Goal: Task Accomplishment & Management: Manage account settings

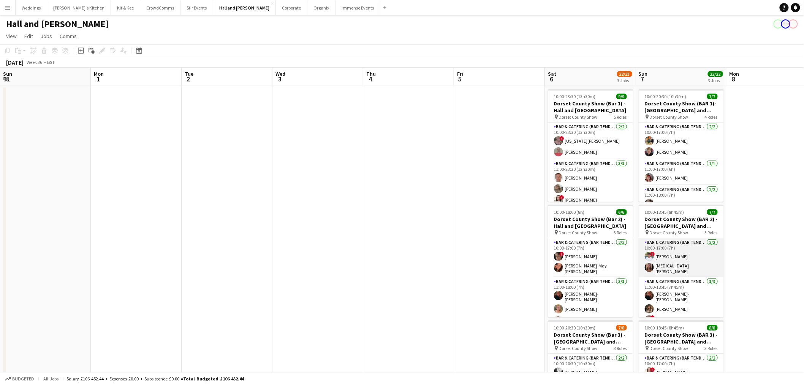
scroll to position [0, 215]
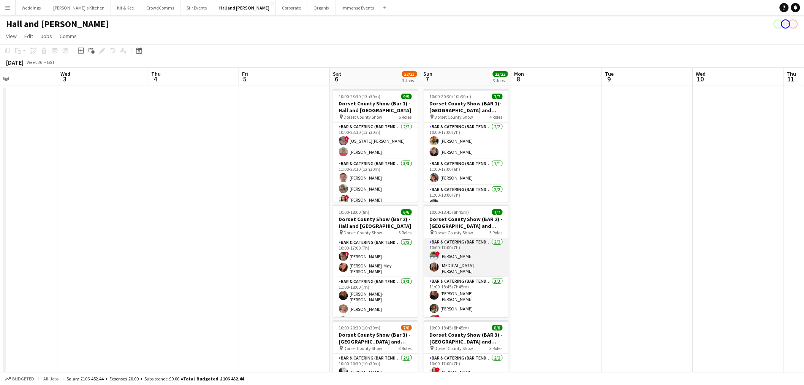
click at [470, 258] on app-card-role "Bar & Catering (Bar Tender) [DATE] 10:00-17:00 (7h) ! [PERSON_NAME] [MEDICAL_DA…" at bounding box center [466, 257] width 85 height 39
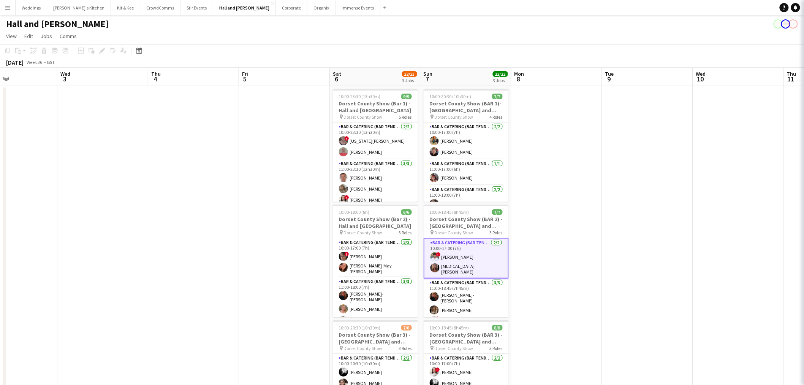
scroll to position [1, 0]
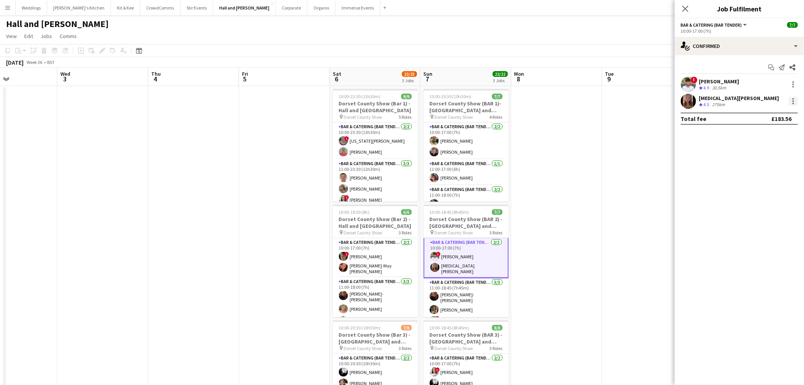
click at [793, 97] on div at bounding box center [793, 101] width 9 height 9
click at [764, 187] on span "Remove" at bounding box center [756, 188] width 23 height 6
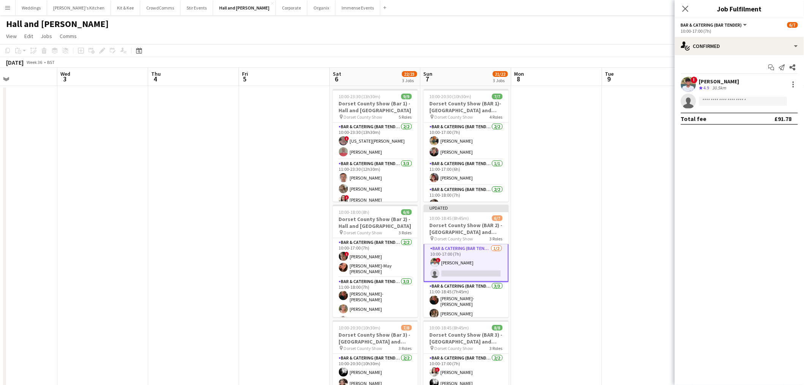
click at [604, 181] on app-date-cell at bounding box center [647, 267] width 91 height 362
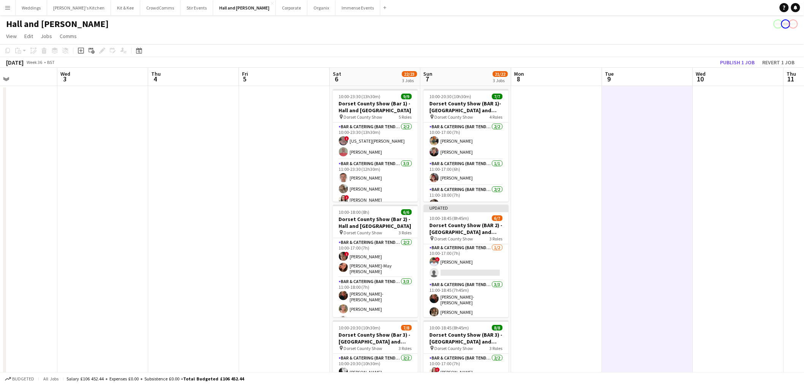
scroll to position [0, 0]
click at [741, 58] on button "Publish 1 job" at bounding box center [738, 62] width 41 height 10
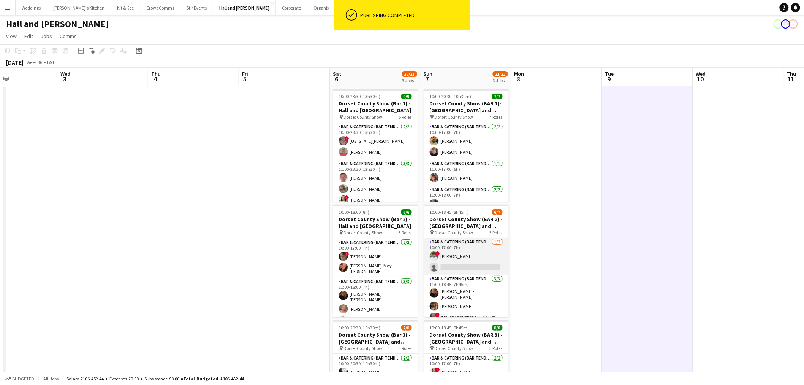
click at [477, 247] on app-card-role "Bar & Catering (Bar Tender) [DATE] 10:00-17:00 (7h) ! [PERSON_NAME] single-neut…" at bounding box center [466, 256] width 85 height 37
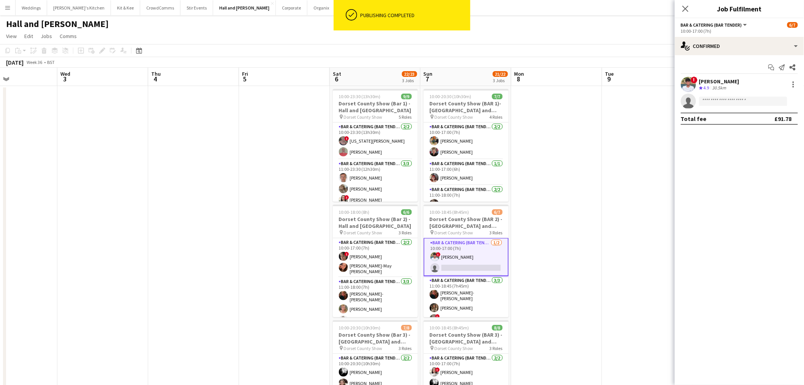
scroll to position [1, 0]
click at [712, 59] on div "Start chat Send notification Share ! [PERSON_NAME] Crew rating 4.9 30.5km singl…" at bounding box center [739, 93] width 129 height 76
click at [712, 49] on div "single-neutral-actions-check-2 Confirmed" at bounding box center [739, 46] width 129 height 18
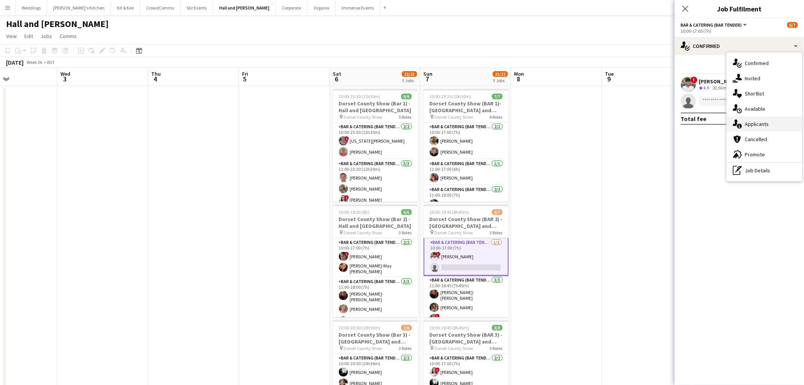
click at [751, 119] on div "single-neutral-actions-information Applicants" at bounding box center [764, 123] width 75 height 15
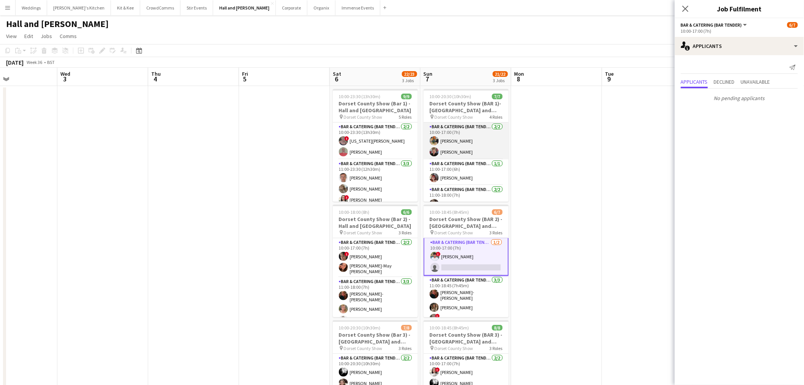
click at [459, 137] on app-card-role "Bar & Catering (Bar Tender) [DATE] 10:00-17:00 (7h) [PERSON_NAME] [PERSON_NAME]" at bounding box center [466, 140] width 85 height 37
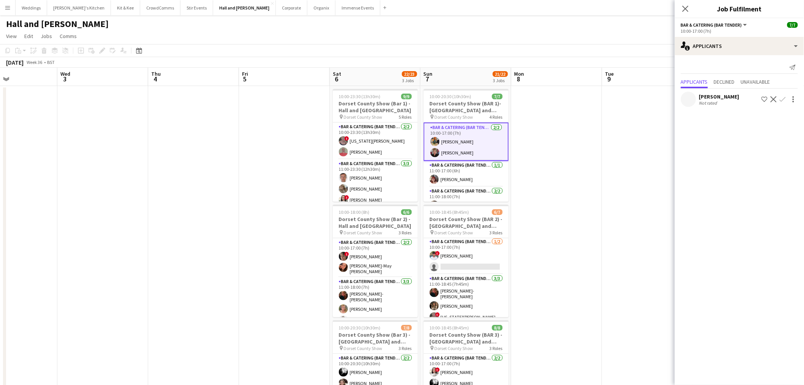
scroll to position [0, 0]
click at [477, 263] on app-card-role "Bar & Catering (Bar Tender) [DATE] 10:00-17:00 (7h) ! [PERSON_NAME] single-neut…" at bounding box center [466, 256] width 85 height 37
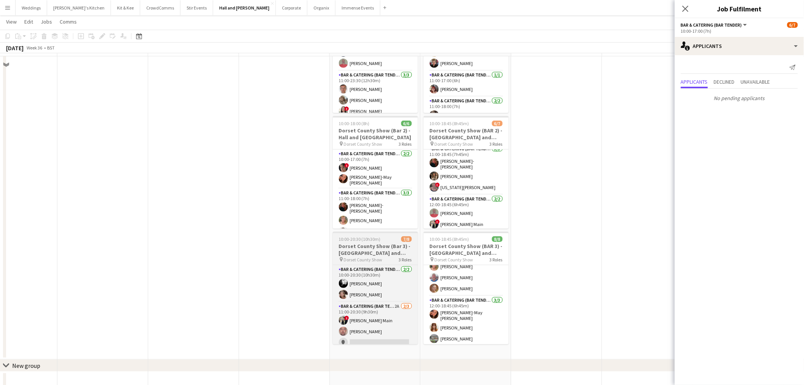
scroll to position [68, 0]
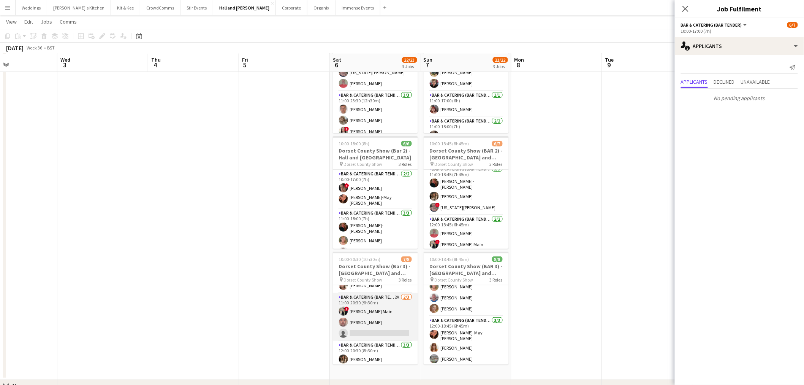
click at [383, 328] on div "Bar & Catering (Bar Tender) [DATE] 10:00-20:30 (10h30m) [PERSON_NAME] [PERSON_N…" at bounding box center [375, 324] width 85 height 79
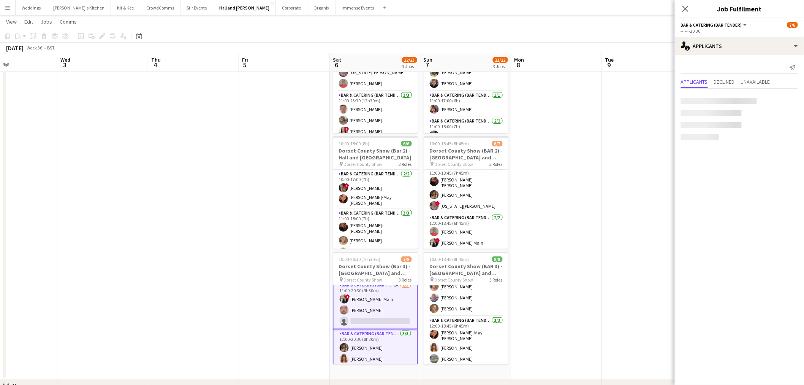
scroll to position [43, 0]
click at [374, 306] on app-card-role "Bar & Catering (Bar Tender) 2A [DATE] 11:00-20:30 (9h30m) ! [PERSON_NAME] Main …" at bounding box center [375, 304] width 85 height 49
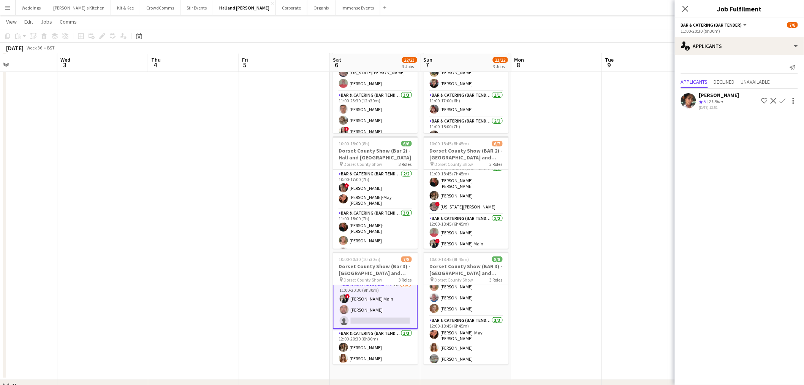
click at [784, 98] on app-icon "Confirm" at bounding box center [783, 101] width 6 height 6
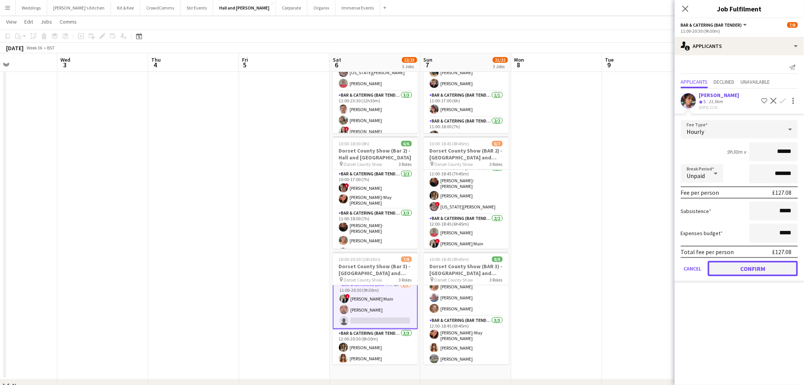
click at [760, 266] on button "Confirm" at bounding box center [753, 268] width 90 height 15
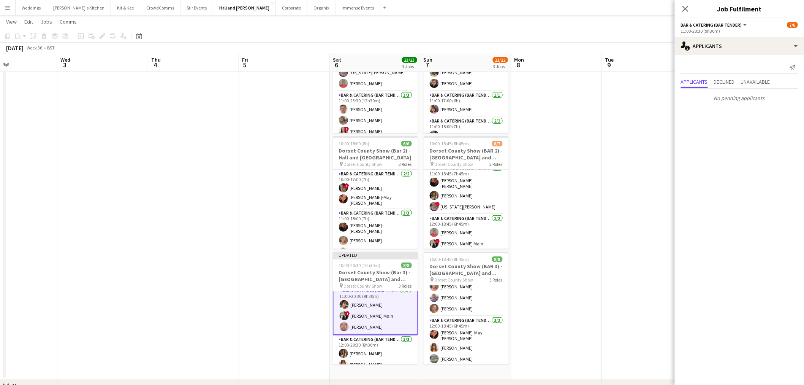
click at [554, 202] on app-date-cell at bounding box center [557, 198] width 91 height 362
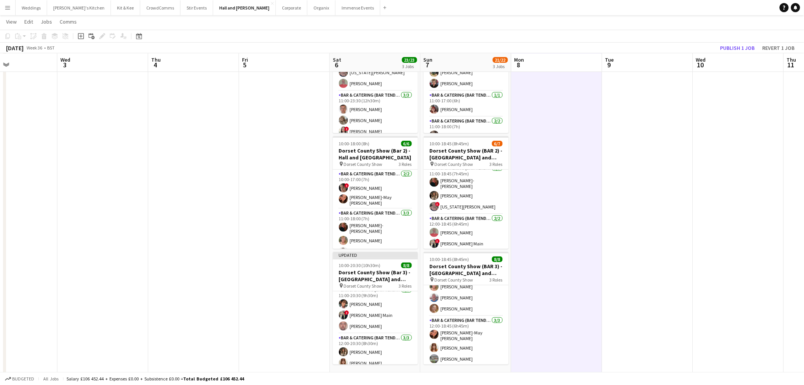
scroll to position [42, 0]
click at [735, 40] on app-toolbar "Copy Paste Paste Ctrl+V Paste with crew Ctrl+Shift+V Paste linked Job Delete Gr…" at bounding box center [402, 36] width 804 height 13
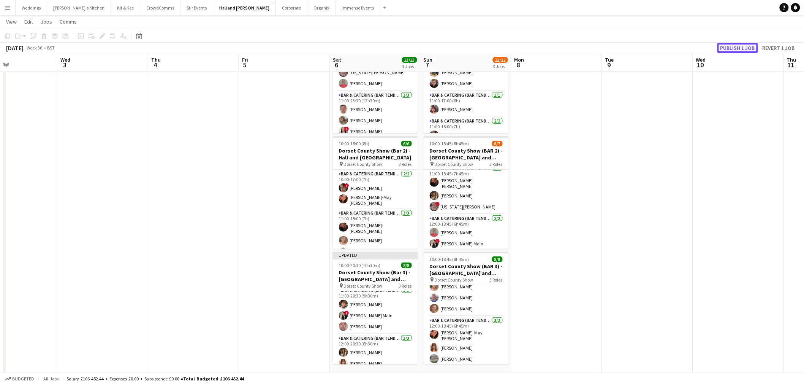
click at [732, 46] on button "Publish 1 job" at bounding box center [738, 48] width 41 height 10
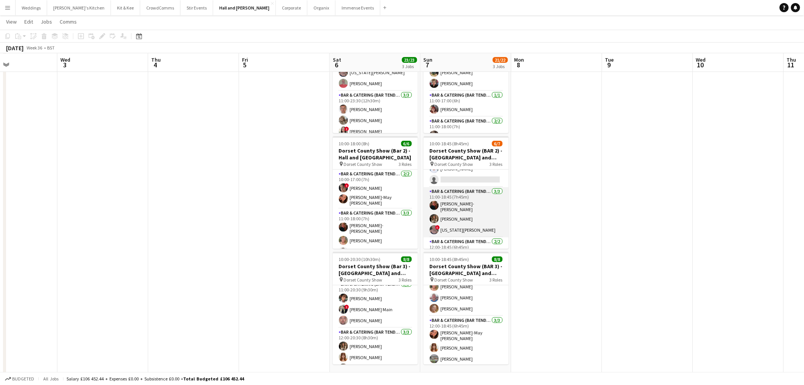
scroll to position [0, 0]
click at [469, 194] on app-card-role "Bar & Catering (Bar Tender) 1/2 10:00-17:00 (7h) ! Dean Thomas single-neutral-a…" at bounding box center [466, 188] width 85 height 37
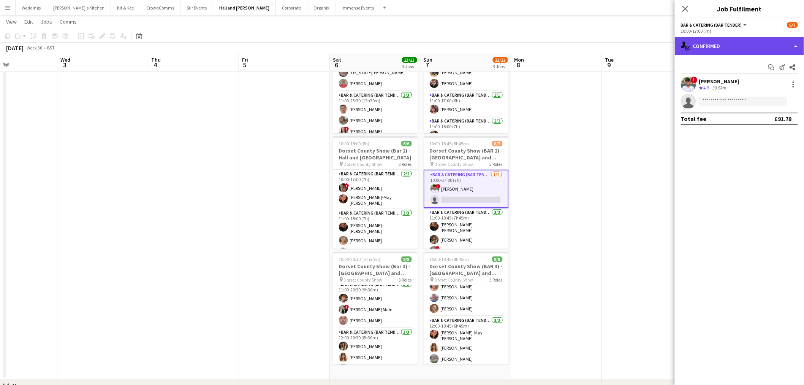
click at [745, 46] on div "single-neutral-actions-check-2 Confirmed" at bounding box center [739, 46] width 129 height 18
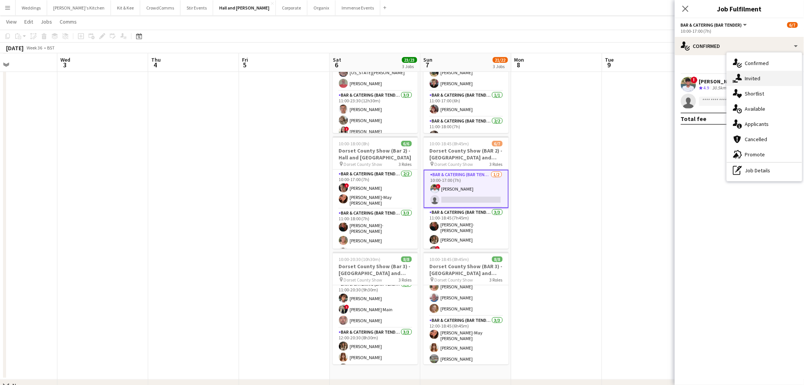
click at [760, 81] on div "single-neutral-actions-share-1 Invited" at bounding box center [764, 78] width 75 height 15
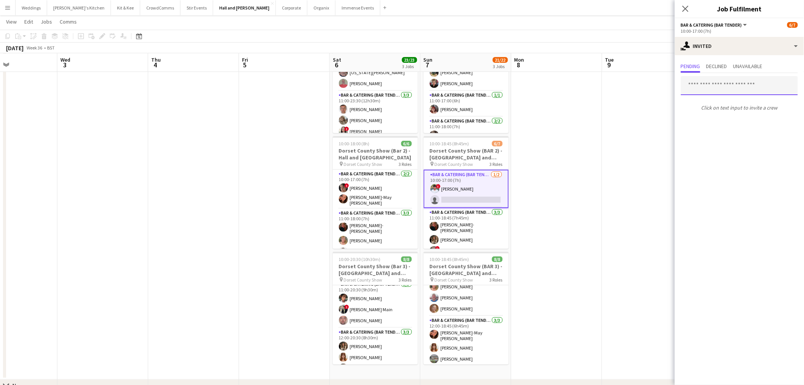
click at [714, 86] on input "text" at bounding box center [739, 85] width 117 height 19
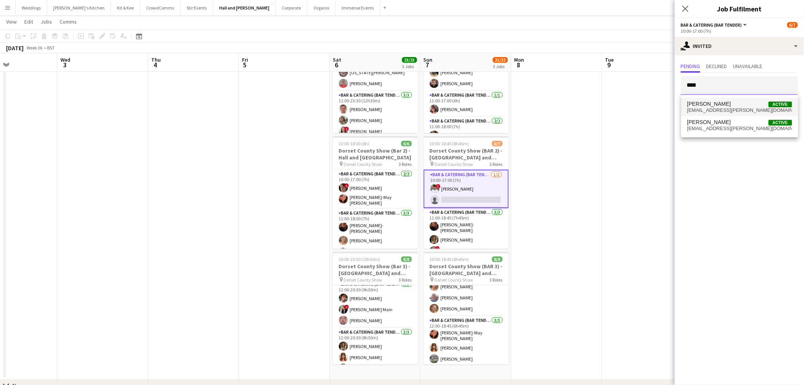
type input "****"
click at [727, 101] on span "Poppie Gleeson Active" at bounding box center [740, 104] width 105 height 6
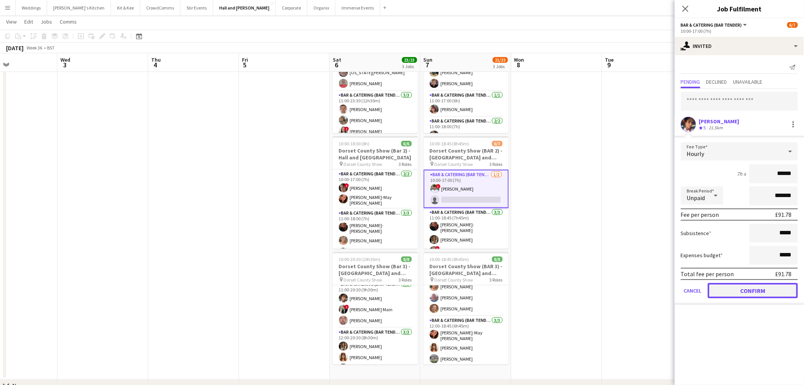
click at [764, 283] on button "Confirm" at bounding box center [753, 290] width 90 height 15
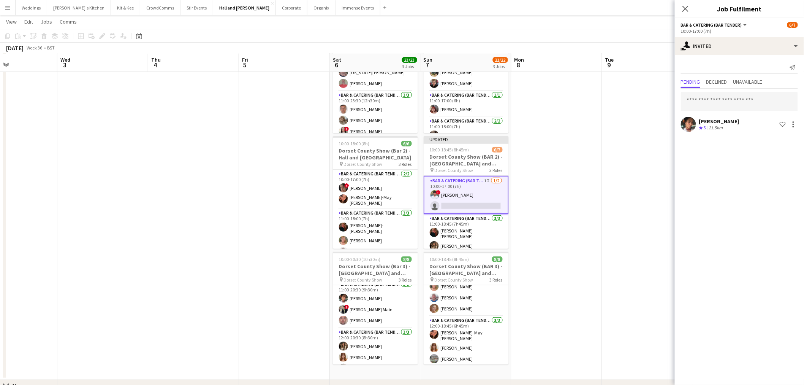
click at [619, 159] on app-date-cell at bounding box center [647, 198] width 91 height 362
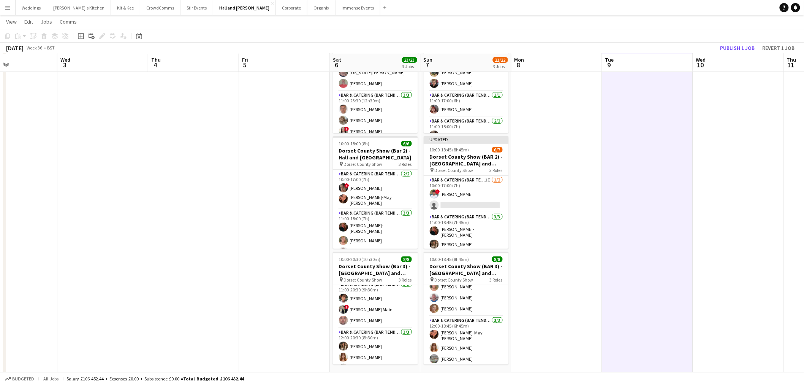
click at [739, 54] on app-board-header-date "Wed 10" at bounding box center [738, 63] width 91 height 18
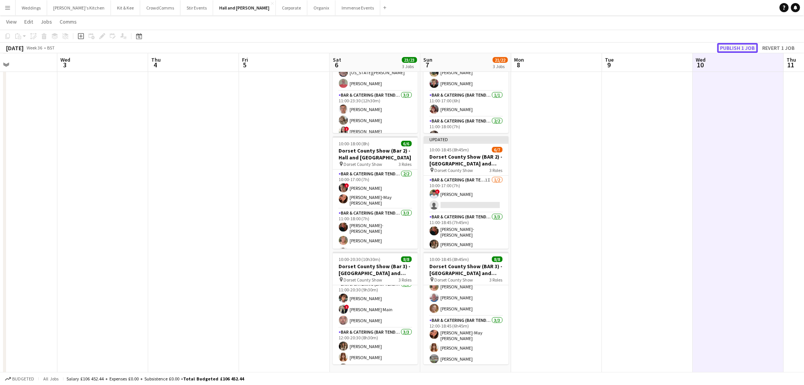
click at [736, 46] on button "Publish 1 job" at bounding box center [738, 48] width 41 height 10
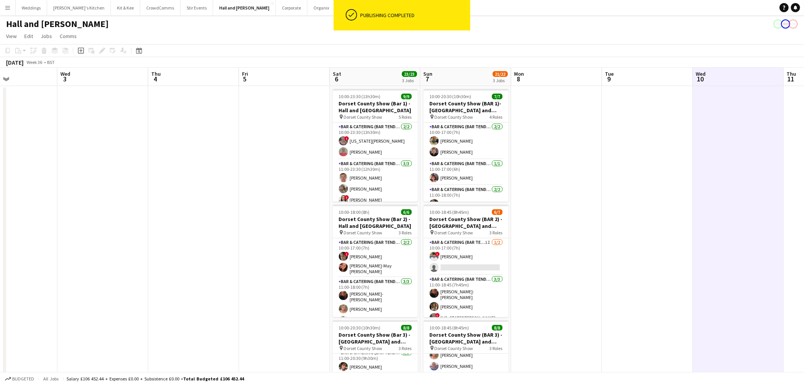
scroll to position [28, 0]
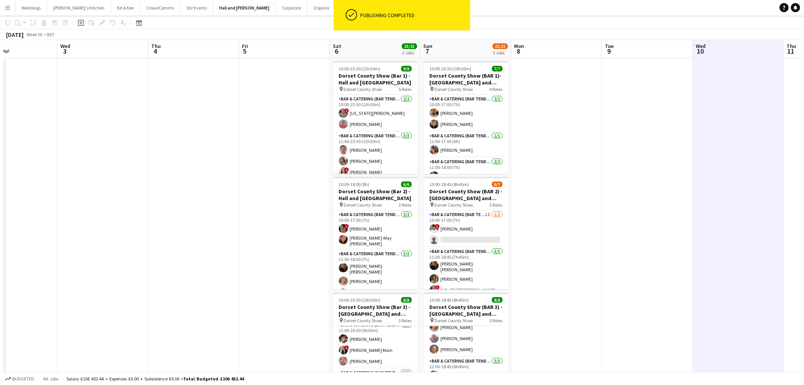
click at [540, 164] on app-date-cell at bounding box center [557, 239] width 91 height 362
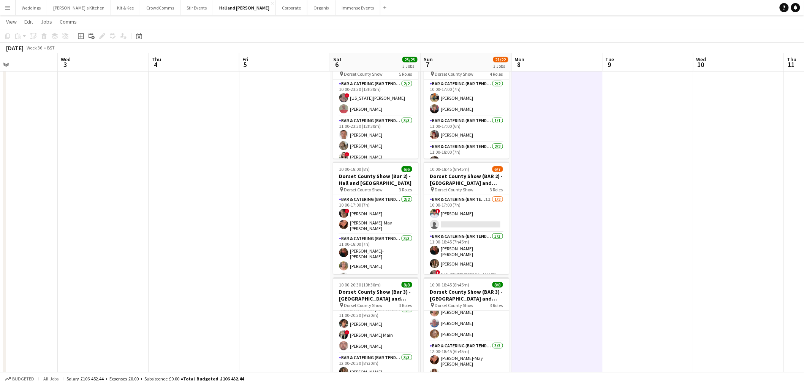
click at [12, 10] on button "Menu" at bounding box center [7, 7] width 15 height 15
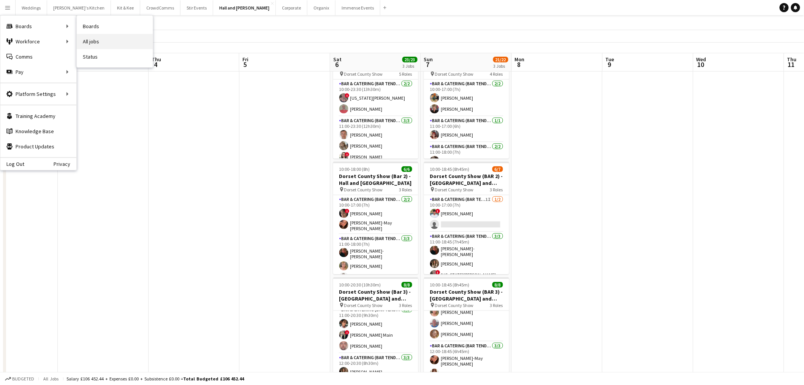
click at [108, 37] on link "All jobs" at bounding box center [115, 41] width 76 height 15
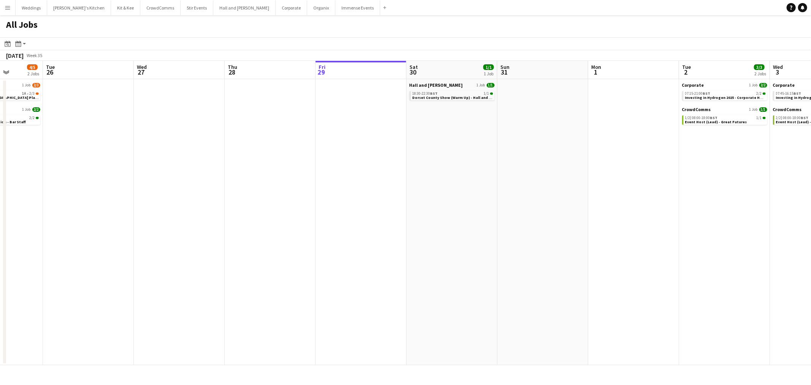
drag, startPoint x: 222, startPoint y: 184, endPoint x: 446, endPoint y: 167, distance: 224.9
click at [446, 167] on app-calendar-viewport "Sat 23 14/28 4 Jobs Sun 24 Mon 25 4/5 2 Jobs Tue 26 Wed 27 Thu 28 Fri 29 Sat 30…" at bounding box center [405, 213] width 811 height 304
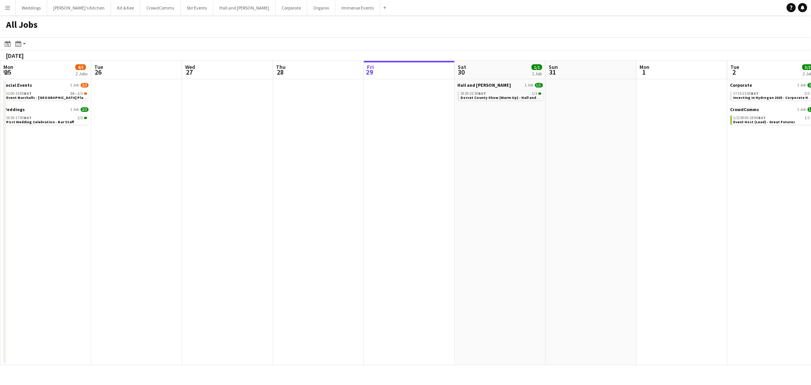
click at [674, 147] on app-all-jobs "All Jobs Date picker AUG 2025 AUG 2025 Monday M Tuesday T Wednesday W Thursday …" at bounding box center [405, 190] width 811 height 350
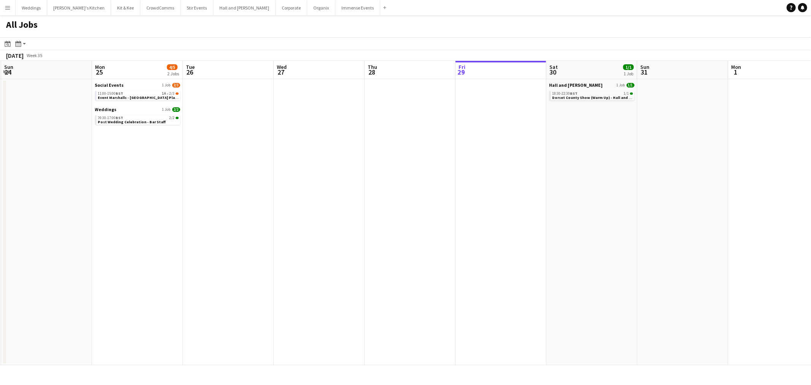
click at [804, 204] on app-all-jobs "All Jobs Date picker AUG 2025 AUG 2025 Monday M Tuesday T Wednesday W Thursday …" at bounding box center [405, 190] width 811 height 350
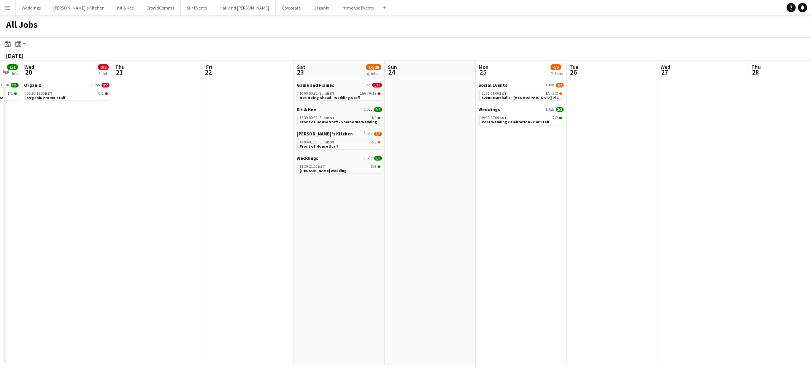
click at [751, 232] on app-all-jobs "All Jobs Date picker AUG 2025 AUG 2025 Monday M Tuesday T Wednesday W Thursday …" at bounding box center [405, 190] width 811 height 350
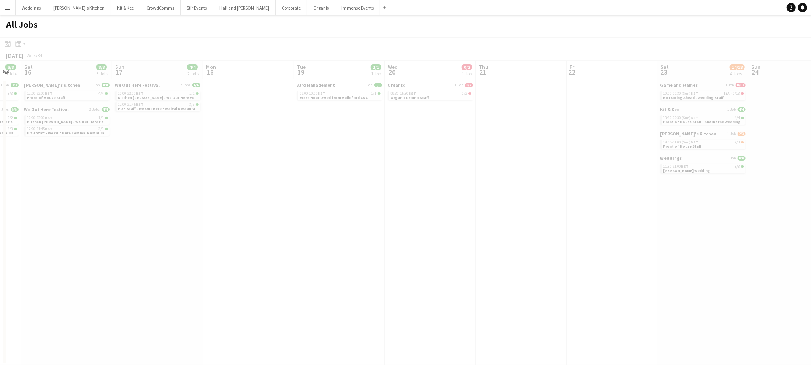
click at [804, 247] on app-calendar-viewport "Wed 13 Thu 14 21/22 4 Jobs Fri 15 8/8 3 Jobs Sat 16 8/8 3 Jobs Sun 17 4/4 2 Job…" at bounding box center [405, 213] width 811 height 304
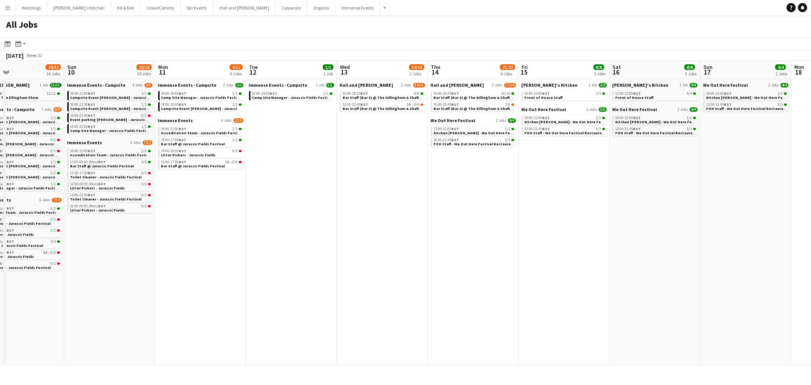
drag, startPoint x: 508, startPoint y: 245, endPoint x: 810, endPoint y: 242, distance: 302.5
click at [804, 242] on app-calendar-viewport "Thu 7 1/1 1 Job Fri 8 9/21 12 Jobs Sat 9 24/32 14 Jobs Sun 10 10/18 10 Jobs Mon…" at bounding box center [405, 213] width 811 height 304
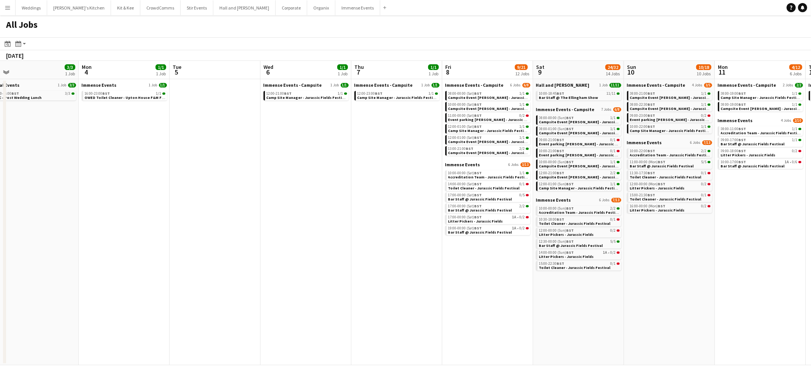
click at [762, 263] on app-all-jobs "All Jobs Date picker AUG 2025 AUG 2025 Monday M Tuesday T Wednesday W Thursday …" at bounding box center [405, 190] width 811 height 350
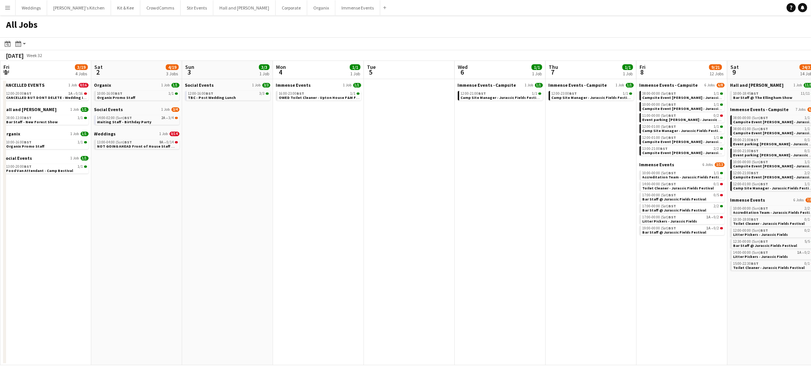
click at [629, 261] on app-all-jobs "All Jobs Date picker AUG 2025 AUG 2025 Monday M Tuesday T Wednesday W Thursday …" at bounding box center [405, 190] width 811 height 350
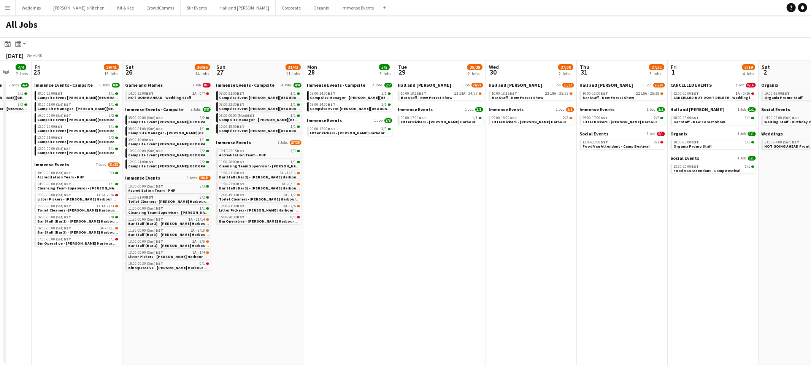
drag, startPoint x: 360, startPoint y: 265, endPoint x: 684, endPoint y: 244, distance: 325.2
click at [684, 244] on app-calendar-viewport "Wed 23 1/1 1 Job Thu 24 4/4 2 Jobs Fri 25 29/41 13 Jobs Sat 26 36/56 14 Jobs Su…" at bounding box center [405, 213] width 811 height 304
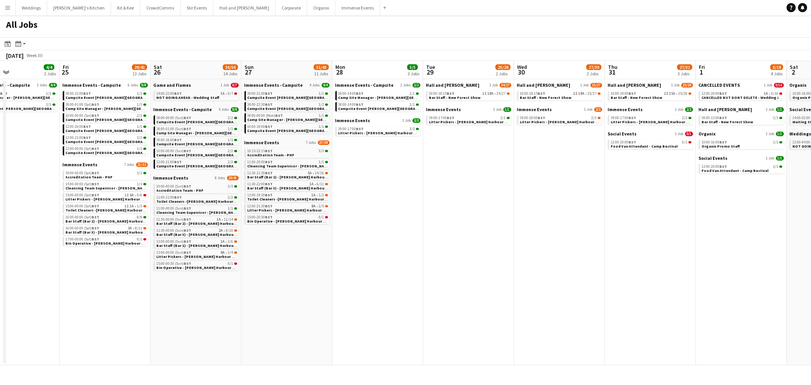
drag, startPoint x: 320, startPoint y: 242, endPoint x: 496, endPoint y: 236, distance: 176.1
click at [496, 236] on app-calendar-viewport "Tue 22 1/1 1 Job Wed 23 1/1 1 Job Thu 24 4/4 2 Jobs Fri 25 29/41 13 Jobs Sat 26…" at bounding box center [405, 213] width 811 height 304
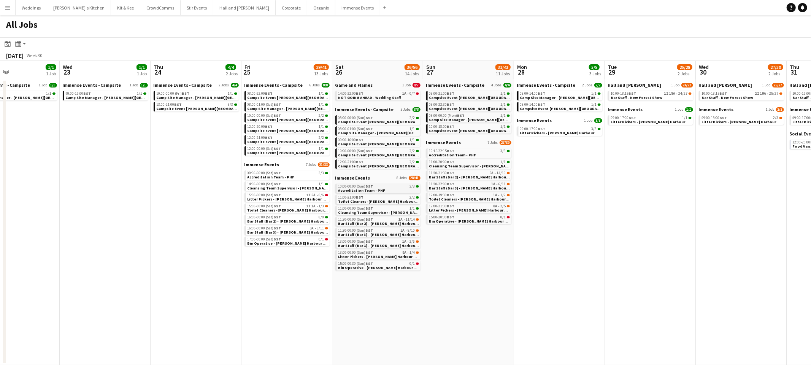
click at [363, 190] on span "Accreditation Team - PHF" at bounding box center [361, 190] width 47 height 5
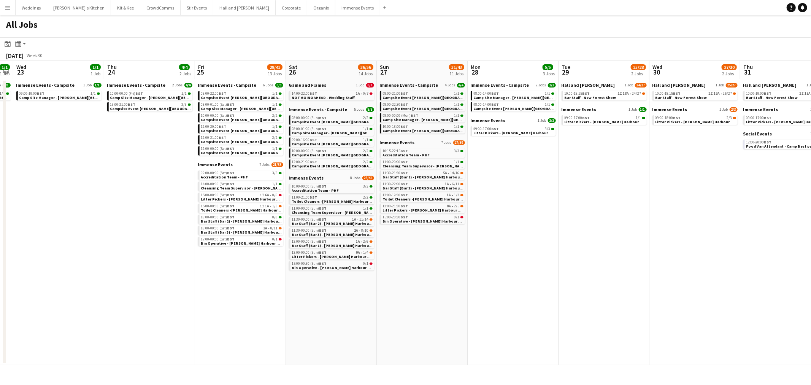
drag, startPoint x: 500, startPoint y: 203, endPoint x: 287, endPoint y: 208, distance: 213.3
click at [287, 208] on app-calendar-viewport "Sun 20 9/14 4 Jobs Mon 21 1/2 1 Job Tue 22 1/1 1 Job Wed 23 1/1 1 Job Thu 24 4/…" at bounding box center [405, 213] width 811 height 304
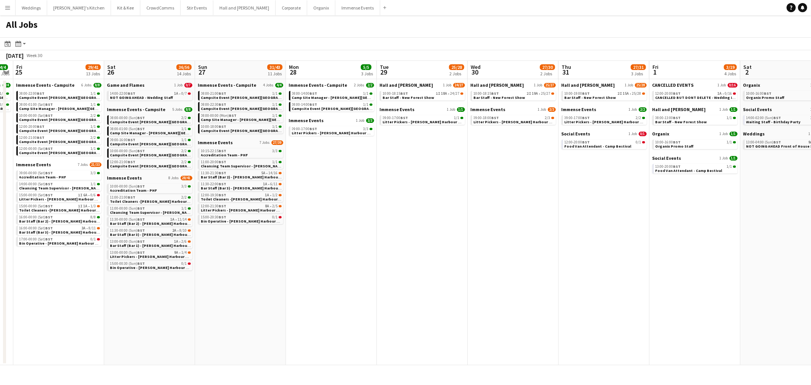
click at [5, 9] on app-icon "Menu" at bounding box center [8, 8] width 6 height 6
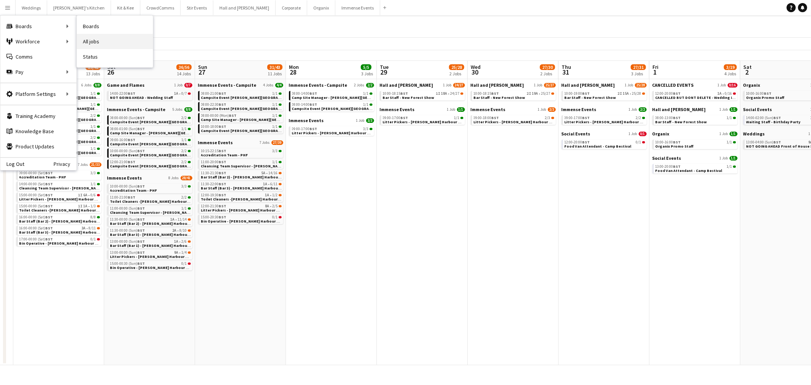
click at [112, 40] on link "All jobs" at bounding box center [115, 41] width 76 height 15
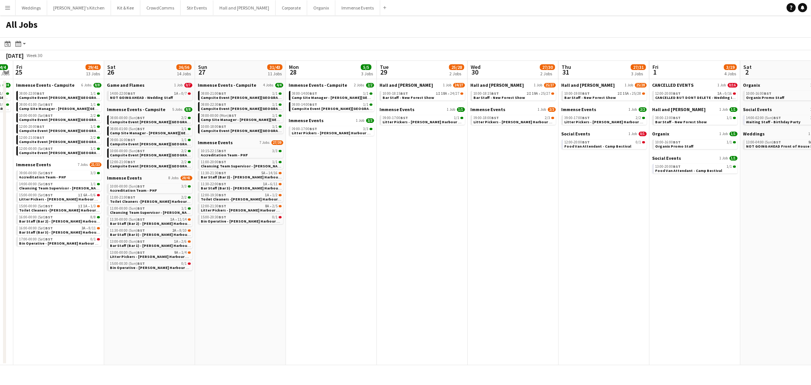
click at [10, 6] on app-icon "Menu" at bounding box center [8, 8] width 6 height 6
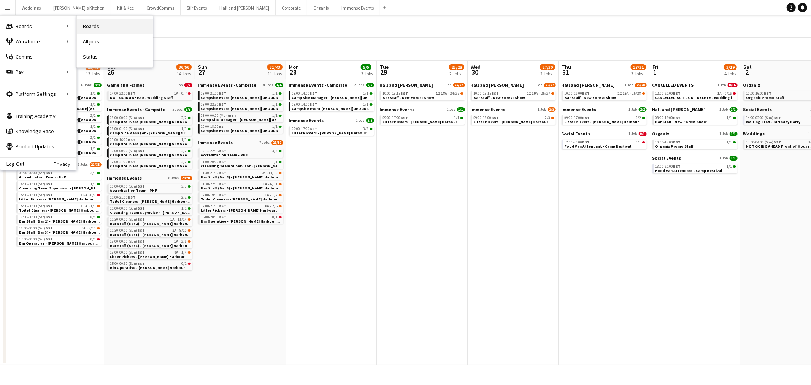
click at [127, 27] on link "Boards" at bounding box center [115, 26] width 76 height 15
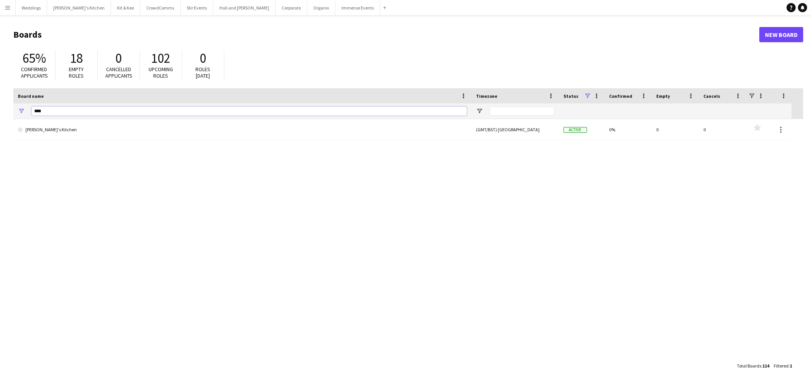
drag, startPoint x: 50, startPoint y: 114, endPoint x: -24, endPoint y: 116, distance: 73.4
click at [0, 116] on html "Menu Boards Boards Boards All jobs Status Workforce Workforce My Workforce Recr…" at bounding box center [405, 192] width 811 height 385
type input "*"
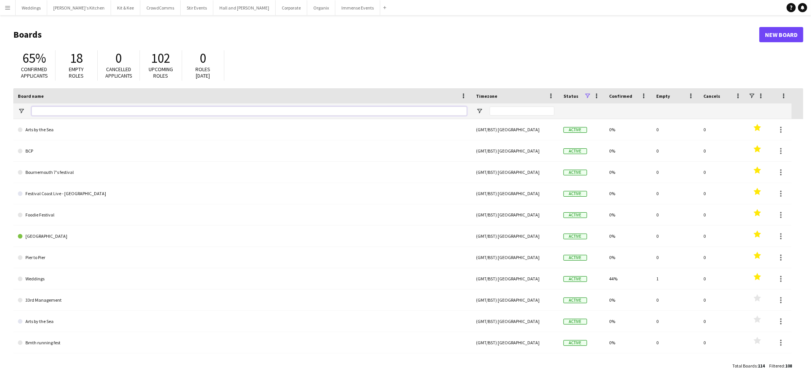
type input "*"
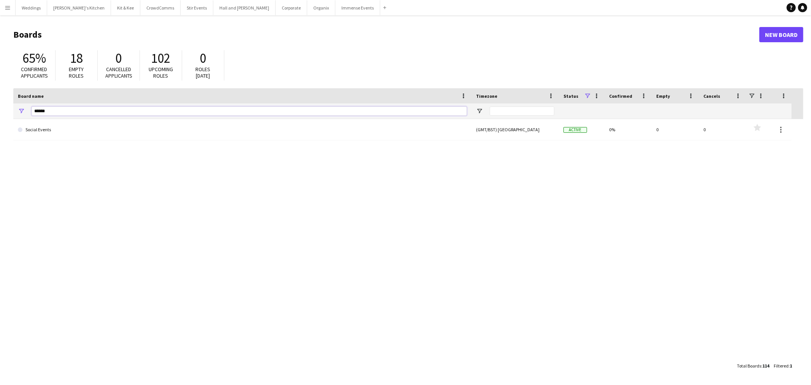
type input "******"
click at [87, 137] on link "Social Events" at bounding box center [242, 129] width 449 height 21
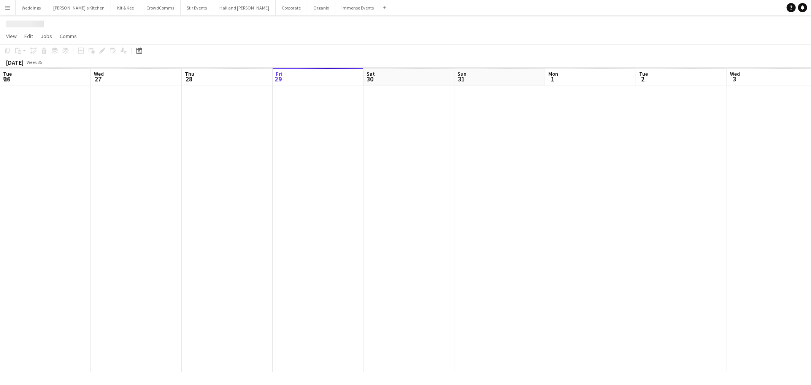
scroll to position [0, 181]
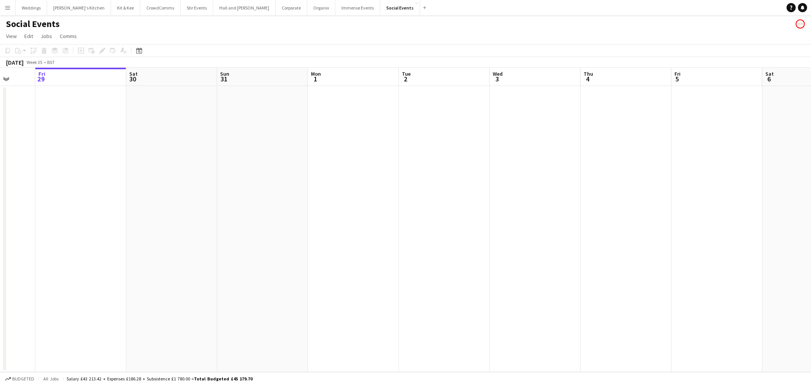
drag, startPoint x: 455, startPoint y: 194, endPoint x: 406, endPoint y: 194, distance: 49.4
click at [407, 194] on app-calendar-viewport "Tue 26 Wed 27 Thu 28 Fri 29 Sat 30 Sun 31 Mon 1 Tue 2 Wed 3 Thu 4 Fri 5 Sat 6 S…" at bounding box center [405, 220] width 811 height 304
click at [325, 137] on app-date-cell at bounding box center [351, 229] width 91 height 286
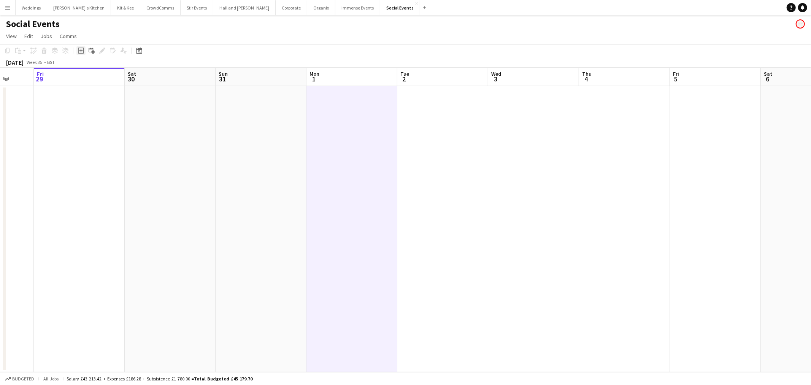
click at [78, 49] on icon "Add job" at bounding box center [81, 51] width 6 height 6
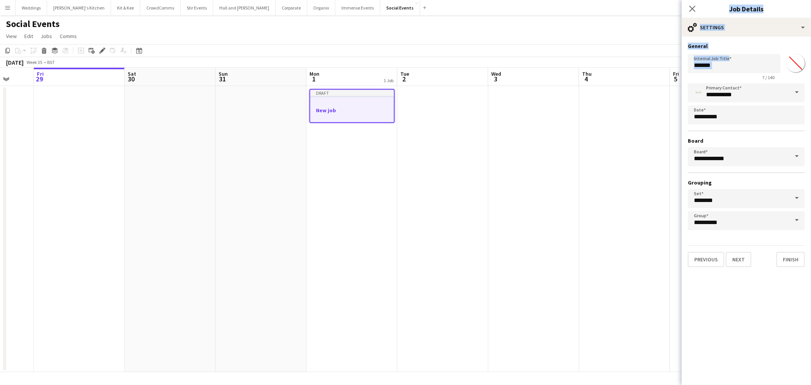
drag, startPoint x: 699, startPoint y: 75, endPoint x: 664, endPoint y: 76, distance: 35.4
click at [664, 76] on body "Menu Boards Boards Boards All jobs Status Workforce Workforce My Workforce Recr…" at bounding box center [405, 192] width 811 height 385
click at [756, 69] on input "*******" at bounding box center [734, 63] width 93 height 19
drag, startPoint x: 740, startPoint y: 69, endPoint x: 664, endPoint y: 68, distance: 76.0
click at [664, 68] on body "Menu Boards Boards Boards All jobs Status Workforce Workforce My Workforce Recr…" at bounding box center [405, 192] width 811 height 385
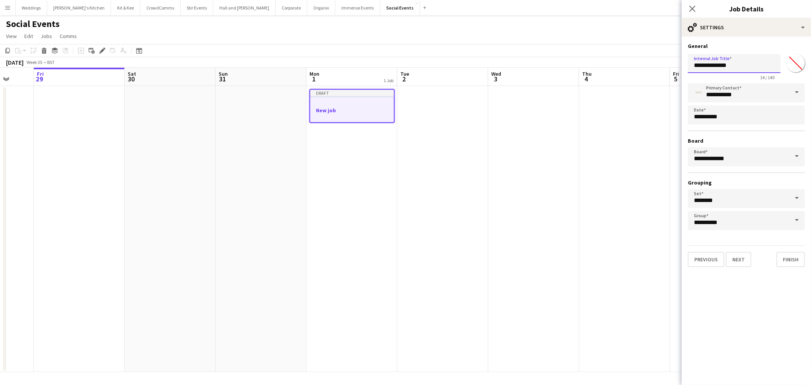
type input "**********"
drag, startPoint x: 722, startPoint y: 247, endPoint x: 727, endPoint y: 250, distance: 5.8
click at [723, 248] on div "Previous Next Finish" at bounding box center [746, 256] width 117 height 22
click at [733, 252] on button "Next" at bounding box center [738, 259] width 25 height 15
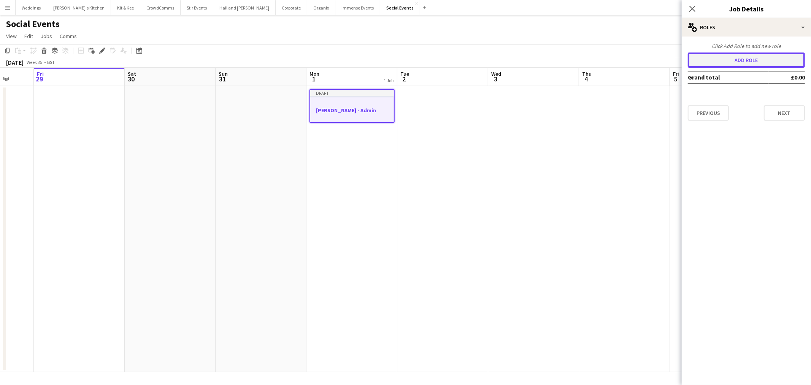
click at [736, 62] on button "Add role" at bounding box center [746, 59] width 117 height 15
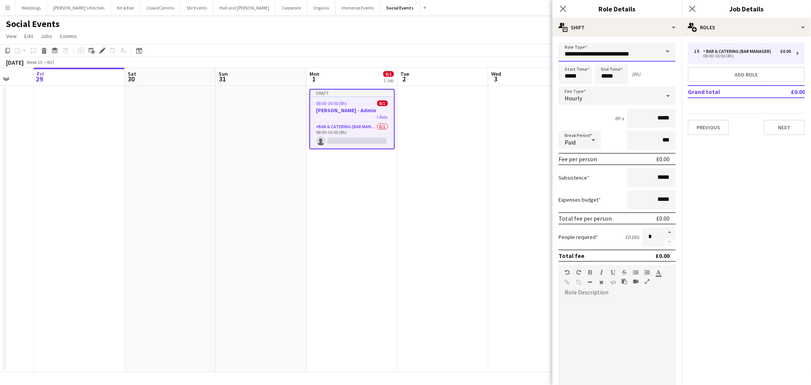
click at [637, 54] on input "**********" at bounding box center [616, 52] width 117 height 19
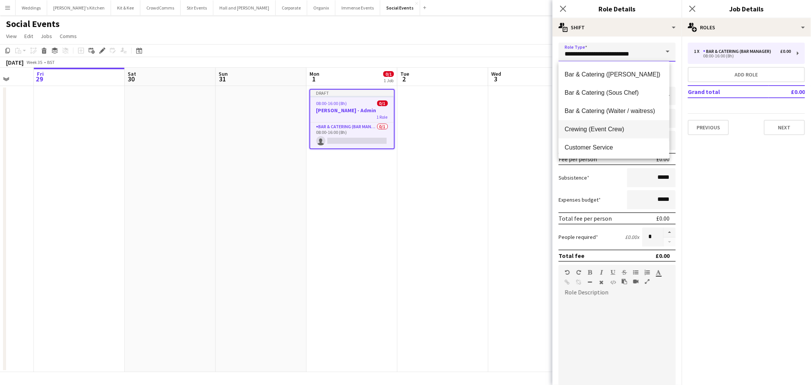
scroll to position [169, 0]
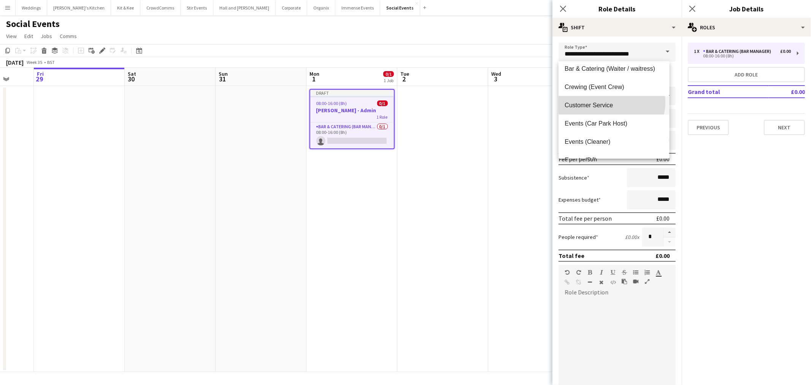
click at [611, 102] on span "Customer Service" at bounding box center [613, 104] width 98 height 7
type input "**********"
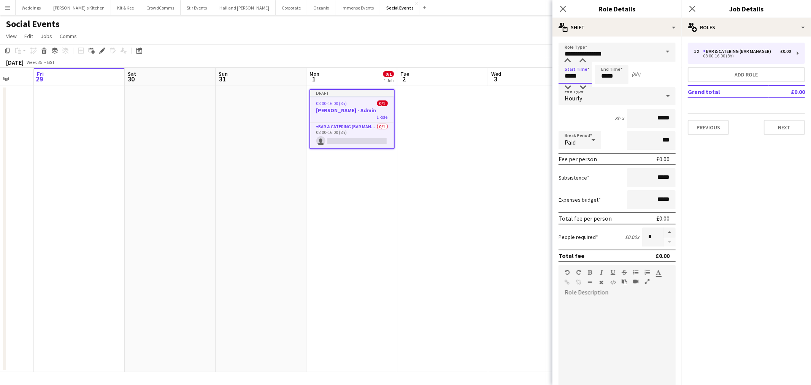
click at [576, 74] on input "*****" at bounding box center [574, 74] width 33 height 19
click at [580, 75] on input "*****" at bounding box center [574, 74] width 33 height 19
click at [564, 61] on div at bounding box center [567, 61] width 15 height 8
type input "*****"
click at [564, 61] on div at bounding box center [567, 61] width 15 height 8
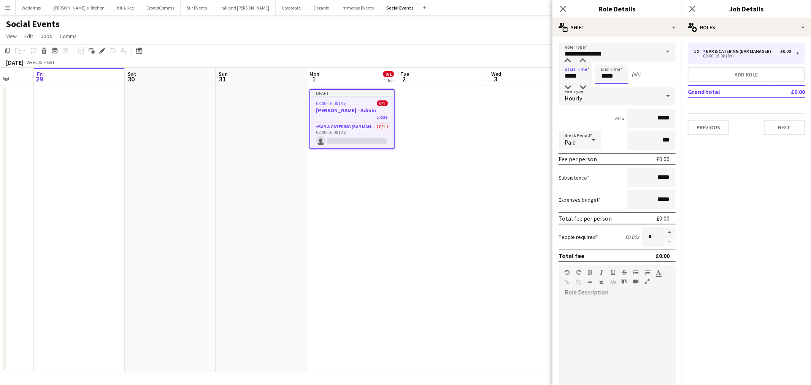
click at [616, 74] on input "*****" at bounding box center [611, 74] width 33 height 19
click at [605, 84] on div at bounding box center [603, 88] width 15 height 8
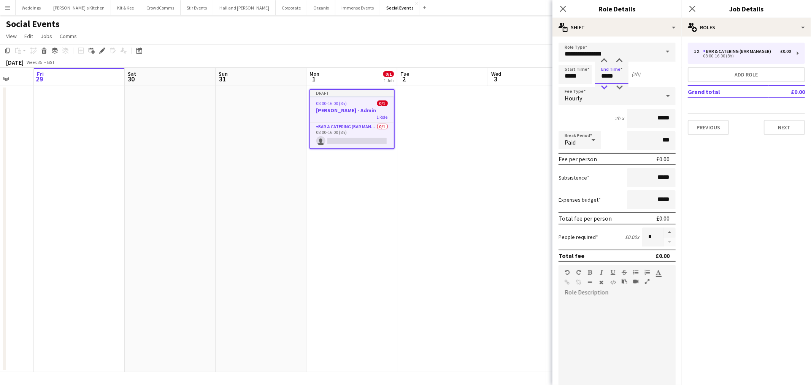
type input "*****"
click at [605, 84] on div at bounding box center [603, 88] width 15 height 8
click at [578, 78] on input "*****" at bounding box center [574, 74] width 33 height 19
type input "*****"
click at [570, 89] on div at bounding box center [567, 88] width 15 height 8
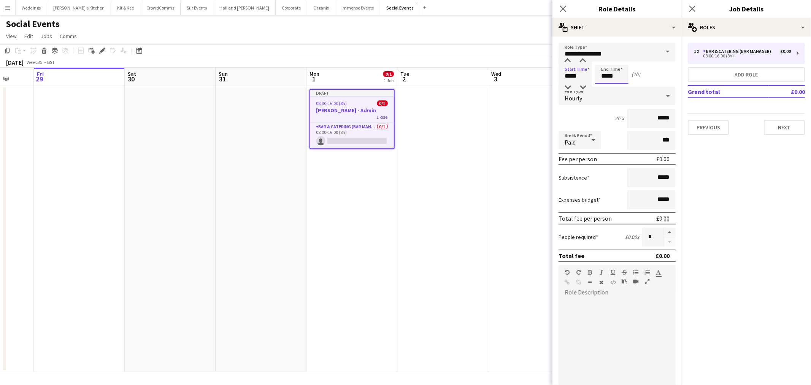
click at [610, 73] on input "*****" at bounding box center [611, 74] width 33 height 19
drag, startPoint x: 660, startPoint y: 117, endPoint x: 671, endPoint y: 119, distance: 11.2
click at [675, 119] on form "**********" at bounding box center [616, 279] width 129 height 472
type input "******"
click at [591, 126] on div "2h x ******" at bounding box center [616, 118] width 117 height 19
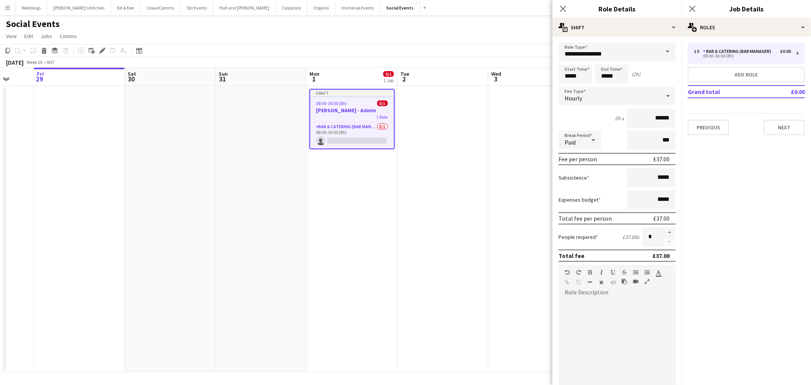
drag, startPoint x: 645, startPoint y: 308, endPoint x: 645, endPoint y: 293, distance: 14.4
click at [645, 307] on div at bounding box center [616, 343] width 117 height 91
click at [492, 124] on app-date-cell at bounding box center [533, 229] width 91 height 286
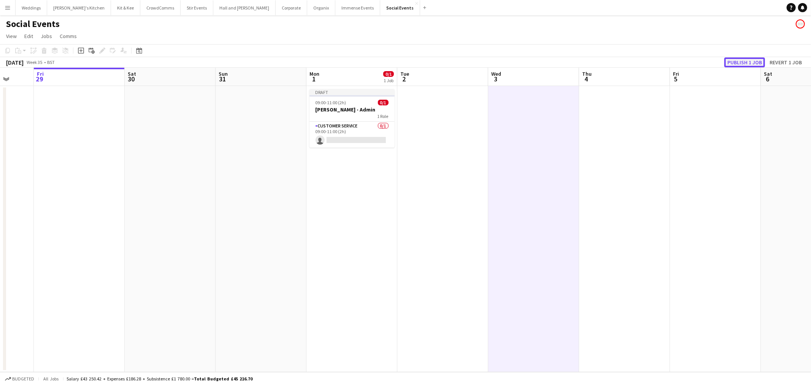
click at [748, 62] on button "Publish 1 job" at bounding box center [744, 62] width 41 height 10
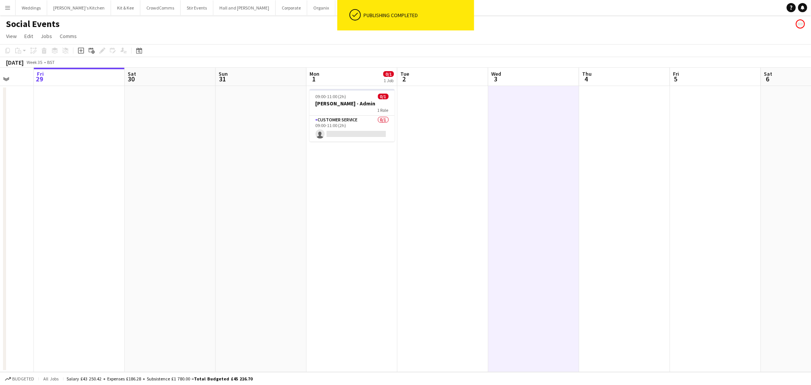
click at [381, 133] on app-card-role "Customer Service 0/1 09:00-11:00 (2h) single-neutral-actions" at bounding box center [351, 129] width 85 height 26
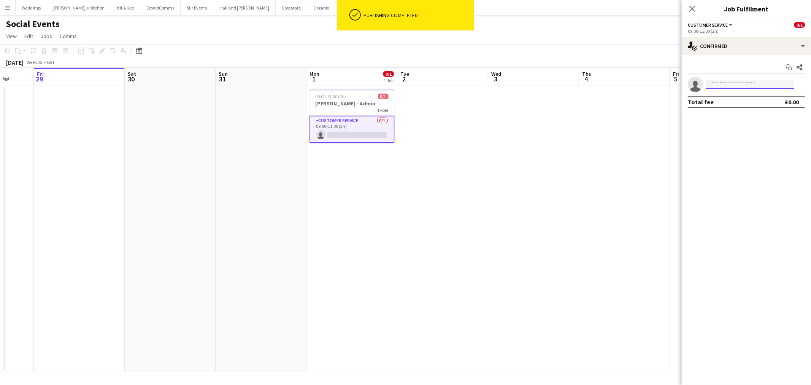
click at [761, 80] on input at bounding box center [750, 84] width 88 height 9
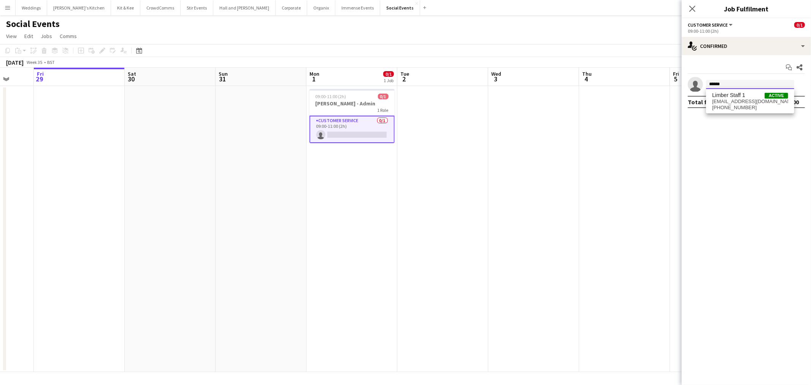
drag, startPoint x: 726, startPoint y: 84, endPoint x: 677, endPoint y: 84, distance: 49.4
click at [677, 84] on body "Menu Boards Boards Boards All jobs Status Workforce Workforce My Workforce Recr…" at bounding box center [405, 192] width 811 height 385
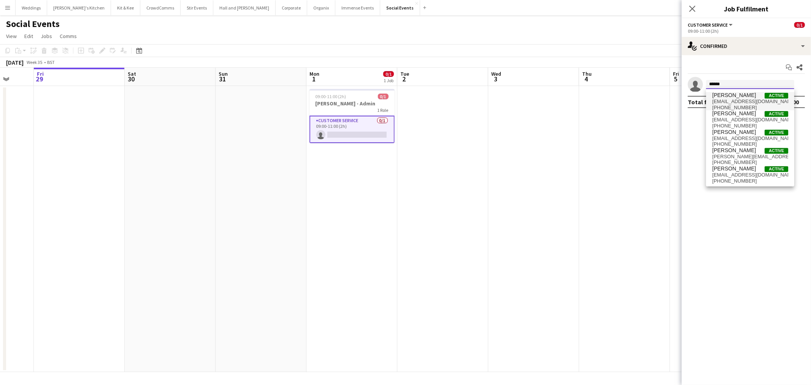
type input "******"
click at [735, 104] on span "r.mcgowan024@outlook.com" at bounding box center [750, 101] width 76 height 6
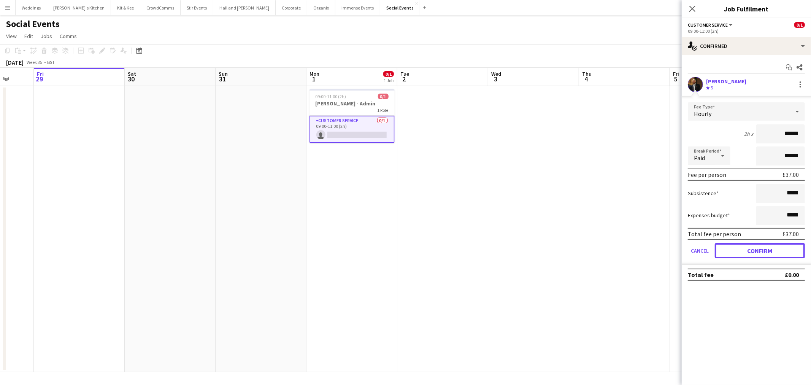
click at [763, 243] on button "Confirm" at bounding box center [759, 250] width 90 height 15
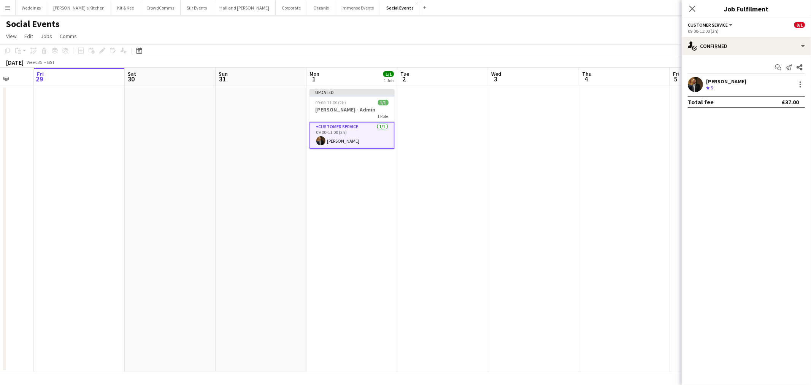
click at [567, 177] on app-date-cell at bounding box center [533, 229] width 91 height 286
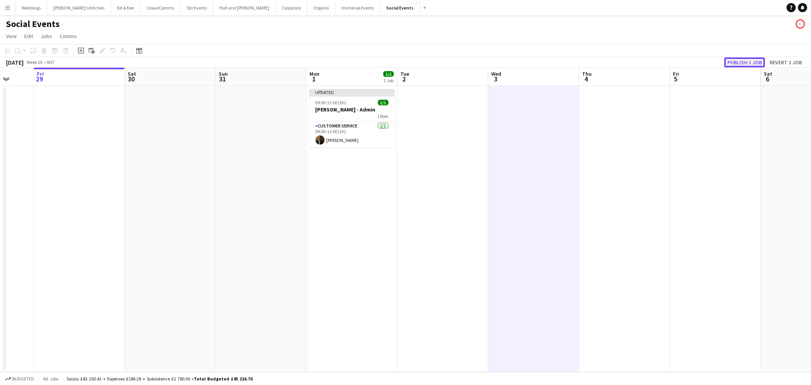
click at [740, 60] on button "Publish 1 job" at bounding box center [744, 62] width 41 height 10
click at [213, 6] on button "Hall and Woodhouse Close" at bounding box center [244, 7] width 62 height 15
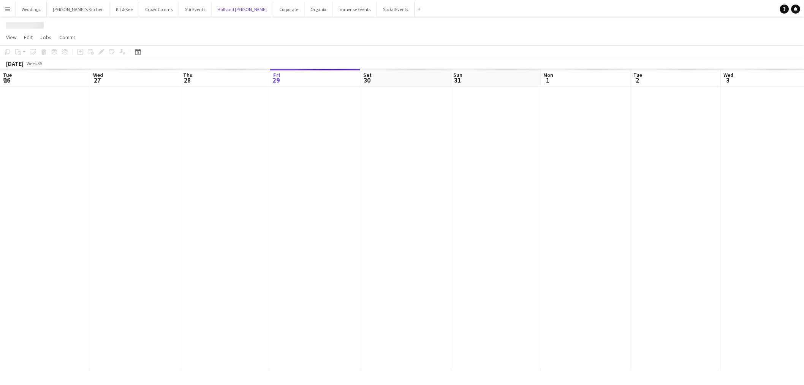
scroll to position [0, 181]
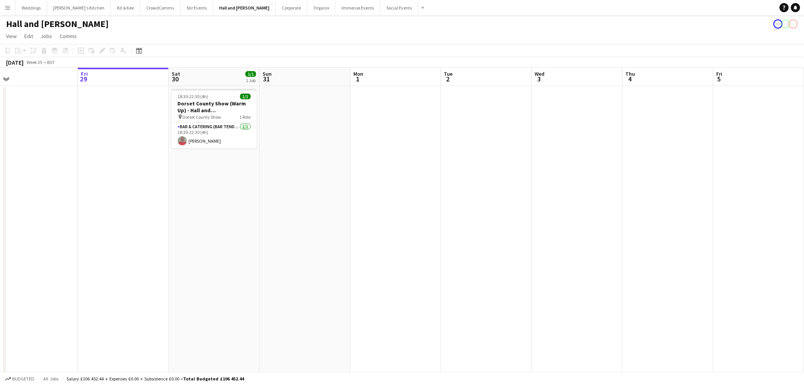
drag, startPoint x: -104, startPoint y: 283, endPoint x: -92, endPoint y: 278, distance: 12.9
click at [0, 278] on html "Menu Boards Boards Boards All jobs Status Workforce Workforce My Workforce Recr…" at bounding box center [402, 248] width 804 height 496
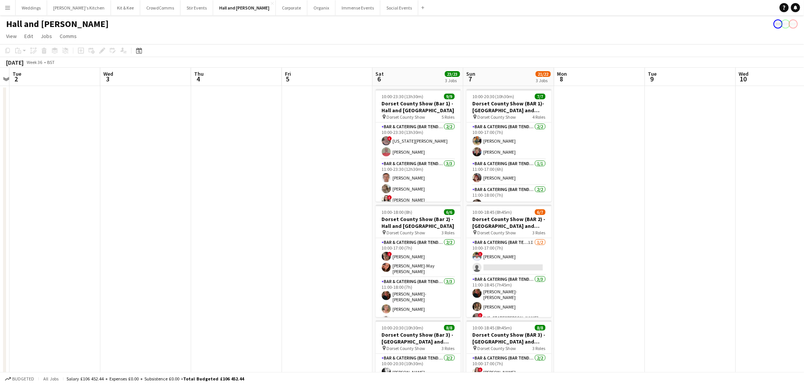
drag, startPoint x: 385, startPoint y: 241, endPoint x: 306, endPoint y: 239, distance: 79.8
click at [306, 241] on app-calendar-viewport "Sat 30 1/1 1 Job Sun 31 Mon 1 Tue 2 Wed 3 Thu 4 Fri 5 Sat 6 23/23 3 Jobs Sun 7 …" at bounding box center [402, 275] width 804 height 415
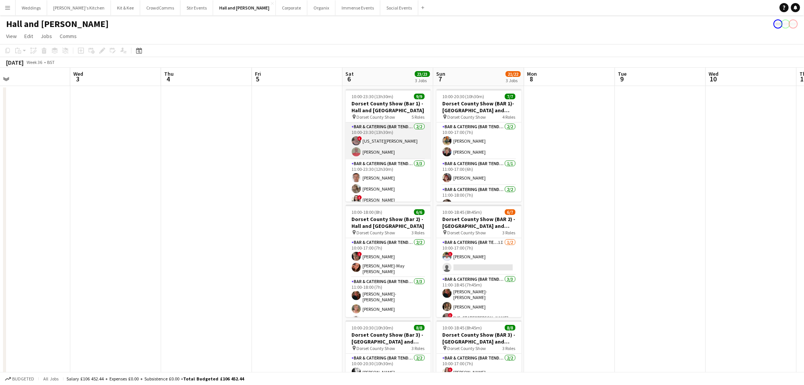
click at [368, 138] on app-card-role "Bar & Catering (Bar Tender) 2/2 10:00-23:30 (13h30m) ! Georgia Griffiths-Alner …" at bounding box center [388, 140] width 85 height 37
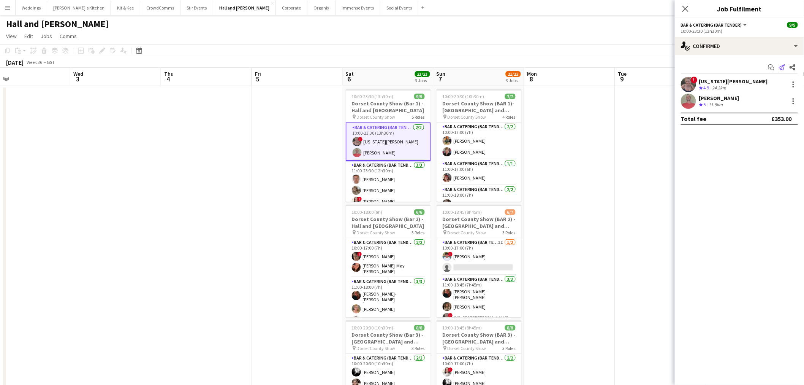
click at [785, 68] on icon "Send notification" at bounding box center [782, 67] width 6 height 6
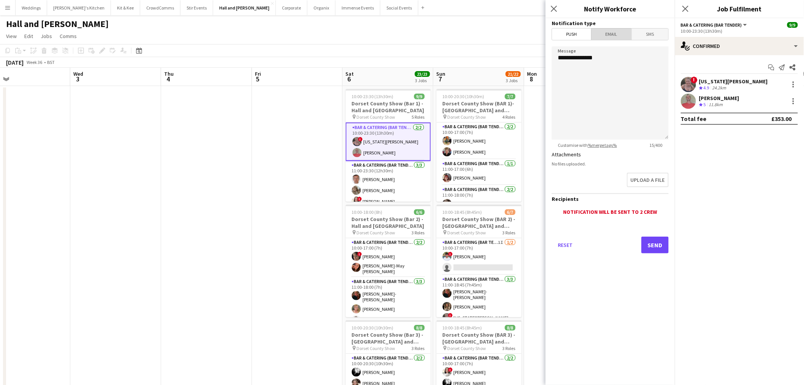
click at [610, 39] on span "Email" at bounding box center [612, 34] width 40 height 11
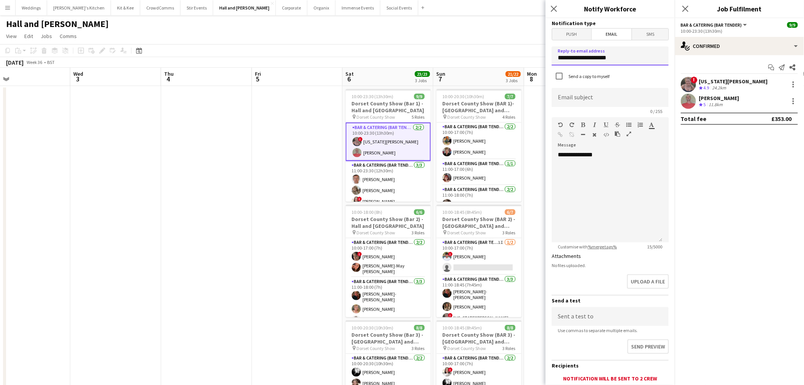
drag, startPoint x: 635, startPoint y: 59, endPoint x: 432, endPoint y: 65, distance: 203.0
click at [435, 65] on body "Menu Boards Boards Boards All jobs Status Workforce Workforce My Workforce Recr…" at bounding box center [402, 248] width 804 height 496
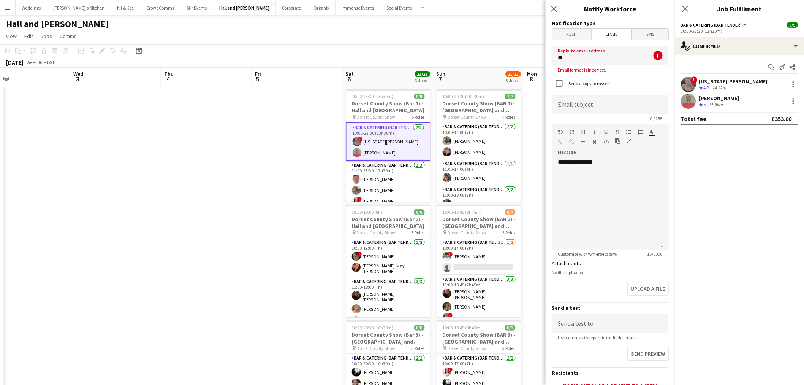
type input "*"
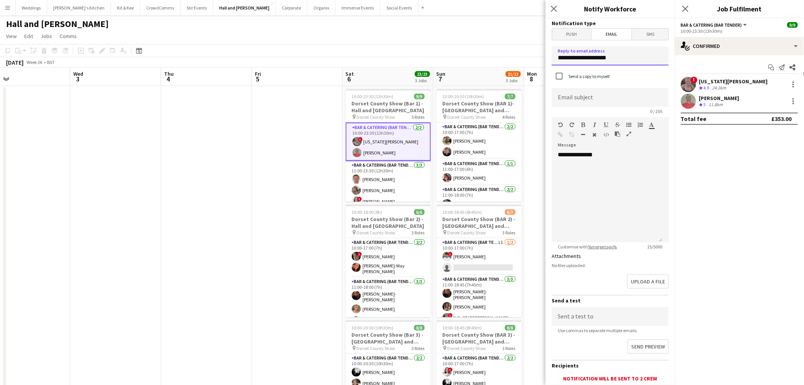
type input "**********"
click at [596, 146] on div "**********" at bounding box center [610, 193] width 117 height 97
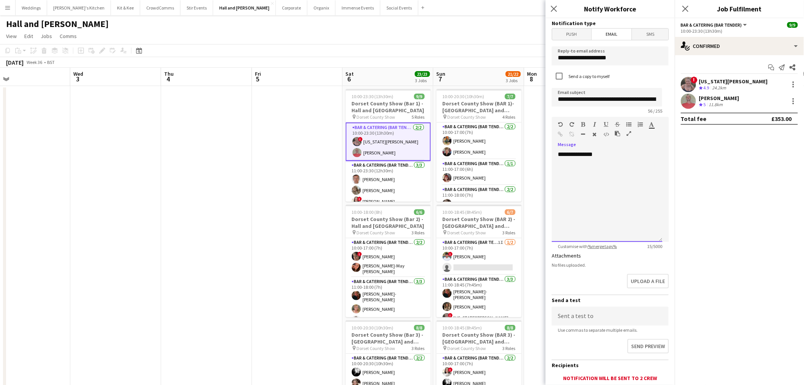
click at [606, 154] on div "**********" at bounding box center [607, 195] width 111 height 91
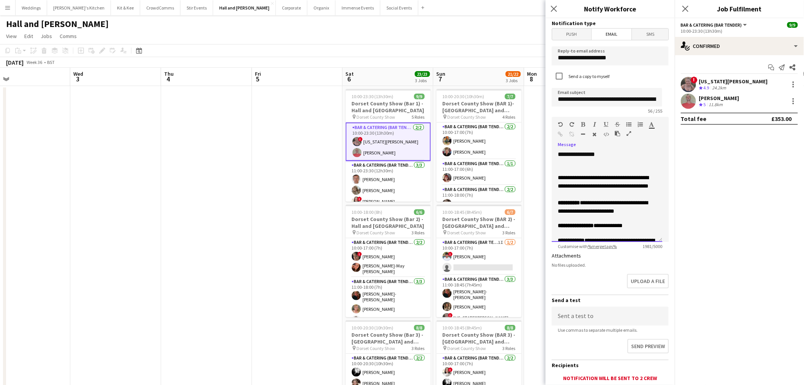
scroll to position [499, 0]
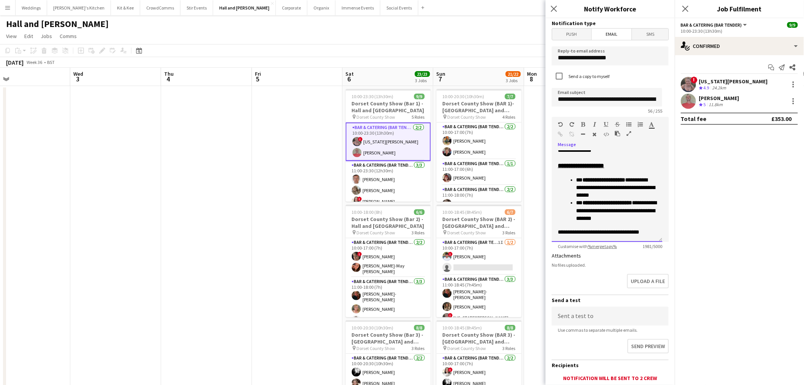
click at [581, 153] on span "**********" at bounding box center [607, 146] width 99 height 14
drag, startPoint x: 618, startPoint y: 168, endPoint x: 540, endPoint y: 169, distance: 78.3
click at [540, 169] on body "Menu Boards Boards Boards All jobs Status Workforce Workforce My Workforce Recr…" at bounding box center [402, 248] width 804 height 496
click at [583, 124] on icon "button" at bounding box center [583, 124] width 4 height 5
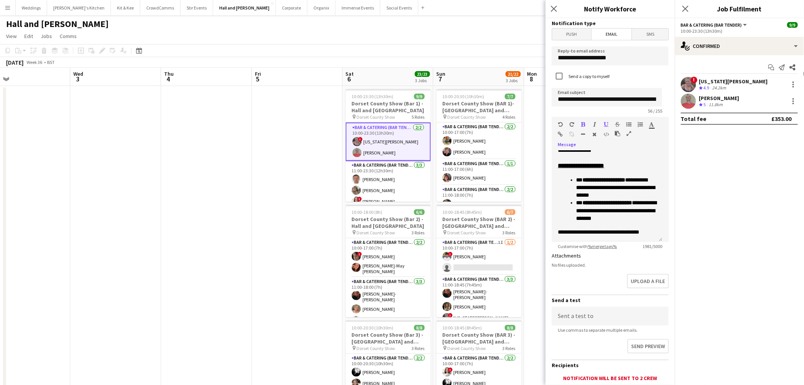
click at [605, 123] on icon "button" at bounding box center [606, 124] width 5 height 5
click at [606, 123] on icon "button" at bounding box center [606, 124] width 5 height 5
drag, startPoint x: 629, startPoint y: 185, endPoint x: 573, endPoint y: 180, distance: 56.1
click at [575, 184] on ul "**********" at bounding box center [607, 199] width 98 height 46
click at [581, 124] on icon "button" at bounding box center [583, 124] width 4 height 5
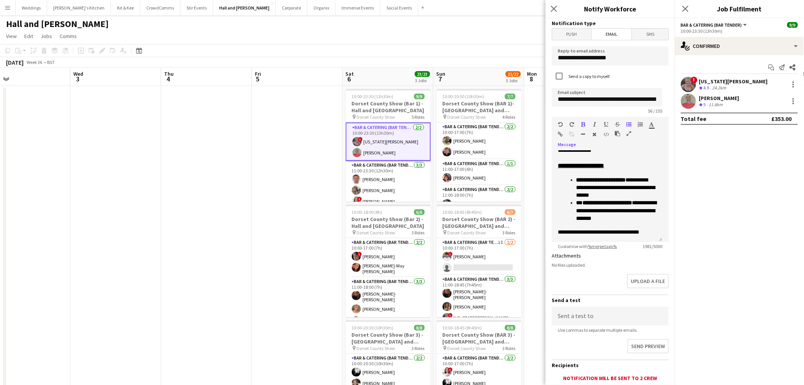
click at [581, 123] on icon "button" at bounding box center [583, 124] width 4 height 5
click at [582, 123] on icon "button" at bounding box center [583, 124] width 4 height 5
drag, startPoint x: 642, startPoint y: 205, endPoint x: 544, endPoint y: 207, distance: 98.1
click at [545, 207] on body "Menu Boards Boards Boards All jobs Status Workforce Workforce My Workforce Recr…" at bounding box center [402, 248] width 804 height 496
click at [580, 124] on div at bounding box center [569, 125] width 23 height 9
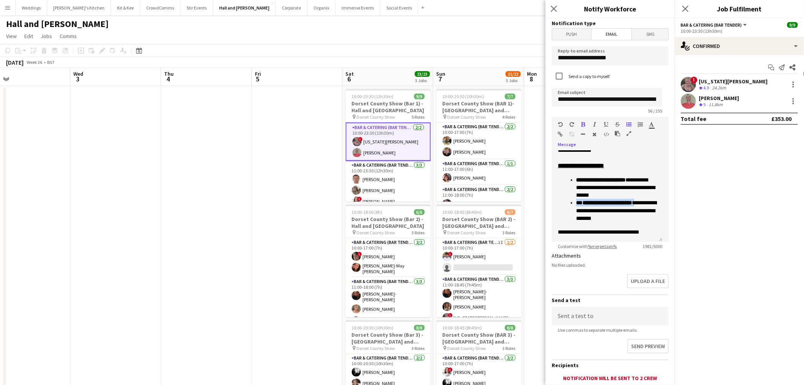
click at [582, 124] on icon "button" at bounding box center [583, 124] width 4 height 5
click at [656, 234] on div "**********" at bounding box center [607, 195] width 111 height 91
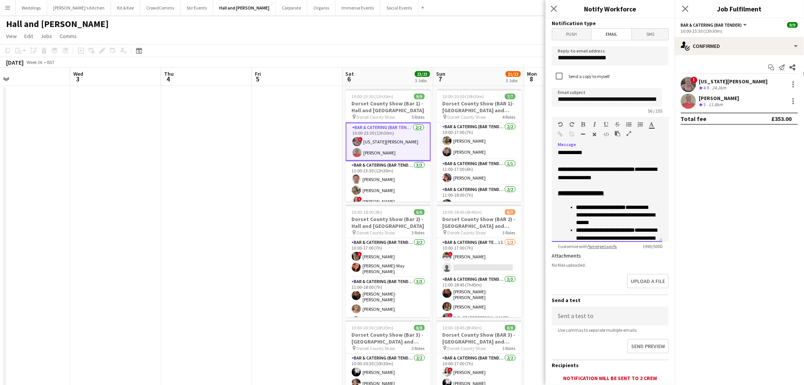
scroll to position [431, 0]
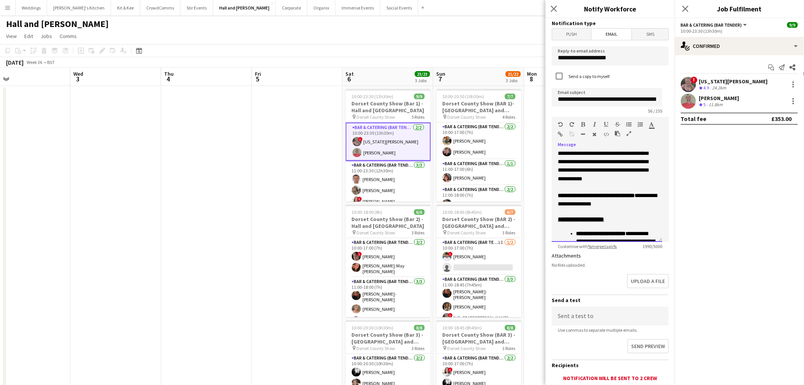
drag, startPoint x: 599, startPoint y: 157, endPoint x: 553, endPoint y: 157, distance: 46.4
click at [553, 157] on div "**********" at bounding box center [607, 195] width 111 height 91
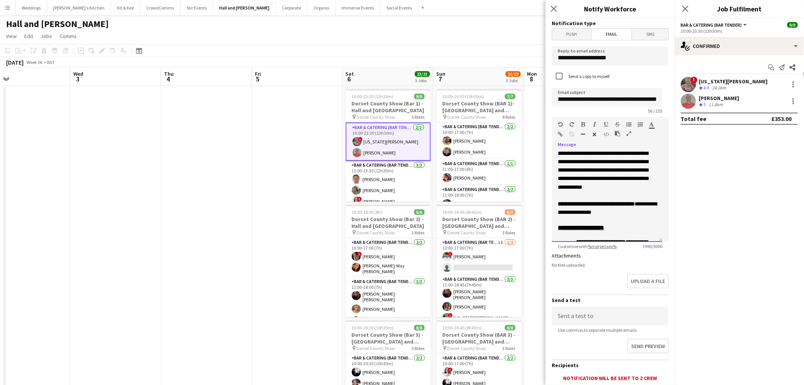
click at [599, 172] on span "**********" at bounding box center [607, 29] width 98 height 534
drag, startPoint x: 599, startPoint y: 176, endPoint x: 542, endPoint y: 177, distance: 57.8
click at [542, 177] on body "Menu Boards Boards Boards All jobs Status Workforce Workforce My Workforce Recr…" at bounding box center [402, 248] width 804 height 496
click at [583, 123] on icon "button" at bounding box center [583, 124] width 4 height 5
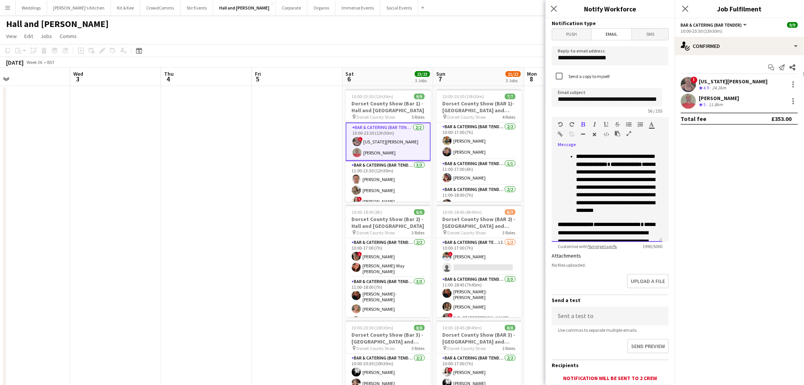
scroll to position [326, 0]
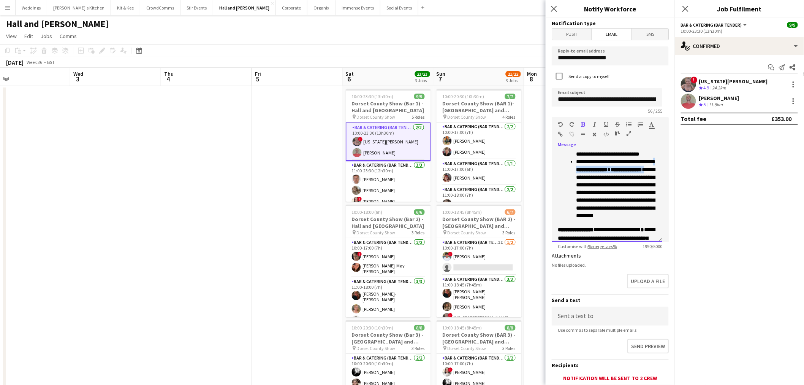
drag, startPoint x: 613, startPoint y: 198, endPoint x: 585, endPoint y: 193, distance: 28.9
click at [585, 193] on p "**********" at bounding box center [616, 189] width 80 height 62
click at [591, 172] on span "**********" at bounding box center [591, 169] width 31 height 5
drag, startPoint x: 589, startPoint y: 193, endPoint x: 613, endPoint y: 200, distance: 25.4
click at [613, 200] on p "**********" at bounding box center [616, 189] width 80 height 62
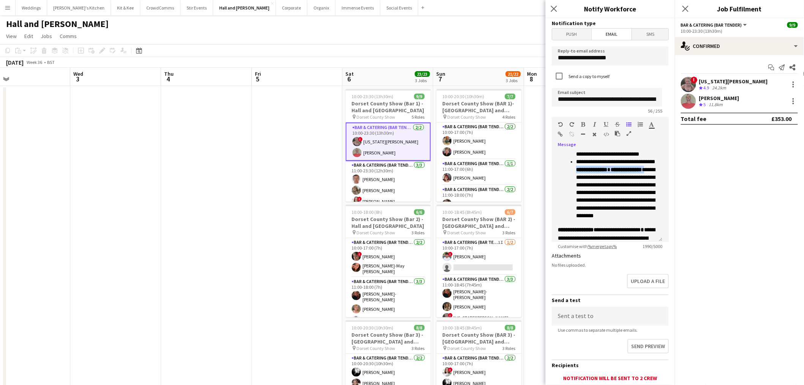
click at [585, 123] on icon "button" at bounding box center [583, 124] width 4 height 5
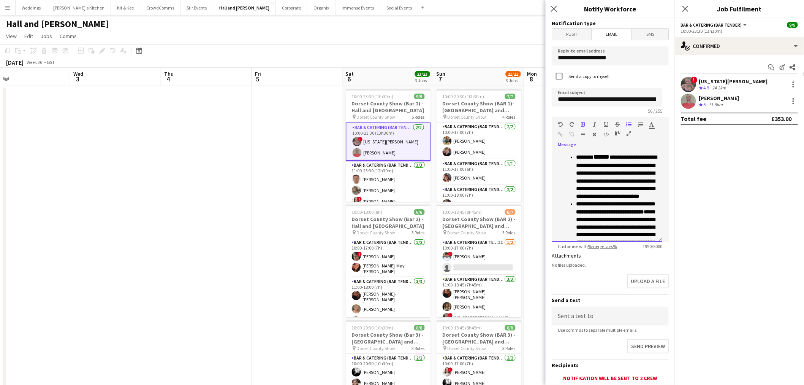
drag, startPoint x: 637, startPoint y: 158, endPoint x: 566, endPoint y: 149, distance: 71.0
click at [563, 146] on p "**********" at bounding box center [607, 142] width 98 height 8
click at [588, 120] on div "Paragraph Heading 1 Heading 2 Heading 3 Heading 4 Heading 5 Heading 6 Heading 7…" at bounding box center [610, 131] width 117 height 29
click at [583, 122] on icon "button" at bounding box center [583, 124] width 4 height 5
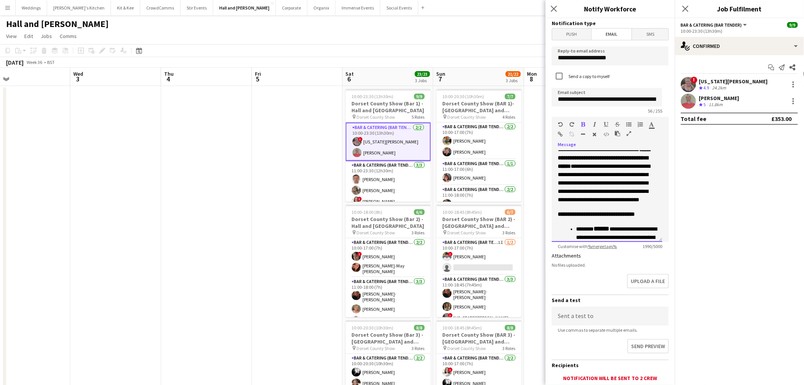
scroll to position [200, 0]
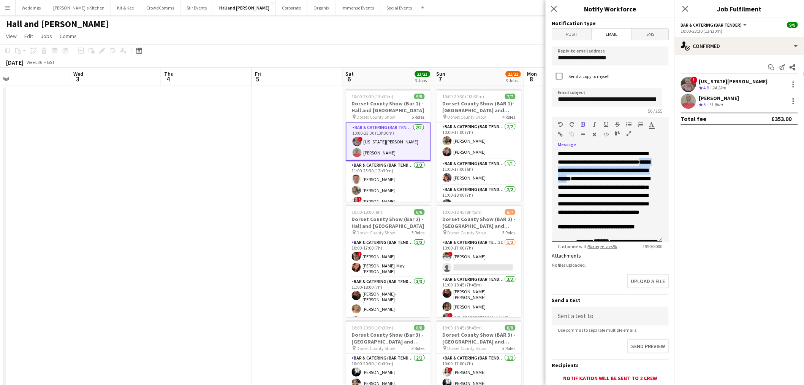
drag, startPoint x: 629, startPoint y: 185, endPoint x: 578, endPoint y: 177, distance: 50.7
click at [578, 177] on p "**********" at bounding box center [607, 179] width 98 height 76
click at [583, 120] on div "Paragraph Heading 1 Heading 2 Heading 3 Heading 4 Heading 5 Heading 6 Heading 7…" at bounding box center [610, 131] width 117 height 29
click at [583, 124] on icon "button" at bounding box center [583, 124] width 4 height 5
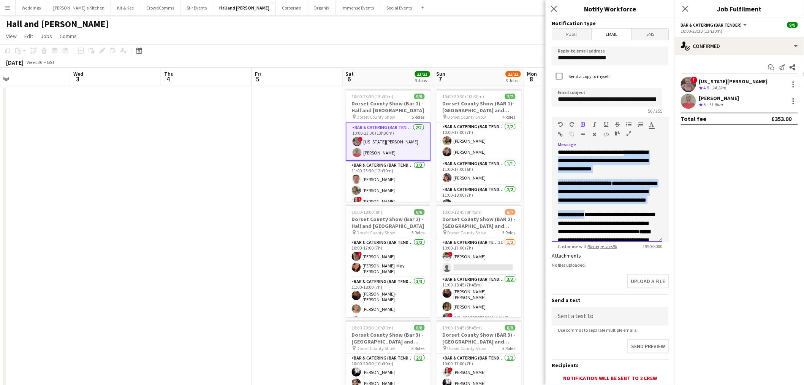
drag, startPoint x: 583, startPoint y: 154, endPoint x: 537, endPoint y: 154, distance: 46.7
click at [537, 154] on body "Menu Boards Boards Boards All jobs Status Workforce Workforce My Workforce Recr…" at bounding box center [402, 248] width 804 height 496
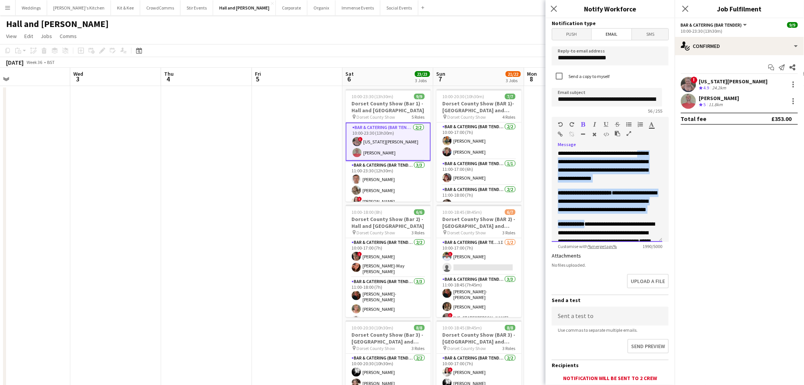
click at [607, 209] on span "**********" at bounding box center [607, 201] width 99 height 22
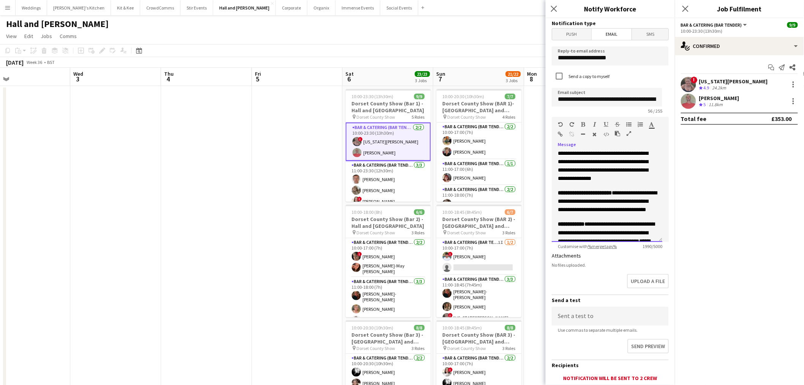
click at [594, 232] on span "**********" at bounding box center [606, 232] width 97 height 22
click at [591, 233] on span "**********" at bounding box center [606, 232] width 97 height 22
drag, startPoint x: 591, startPoint y: 230, endPoint x: 563, endPoint y: 232, distance: 28.2
click at [563, 232] on p "**********" at bounding box center [607, 258] width 98 height 76
click at [576, 227] on span "**********" at bounding box center [571, 223] width 27 height 5
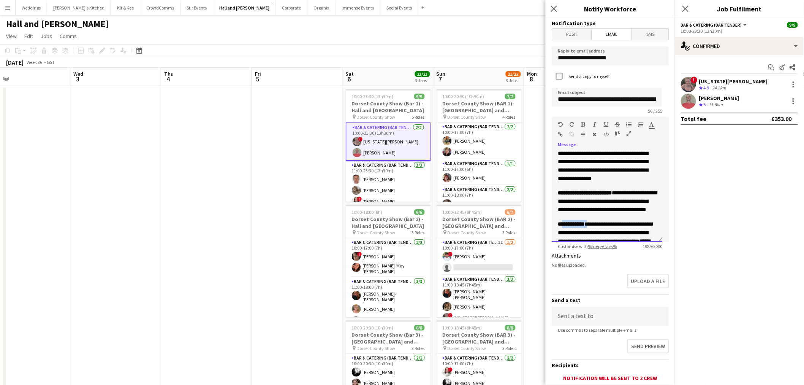
click at [585, 227] on span "**********" at bounding box center [571, 223] width 27 height 5
drag, startPoint x: 588, startPoint y: 231, endPoint x: 564, endPoint y: 231, distance: 24.3
click at [564, 227] on span "**********" at bounding box center [571, 223] width 27 height 5
click at [582, 125] on icon "button" at bounding box center [583, 124] width 4 height 5
click at [582, 124] on icon "button" at bounding box center [583, 124] width 4 height 5
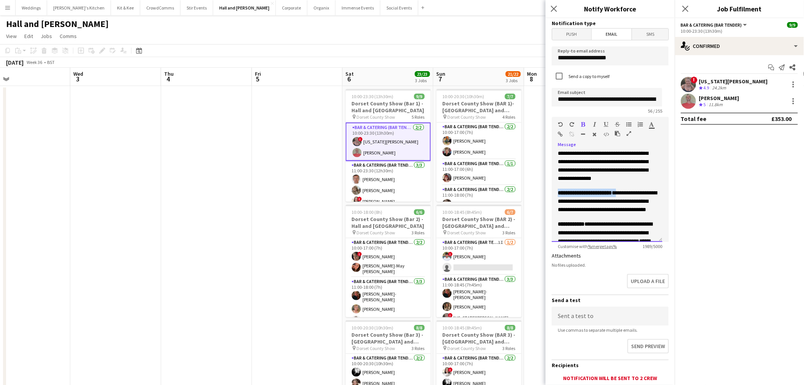
drag, startPoint x: 616, startPoint y: 191, endPoint x: 556, endPoint y: 188, distance: 60.1
click at [556, 190] on div "**********" at bounding box center [607, 195] width 111 height 91
click at [584, 120] on div "Paragraph Heading 1 Heading 2 Heading 3 Heading 4 Heading 5 Heading 6 Heading 7…" at bounding box center [610, 131] width 117 height 29
click at [584, 124] on icon "button" at bounding box center [583, 124] width 4 height 5
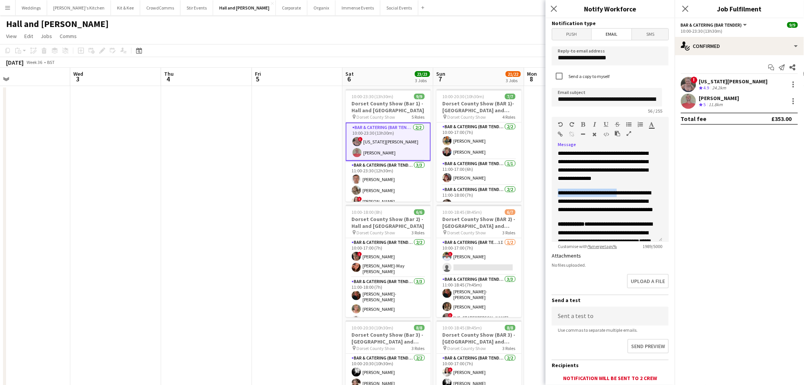
click at [584, 124] on icon "button" at bounding box center [583, 124] width 4 height 5
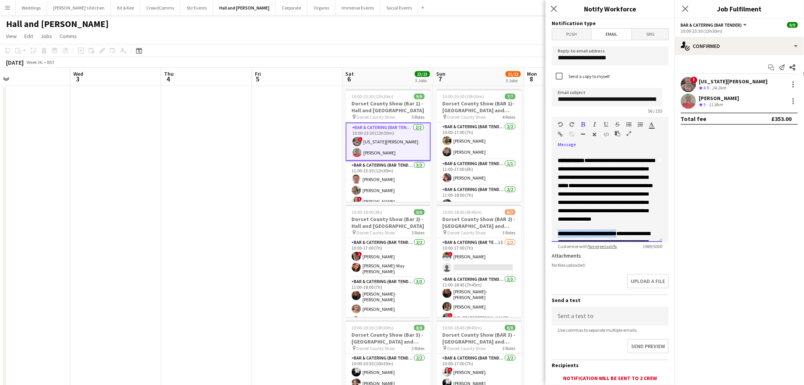
scroll to position [36, 0]
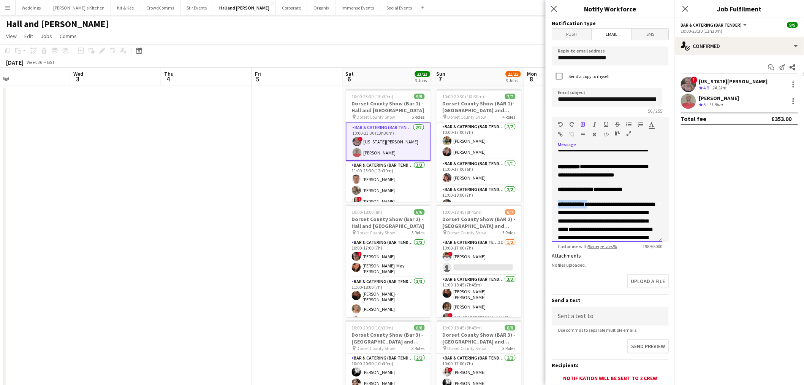
drag, startPoint x: 590, startPoint y: 204, endPoint x: 546, endPoint y: 204, distance: 43.7
click at [546, 204] on form "**********" at bounding box center [610, 229] width 129 height 423
click at [583, 123] on icon "button" at bounding box center [583, 124] width 4 height 5
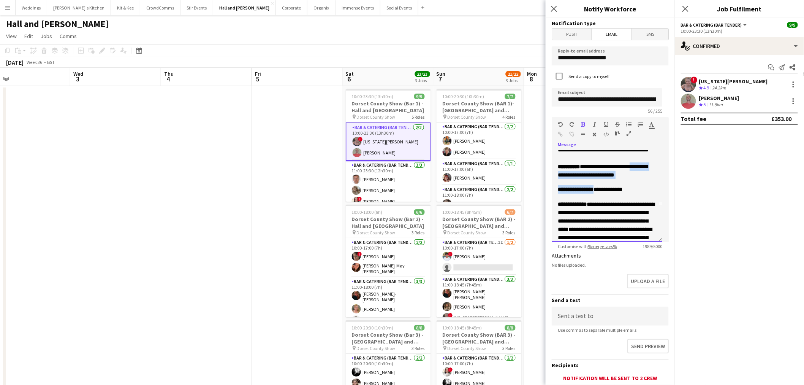
drag, startPoint x: 598, startPoint y: 188, endPoint x: 558, endPoint y: 183, distance: 40.3
click at [594, 168] on span "**********" at bounding box center [603, 171] width 90 height 14
drag, startPoint x: 598, startPoint y: 189, endPoint x: 561, endPoint y: 186, distance: 37.3
click at [561, 188] on p "**********" at bounding box center [607, 189] width 98 height 8
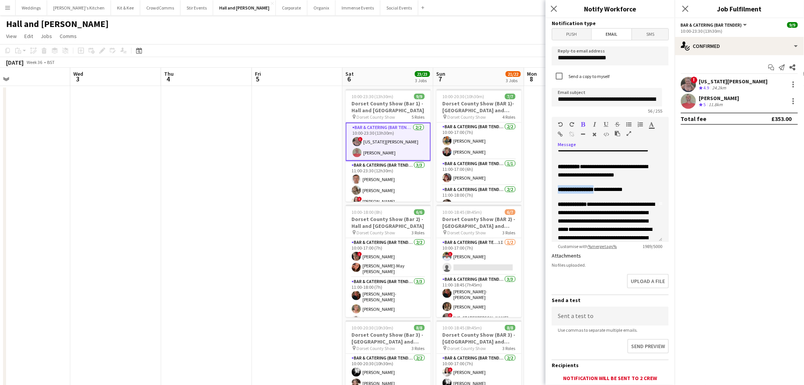
click at [582, 122] on icon "button" at bounding box center [583, 124] width 4 height 5
drag, startPoint x: 578, startPoint y: 168, endPoint x: 559, endPoint y: 166, distance: 19.4
click at [559, 166] on span "*********" at bounding box center [569, 166] width 22 height 5
click at [584, 120] on div "Paragraph Heading 1 Heading 2 Heading 3 Heading 4 Heading 5 Heading 6 Heading 7…" at bounding box center [610, 131] width 117 height 29
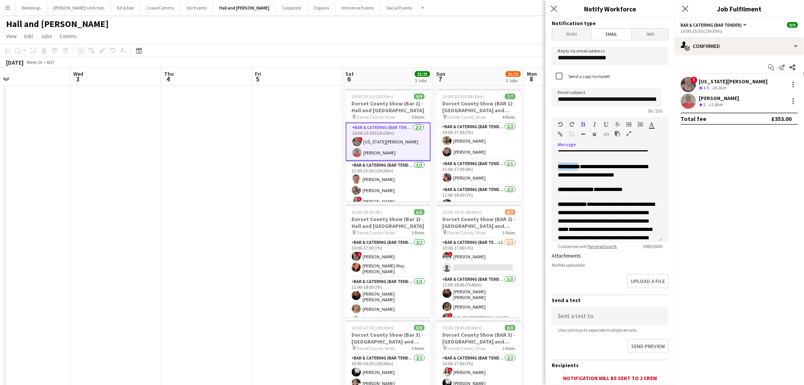
click at [584, 122] on icon "button" at bounding box center [583, 124] width 4 height 5
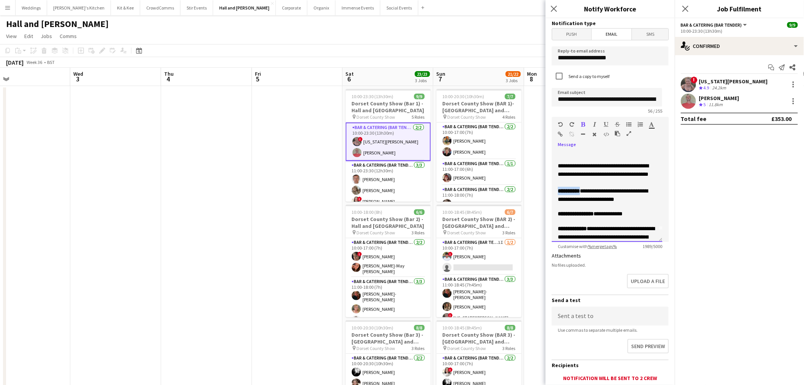
scroll to position [0, 0]
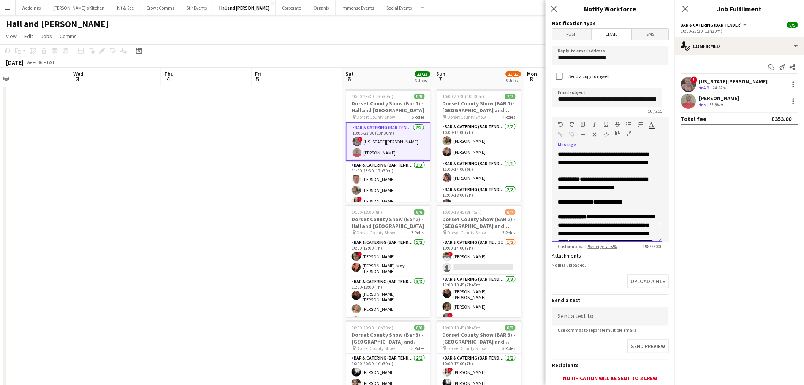
scroll to position [42, 0]
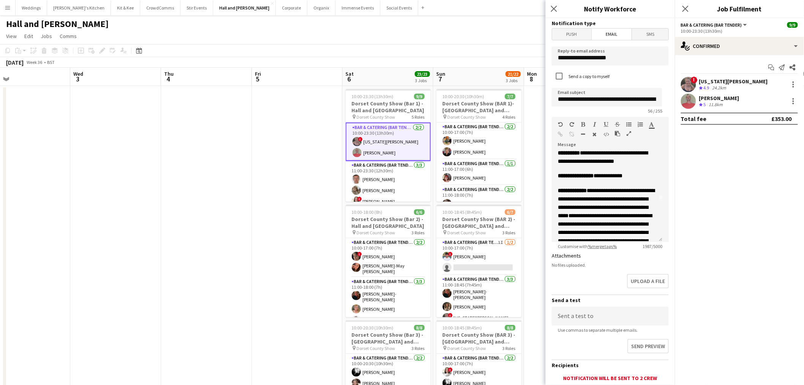
drag, startPoint x: 590, startPoint y: 301, endPoint x: 583, endPoint y: 312, distance: 12.9
click at [583, 312] on form "**********" at bounding box center [610, 229] width 129 height 423
click at [579, 316] on input at bounding box center [610, 315] width 117 height 19
type input "**********"
click at [627, 336] on div "Send preview" at bounding box center [610, 348] width 117 height 24
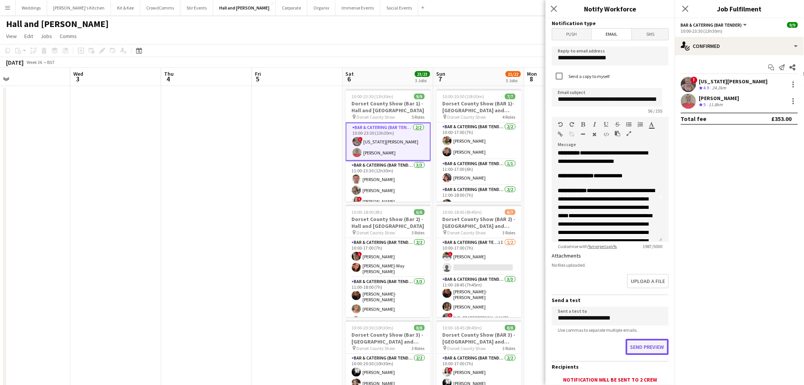
click at [628, 339] on button "Send preview" at bounding box center [647, 347] width 43 height 16
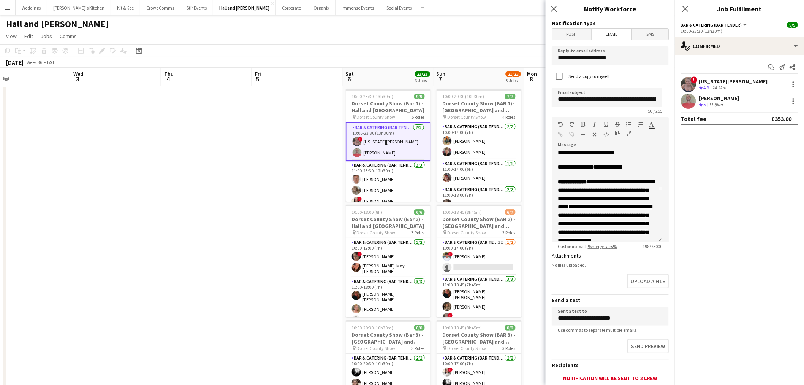
scroll to position [0, 0]
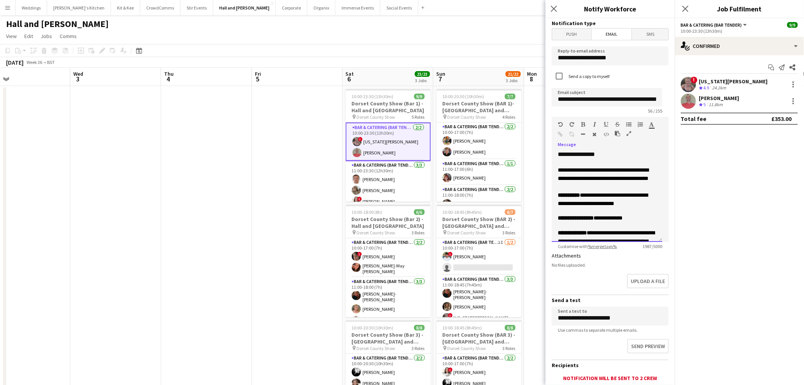
click at [620, 218] on span "**********" at bounding box center [608, 217] width 29 height 5
click at [623, 217] on span "**********" at bounding box center [608, 217] width 29 height 5
click at [594, 217] on b "**********" at bounding box center [576, 217] width 36 height 5
click at [591, 218] on b "**********" at bounding box center [600, 217] width 84 height 5
click at [599, 226] on p "**********" at bounding box center [607, 222] width 98 height 17
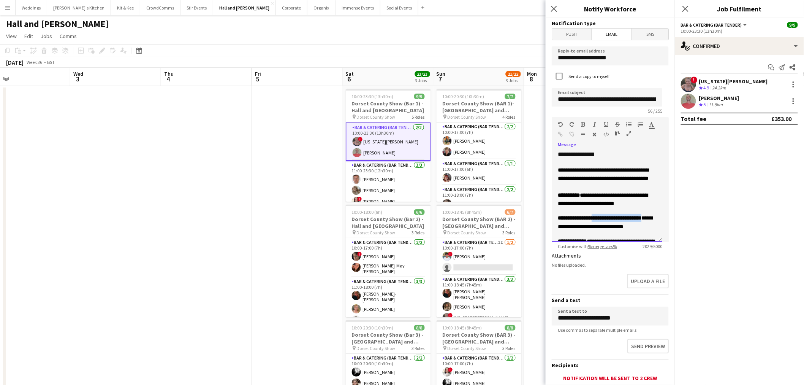
drag, startPoint x: 650, startPoint y: 215, endPoint x: 597, endPoint y: 215, distance: 52.8
click at [597, 217] on p "**********" at bounding box center [607, 222] width 98 height 17
click at [586, 120] on div "Paragraph Heading 1 Heading 2 Heading 3 Heading 4 Heading 5 Heading 6 Heading 7…" at bounding box center [610, 131] width 117 height 29
click at [585, 124] on icon "button" at bounding box center [583, 124] width 4 height 5
click at [624, 225] on span "**********" at bounding box center [605, 222] width 95 height 14
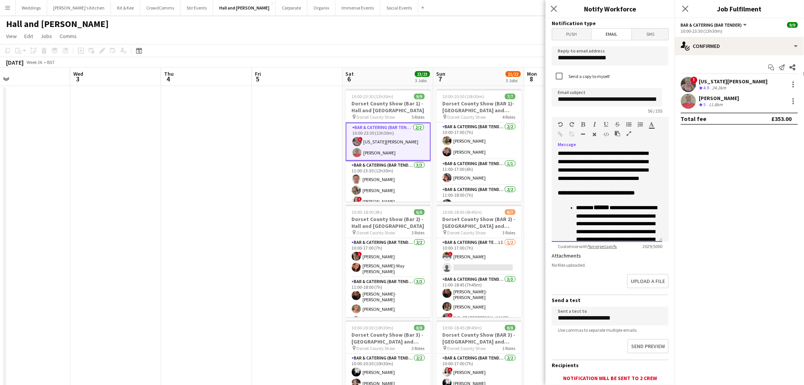
scroll to position [253, 0]
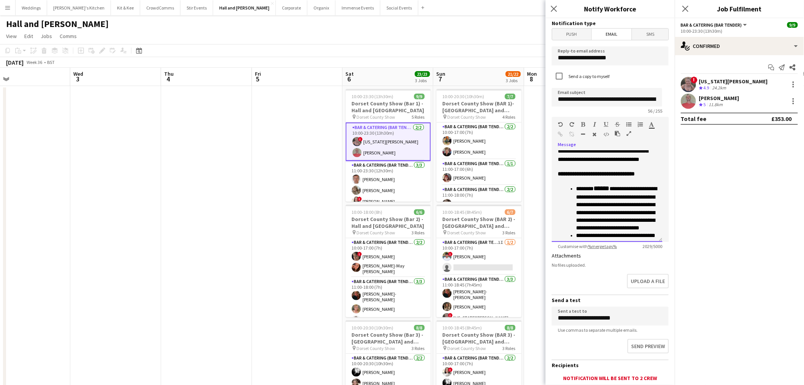
click at [607, 219] on span "**********" at bounding box center [616, 208] width 81 height 44
click at [607, 222] on span "**********" at bounding box center [616, 208] width 81 height 44
click at [608, 223] on span "**********" at bounding box center [616, 208] width 81 height 44
click at [607, 220] on span "**********" at bounding box center [616, 208] width 81 height 44
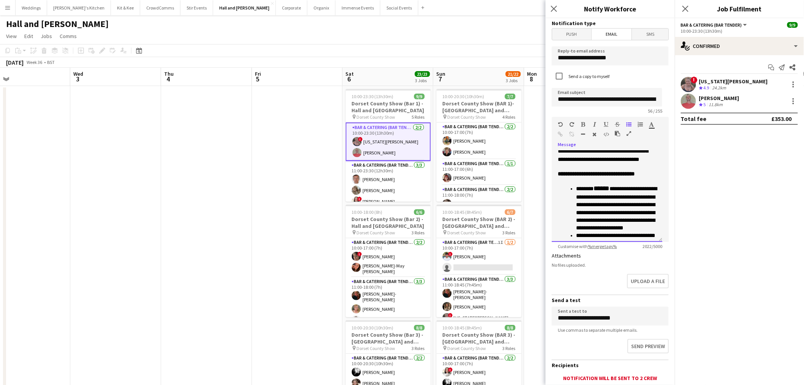
click at [637, 228] on p "**********" at bounding box center [616, 208] width 80 height 48
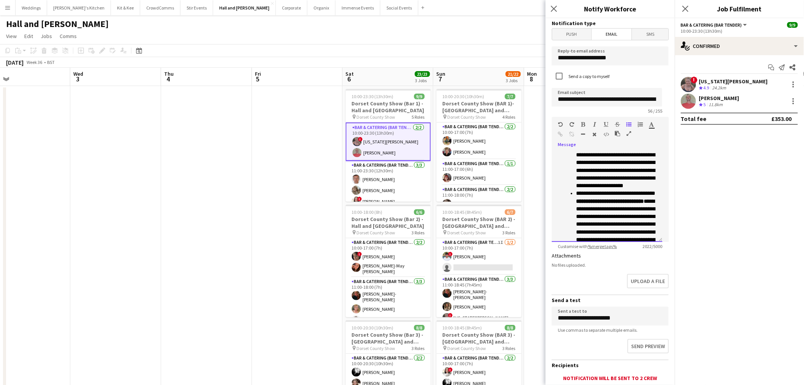
click at [602, 188] on span "**********" at bounding box center [616, 166] width 81 height 44
click at [603, 188] on span "**********" at bounding box center [616, 166] width 81 height 44
click at [610, 189] on p "**********" at bounding box center [616, 166] width 80 height 48
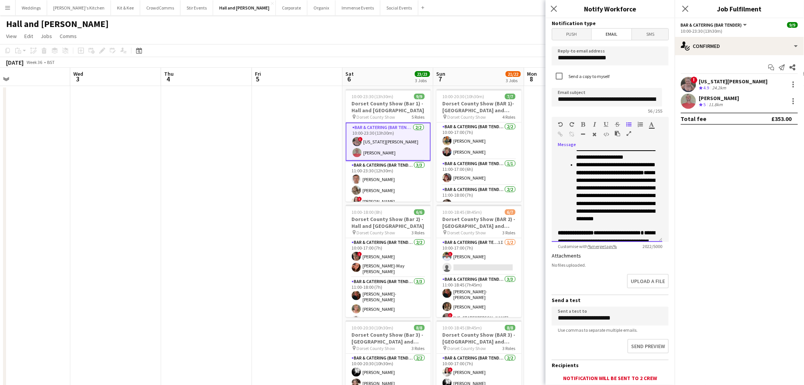
scroll to position [337, 0]
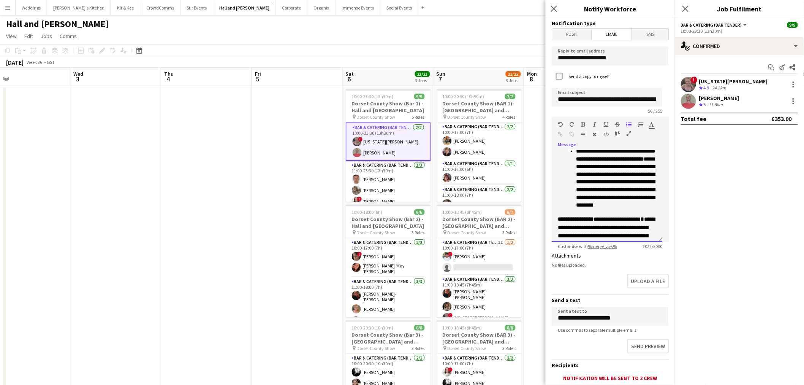
click at [619, 189] on span "**********" at bounding box center [615, 181] width 79 height 51
click at [626, 181] on p "**********" at bounding box center [616, 178] width 80 height 62
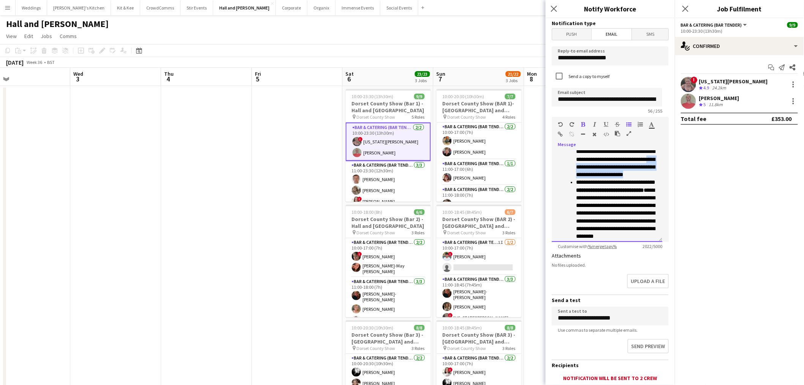
drag, startPoint x: 608, startPoint y: 168, endPoint x: 623, endPoint y: 180, distance: 19.2
click at [623, 178] on p "**********" at bounding box center [616, 155] width 80 height 48
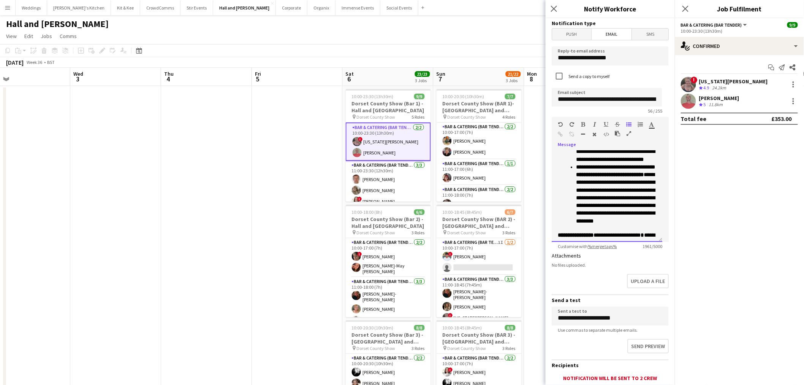
click at [632, 170] on span "**********" at bounding box center [615, 166] width 79 height 5
click at [624, 177] on span "**********" at bounding box center [614, 174] width 32 height 5
click at [627, 185] on span "**********" at bounding box center [615, 178] width 79 height 13
click at [616, 215] on span "**********" at bounding box center [615, 201] width 79 height 44
click at [617, 214] on span "**********" at bounding box center [615, 201] width 79 height 44
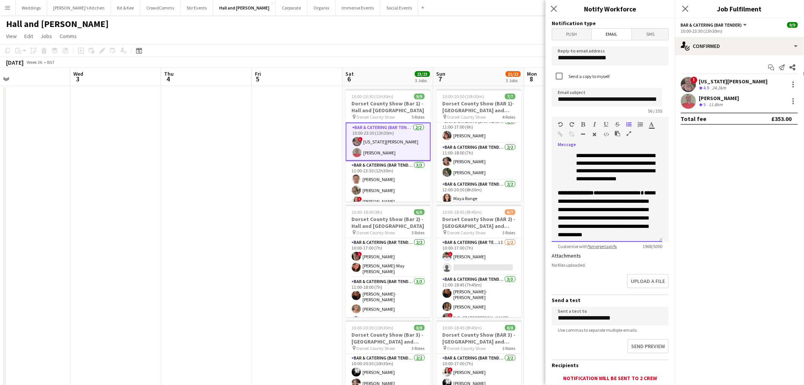
scroll to position [391, 0]
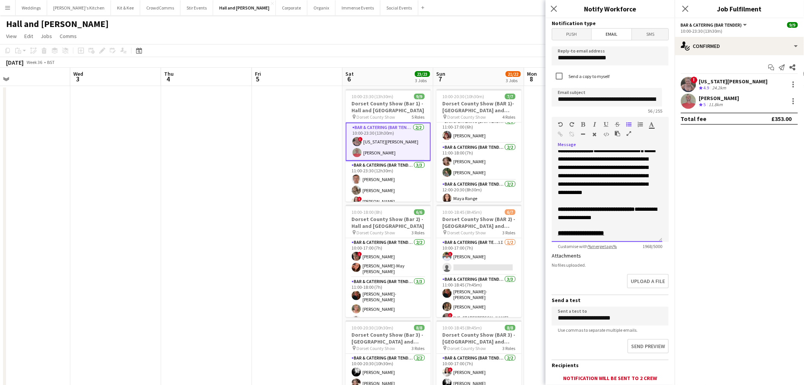
click at [637, 195] on span "**********" at bounding box center [606, 171] width 97 height 47
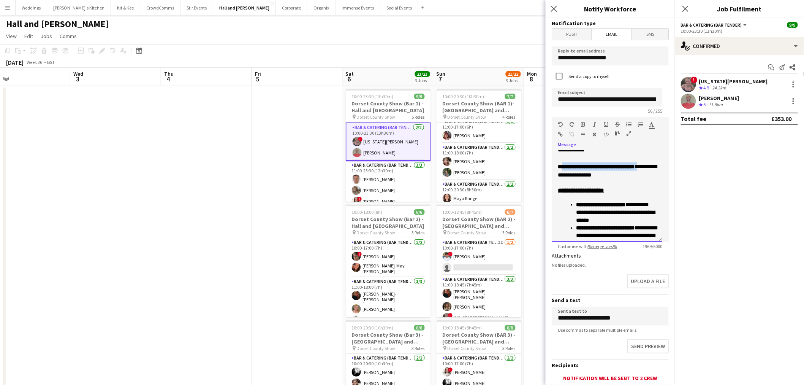
drag, startPoint x: 580, startPoint y: 210, endPoint x: 563, endPoint y: 200, distance: 19.3
click at [563, 179] on p "**********" at bounding box center [607, 142] width 98 height 76
click at [583, 126] on icon "button" at bounding box center [583, 124] width 4 height 5
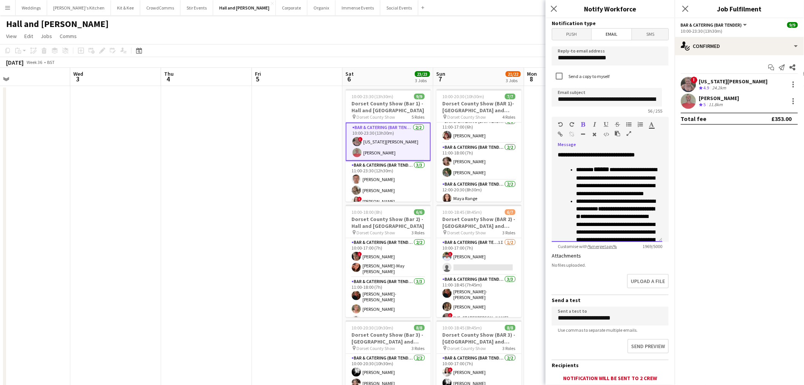
scroll to position [264, 0]
drag, startPoint x: 615, startPoint y: 194, endPoint x: 597, endPoint y: 195, distance: 17.9
click at [597, 195] on p "**********" at bounding box center [616, 189] width 80 height 32
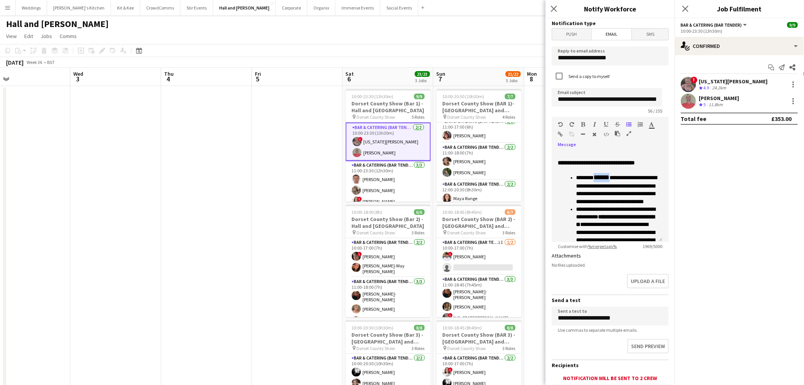
click at [584, 126] on icon "button" at bounding box center [583, 124] width 4 height 5
click at [623, 153] on p "**********" at bounding box center [607, 115] width 98 height 76
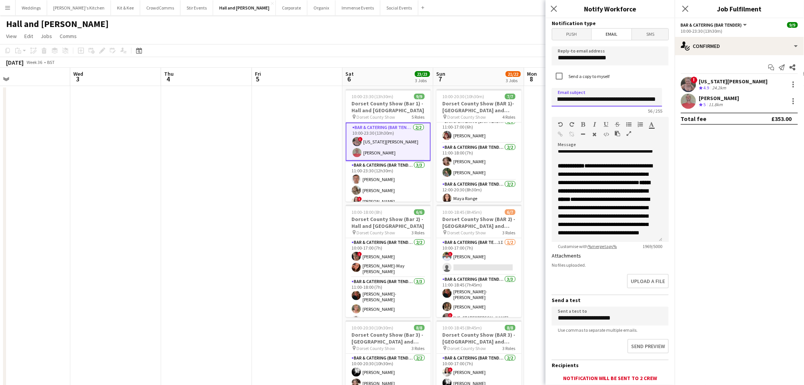
scroll to position [0, 48]
drag, startPoint x: 594, startPoint y: 104, endPoint x: 622, endPoint y: 99, distance: 28.6
click at [664, 105] on form "**********" at bounding box center [610, 229] width 129 height 423
click at [607, 99] on input "**********" at bounding box center [607, 97] width 111 height 19
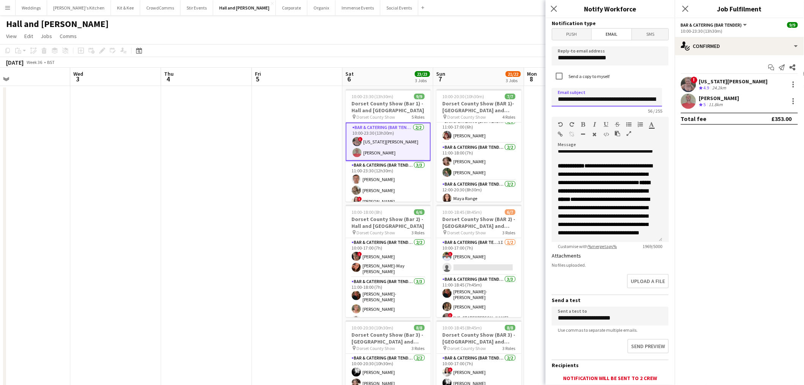
drag, startPoint x: 603, startPoint y: 100, endPoint x: 528, endPoint y: 102, distance: 74.9
click at [528, 102] on body "Menu Boards Boards Boards All jobs Status Workforce Workforce My Workforce Recr…" at bounding box center [402, 248] width 804 height 496
click at [596, 100] on input "**********" at bounding box center [607, 97] width 111 height 19
click at [576, 61] on input "**********" at bounding box center [610, 55] width 117 height 19
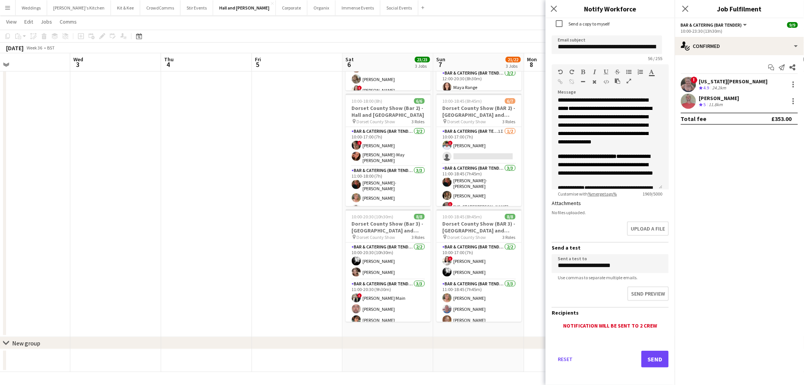
scroll to position [53, 0]
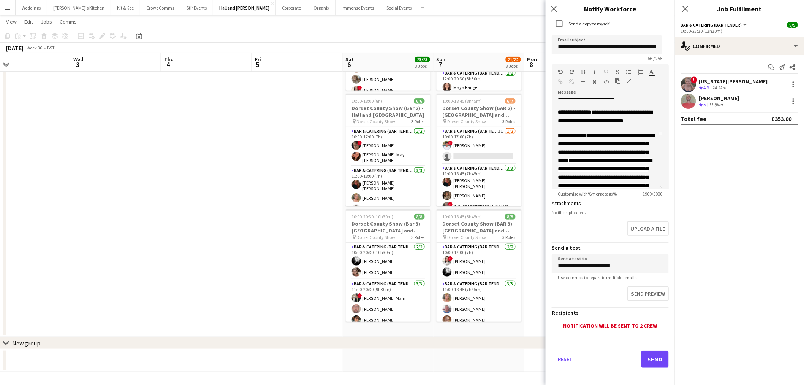
type input "**********"
click at [654, 350] on button "Send" at bounding box center [655, 358] width 27 height 17
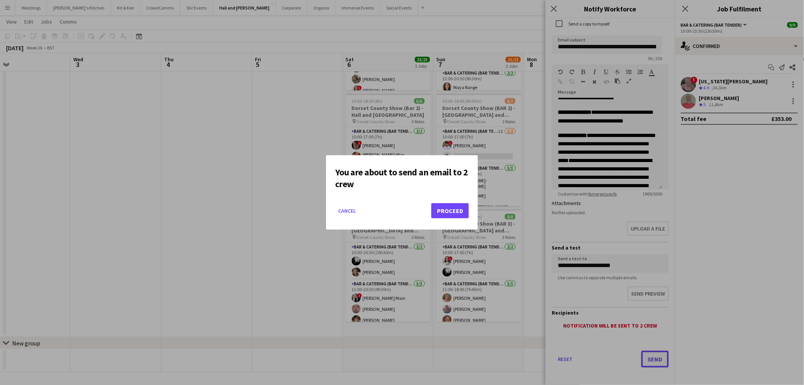
scroll to position [0, 0]
click at [472, 214] on div "You are about to send an email to 2 crew Cancel Proceed" at bounding box center [402, 192] width 152 height 74
click at [461, 211] on button "Proceed" at bounding box center [450, 210] width 38 height 15
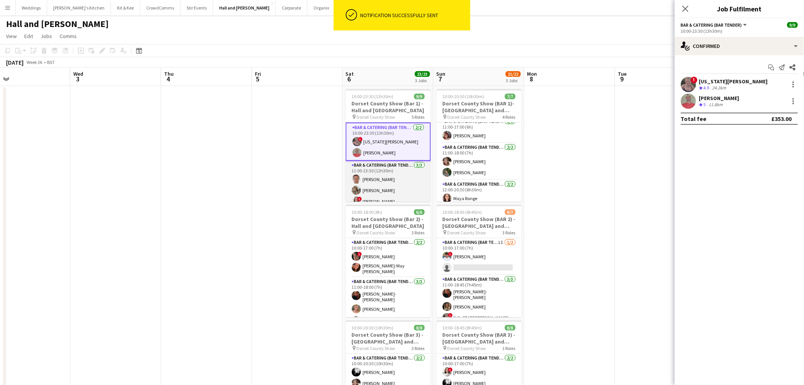
click at [396, 185] on app-card-role "Bar & Catering (Bar Tender) 3/3 11:00-23:30 (12h30m) Bruce Acton Hannah Lee ! A…" at bounding box center [388, 185] width 85 height 48
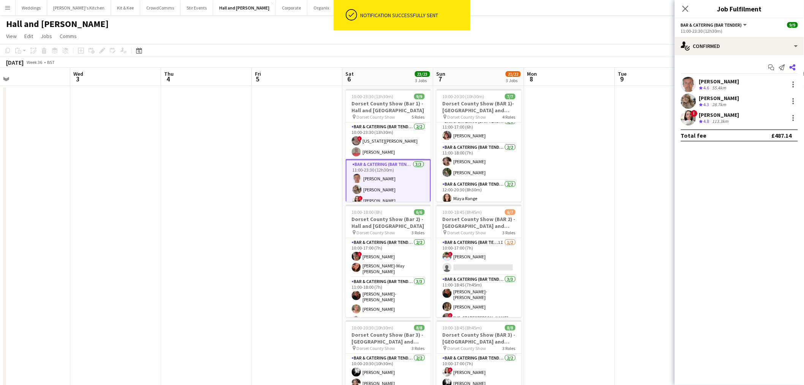
click at [787, 65] on app-icon "Share" at bounding box center [792, 67] width 11 height 11
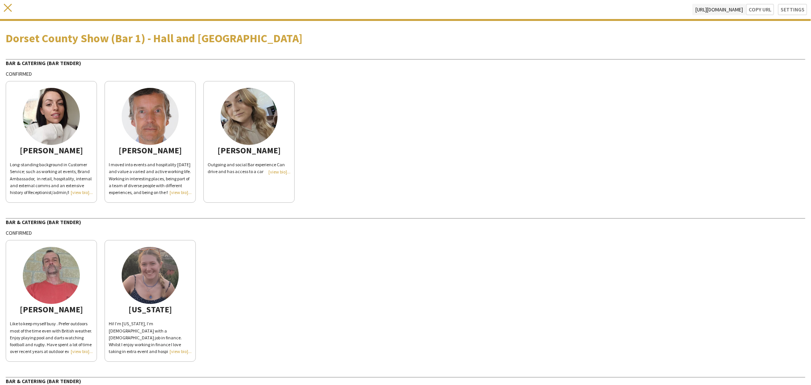
click at [8, 9] on icon "close" at bounding box center [8, 8] width 8 height 8
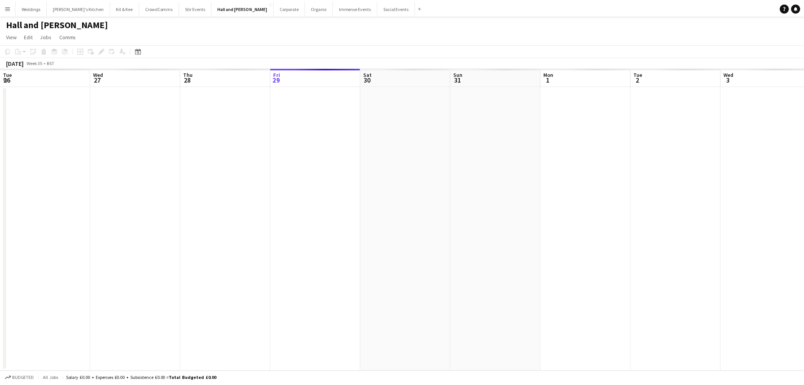
scroll to position [0, 181]
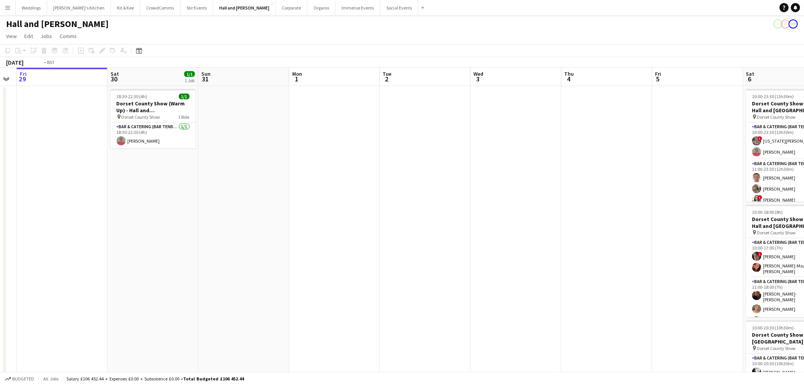
drag, startPoint x: 579, startPoint y: 267, endPoint x: 141, endPoint y: 263, distance: 437.5
click at [141, 263] on app-calendar-viewport "Tue 26 Wed 27 Thu 28 Fri 29 Sat 30 1/1 1 Job Sun 31 Mon 1 Tue 2 Wed 3 Thu 4 Fri…" at bounding box center [402, 275] width 804 height 415
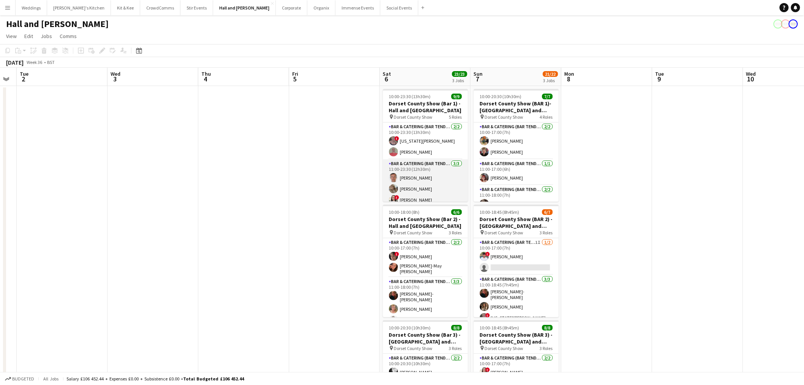
click at [442, 189] on app-card-role "Bar & Catering (Bar Tender) 3/3 11:00-23:30 (12h30m) Bruce Acton Hannah Lee ! A…" at bounding box center [425, 183] width 85 height 48
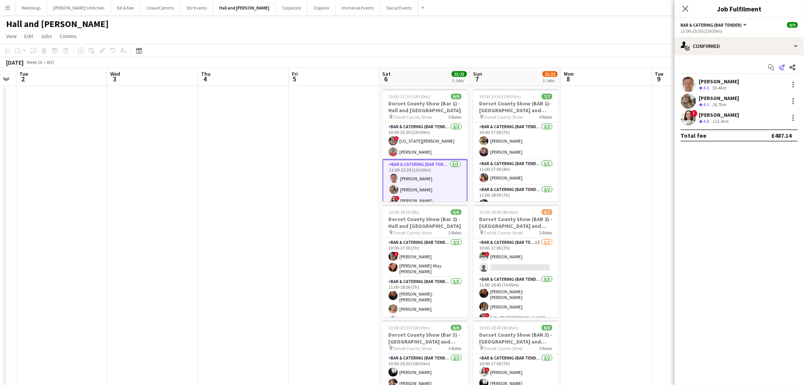
click at [784, 65] on icon at bounding box center [782, 67] width 6 height 6
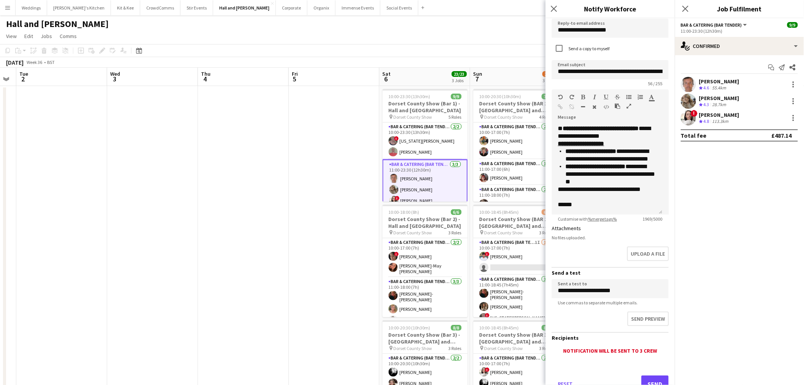
scroll to position [52, 0]
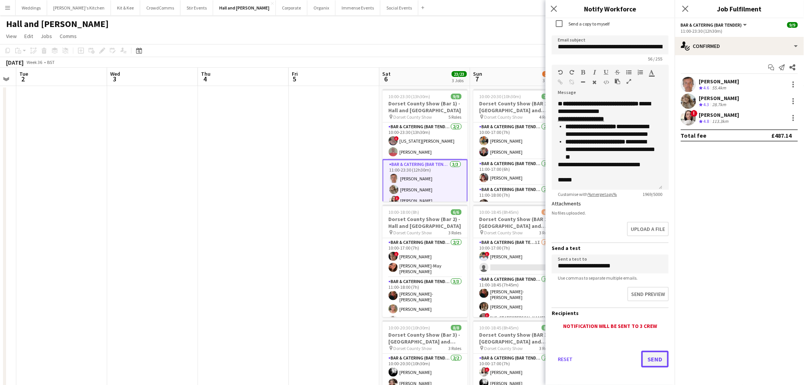
click at [643, 353] on button "Send" at bounding box center [655, 358] width 27 height 17
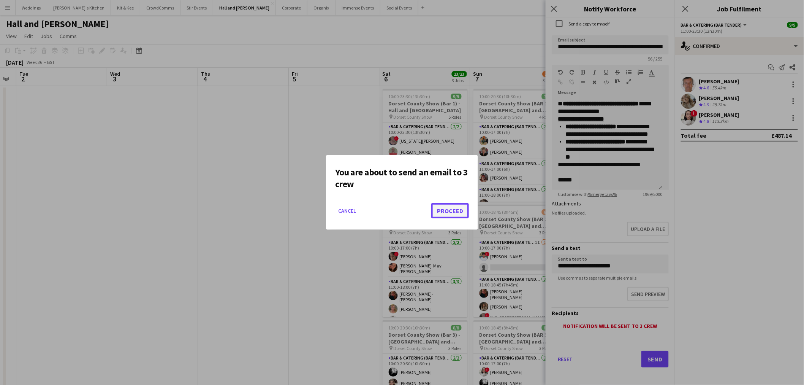
click at [446, 208] on button "Proceed" at bounding box center [450, 210] width 38 height 15
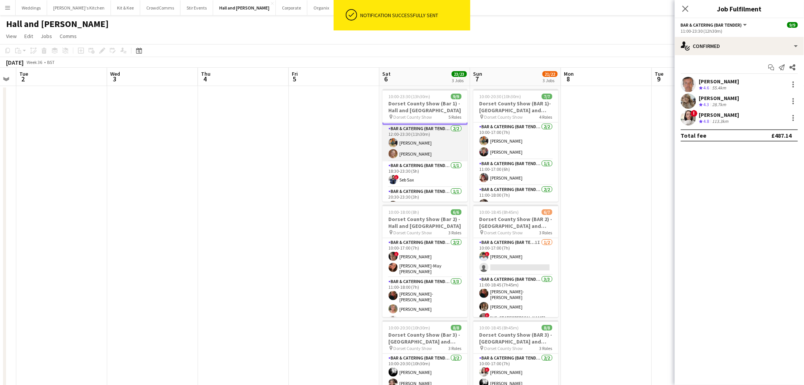
click at [427, 147] on app-card-role "Bar & Catering (Bar Tender) 2/2 12:00-23:30 (11h30m) Isobel Haskell Ellie Bland" at bounding box center [425, 142] width 85 height 37
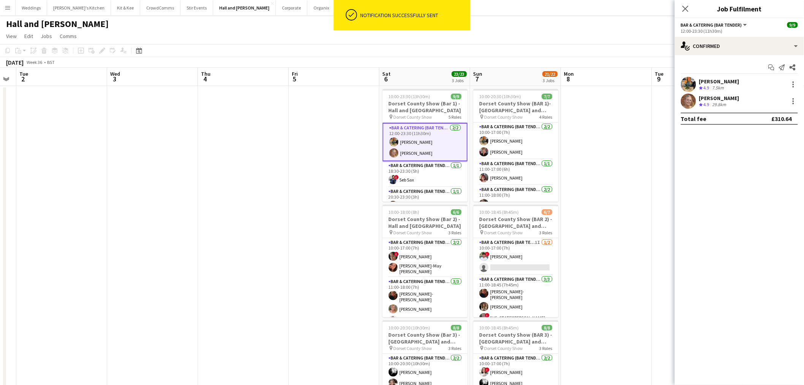
scroll to position [84, 0]
click at [778, 63] on app-icon "Send notification" at bounding box center [782, 67] width 11 height 11
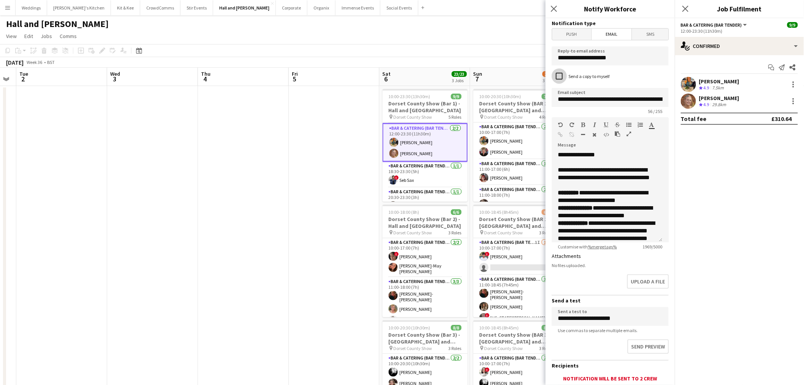
scroll to position [52, 0]
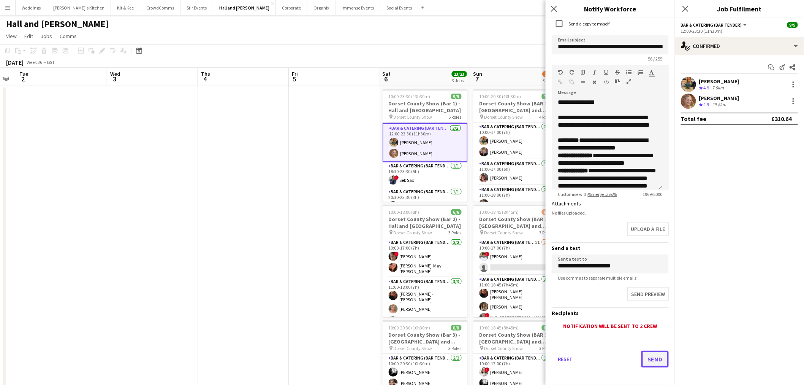
click at [642, 356] on button "Send" at bounding box center [655, 358] width 27 height 17
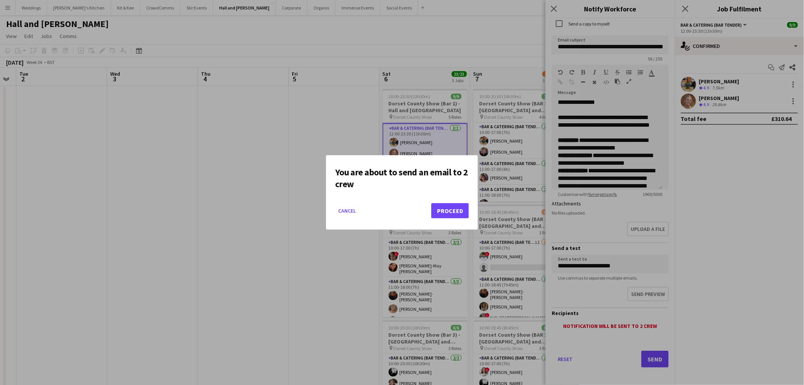
click at [455, 221] on mat-dialog-actions "Cancel Proceed" at bounding box center [402, 213] width 134 height 32
click at [454, 213] on button "Proceed" at bounding box center [450, 210] width 38 height 15
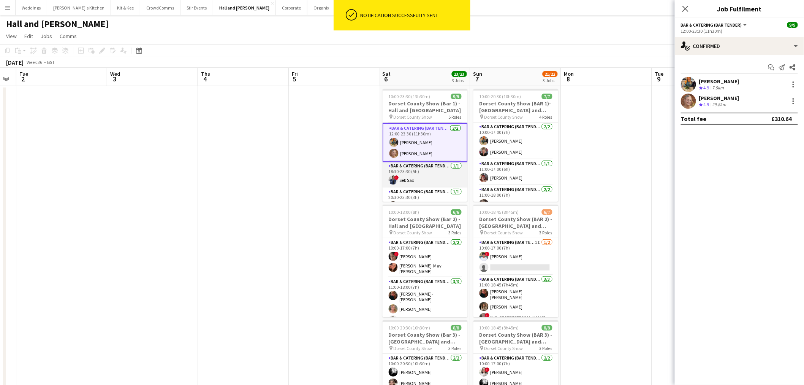
click at [418, 173] on app-card-role "Bar & Catering (Bar Tender) 1/1 18:30-23:30 (5h) ! Seb Sax" at bounding box center [425, 175] width 85 height 26
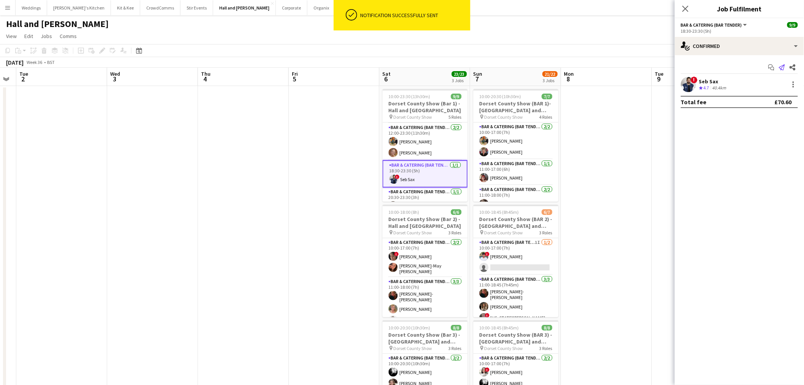
click at [784, 67] on icon at bounding box center [782, 67] width 6 height 6
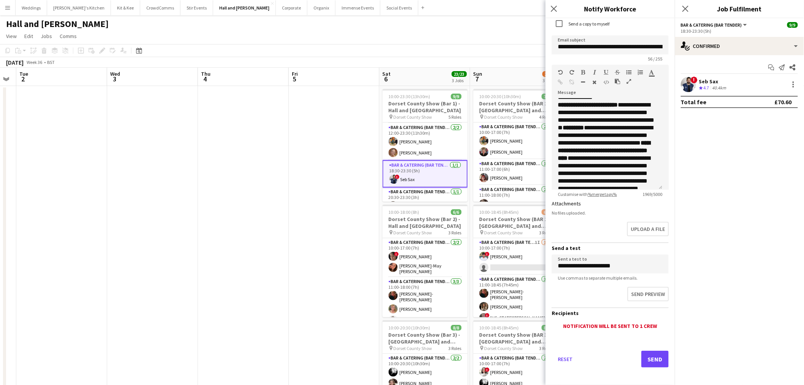
click at [637, 344] on div "Reset Send" at bounding box center [610, 361] width 117 height 53
click at [648, 356] on button "Send" at bounding box center [655, 358] width 27 height 17
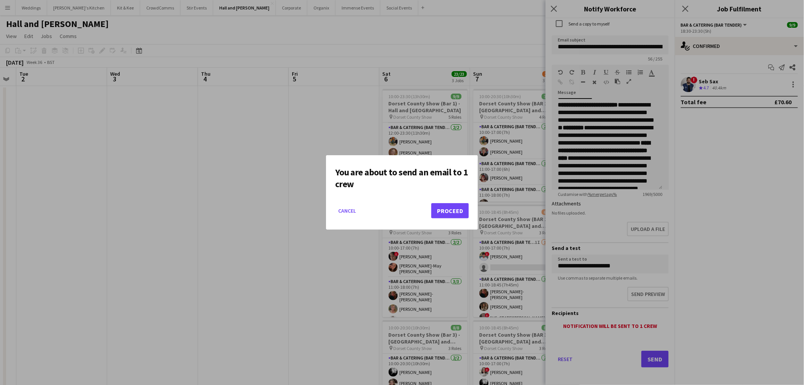
click at [444, 201] on mat-dialog-actions "Cancel Proceed" at bounding box center [402, 213] width 134 height 32
click at [446, 212] on button "Proceed" at bounding box center [450, 210] width 38 height 15
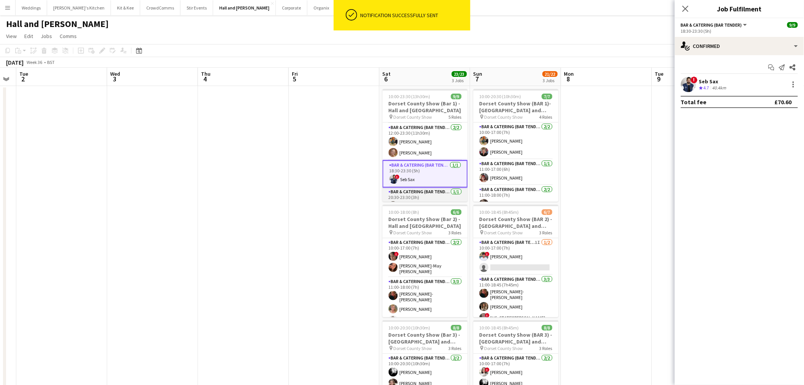
scroll to position [95, 0]
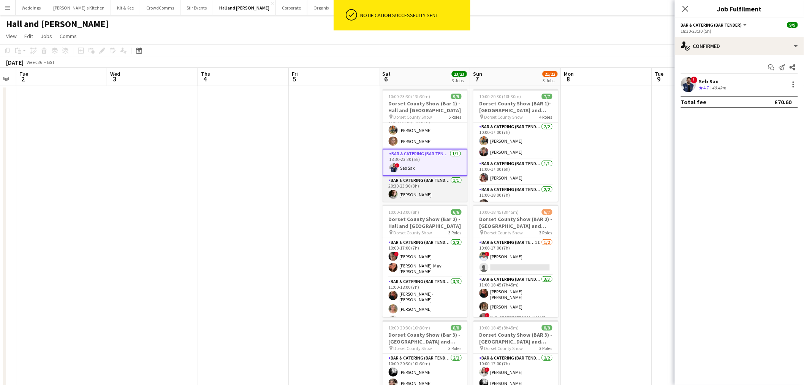
click at [421, 184] on app-card-role "Bar & Catering (Bar Tender) 1/1 20:30-23:30 (3h) JORDAN WOODS" at bounding box center [425, 189] width 85 height 26
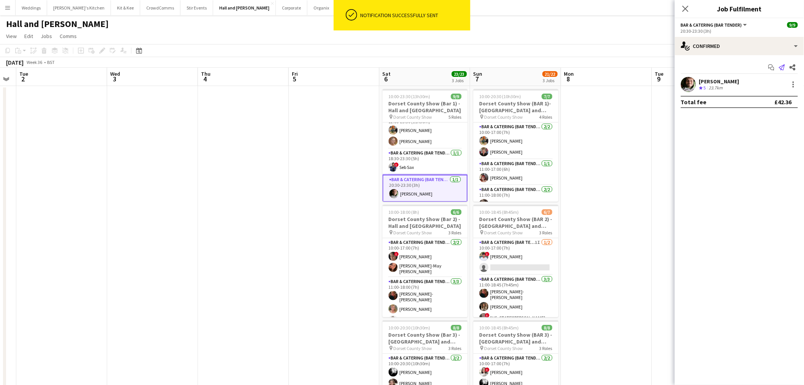
click at [783, 66] on icon at bounding box center [782, 67] width 6 height 6
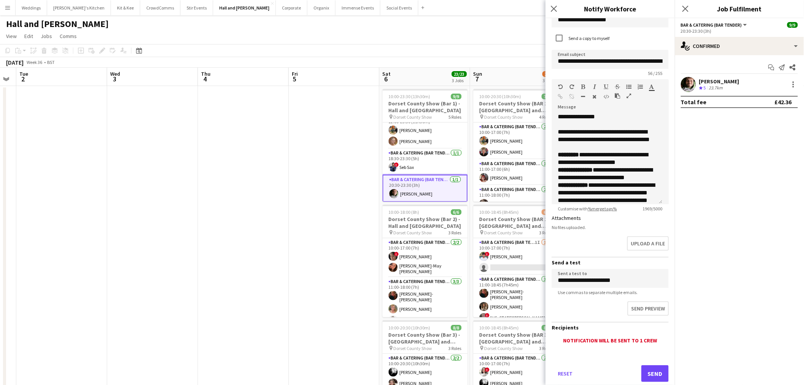
scroll to position [52, 0]
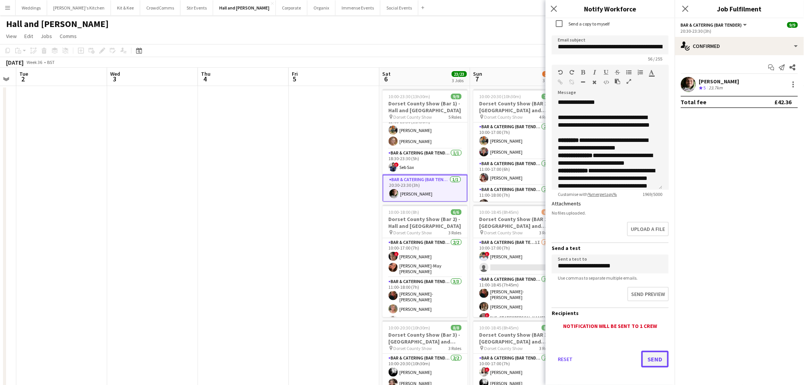
click at [649, 354] on button "Send" at bounding box center [655, 358] width 27 height 17
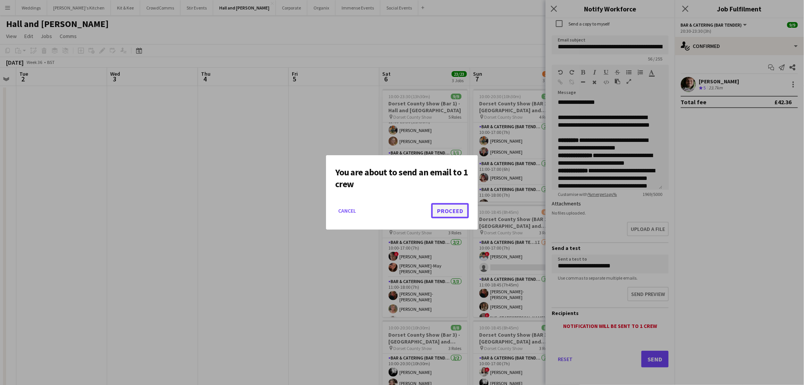
click at [441, 208] on button "Proceed" at bounding box center [450, 210] width 38 height 15
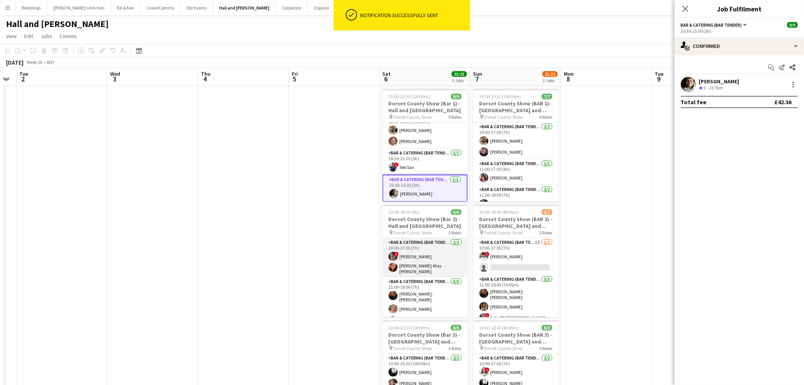
click at [423, 259] on app-card-role "Bar & Catering (Bar Tender) 2/2 10:00-17:00 (7h) ! Jo Riddiough Jessica-May She…" at bounding box center [425, 257] width 85 height 39
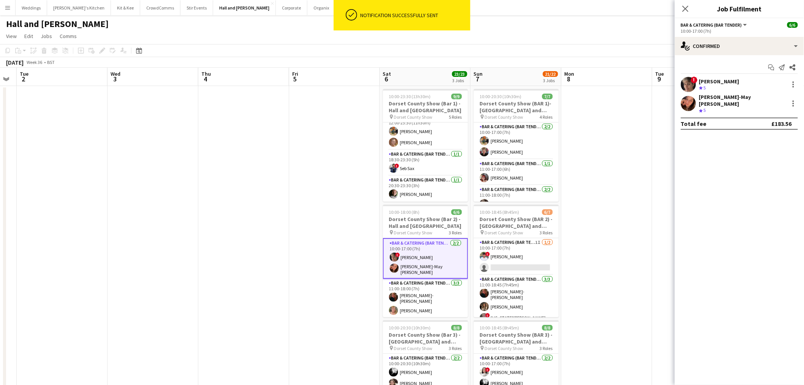
scroll to position [94, 0]
click at [780, 67] on icon "Send notification" at bounding box center [782, 67] width 6 height 6
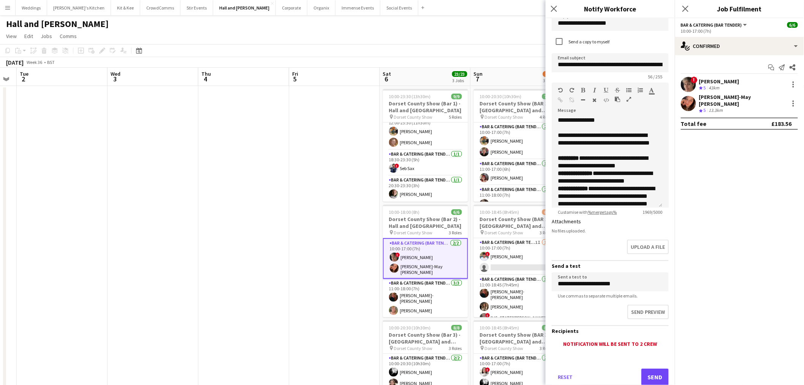
scroll to position [52, 0]
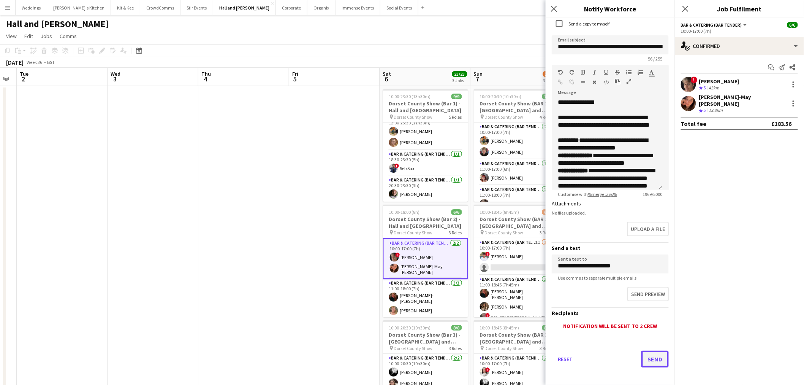
click at [645, 354] on button "Send" at bounding box center [655, 358] width 27 height 17
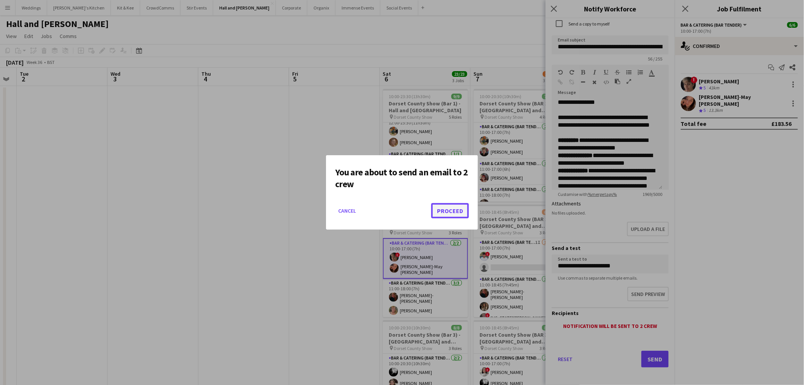
click at [461, 215] on button "Proceed" at bounding box center [450, 210] width 38 height 15
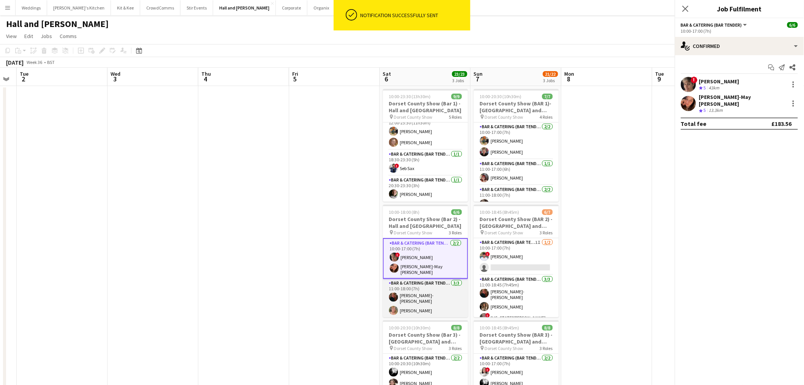
click at [412, 293] on app-card-role "Bar & Catering (Bar Tender) 3/3 11:00-18:00 (7h) Haley-Jane Ferguson Jane Binyo…" at bounding box center [425, 304] width 85 height 50
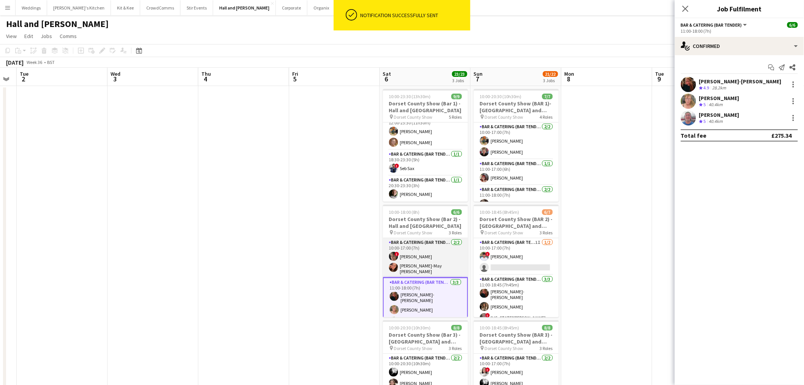
scroll to position [32, 0]
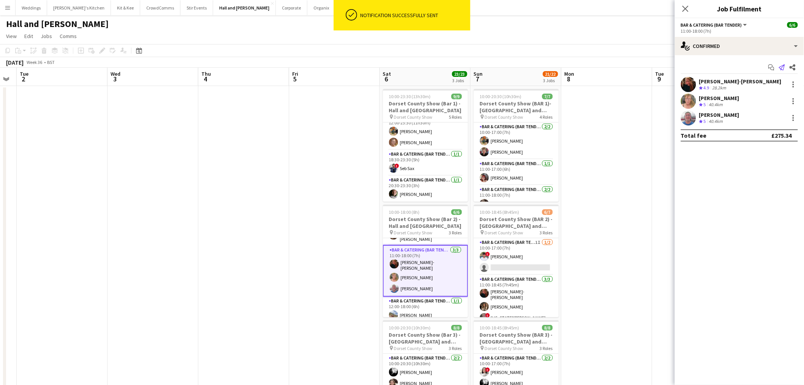
click at [782, 70] on icon "Send notification" at bounding box center [782, 67] width 6 height 6
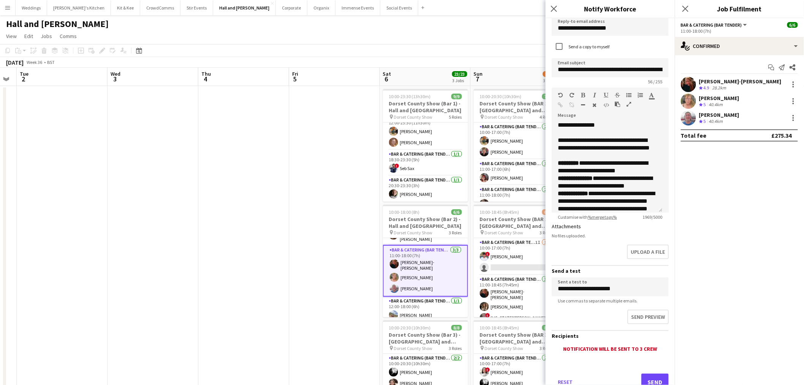
scroll to position [52, 0]
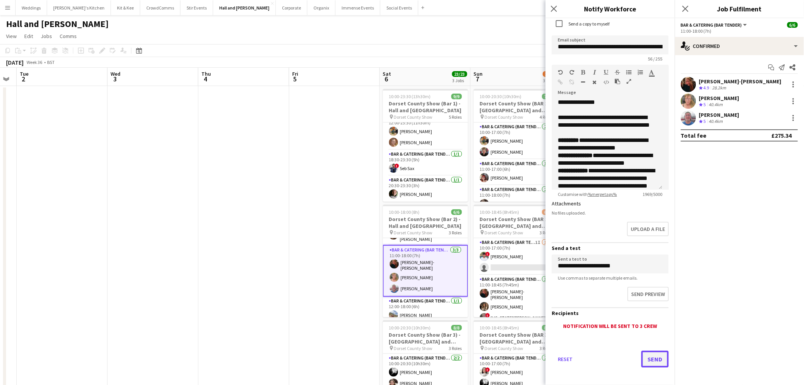
click at [642, 357] on button "Send" at bounding box center [655, 358] width 27 height 17
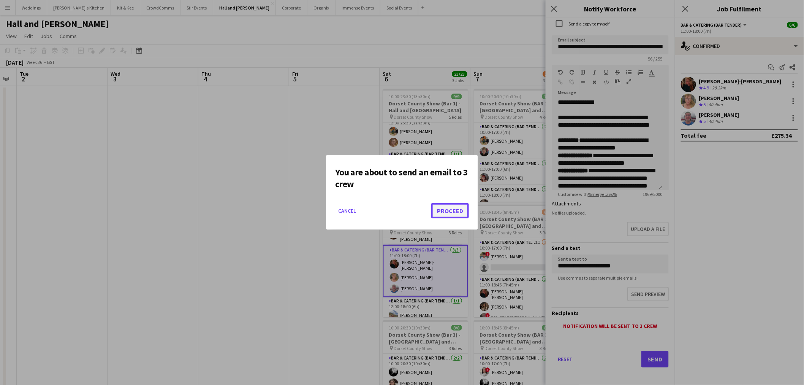
click at [460, 208] on button "Proceed" at bounding box center [450, 210] width 38 height 15
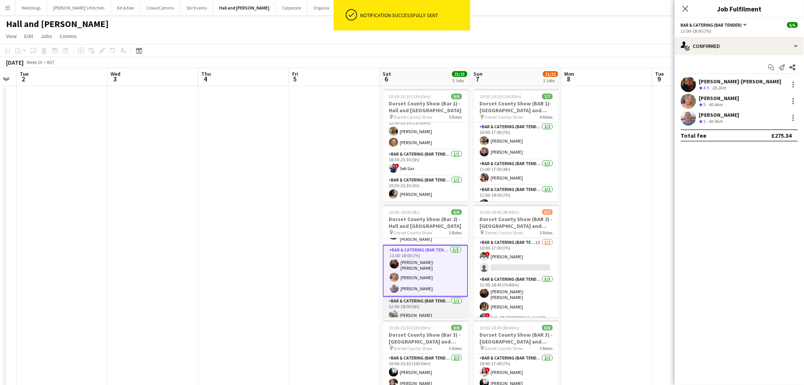
click at [417, 296] on app-card-role "Bar & Catering (Bar Tender) 1/1 12:00-18:00 (6h) Matilda Ferguson" at bounding box center [425, 309] width 85 height 26
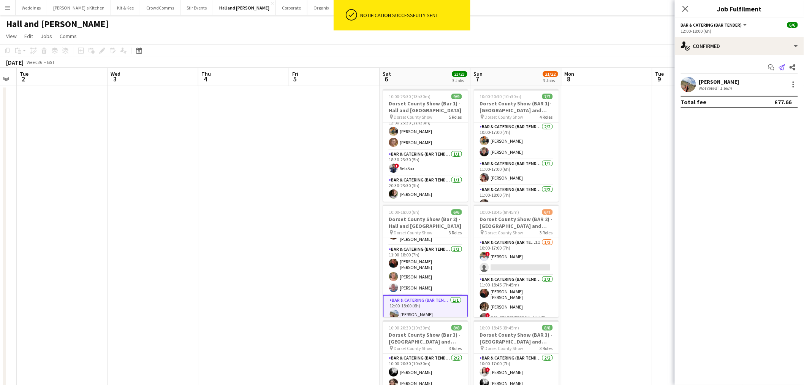
click at [784, 68] on icon at bounding box center [782, 67] width 6 height 6
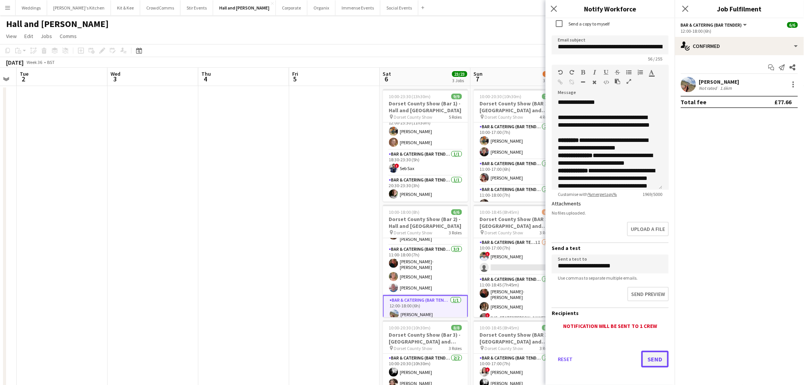
click at [647, 354] on button "Send" at bounding box center [655, 358] width 27 height 17
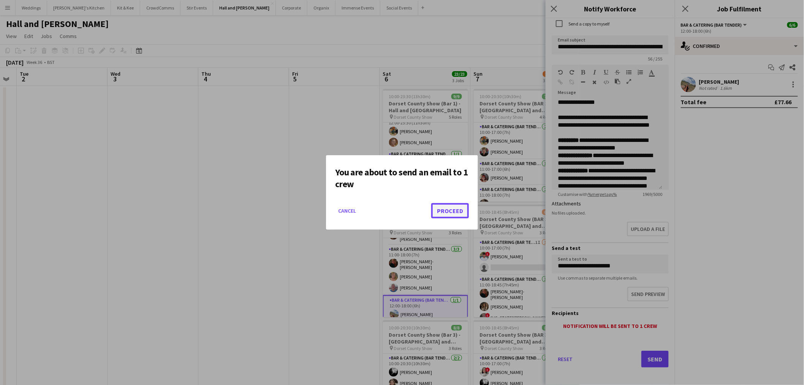
click at [454, 211] on button "Proceed" at bounding box center [450, 210] width 38 height 15
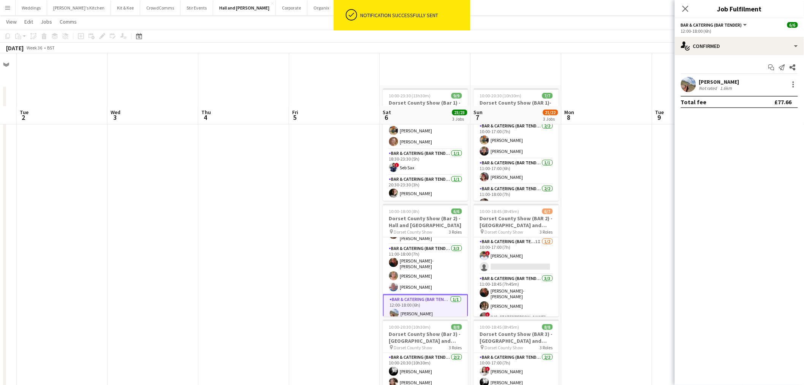
scroll to position [84, 0]
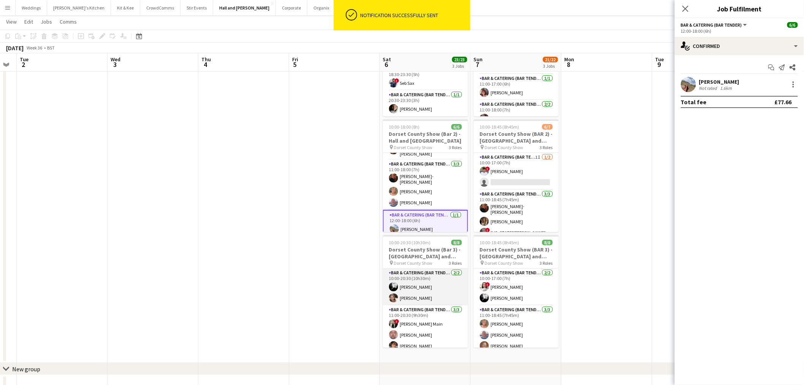
click at [416, 289] on app-card-role "Bar & Catering (Bar Tender) 2/2 10:00-20:30 (10h30m) Nicole Nagel Grace Hetheri…" at bounding box center [425, 286] width 85 height 37
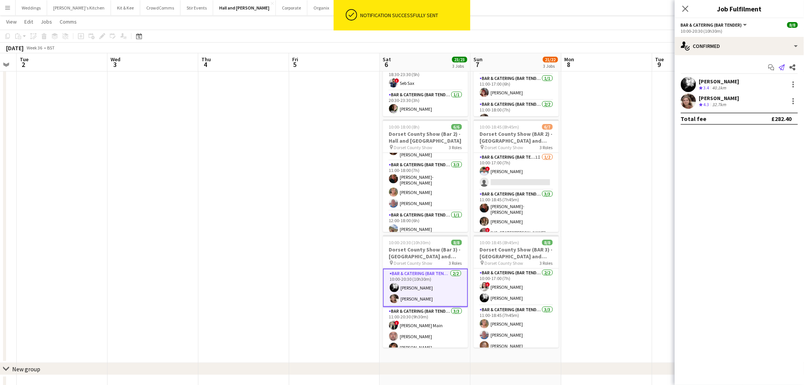
click at [784, 68] on icon "Send notification" at bounding box center [782, 67] width 6 height 6
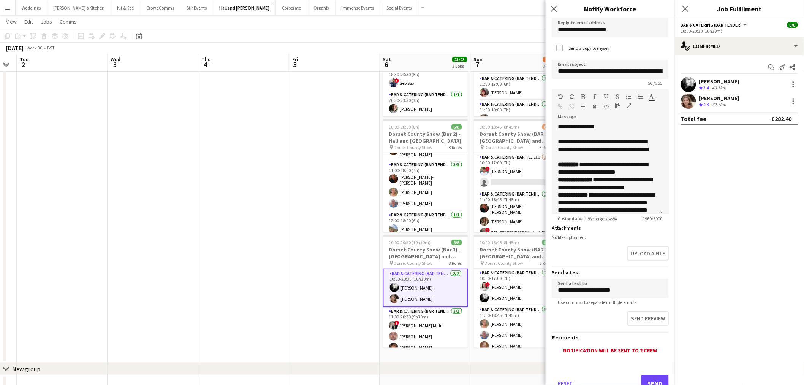
scroll to position [52, 0]
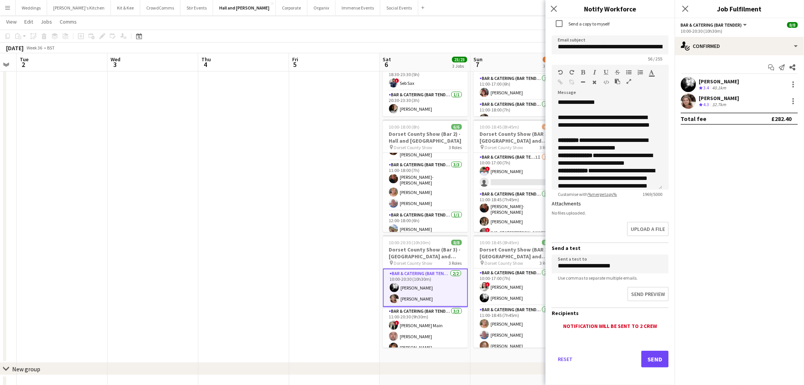
click at [645, 364] on div "Reset Send" at bounding box center [610, 361] width 117 height 53
click at [645, 346] on div "Reset Send" at bounding box center [610, 361] width 117 height 53
drag, startPoint x: 612, startPoint y: 333, endPoint x: 674, endPoint y: 346, distance: 63.2
click at [613, 335] on div "Reset Send" at bounding box center [610, 361] width 117 height 53
click at [656, 356] on button "Send" at bounding box center [655, 358] width 27 height 17
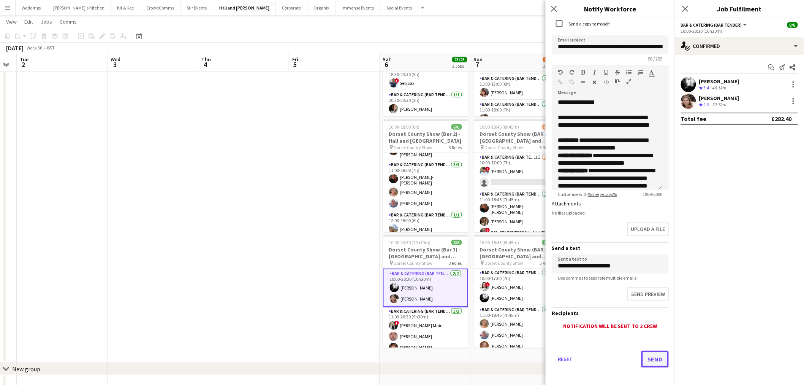
scroll to position [0, 0]
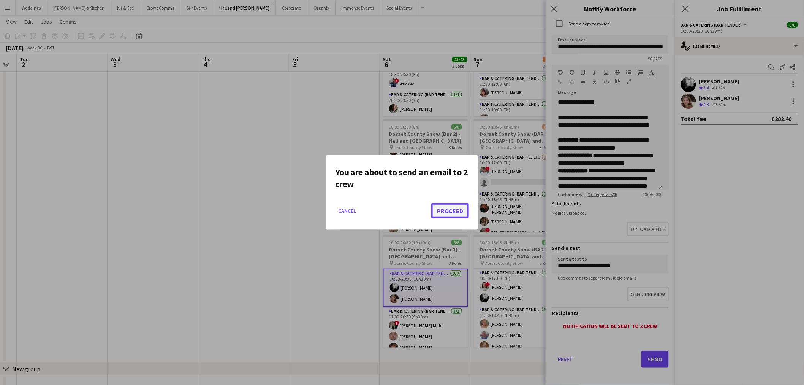
click at [448, 214] on button "Proceed" at bounding box center [450, 210] width 38 height 15
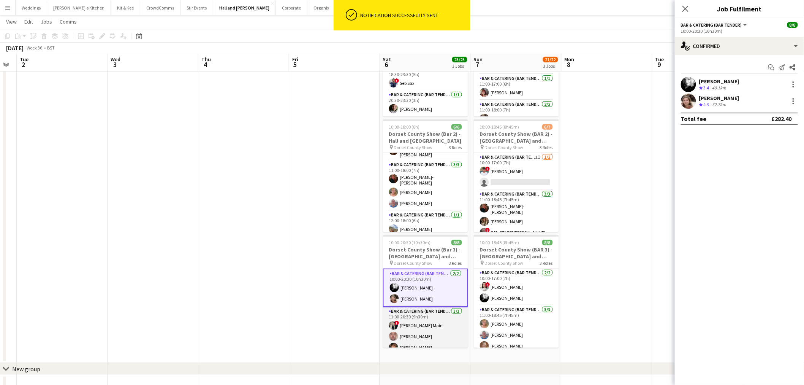
click at [439, 318] on app-card-role "Bar & Catering (Bar Tender) 3/3 11:00-20:30 (9h30m) ! Tillie Main Alfred Thorne…" at bounding box center [425, 331] width 85 height 48
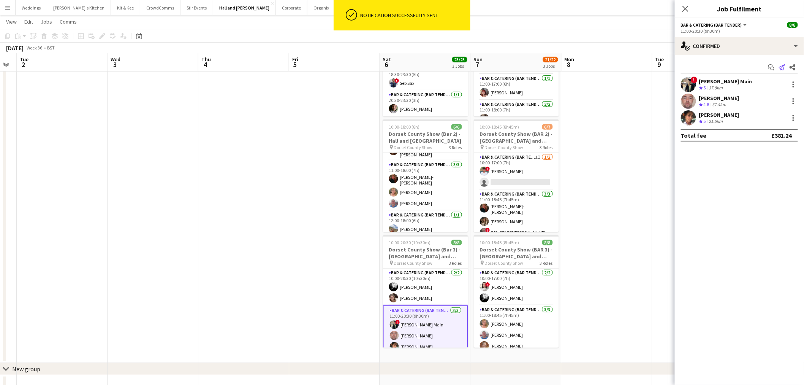
click at [783, 68] on icon "Send notification" at bounding box center [782, 67] width 6 height 6
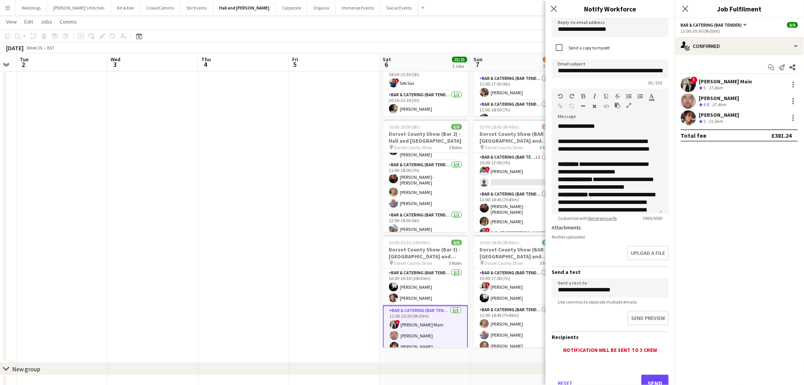
scroll to position [52, 0]
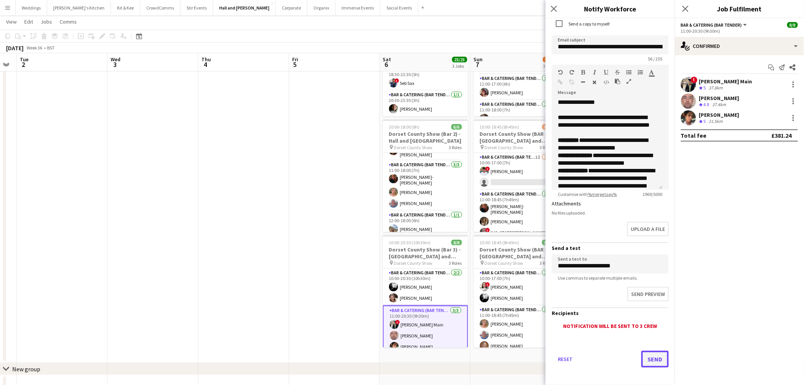
click at [642, 351] on button "Send" at bounding box center [655, 358] width 27 height 17
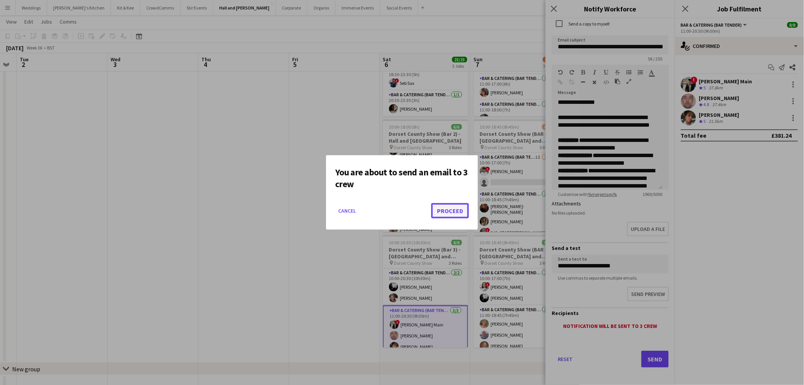
click at [450, 210] on button "Proceed" at bounding box center [450, 210] width 38 height 15
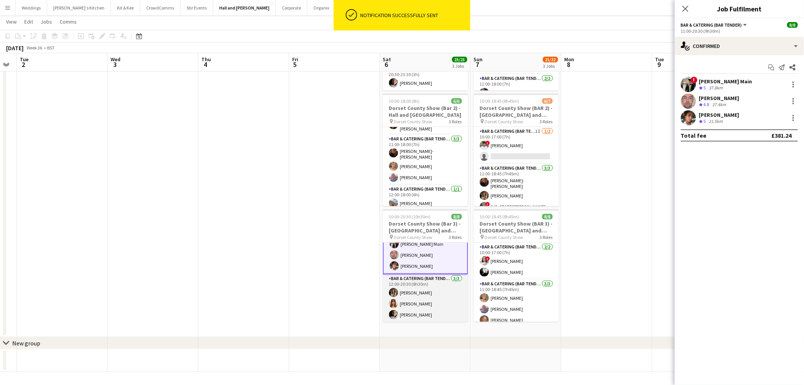
click at [415, 317] on app-card-role "Bar & Catering (Bar Tender) 3/3 12:00-20:30 (8h30m) lily clarke Florence Westwa…" at bounding box center [425, 298] width 85 height 48
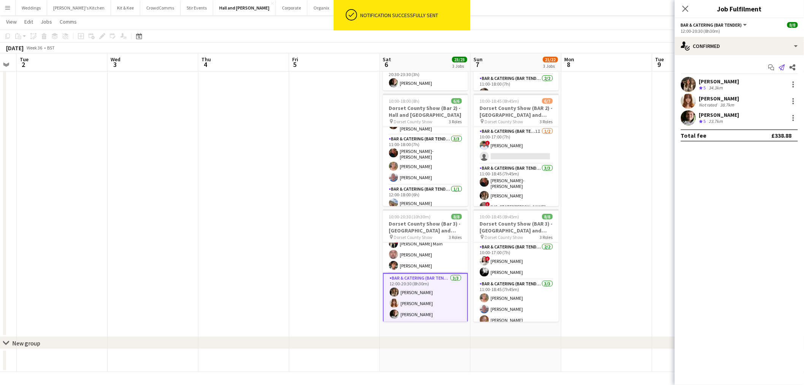
click at [786, 67] on app-icon "Send notification" at bounding box center [782, 67] width 11 height 11
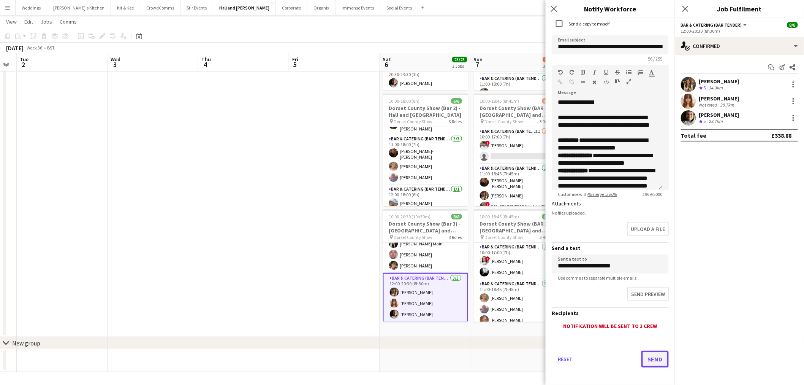
click at [653, 353] on button "Send" at bounding box center [655, 358] width 27 height 17
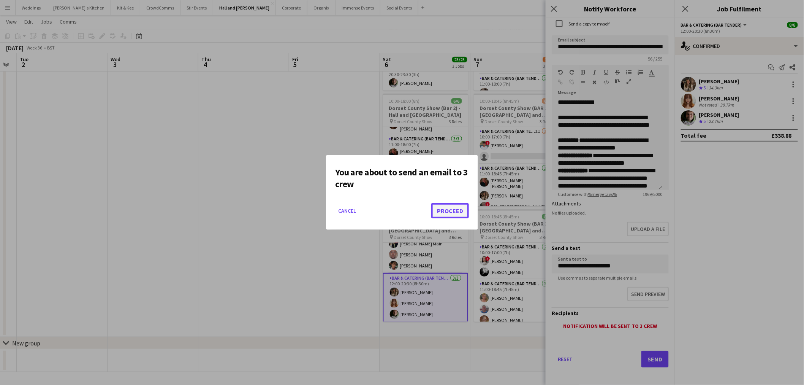
click at [456, 213] on button "Proceed" at bounding box center [450, 210] width 38 height 15
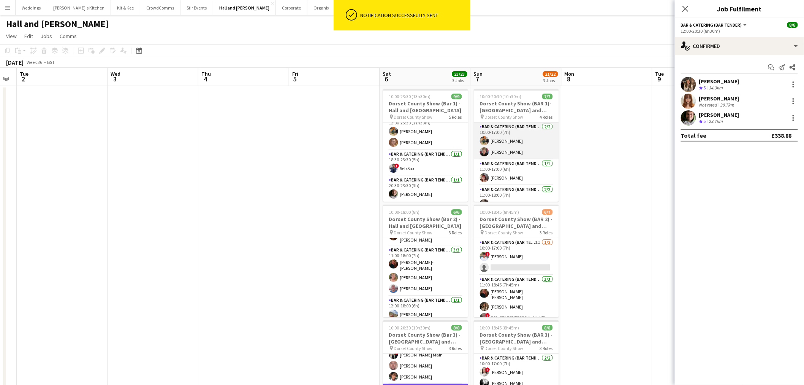
click at [496, 139] on app-card-role "Bar & Catering (Bar Tender) 2/2 10:00-17:00 (7h) Isobel Haskell Maisey Brewer" at bounding box center [516, 140] width 85 height 37
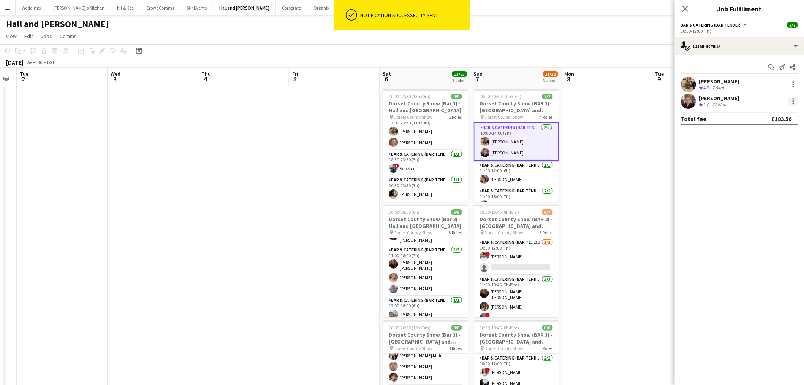
click at [790, 102] on div at bounding box center [793, 101] width 9 height 9
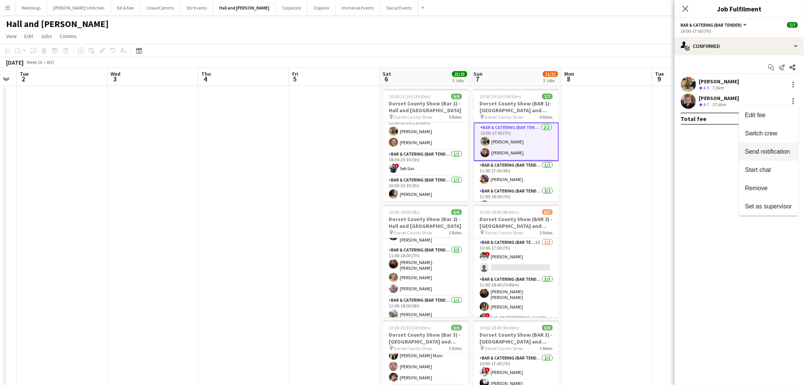
click at [771, 149] on span "Send notification" at bounding box center [767, 151] width 45 height 6
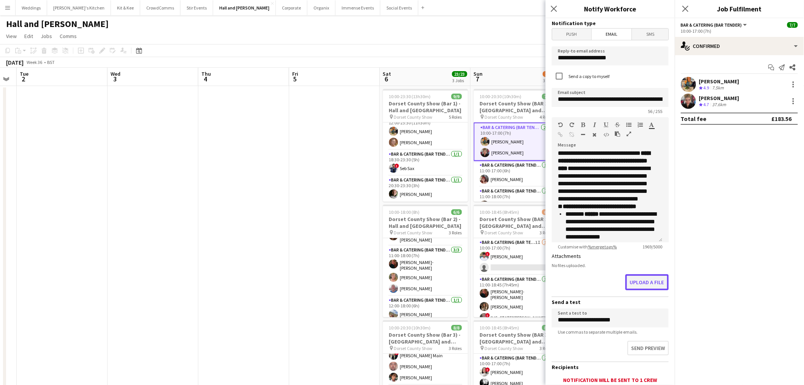
click at [634, 282] on button "Upload a file" at bounding box center [647, 282] width 43 height 16
click at [601, 267] on div "WhatsApp Image 2025-08-27 at 19.27.00_56147ef7.jpg" at bounding box center [608, 267] width 95 height 6
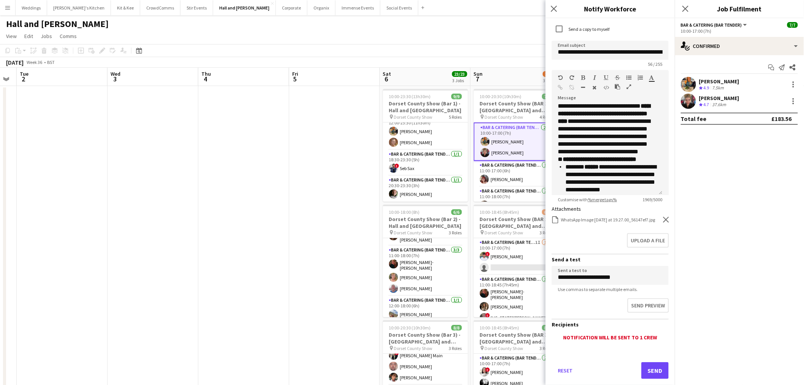
scroll to position [63, 0]
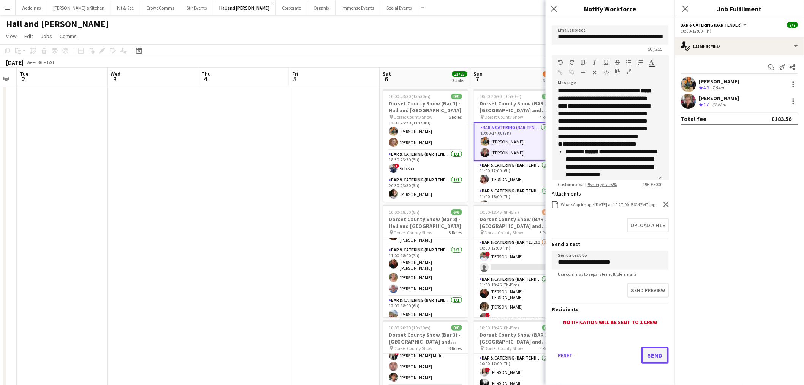
click at [643, 362] on button "Send" at bounding box center [655, 355] width 27 height 17
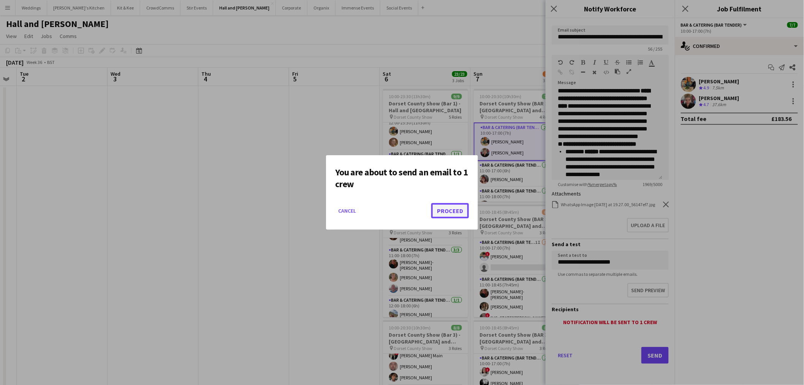
click at [443, 208] on button "Proceed" at bounding box center [450, 210] width 38 height 15
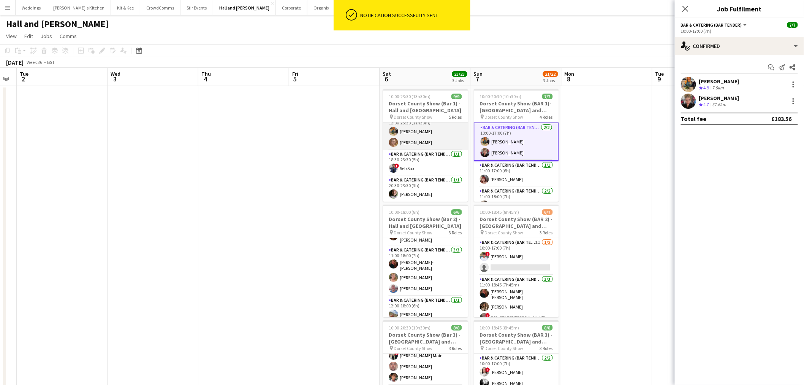
scroll to position [10, 0]
click at [417, 166] on app-card-role "Bar & Catering (Bar Tender) 3/3 11:00-23:30 (12h30m) Bruce Acton Hannah Lee ! A…" at bounding box center [425, 173] width 85 height 48
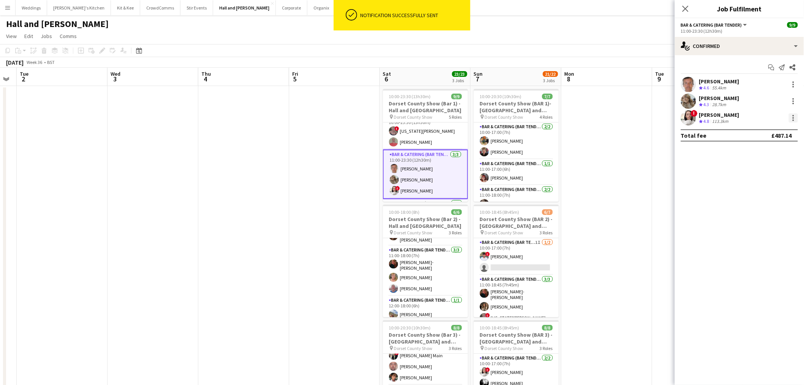
click at [791, 120] on div at bounding box center [793, 117] width 9 height 9
click at [769, 175] on button "Send notification" at bounding box center [768, 168] width 59 height 18
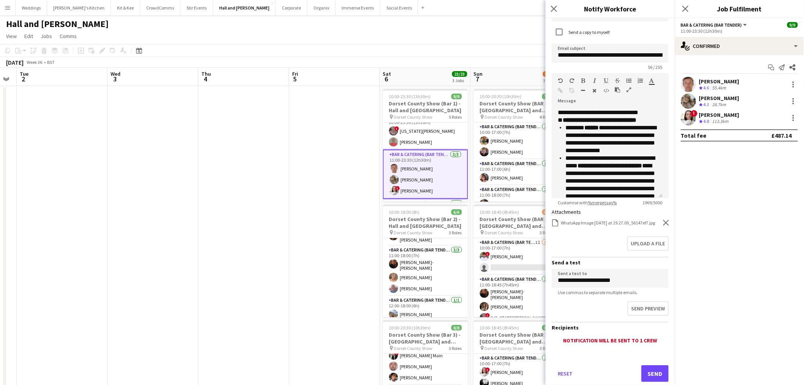
scroll to position [63, 0]
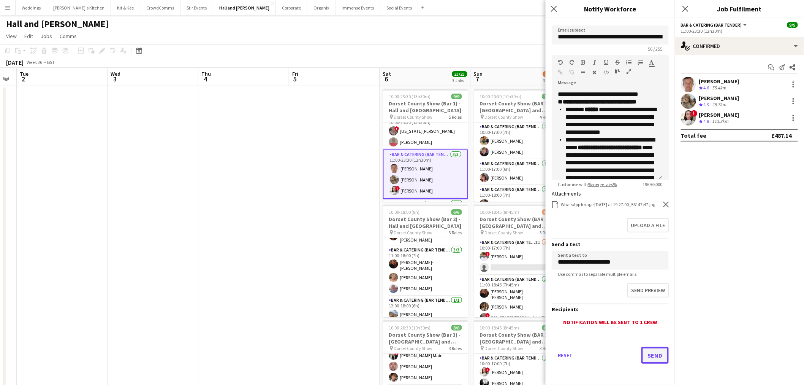
click at [654, 352] on button "Send" at bounding box center [655, 355] width 27 height 17
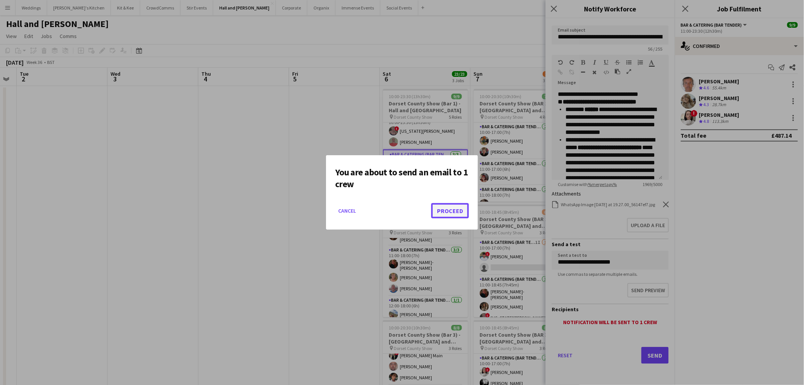
click at [465, 217] on button "Proceed" at bounding box center [450, 210] width 38 height 15
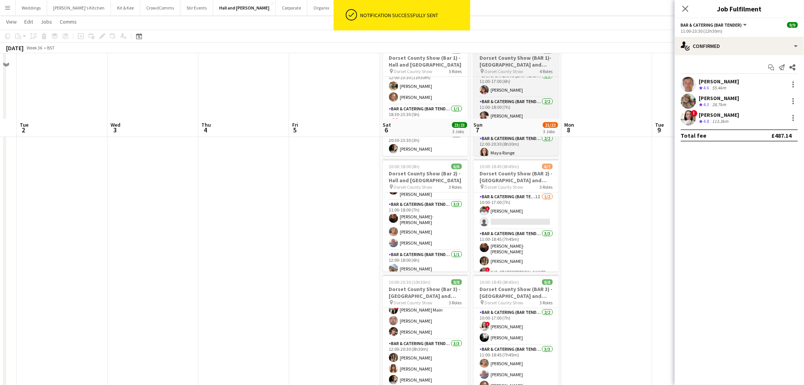
scroll to position [0, 0]
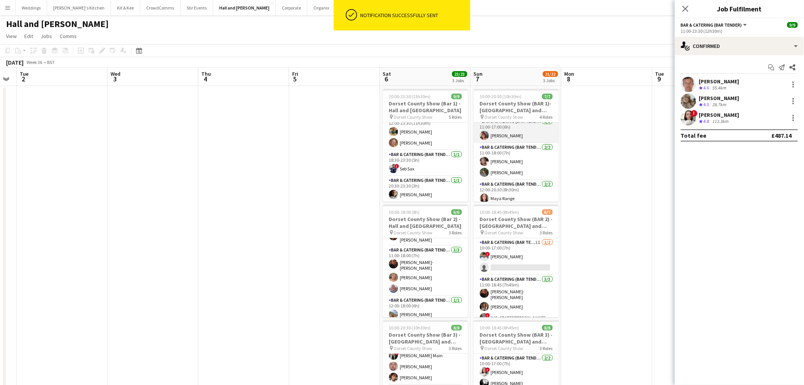
click at [510, 134] on app-card-role "Bar & Catering (Bar Tender) 1/1 11:00-17:00 (6h) Amber Swift" at bounding box center [516, 130] width 85 height 26
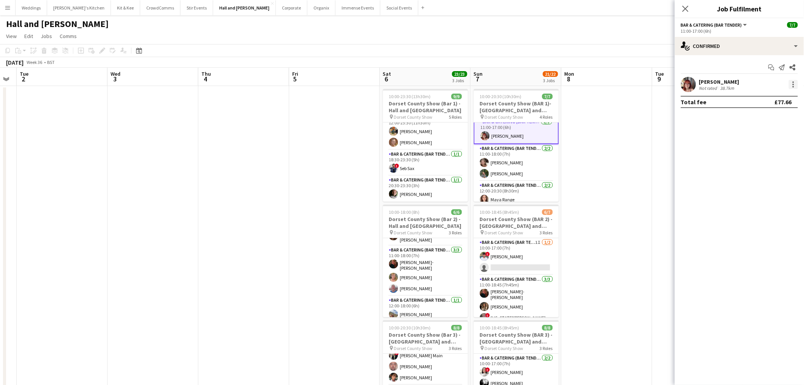
click at [794, 85] on div at bounding box center [794, 85] width 2 height 2
click at [763, 134] on span "Send notification" at bounding box center [767, 134] width 45 height 6
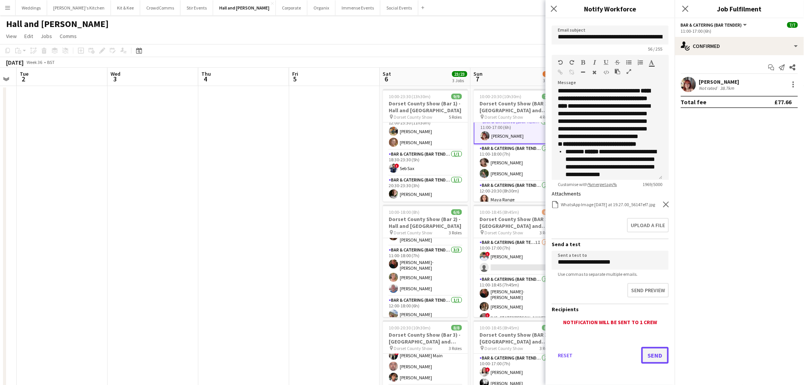
click at [649, 355] on button "Send" at bounding box center [655, 355] width 27 height 17
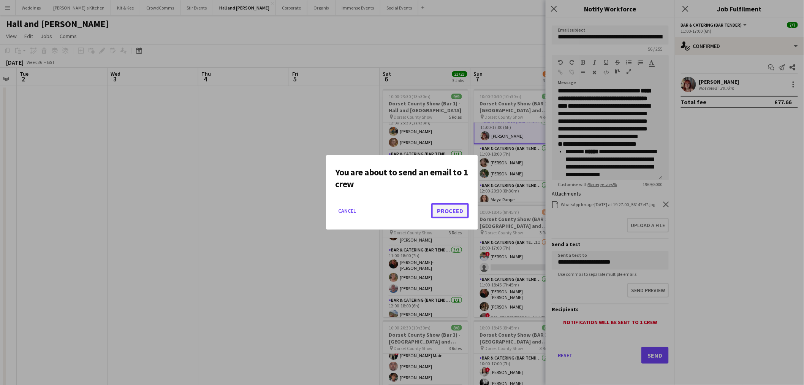
click at [460, 211] on button "Proceed" at bounding box center [450, 210] width 38 height 15
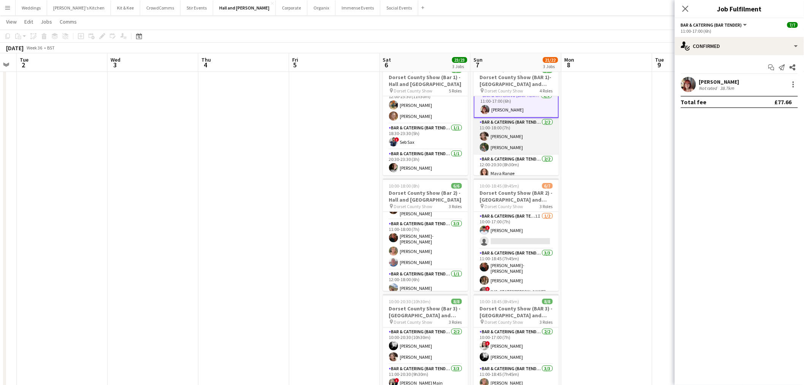
click at [505, 135] on app-card-role "Bar & Catering (Bar Tender) 2/2 11:00-18:00 (7h) Grace Hetherington Hattie Luff…" at bounding box center [516, 136] width 85 height 37
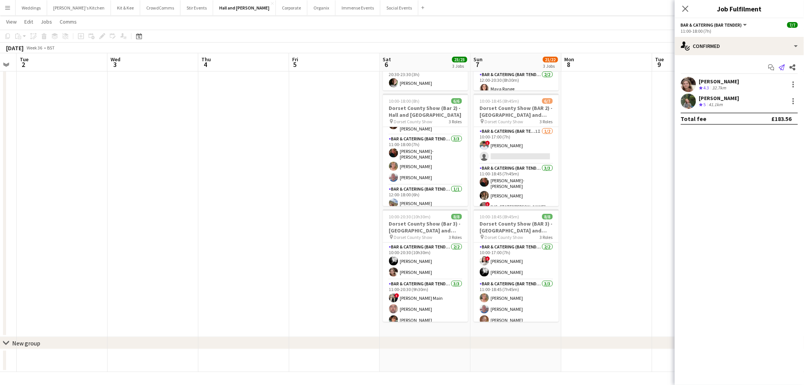
click at [781, 70] on icon "Send notification" at bounding box center [782, 67] width 6 height 6
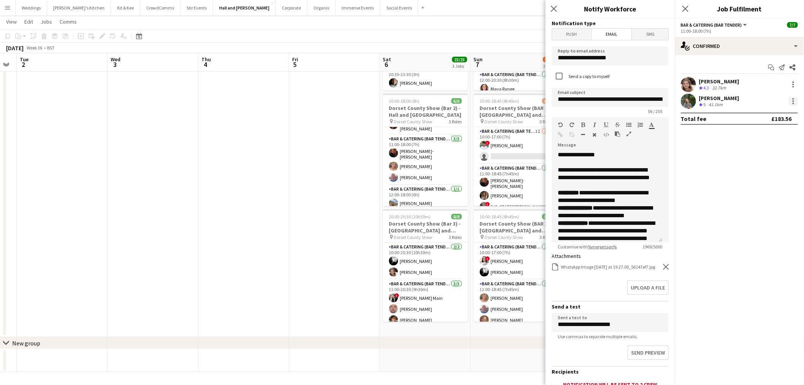
click at [792, 101] on div at bounding box center [793, 101] width 9 height 9
click at [763, 148] on span "Send notification" at bounding box center [767, 151] width 45 height 6
drag, startPoint x: 612, startPoint y: 98, endPoint x: 689, endPoint y: 98, distance: 76.8
click at [689, 98] on body "Menu Boards Boards Boards All jobs Status Workforce Workforce My Workforce Recr…" at bounding box center [402, 137] width 804 height 495
click at [609, 95] on input "**********" at bounding box center [607, 97] width 111 height 19
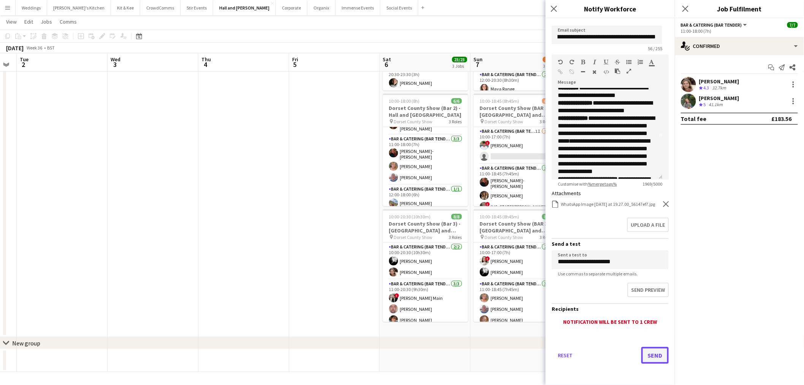
click at [649, 352] on button "Send" at bounding box center [655, 355] width 27 height 17
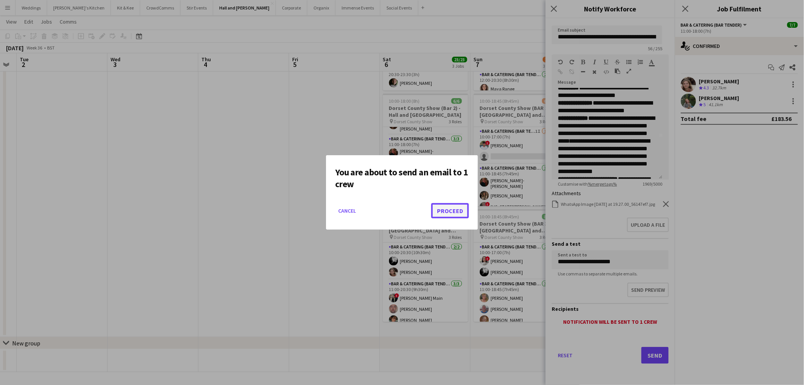
click at [450, 212] on button "Proceed" at bounding box center [450, 210] width 38 height 15
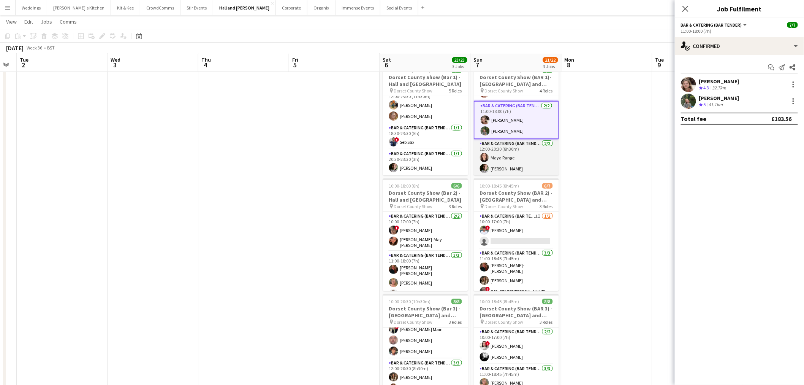
click at [508, 144] on app-card-role "Bar & Catering (Bar Tender) 2/2 12:00-20:30 (8h30m) Maya Range JORDAN WOODS" at bounding box center [516, 157] width 85 height 37
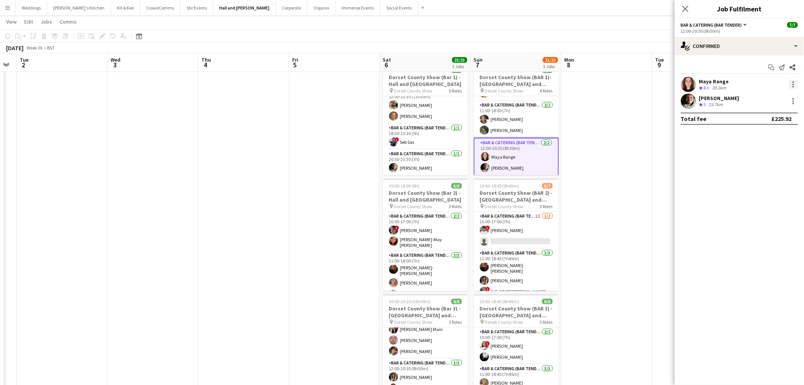
click at [795, 84] on div at bounding box center [793, 84] width 9 height 9
click at [769, 139] on button "Send notification" at bounding box center [768, 135] width 59 height 18
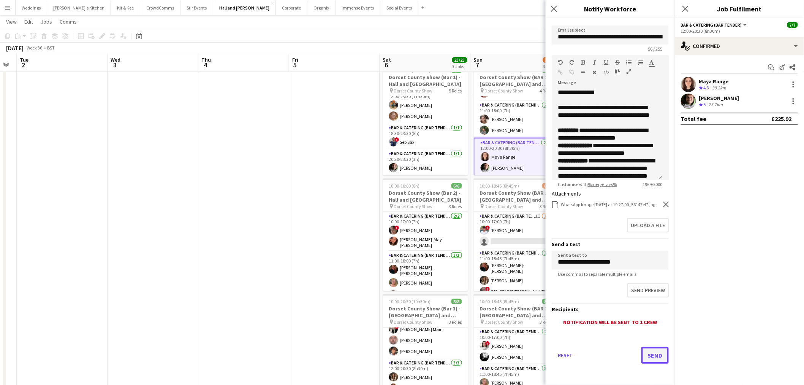
click at [648, 359] on button "Send" at bounding box center [655, 355] width 27 height 17
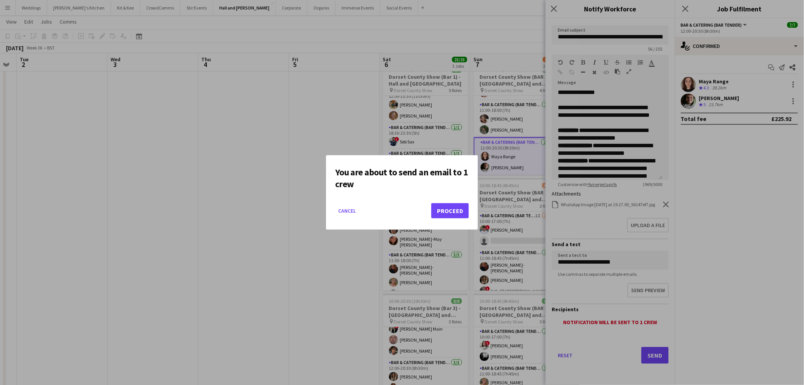
click at [428, 203] on mat-dialog-actions "Cancel Proceed" at bounding box center [402, 213] width 134 height 32
click at [445, 204] on button "Proceed" at bounding box center [450, 210] width 38 height 15
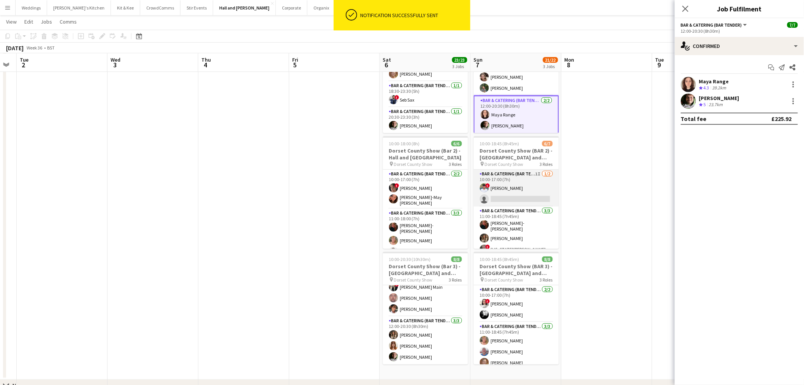
click at [515, 192] on app-card-role "Bar & Catering (Bar Tender) 1I 1/2 10:00-17:00 (7h) ! Dean Thomas single-neutra…" at bounding box center [516, 188] width 85 height 37
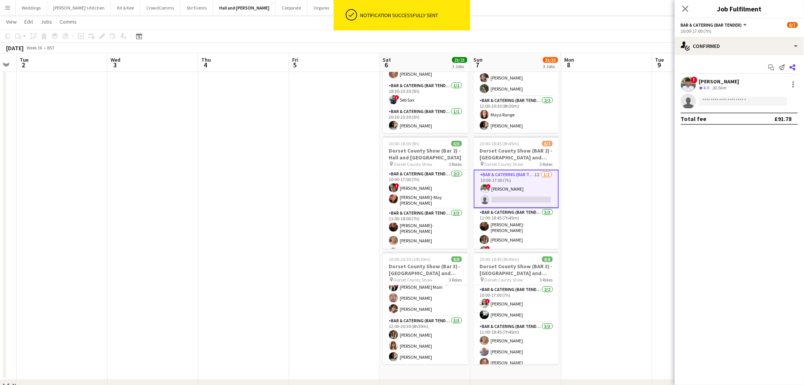
click at [790, 67] on icon "Share" at bounding box center [793, 67] width 6 height 6
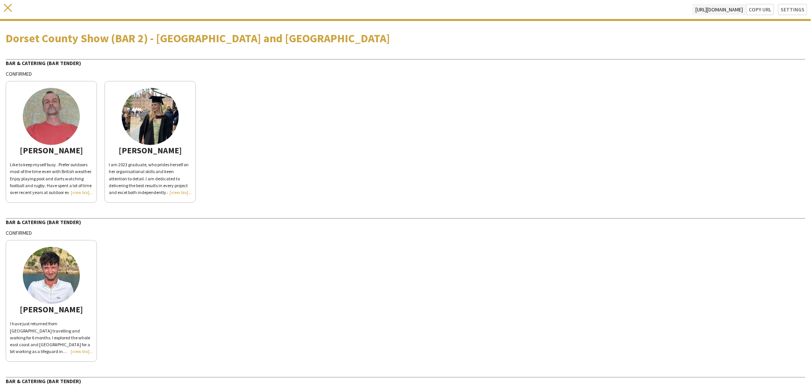
click at [8, 12] on app-icon "close" at bounding box center [8, 9] width 8 height 11
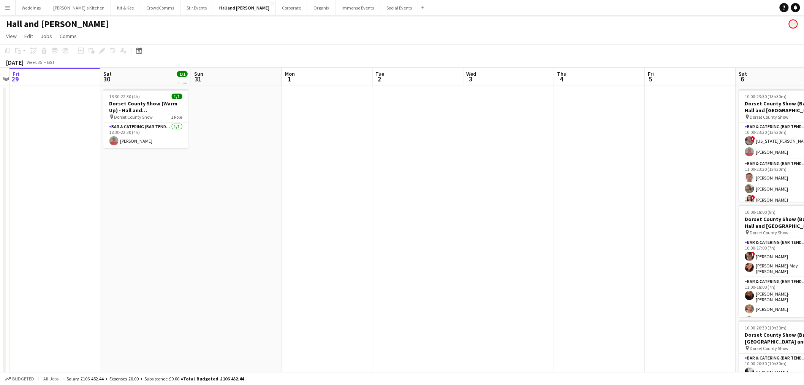
drag, startPoint x: 511, startPoint y: 179, endPoint x: 400, endPoint y: 186, distance: 110.9
click at [277, 203] on app-calendar-viewport "Tue 26 Wed 27 Thu 28 Fri 29 Sat 30 1/1 1 Job Sun 31 Mon 1 Tue 2 Wed 3 Thu 4 Fri…" at bounding box center [402, 275] width 804 height 415
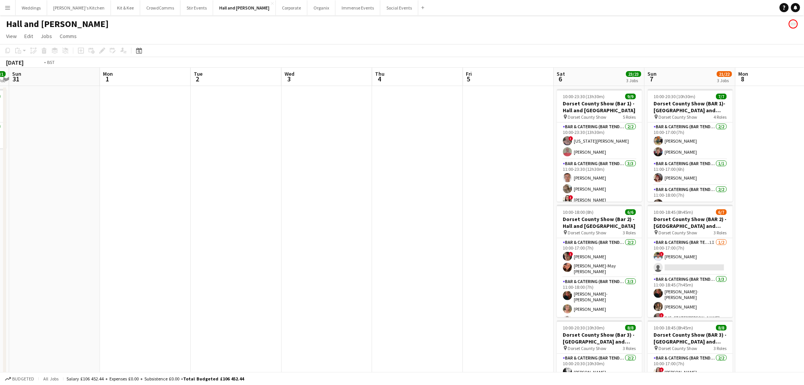
drag, startPoint x: 480, startPoint y: 177, endPoint x: 191, endPoint y: 228, distance: 292.9
click at [191, 228] on app-calendar-viewport "Thu 28 Fri 29 Sat 30 1/1 1 Job Sun 31 Mon 1 Tue 2 Wed 3 Thu 4 Fri 5 Sat 6 23/23…" at bounding box center [402, 275] width 804 height 415
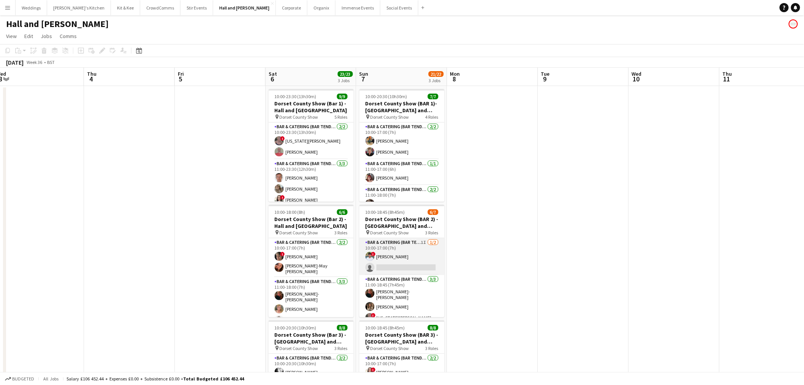
click at [375, 268] on app-card-role "Bar & Catering (Bar Tender) 1I 1/2 10:00-17:00 (7h) ! Dean Thomas single-neutra…" at bounding box center [402, 256] width 85 height 37
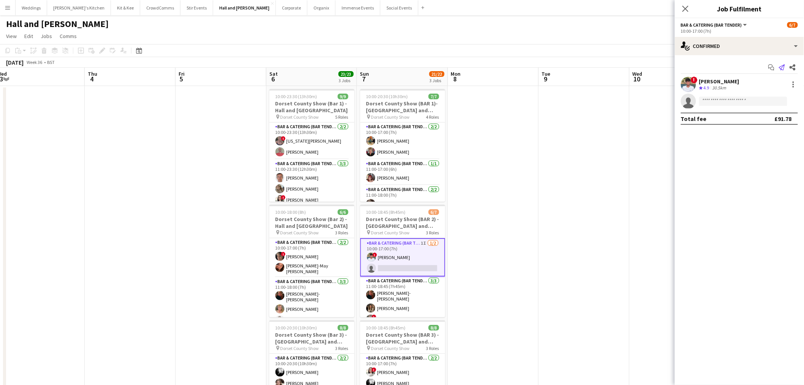
click at [779, 62] on app-icon "Send notification" at bounding box center [782, 67] width 11 height 11
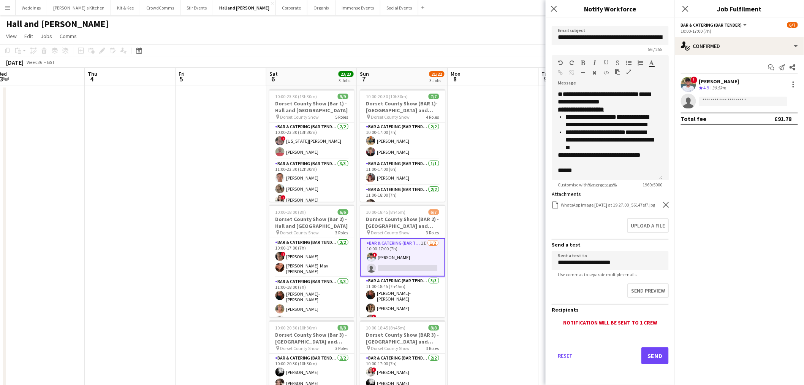
scroll to position [63, 0]
click at [644, 354] on button "Send" at bounding box center [655, 355] width 27 height 17
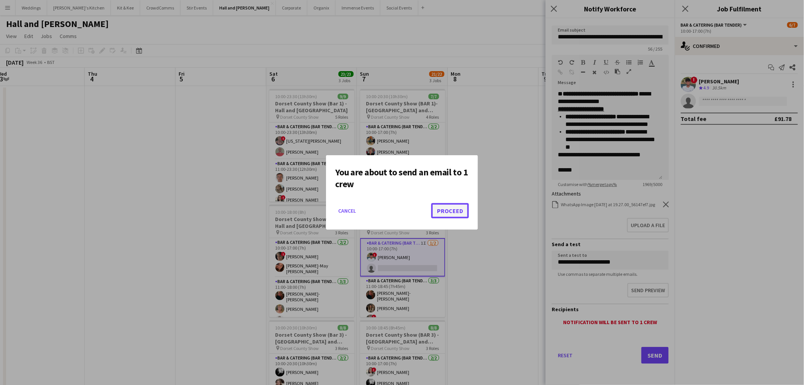
click at [438, 211] on button "Proceed" at bounding box center [450, 210] width 38 height 15
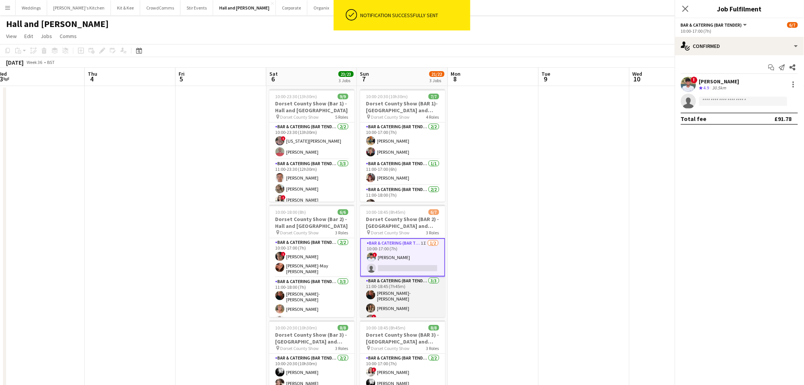
click at [408, 299] on app-card-role "Bar & Catering (Bar Tender) 3/3 11:00-18:45 (7h45m) Haley-Jane Ferguson lily cl…" at bounding box center [402, 301] width 85 height 50
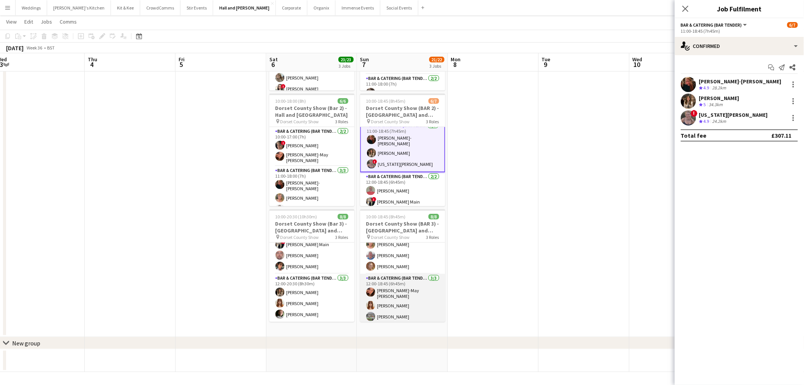
scroll to position [54, 0]
click at [404, 312] on app-card-role "Bar & Catering (Bar Tender) 3/3 12:00-18:45 (6h45m) Jessica-May Sheppard Floren…" at bounding box center [402, 298] width 85 height 50
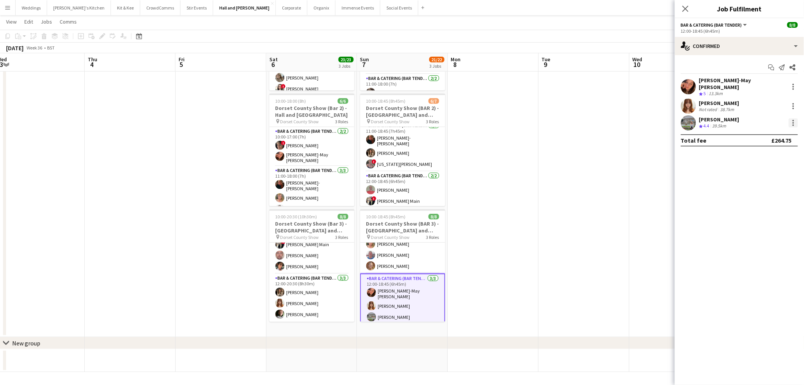
click at [795, 118] on div at bounding box center [793, 122] width 9 height 9
click at [762, 166] on span "Send notification" at bounding box center [767, 168] width 45 height 6
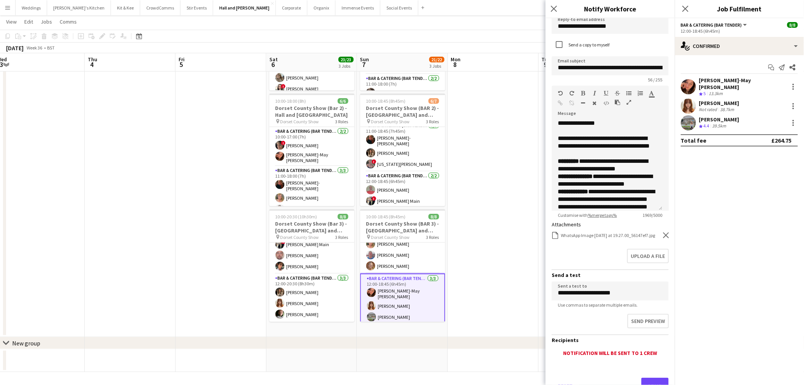
scroll to position [63, 0]
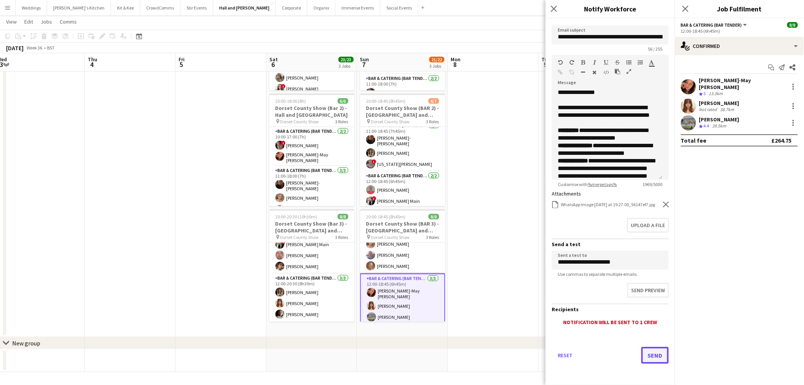
click at [643, 359] on button "Send" at bounding box center [655, 355] width 27 height 17
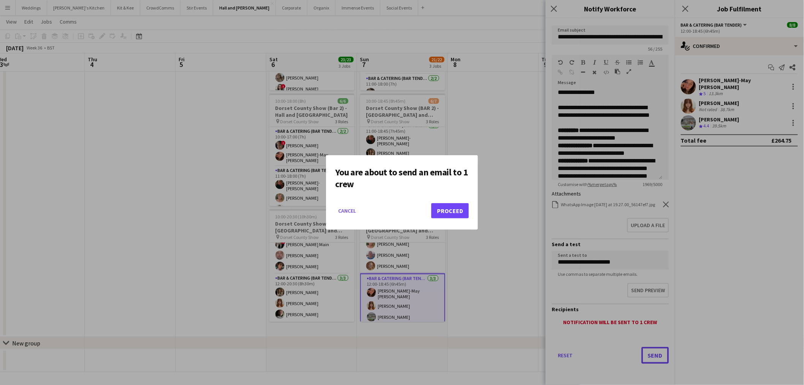
scroll to position [0, 0]
click at [439, 213] on button "Proceed" at bounding box center [450, 210] width 38 height 15
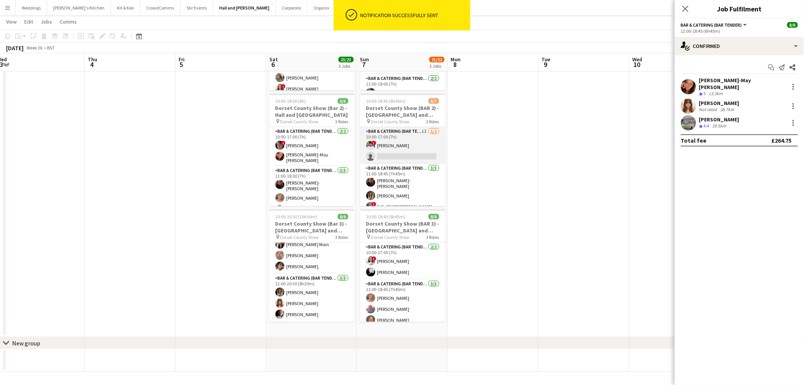
click at [399, 150] on app-card-role "Bar & Catering (Bar Tender) 1I 1/2 10:00-17:00 (7h) ! Dean Thomas single-neutra…" at bounding box center [402, 145] width 85 height 37
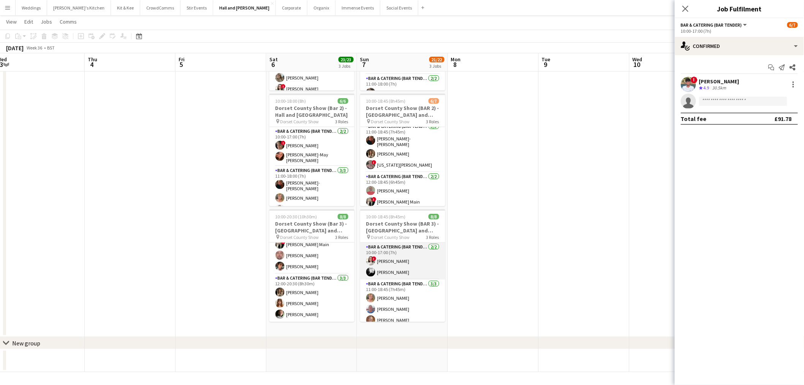
scroll to position [54, 0]
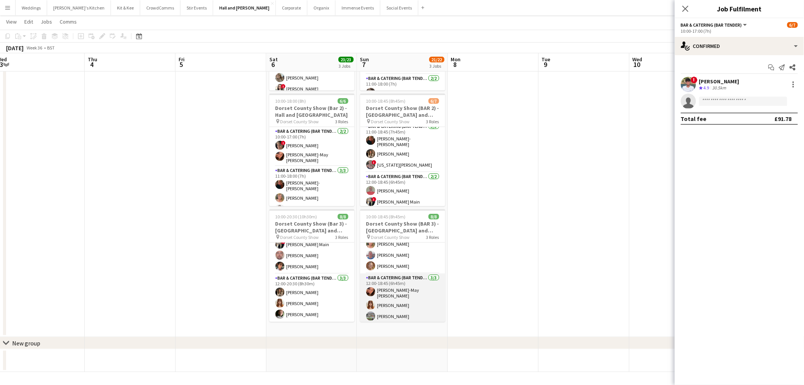
click at [402, 295] on app-card-role "Bar & Catering (Bar Tender) 3/3 12:00-18:45 (6h45m) Jessica-May Sheppard Floren…" at bounding box center [402, 298] width 85 height 50
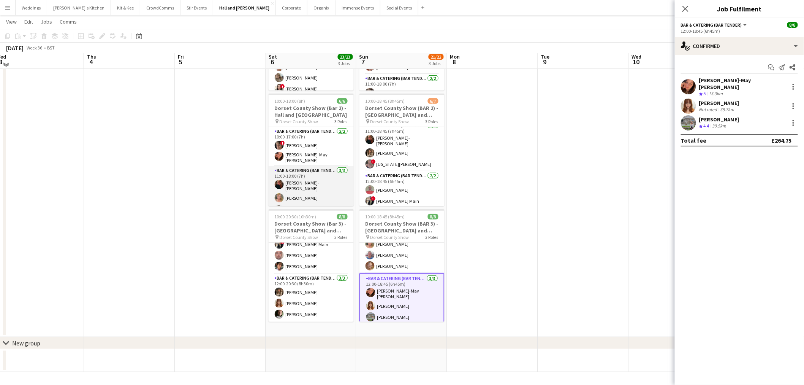
scroll to position [68, 0]
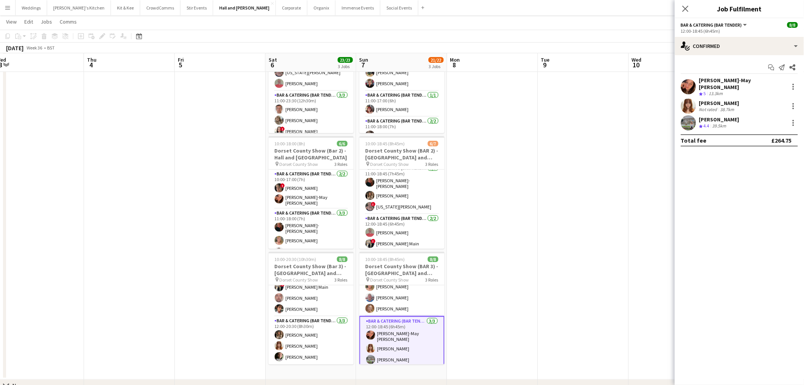
click at [587, 177] on app-date-cell at bounding box center [583, 198] width 91 height 362
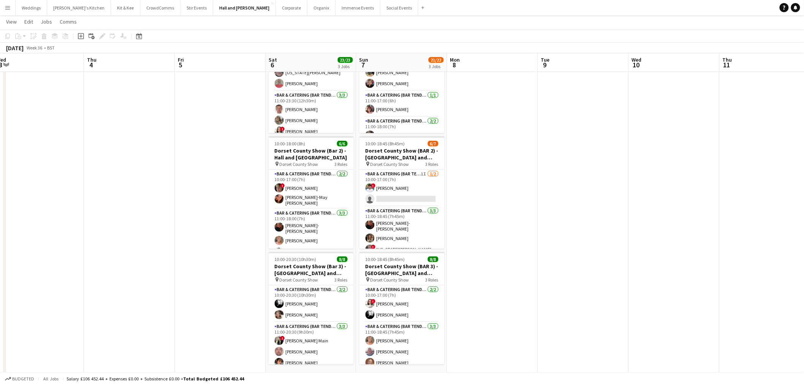
scroll to position [0, 0]
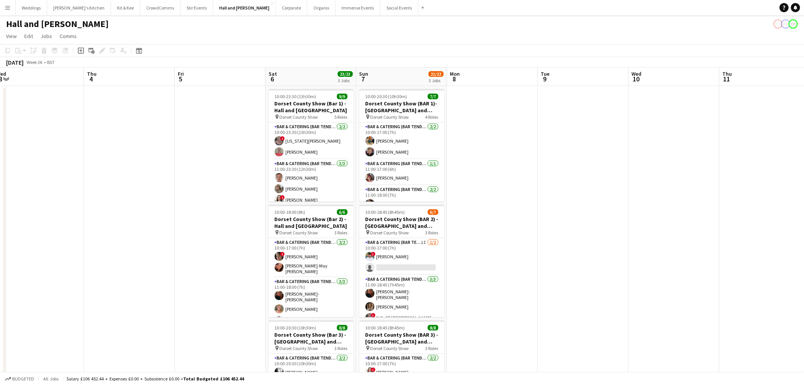
click at [224, 208] on app-date-cell at bounding box center [220, 267] width 91 height 362
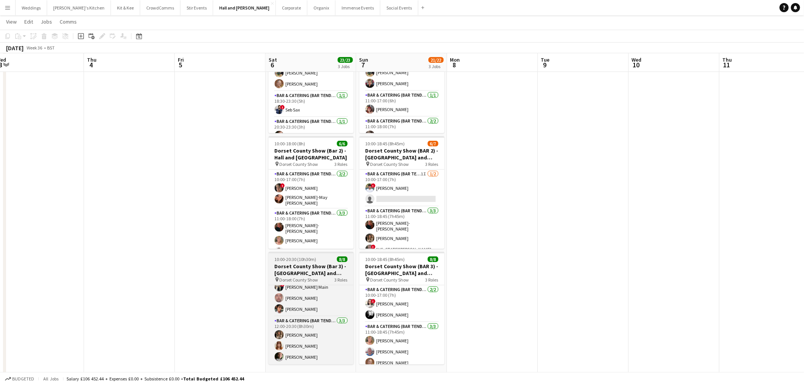
scroll to position [32, 0]
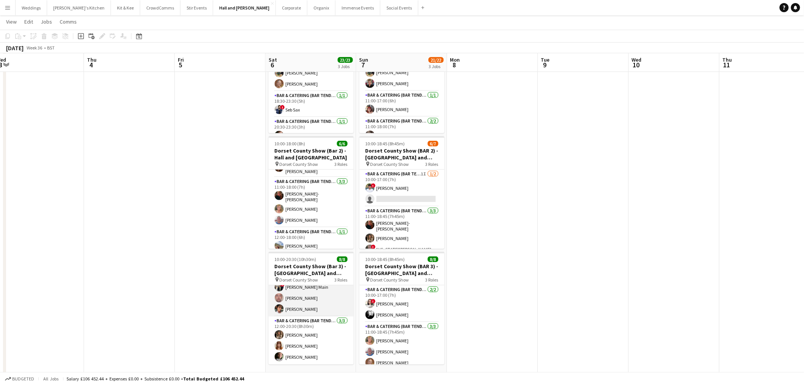
click at [309, 303] on app-card-role "Bar & Catering (Bar Tender) 3/3 11:00-20:30 (9h30m) ! Tillie Main Alfred Thorne…" at bounding box center [311, 292] width 85 height 48
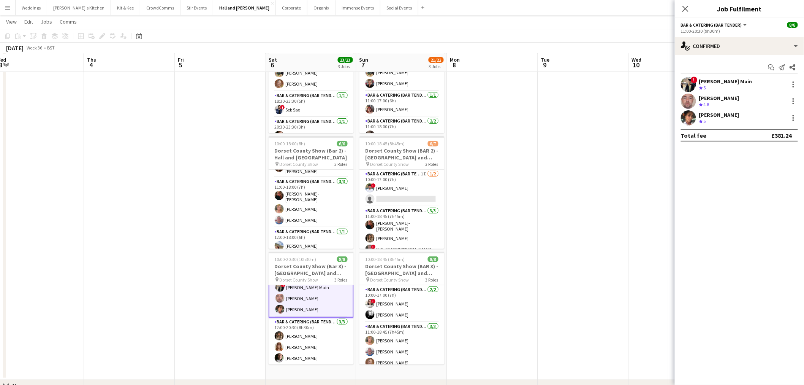
scroll to position [54, 0]
click at [797, 116] on div at bounding box center [793, 117] width 9 height 9
drag, startPoint x: 779, startPoint y: 170, endPoint x: 775, endPoint y: 169, distance: 5.0
click at [779, 170] on span "Send notification" at bounding box center [767, 168] width 45 height 6
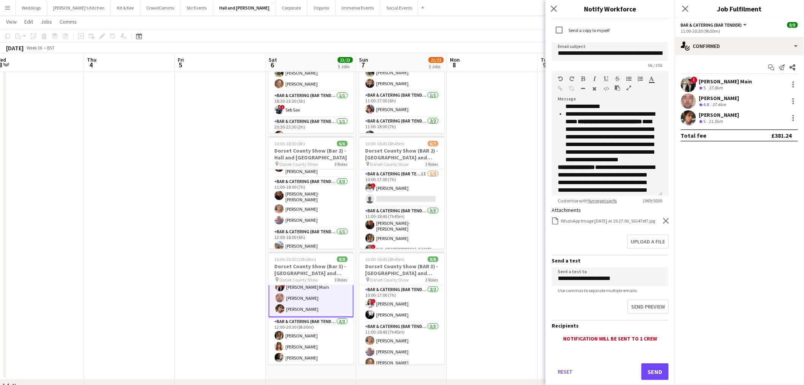
scroll to position [63, 0]
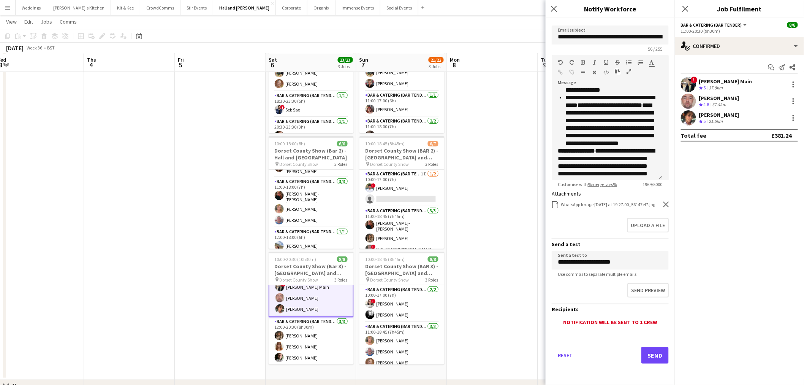
click at [655, 378] on div "Reset Send" at bounding box center [610, 357] width 117 height 53
click at [642, 362] on button "Send" at bounding box center [655, 355] width 27 height 17
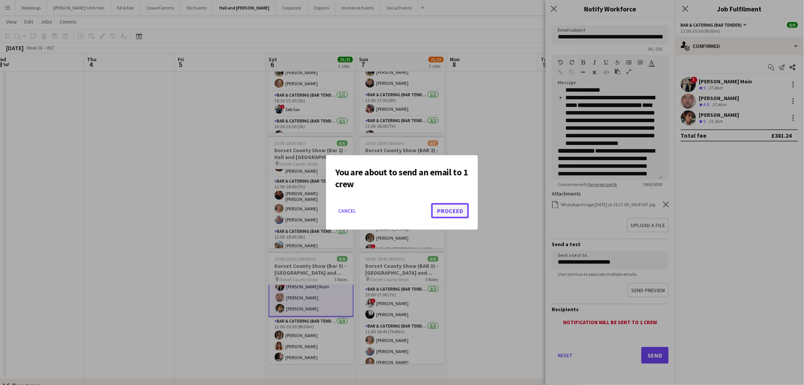
click at [450, 203] on button "Proceed" at bounding box center [450, 210] width 38 height 15
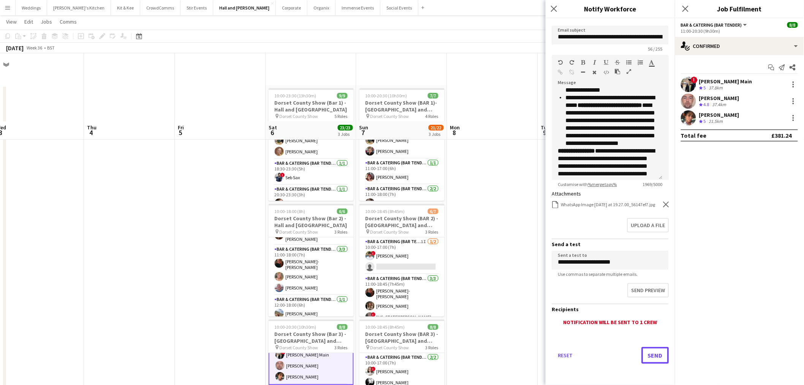
scroll to position [68, 0]
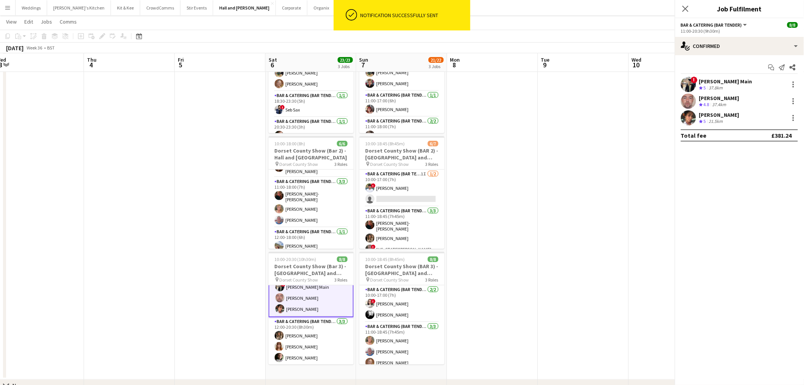
click at [524, 160] on app-date-cell at bounding box center [492, 198] width 91 height 362
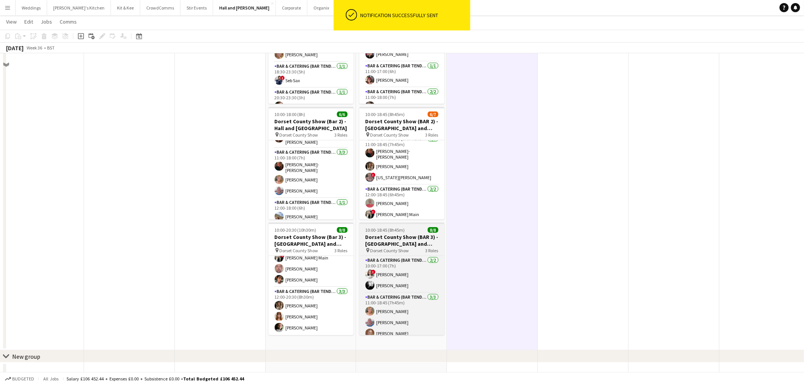
scroll to position [110, 0]
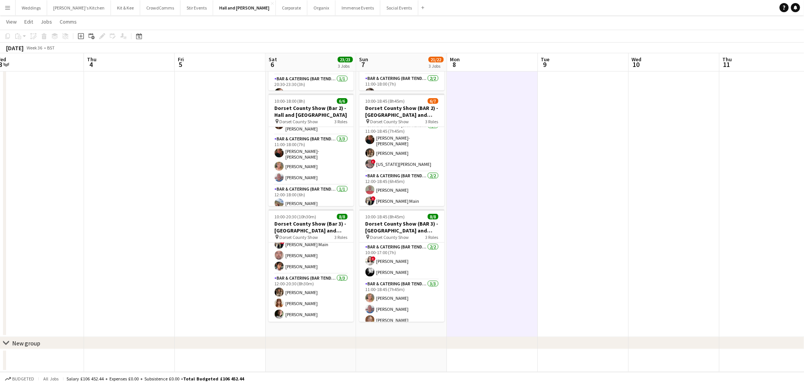
drag, startPoint x: 615, startPoint y: 140, endPoint x: 379, endPoint y: 140, distance: 235.6
click at [379, 140] on app-calendar-viewport "Sun 31 Mon 1 Tue 2 Wed 3 Thu 4 Fri 5 Sat 6 23/23 3 Jobs Sun 7 21/22 3 Jobs Mon …" at bounding box center [402, 145] width 804 height 452
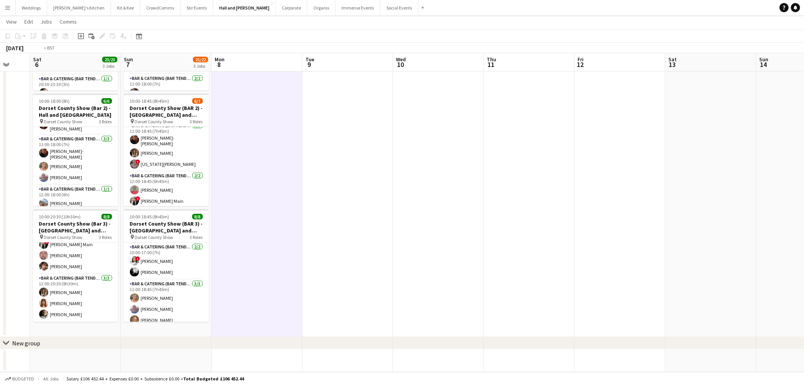
drag, startPoint x: 329, startPoint y: 196, endPoint x: 267, endPoint y: 209, distance: 62.8
click at [253, 211] on app-calendar-viewport "Wed 3 Thu 4 Fri 5 Sat 6 23/23 3 Jobs Sun 7 21/22 3 Jobs Mon 8 Tue 9 Wed 10 Thu …" at bounding box center [402, 145] width 804 height 452
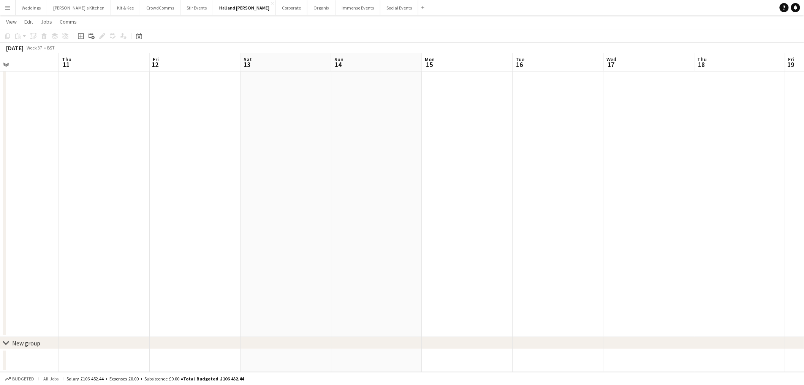
drag, startPoint x: 425, startPoint y: 192, endPoint x: 415, endPoint y: 189, distance: 10.5
click at [199, 234] on app-calendar-viewport "Mon 8 Tue 9 Wed 10 Thu 11 Fri 12 Sat 13 Sun 14 Mon 15 Tue 16 Wed 17 Thu 18 Fri …" at bounding box center [402, 145] width 804 height 452
click at [27, 247] on app-calendar-viewport "Thu 11 Fri 12 Sat 13 Sun 14 Mon 15 Tue 16 Wed 17 Thu 18 Fri 19 Sat 20 2/2 1 Job…" at bounding box center [402, 145] width 804 height 452
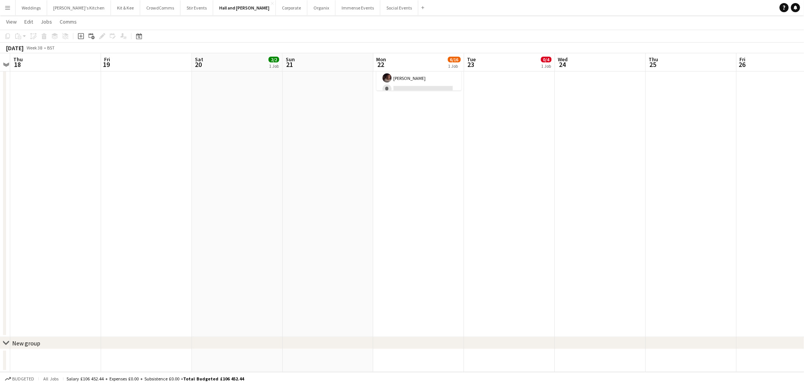
drag, startPoint x: 25, startPoint y: 268, endPoint x: 228, endPoint y: 245, distance: 204.7
click at [17, 271] on app-calendar-viewport "Mon 15 Tue 16 Wed 17 Thu 18 Fri 19 Sat 20 2/2 1 Job Sun 21 Mon 22 6/16 1 Job Tu…" at bounding box center [402, 145] width 804 height 452
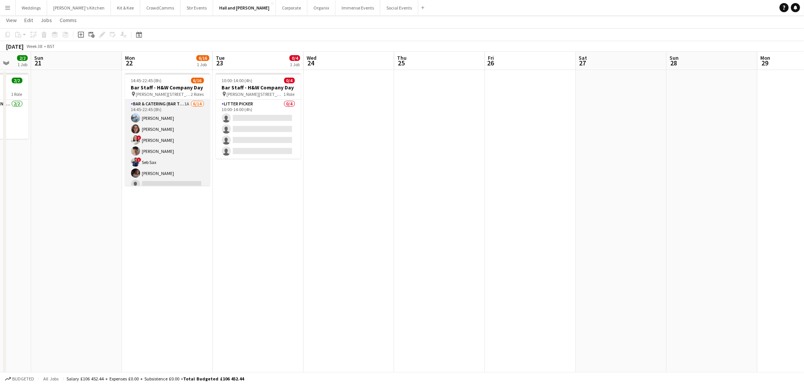
scroll to position [0, 0]
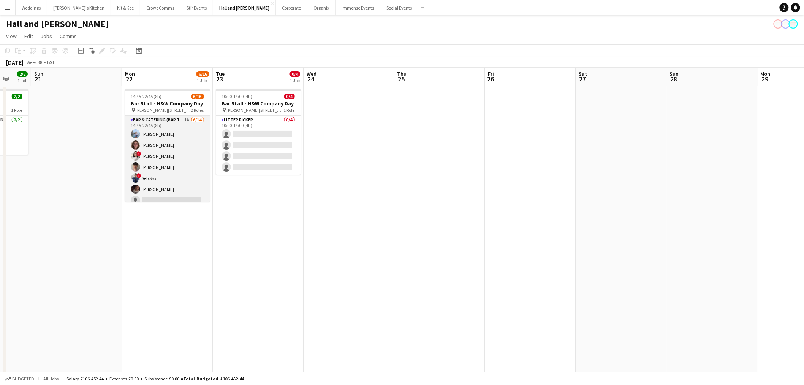
click at [173, 141] on app-card-role "Bar & Catering (Bar Tender) 1A 6/14 14:45-22:45 (8h) Luisa Garcia-Stokes Georgi…" at bounding box center [167, 200] width 85 height 169
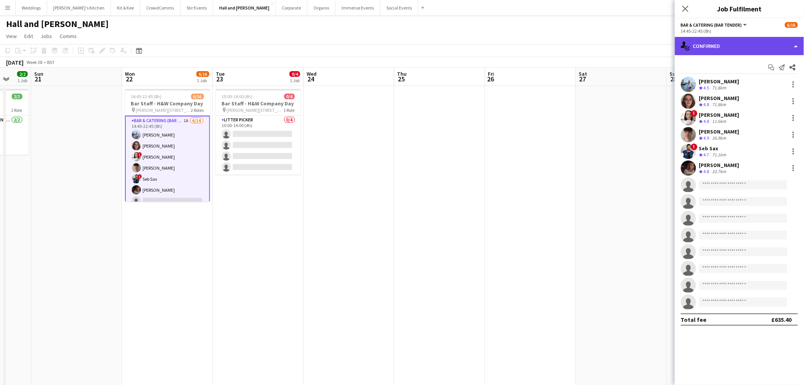
click at [723, 45] on div "single-neutral-actions-check-2 Confirmed" at bounding box center [739, 46] width 129 height 18
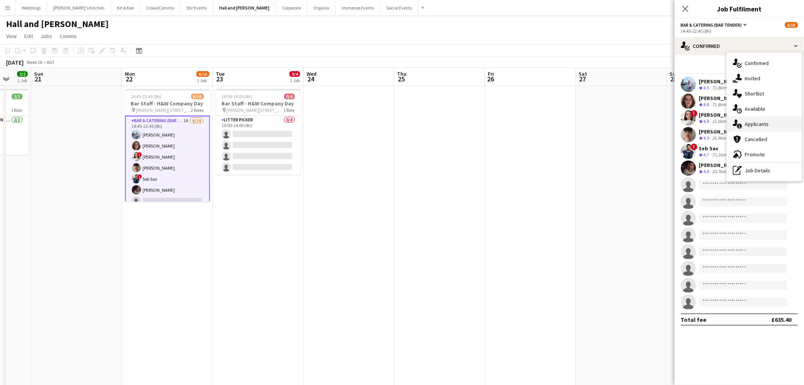
click at [766, 124] on div "single-neutral-actions-information Applicants" at bounding box center [764, 123] width 75 height 15
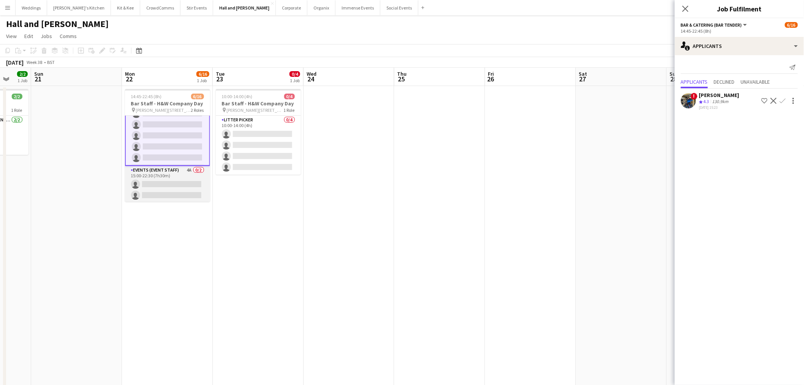
click at [154, 180] on app-card-role "Events (Event Staff) 4A 0/2 15:00-22:30 (7h30m) single-neutral-actions single-n…" at bounding box center [167, 184] width 85 height 37
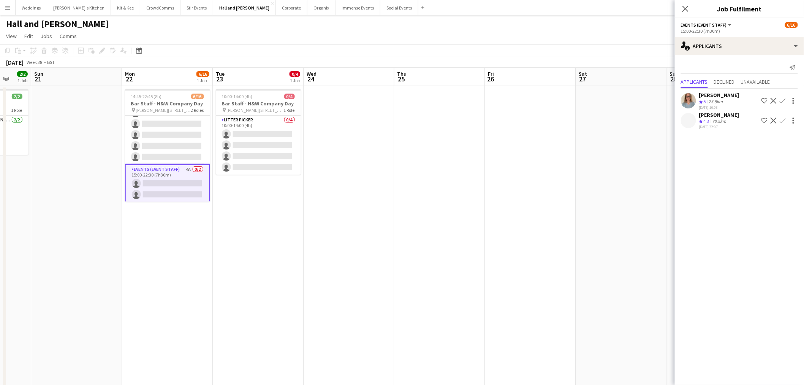
scroll to position [120, 0]
click at [700, 96] on div "Emily Dempsey" at bounding box center [719, 95] width 40 height 7
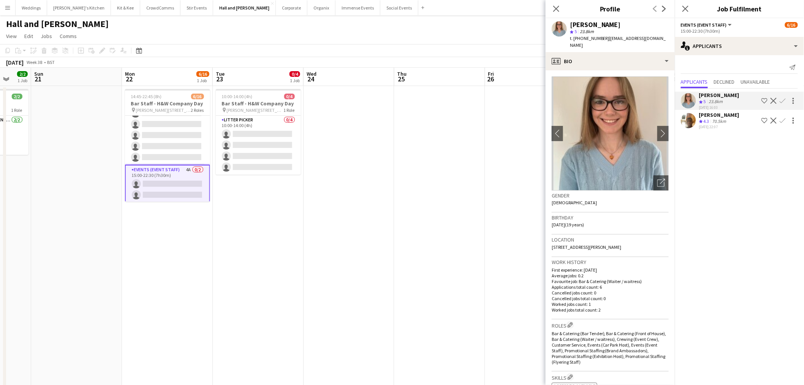
click at [783, 102] on app-icon "Confirm" at bounding box center [783, 101] width 6 height 6
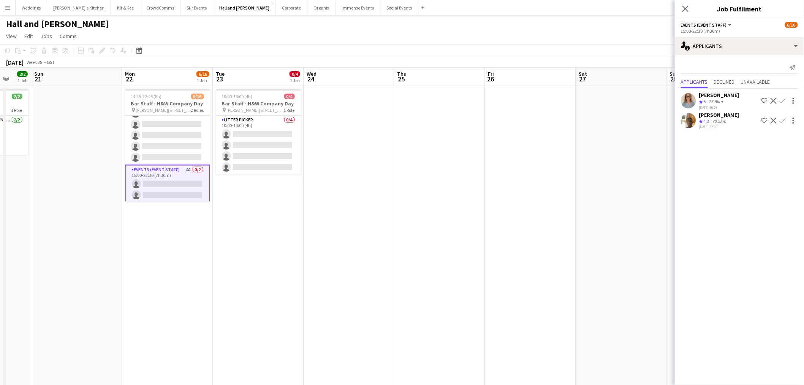
click at [785, 101] on app-icon "Confirm" at bounding box center [783, 101] width 6 height 6
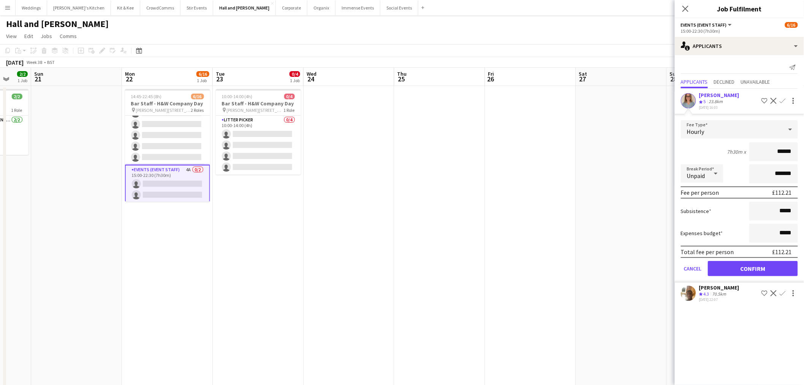
drag, startPoint x: 743, startPoint y: 274, endPoint x: 723, endPoint y: 248, distance: 33.6
click at [743, 274] on form "Fee Type Hourly 7h30m x ****** Break Period Unpaid ******* Fee per person £112.…" at bounding box center [739, 201] width 129 height 162
click at [731, 266] on button "Confirm" at bounding box center [753, 268] width 90 height 15
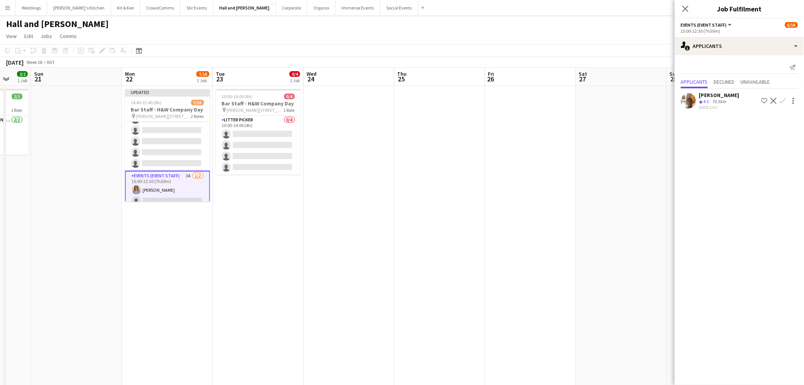
click at [361, 230] on app-date-cell at bounding box center [349, 267] width 91 height 362
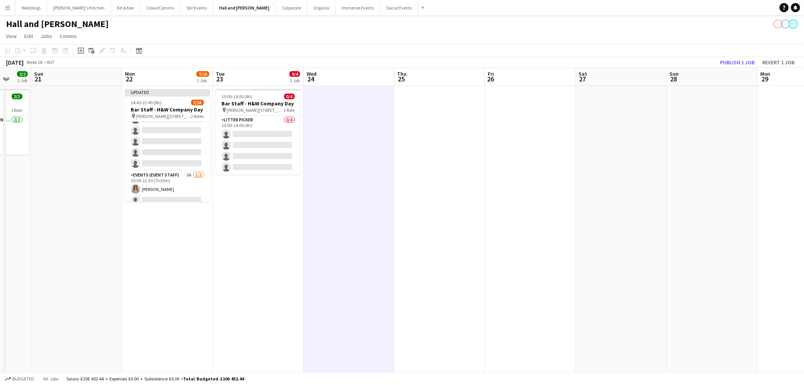
click at [730, 68] on app-board-header-date "Sun 28" at bounding box center [712, 77] width 91 height 18
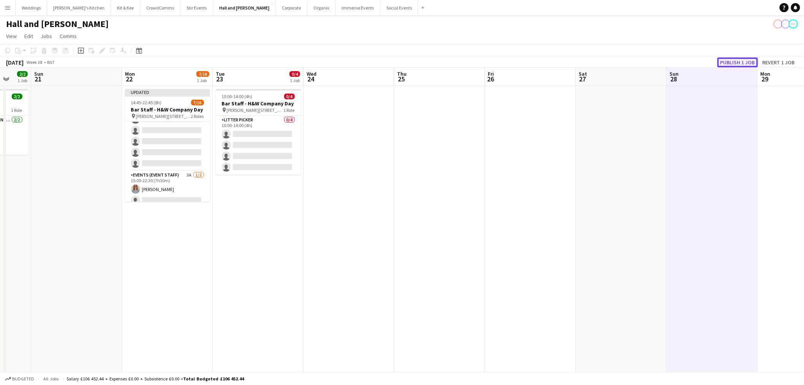
click at [728, 63] on button "Publish 1 job" at bounding box center [738, 62] width 41 height 10
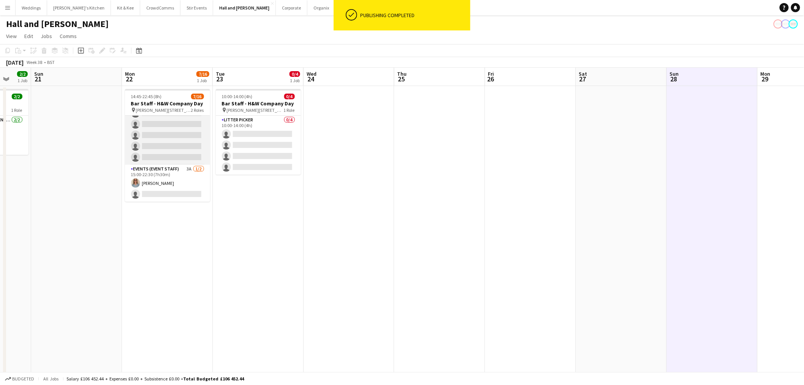
click at [156, 139] on app-card-role "Bar & Catering (Bar Tender) 1A 6/14 14:45-22:45 (8h) Luisa Garcia-Stokes Georgi…" at bounding box center [167, 79] width 85 height 169
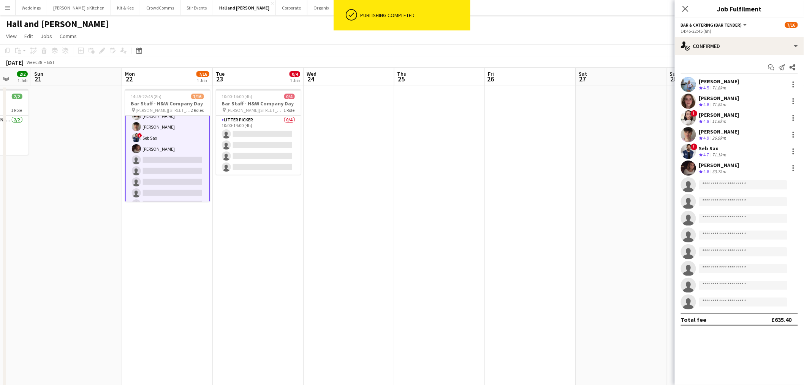
scroll to position [0, 0]
drag, startPoint x: 440, startPoint y: 228, endPoint x: 441, endPoint y: 222, distance: 6.1
click at [441, 225] on app-calendar-viewport "Thu 18 Fri 19 Sat 20 2/2 1 Job Sun 21 Mon 22 7/16 1 Job Tue 23 0/4 1 Job Wed 24…" at bounding box center [402, 275] width 804 height 415
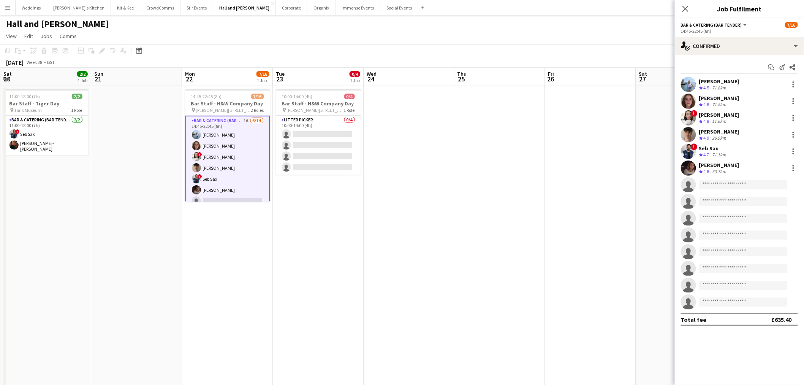
drag, startPoint x: 329, startPoint y: 218, endPoint x: 657, endPoint y: 192, distance: 329.0
click at [657, 192] on app-calendar-viewport "Thu 18 Fri 19 Sat 20 2/2 1 Job Sun 21 Mon 22 7/16 1 Job Tue 23 0/4 1 Job Wed 24…" at bounding box center [402, 275] width 804 height 415
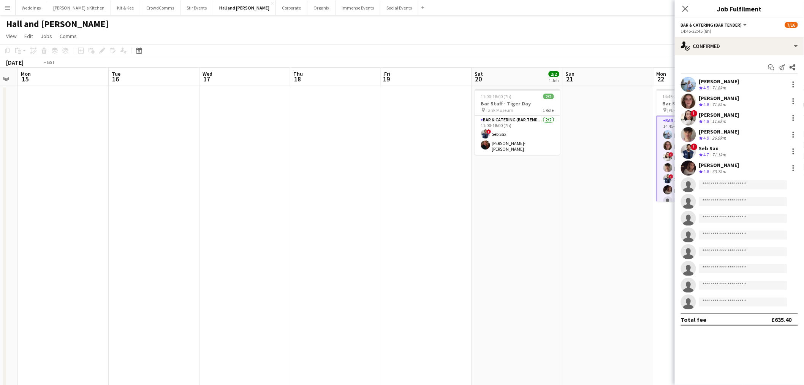
drag, startPoint x: 423, startPoint y: 229, endPoint x: 681, endPoint y: 222, distance: 258.9
click at [682, 222] on body "Menu Boards Boards Boards All jobs Status Workforce Workforce My Workforce Recr…" at bounding box center [402, 248] width 804 height 496
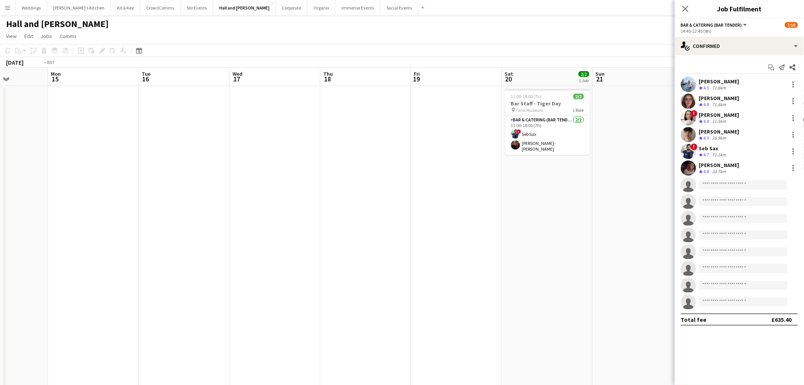
drag, startPoint x: 463, startPoint y: 234, endPoint x: 288, endPoint y: 205, distance: 177.6
click at [241, 223] on app-calendar-viewport "Fri 12 Sat 13 Sun 14 Mon 15 Tue 16 Wed 17 Thu 18 Fri 19 Sat 20 2/2 1 Job Sun 21…" at bounding box center [402, 275] width 804 height 415
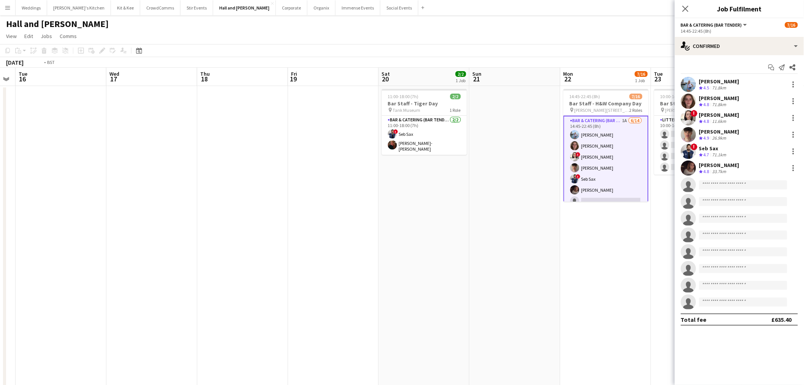
drag, startPoint x: 552, startPoint y: 233, endPoint x: 682, endPoint y: 233, distance: 129.6
click at [681, 233] on body "Menu Boards Boards Boards All jobs Status Workforce Workforce My Workforce Recr…" at bounding box center [402, 248] width 804 height 496
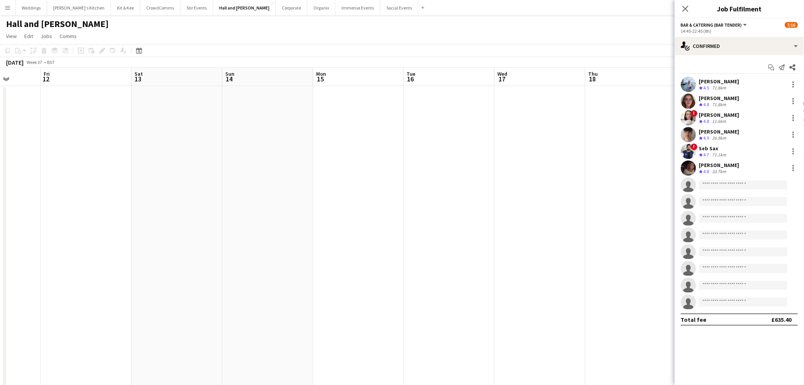
drag, startPoint x: 399, startPoint y: 222, endPoint x: 603, endPoint y: 226, distance: 203.4
click at [652, 223] on app-calendar-viewport "Tue 9 Wed 10 Thu 11 Fri 12 Sat 13 Sun 14 Mon 15 Tue 16 Wed 17 Thu 18 Fri 19 Sat…" at bounding box center [402, 275] width 804 height 415
drag, startPoint x: 86, startPoint y: 222, endPoint x: 449, endPoint y: 203, distance: 363.8
click at [451, 201] on app-calendar-viewport "Sat 6 23/23 3 Jobs Sun 7 21/22 3 Jobs Mon 8 Tue 9 Wed 10 Thu 11 Fri 12 Sat 13 S…" at bounding box center [402, 275] width 804 height 415
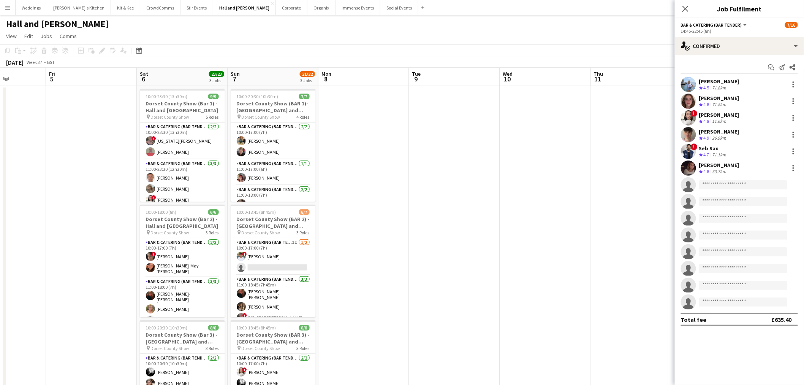
scroll to position [0, 167]
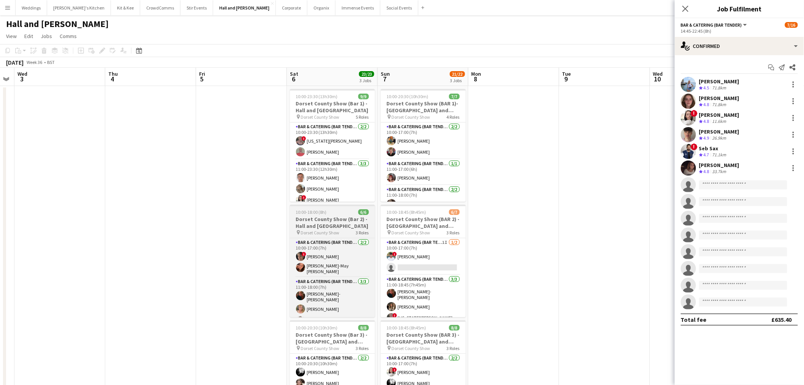
drag, startPoint x: 214, startPoint y: 227, endPoint x: 348, endPoint y: 218, distance: 134.1
click at [360, 207] on app-calendar-viewport "Mon 1 Tue 2 Wed 3 Thu 4 Fri 5 Sat 6 23/23 3 Jobs Sun 7 21/22 3 Jobs Mon 8 Tue 9…" at bounding box center [402, 275] width 804 height 415
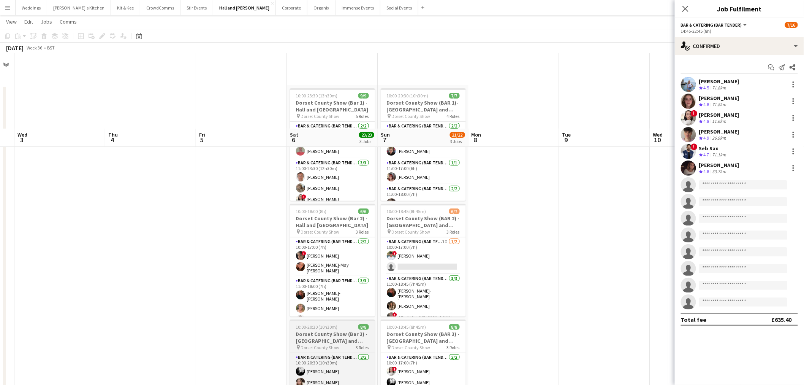
scroll to position [110, 0]
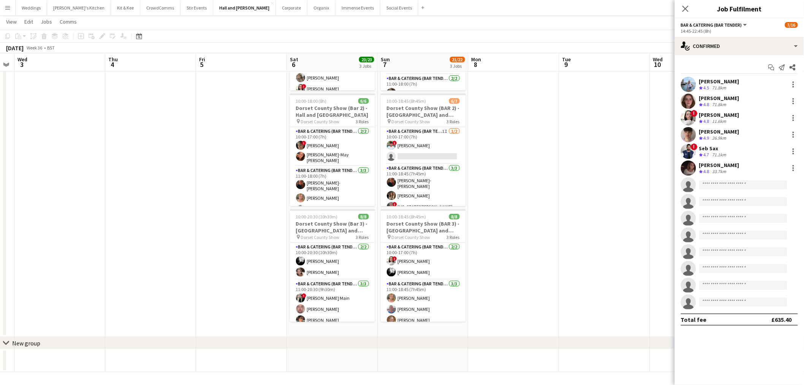
click at [548, 206] on app-date-cell at bounding box center [514, 156] width 91 height 362
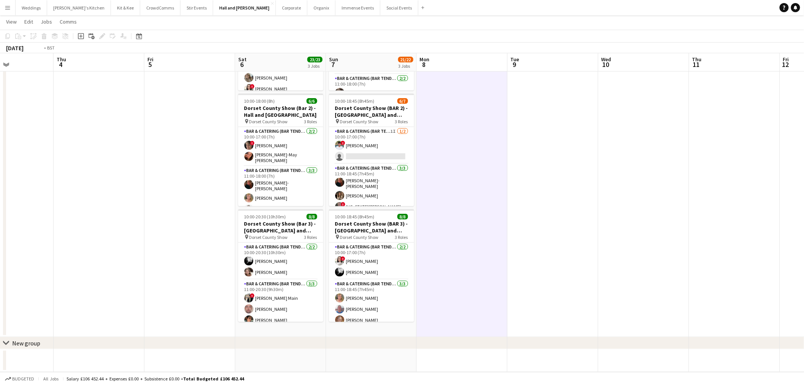
drag, startPoint x: 548, startPoint y: 202, endPoint x: 124, endPoint y: 158, distance: 426.3
click at [5, 169] on div "chevron-right New group Mon 1 Tue 2 Wed 3 Thu 4 Fri 5 Sat 6 23/23 3 Jobs Sun 7 …" at bounding box center [402, 145] width 804 height 452
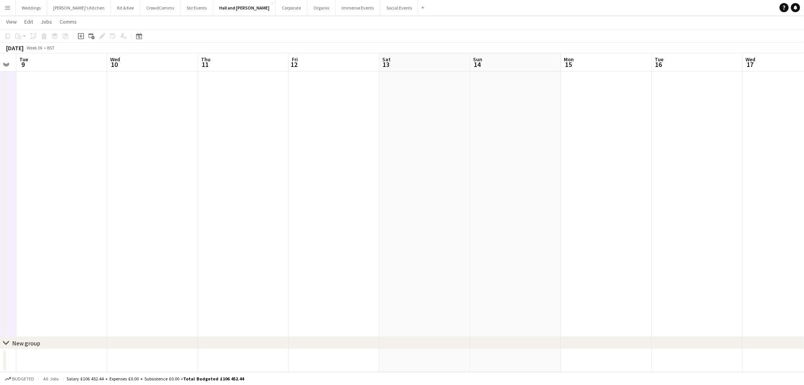
drag, startPoint x: 701, startPoint y: 105, endPoint x: 378, endPoint y: 178, distance: 331.2
click at [386, 176] on app-calendar-viewport "Sat 6 23/23 3 Jobs Sun 7 21/22 3 Jobs Mon 8 Tue 9 Wed 10 Thu 11 Fri 12 Sat 13 S…" at bounding box center [402, 145] width 804 height 452
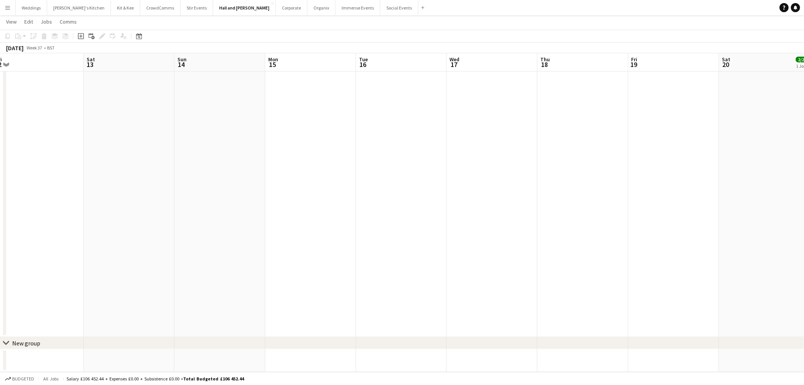
drag, startPoint x: 377, startPoint y: 192, endPoint x: 274, endPoint y: 200, distance: 102.9
click at [299, 199] on app-calendar-viewport "Wed 10 Thu 11 Fri 12 Sat 13 Sun 14 Mon 15 Tue 16 Wed 17 Thu 18 Fri 19 Sat 20 2/…" at bounding box center [402, 145] width 804 height 452
drag, startPoint x: 371, startPoint y: 149, endPoint x: 301, endPoint y: 161, distance: 71.0
click at [360, 151] on app-calendar-viewport "Thu 11 Fri 12 Sat 13 Sun 14 Mon 15 Tue 16 Wed 17 Thu 18 Fri 19 Sat 20 2/2 1 Job…" at bounding box center [402, 145] width 804 height 452
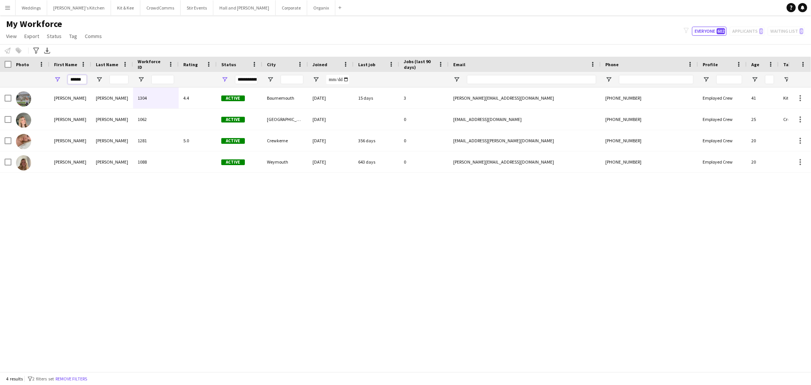
drag, startPoint x: 86, startPoint y: 76, endPoint x: -36, endPoint y: 81, distance: 122.9
click at [0, 81] on html "Menu Boards Boards Boards All jobs Status Workforce Workforce My Workforce Recr…" at bounding box center [405, 192] width 811 height 385
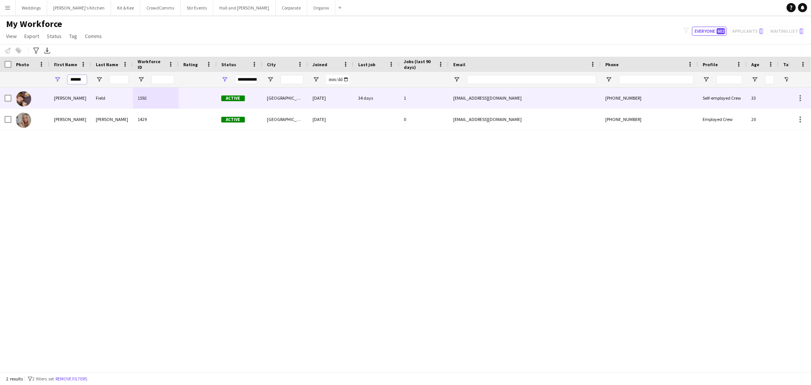
type input "*****"
click at [141, 92] on div "1592" at bounding box center [156, 97] width 46 height 21
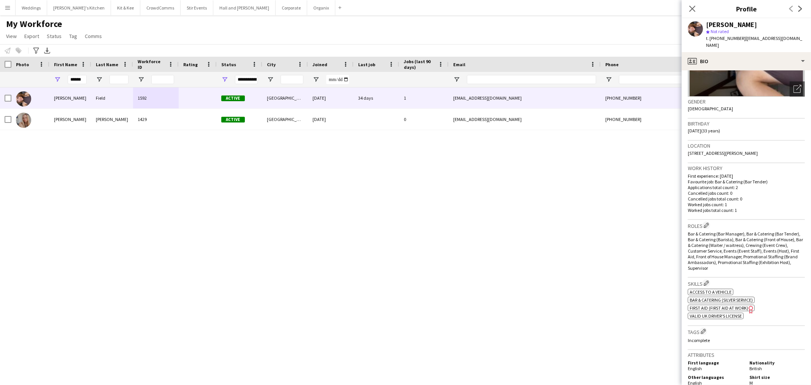
scroll to position [169, 0]
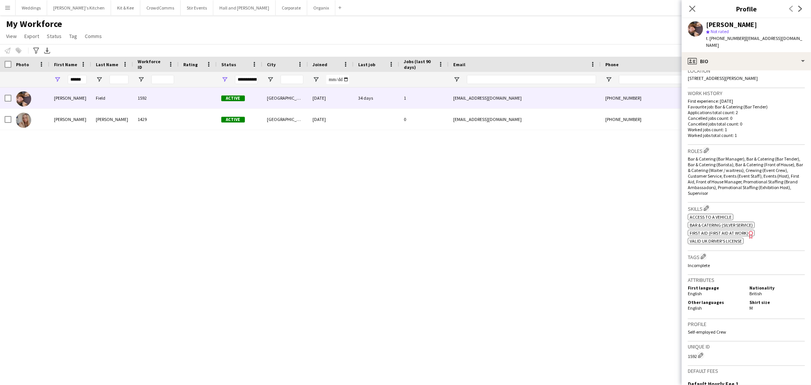
drag, startPoint x: 316, startPoint y: 147, endPoint x: 310, endPoint y: 145, distance: 6.0
click at [316, 146] on div "Katie Field 1592 Active Southampton 28-05-2025 34 days 1 katiefield24@yahoo.co.…" at bounding box center [394, 225] width 788 height 277
drag, startPoint x: 82, startPoint y: 76, endPoint x: -17, endPoint y: 83, distance: 99.4
click at [0, 83] on html "Menu Boards Boards Boards All jobs Status Workforce Workforce My Workforce Recr…" at bounding box center [405, 192] width 811 height 385
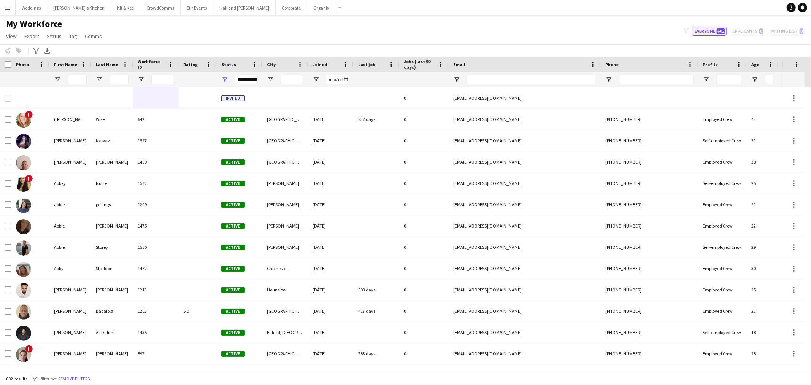
click at [718, 33] on button "Everyone 602" at bounding box center [709, 31] width 35 height 9
click at [83, 77] on input "First Name Filter Input" at bounding box center [77, 79] width 19 height 9
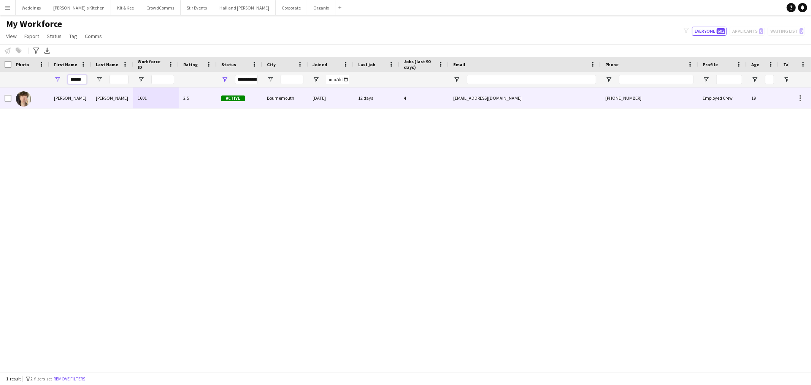
type input "******"
click at [111, 103] on div "Wells" at bounding box center [112, 97] width 42 height 21
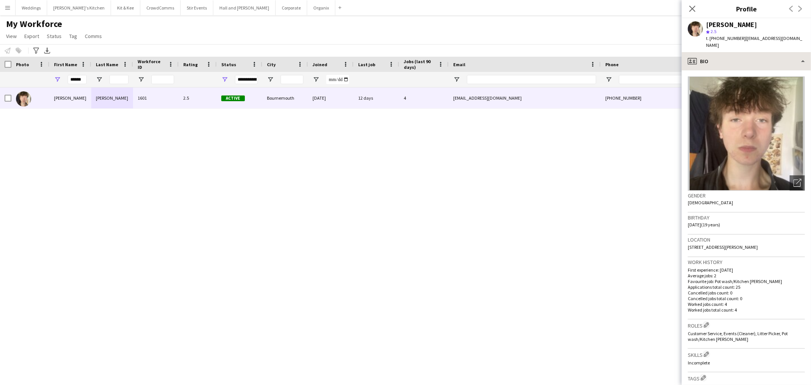
click at [765, 63] on div "profile Bio Bio Bio Company application Company application Employment Employme…" at bounding box center [745, 218] width 129 height 333
click at [759, 55] on div "profile Bio" at bounding box center [745, 61] width 129 height 18
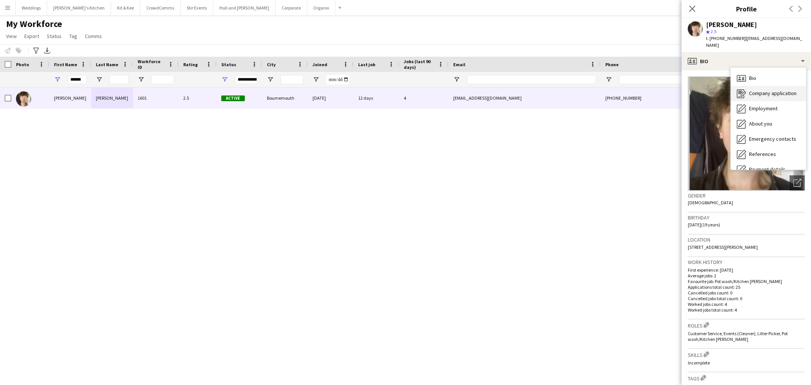
click at [756, 90] on div "Company application Company application" at bounding box center [767, 93] width 75 height 15
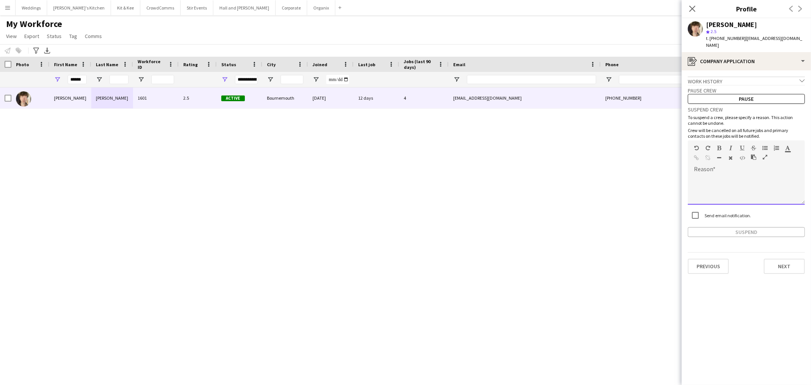
click at [729, 174] on div at bounding box center [746, 189] width 117 height 30
drag, startPoint x: 731, startPoint y: 168, endPoint x: 670, endPoint y: 170, distance: 60.8
click at [670, 170] on body "Menu Boards Boards Boards All jobs Status Workforce Workforce My Workforce Recr…" at bounding box center [405, 192] width 811 height 385
click at [769, 227] on button "Suspend" at bounding box center [746, 232] width 117 height 10
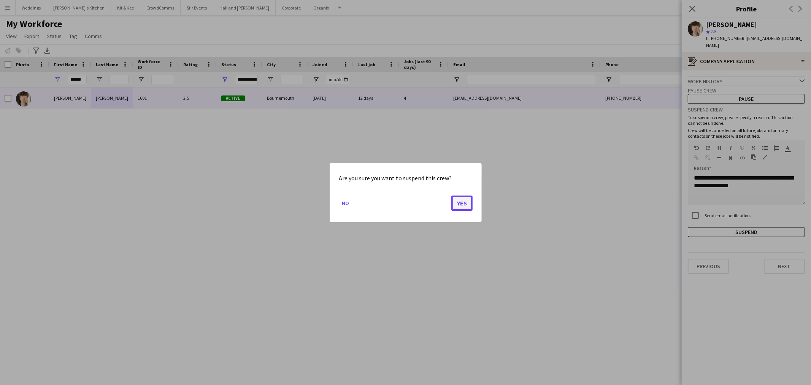
click at [464, 205] on button "Yes" at bounding box center [461, 202] width 21 height 15
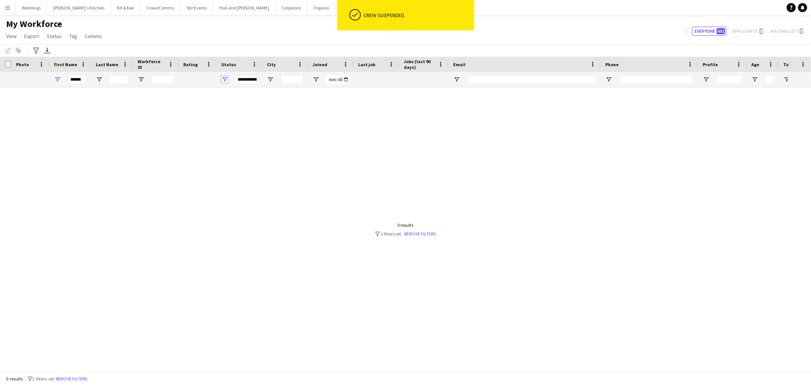
click at [226, 78] on span "Open Filter Menu" at bounding box center [224, 79] width 7 height 7
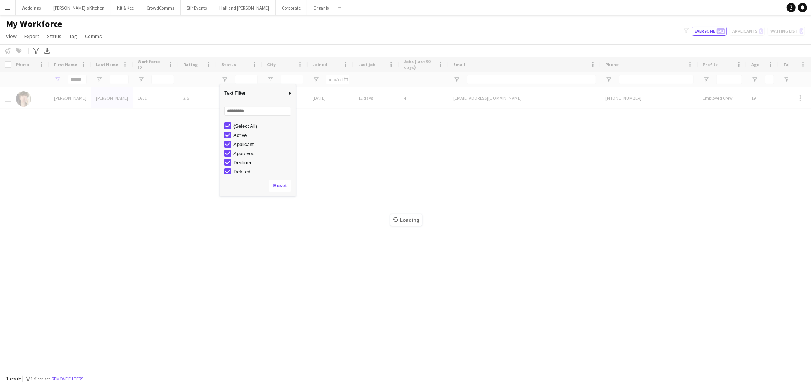
click at [88, 99] on div "Solomon" at bounding box center [70, 97] width 42 height 21
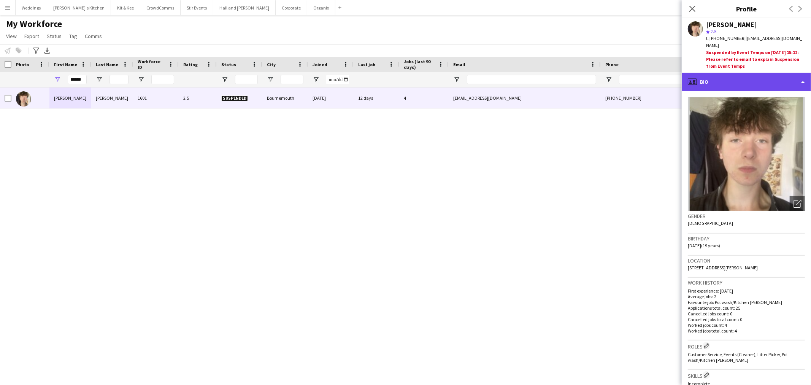
click at [759, 79] on div "profile Bio" at bounding box center [745, 82] width 129 height 18
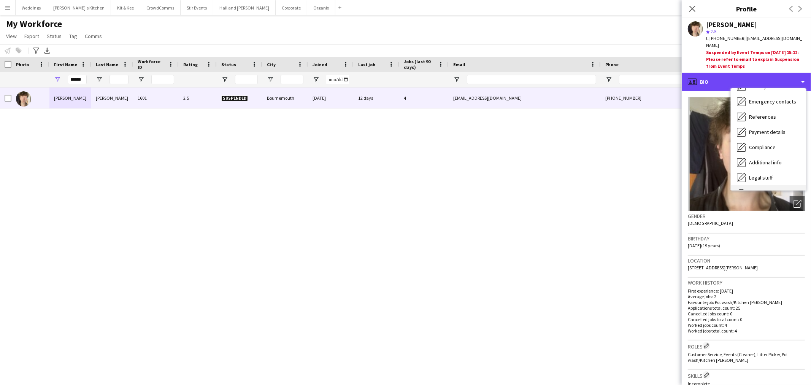
scroll to position [86, 0]
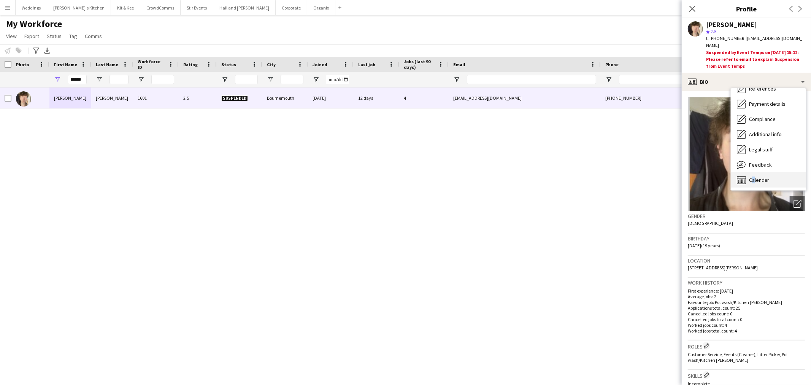
click at [751, 172] on div "Calendar Calendar" at bounding box center [767, 179] width 75 height 15
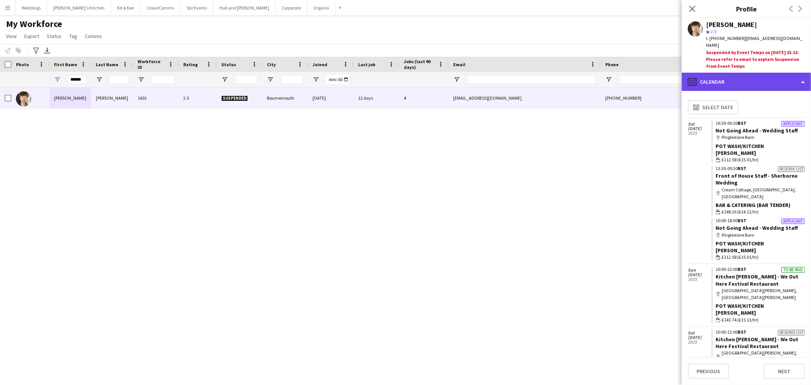
click at [747, 78] on div "calendar-full Calendar" at bounding box center [745, 82] width 129 height 18
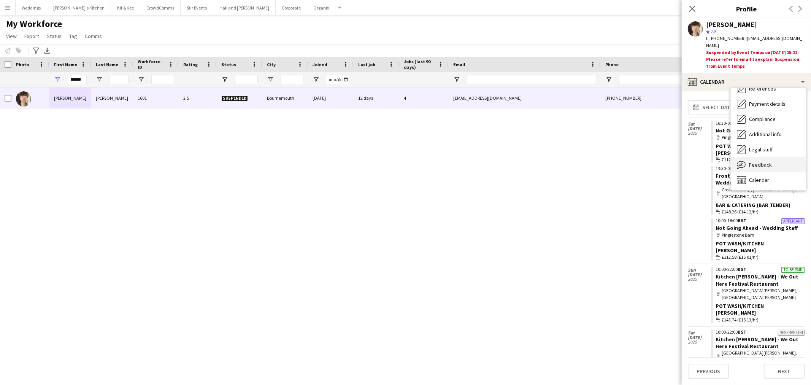
click at [753, 162] on div "Feedback Feedback" at bounding box center [767, 164] width 75 height 15
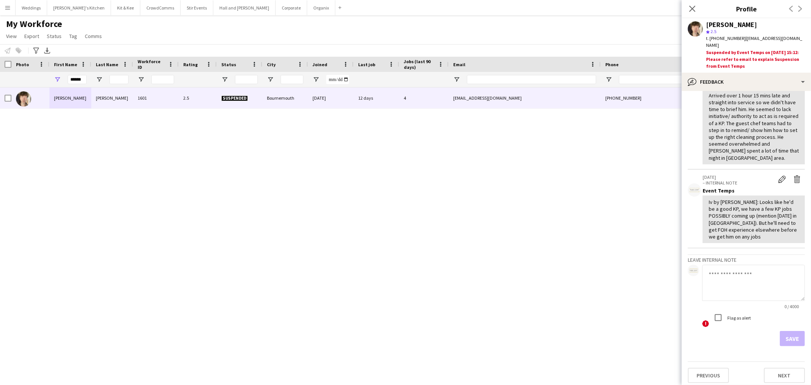
scroll to position [258, 0]
click at [749, 276] on textarea at bounding box center [753, 281] width 103 height 36
paste textarea "**********"
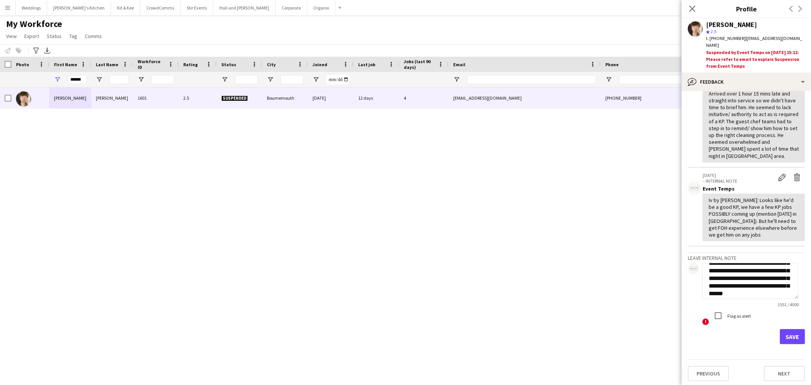
scroll to position [0, 0]
drag, startPoint x: 737, startPoint y: 289, endPoint x: 681, endPoint y: 219, distance: 89.5
click at [681, 219] on app-crew-profile-feedback-tab "View all star star star star star star star star star star 26-08-2025 We Out He…" at bounding box center [745, 238] width 129 height 294
click at [727, 276] on textarea at bounding box center [750, 281] width 96 height 36
click at [708, 271] on textarea at bounding box center [750, 281] width 96 height 36
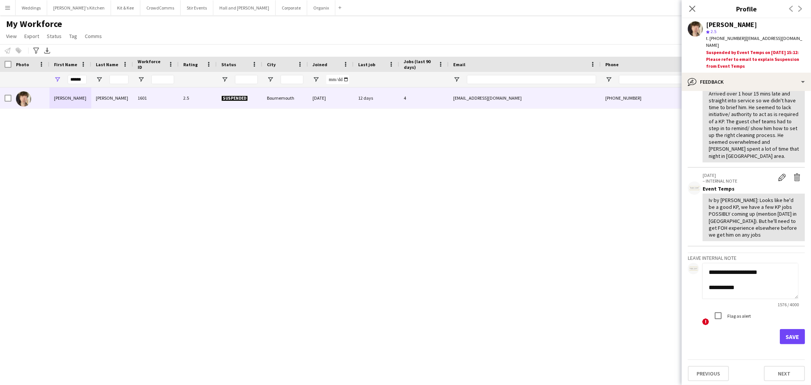
type textarea "**********"
click at [787, 339] on button "Save" at bounding box center [791, 336] width 25 height 15
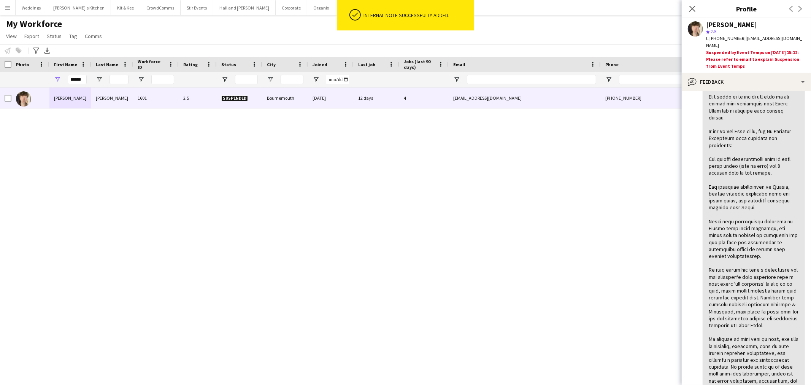
scroll to position [211, 0]
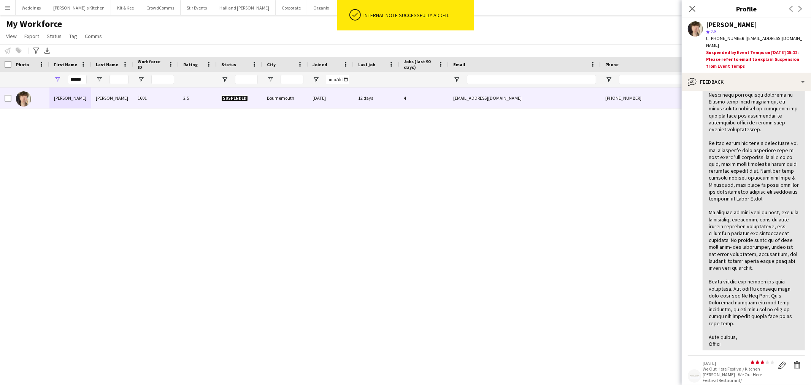
click at [597, 258] on div "Solomon Wells 1601 2.5 Suspended Bournemouth 11-06-2025 12 days 4 solomonwells0…" at bounding box center [394, 225] width 788 height 277
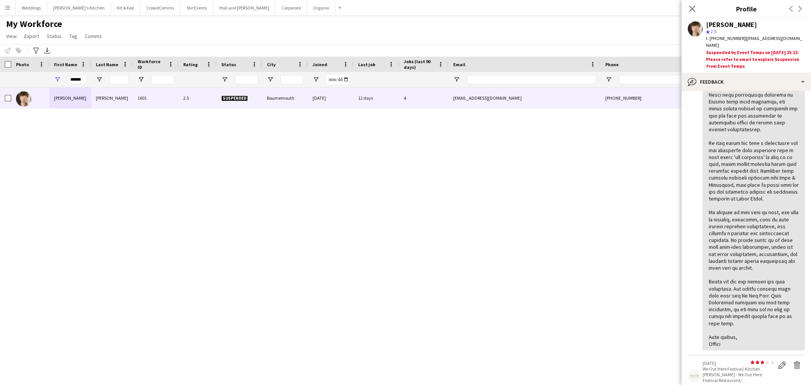
click at [495, 238] on div "Solomon Wells 1601 2.5 Suspended Bournemouth 11-06-2025 12 days 4 solomonwells0…" at bounding box center [394, 225] width 788 height 277
click at [600, 21] on div "My Workforce View Views Default view Language New view Update view Delete view …" at bounding box center [405, 31] width 811 height 26
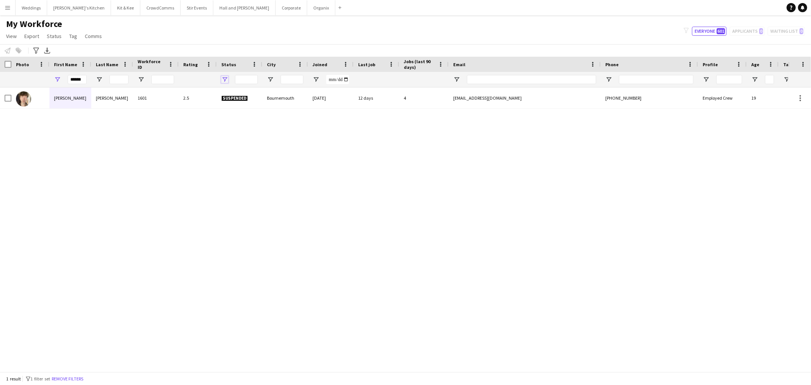
click at [221, 79] on span "Open Filter Menu" at bounding box center [224, 79] width 7 height 7
type input "**********"
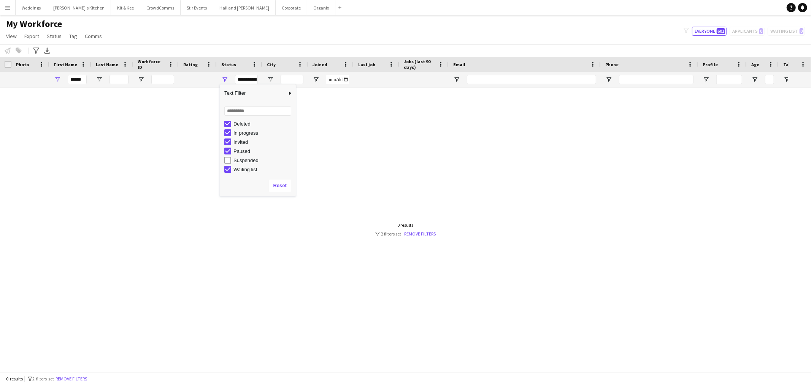
click at [276, 36] on div "My Workforce View Views Default view Language New view Update view Delete view …" at bounding box center [405, 31] width 811 height 26
drag, startPoint x: 83, startPoint y: 78, endPoint x: -109, endPoint y: 83, distance: 191.6
click at [0, 83] on html "Menu Boards Boards Boards All jobs Status Workforce Workforce My Workforce Recr…" at bounding box center [405, 192] width 811 height 385
type input "*"
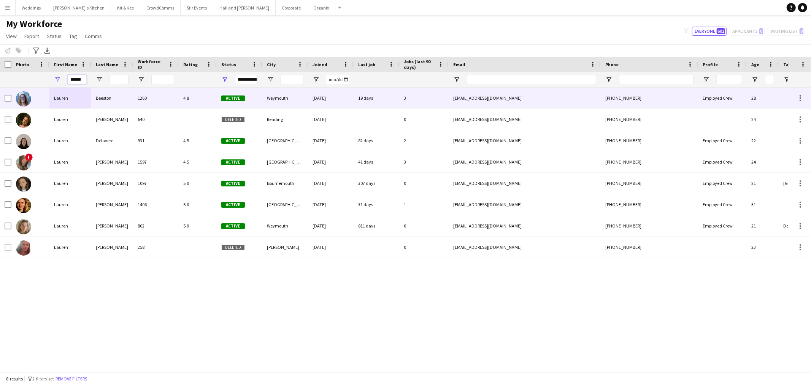
type input "******"
click at [101, 101] on div "Beeston" at bounding box center [112, 97] width 42 height 21
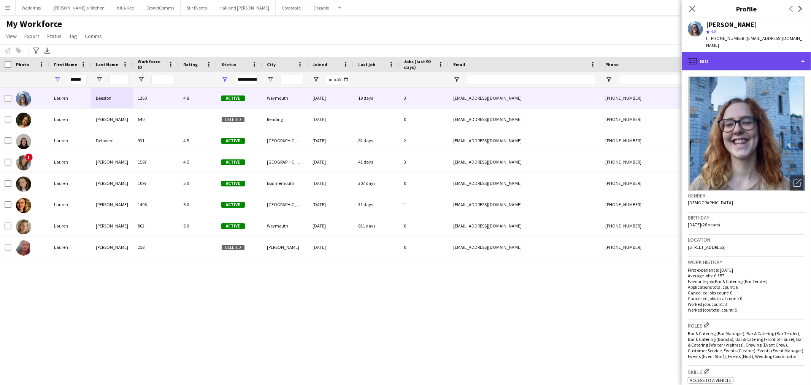
click at [774, 52] on div "profile Bio" at bounding box center [745, 61] width 129 height 18
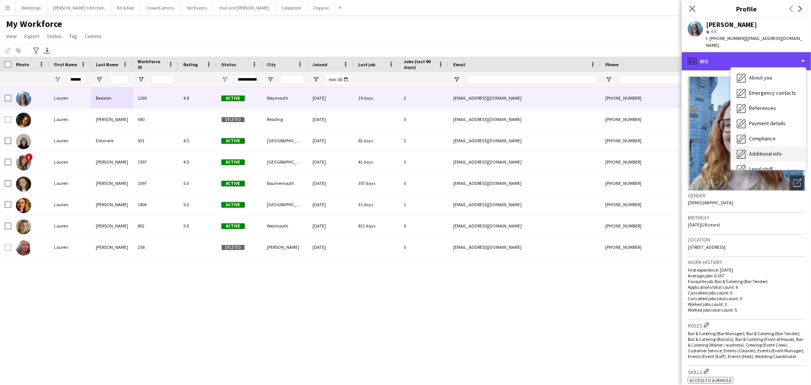
scroll to position [86, 0]
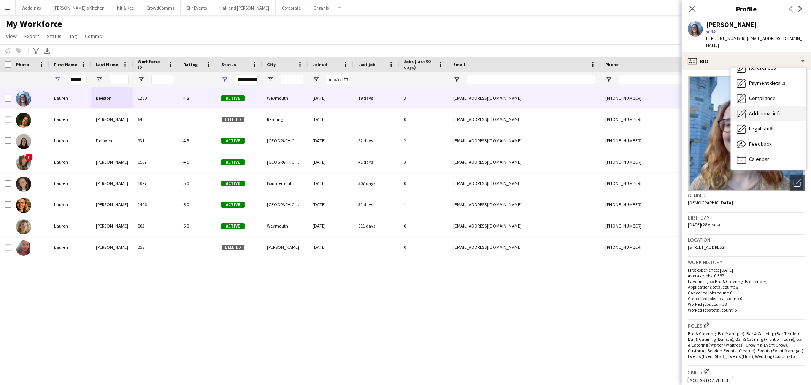
click at [782, 121] on div "Legal stuff Legal stuff" at bounding box center [767, 128] width 75 height 15
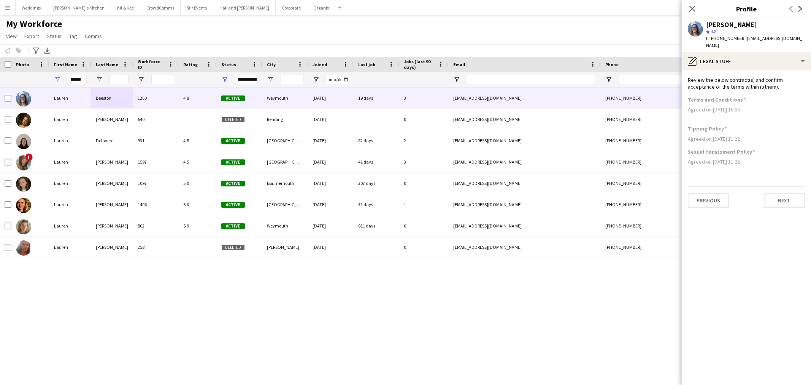
click at [781, 186] on div "Previous Next" at bounding box center [746, 197] width 117 height 22
click at [786, 202] on app-section-data-types "Review the below contract(s) and confirm acceptance of the terms within it(them…" at bounding box center [745, 227] width 129 height 314
click at [785, 195] on button "Next" at bounding box center [784, 200] width 41 height 15
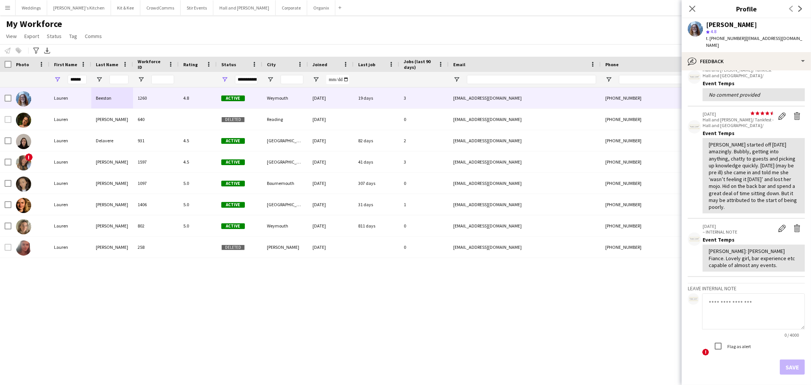
scroll to position [67, 0]
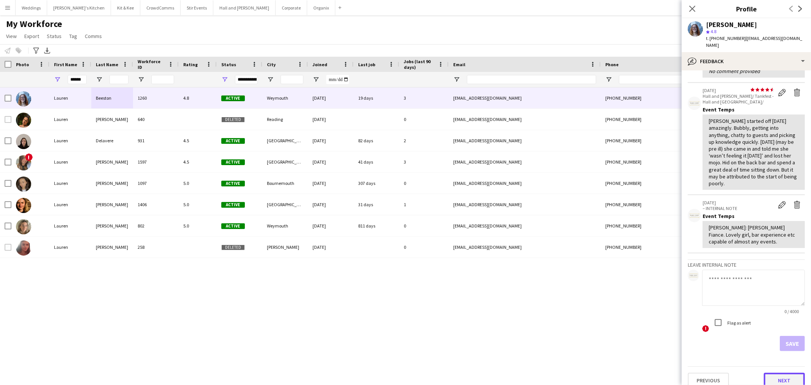
click at [764, 372] on button "Next" at bounding box center [784, 379] width 41 height 15
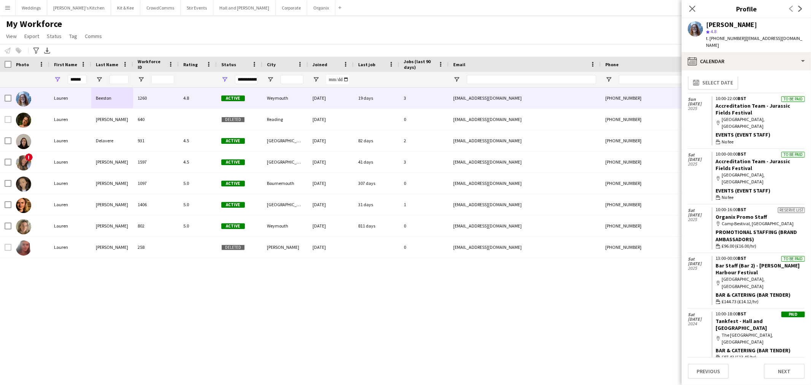
scroll to position [10, 0]
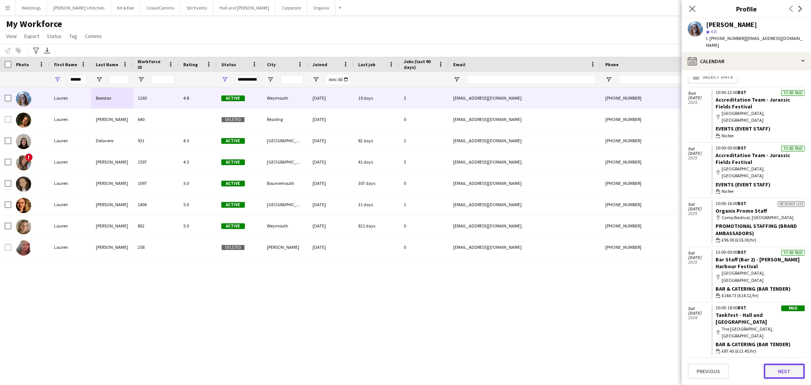
click at [781, 373] on button "Next" at bounding box center [784, 370] width 41 height 15
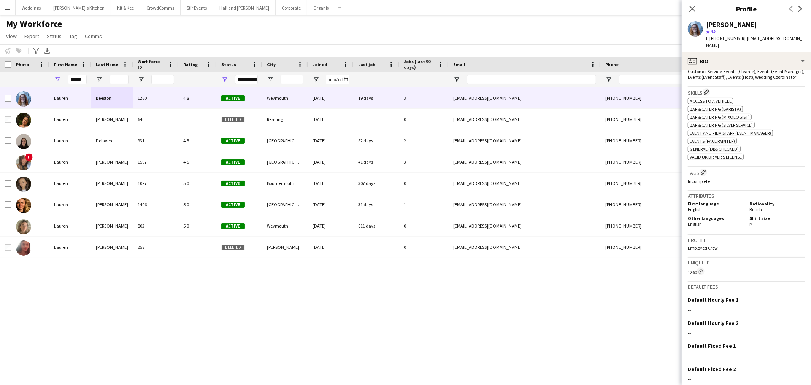
scroll to position [309, 0]
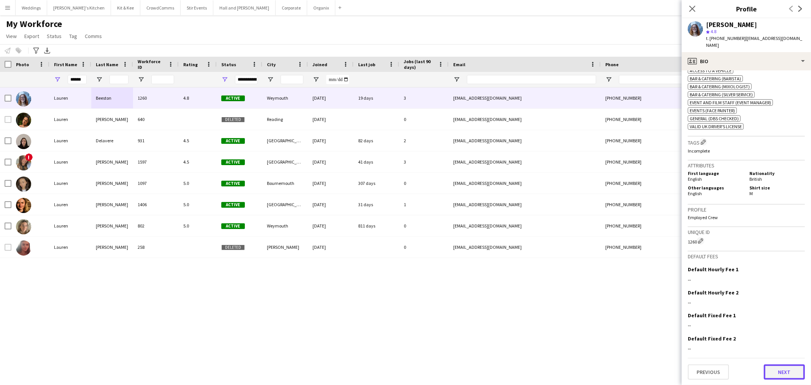
click at [789, 370] on button "Next" at bounding box center [784, 371] width 41 height 15
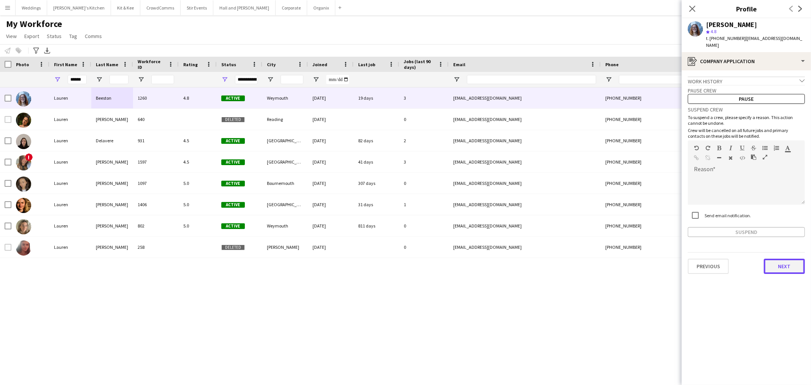
click at [800, 261] on button "Next" at bounding box center [784, 265] width 41 height 15
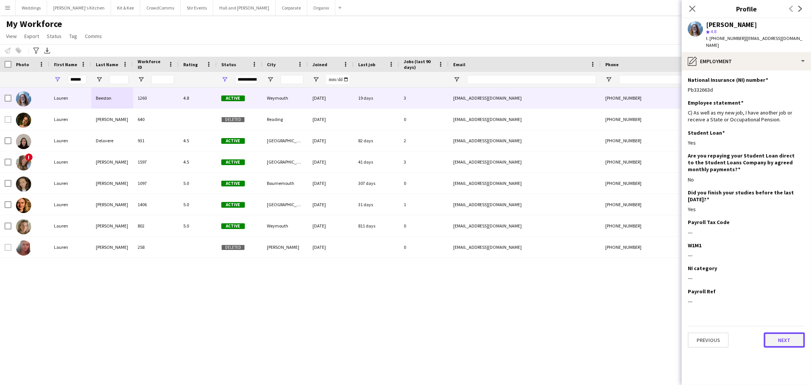
click at [787, 332] on button "Next" at bounding box center [784, 339] width 41 height 15
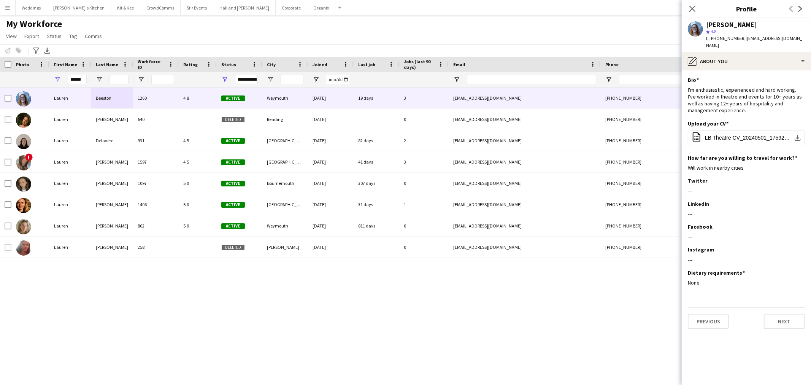
click at [778, 322] on app-section-data-types "Bio Edit this field I'm enthusiastic, experienced and hard working. I've worked…" at bounding box center [745, 227] width 129 height 314
click at [778, 315] on button "Next" at bounding box center [784, 321] width 41 height 15
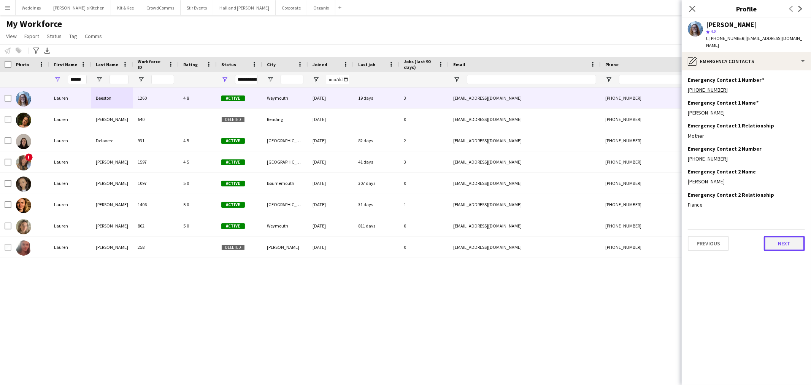
click at [775, 236] on button "Next" at bounding box center [784, 243] width 41 height 15
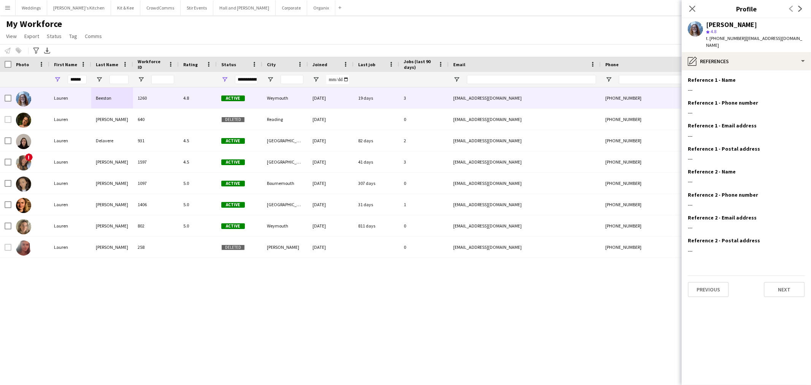
click at [779, 275] on div "Previous Next" at bounding box center [746, 286] width 117 height 22
click at [782, 282] on button "Next" at bounding box center [784, 289] width 41 height 15
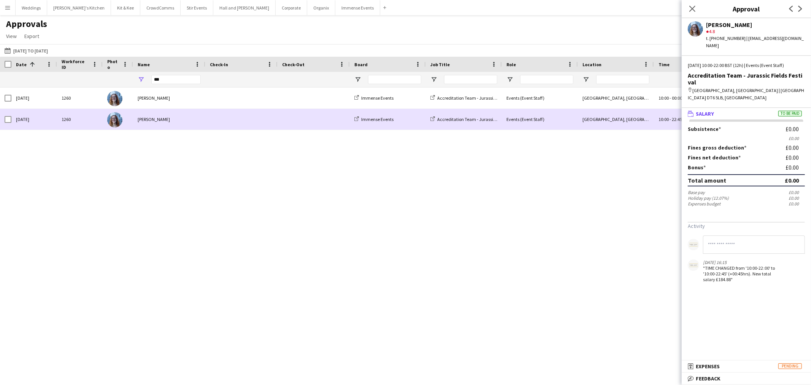
click at [314, 100] on span at bounding box center [313, 97] width 63 height 21
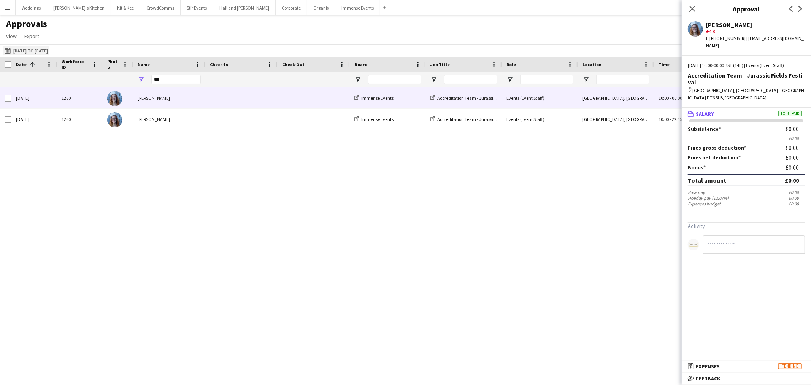
click at [42, 49] on button "05-06-2025 to 29-08-2025 07-08-2025 to 10-08-2025" at bounding box center [26, 50] width 46 height 9
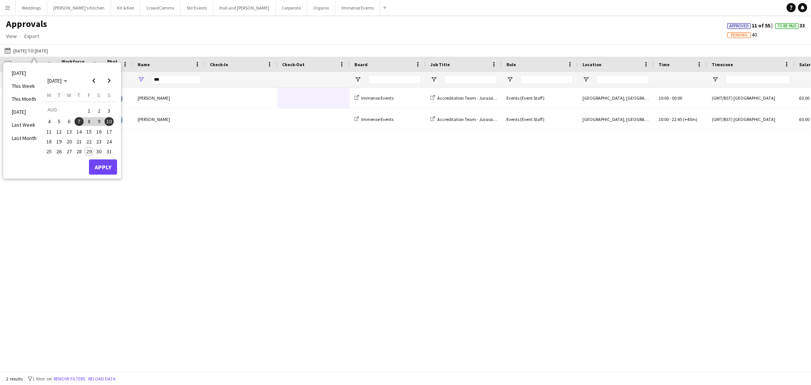
click at [64, 141] on button "20" at bounding box center [69, 141] width 10 height 10
click at [111, 139] on span "24" at bounding box center [109, 141] width 9 height 9
click at [101, 168] on button "Apply" at bounding box center [103, 166] width 28 height 15
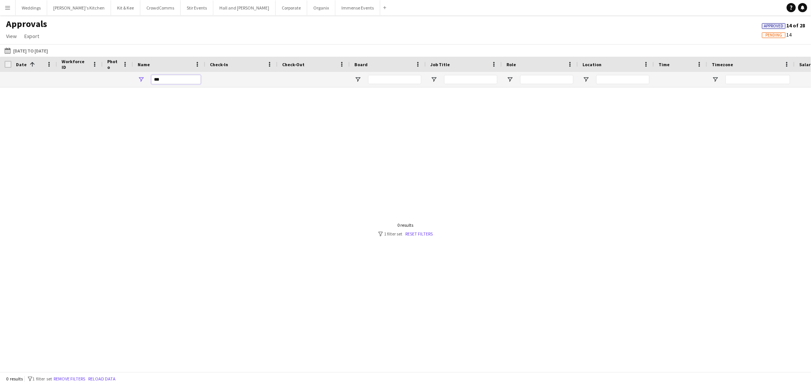
click at [171, 76] on input "***" at bounding box center [175, 79] width 49 height 9
click at [66, 48] on div "05-06-2025 to 29-08-2025 20-08-2025 to 24-08-2025 Today This Week This Month Ye…" at bounding box center [405, 50] width 811 height 13
click at [49, 49] on button "05-06-2025 to 29-08-2025 20-08-2025 to 24-08-2025" at bounding box center [26, 50] width 46 height 9
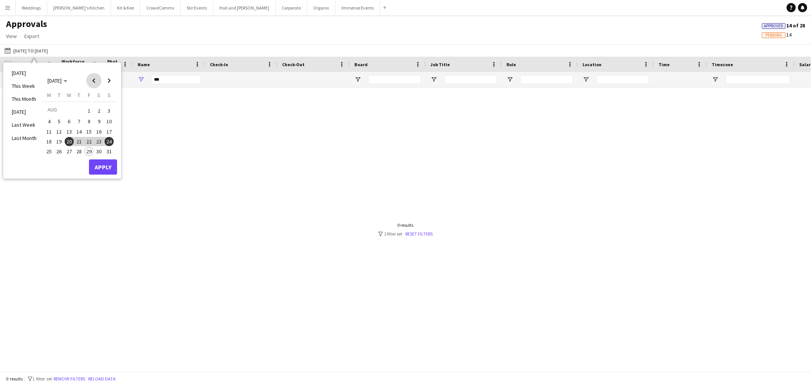
click at [97, 78] on span "Previous month" at bounding box center [93, 80] width 15 height 15
click at [60, 147] on span "22" at bounding box center [59, 149] width 9 height 9
click at [108, 149] on span "27" at bounding box center [109, 149] width 9 height 9
click at [104, 176] on button "Apply" at bounding box center [103, 175] width 28 height 15
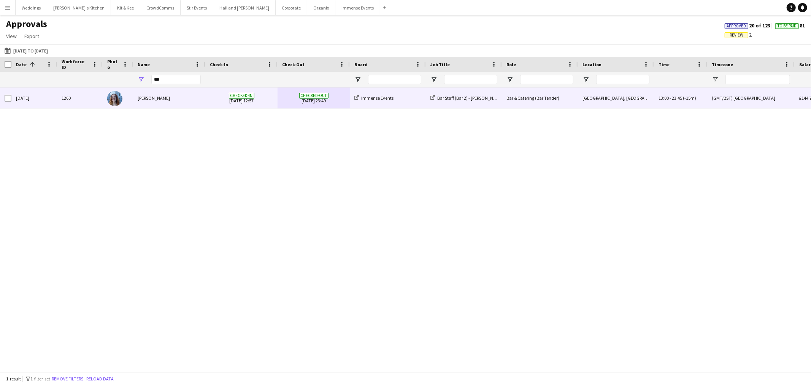
click at [165, 98] on div "Lauren Beeston" at bounding box center [169, 97] width 72 height 21
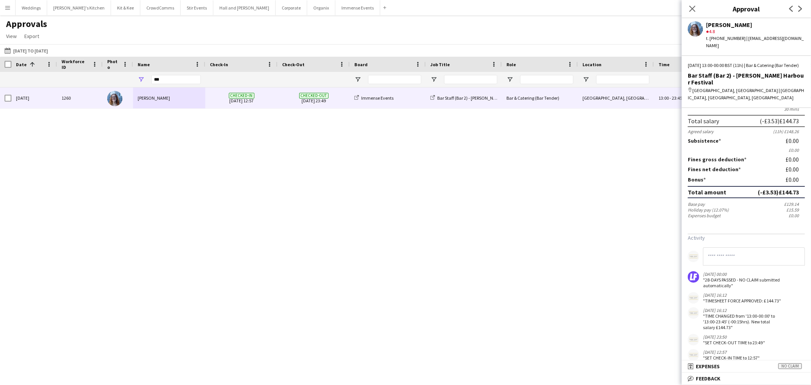
click at [717, 371] on mat-expansion-panel-header "receipt Expenses No claim" at bounding box center [745, 365] width 129 height 11
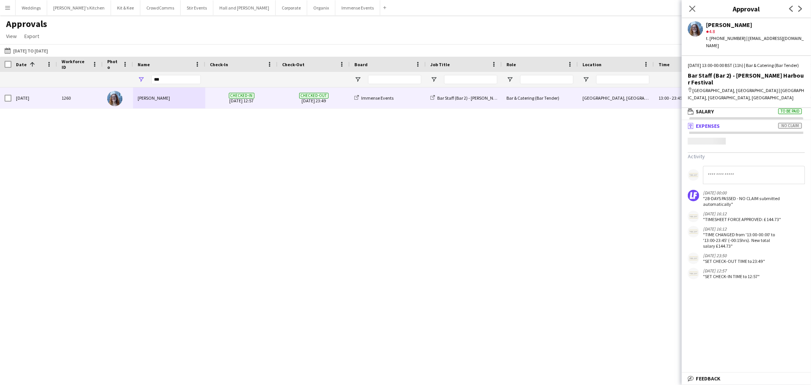
scroll to position [2, 0]
click at [694, 377] on app-icon "bubble-pencil" at bounding box center [692, 378] width 8 height 7
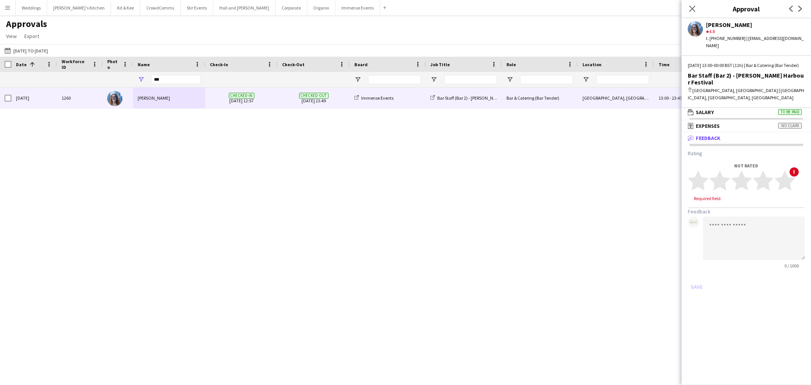
click at [559, 212] on div "Sat, 26 Jul 2025 1260 Lauren Beeston Checked-in 26-07-2025 12:57 Checked-out 26…" at bounding box center [405, 225] width 811 height 277
drag, startPoint x: 449, startPoint y: 32, endPoint x: 428, endPoint y: 43, distance: 23.5
click at [449, 32] on div "Approvals View Customise view Customise filters Reset Filters Reset View Reset …" at bounding box center [405, 31] width 811 height 26
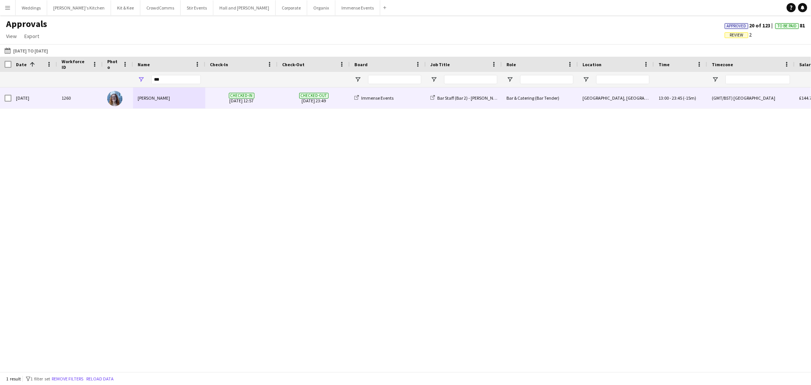
click at [276, 92] on div "Checked-in 26-07-2025 12:57" at bounding box center [241, 97] width 72 height 21
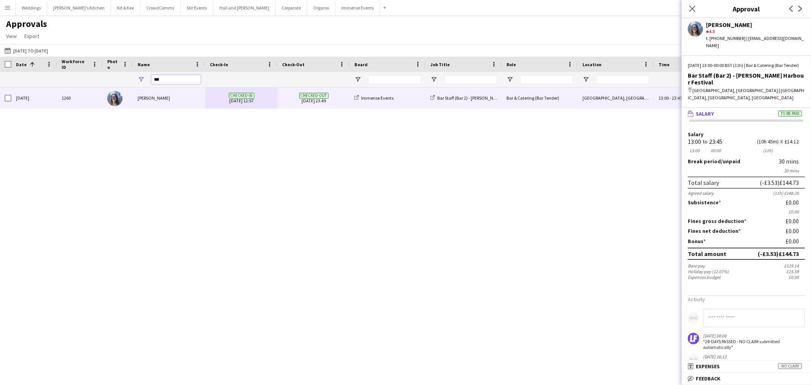
drag, startPoint x: 170, startPoint y: 81, endPoint x: 78, endPoint y: 81, distance: 92.0
click at [78, 81] on div "***" at bounding box center [690, 79] width 1380 height 15
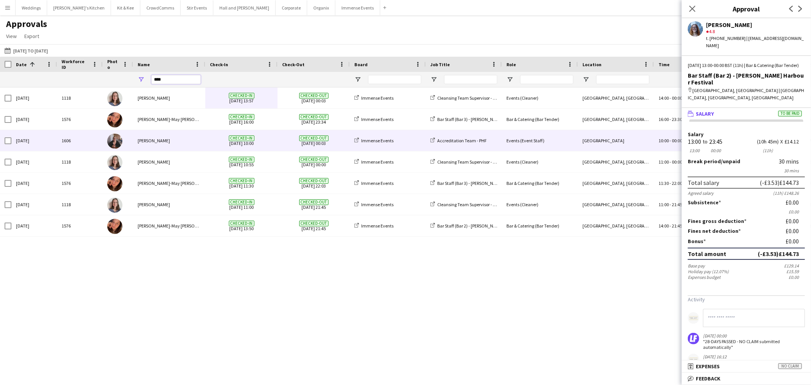
type input "****"
click at [168, 140] on div "Jess Williams" at bounding box center [169, 140] width 72 height 21
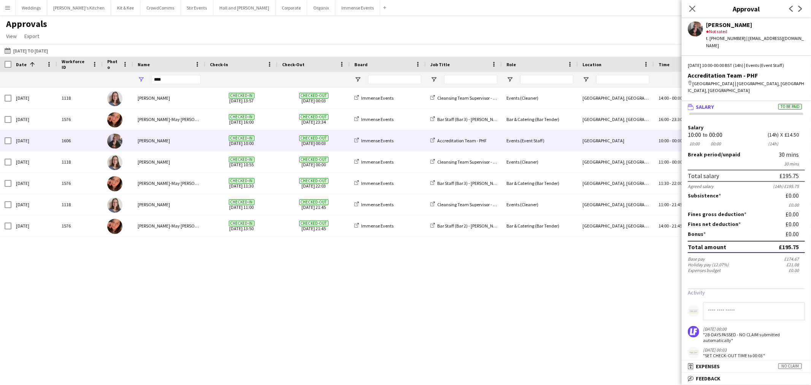
click at [473, 36] on div "Approvals View Customise view Customise filters Reset Filters Reset View Reset …" at bounding box center [405, 31] width 811 height 26
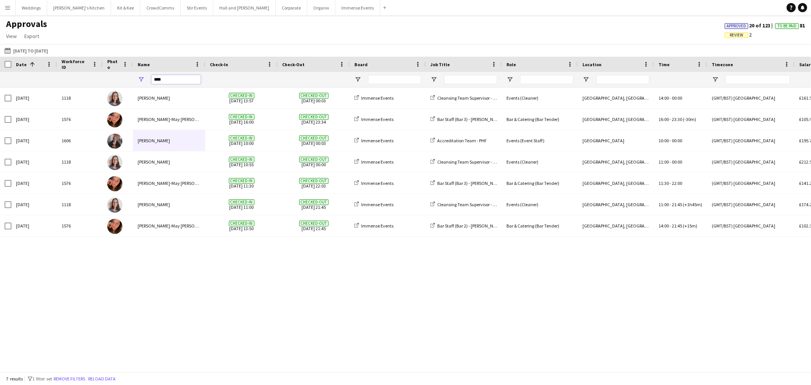
drag, startPoint x: 165, startPoint y: 76, endPoint x: 13, endPoint y: 76, distance: 152.4
click at [13, 76] on div "****" at bounding box center [690, 79] width 1380 height 15
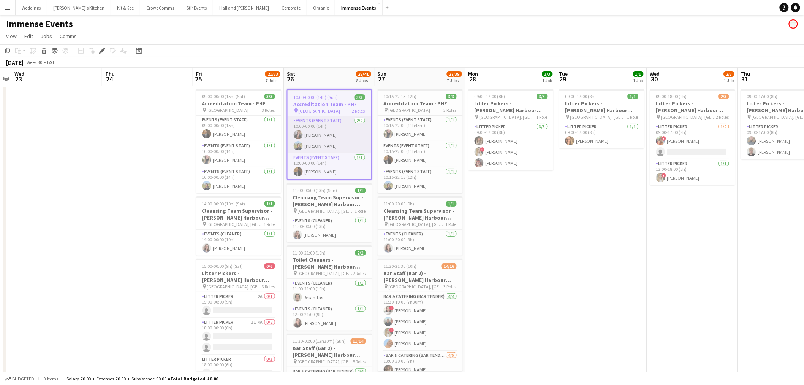
click at [328, 135] on app-card-role "Events (Event Staff) 2/2 10:00-00:00 (14h) Jess Williams Eva Aldous" at bounding box center [330, 134] width 84 height 37
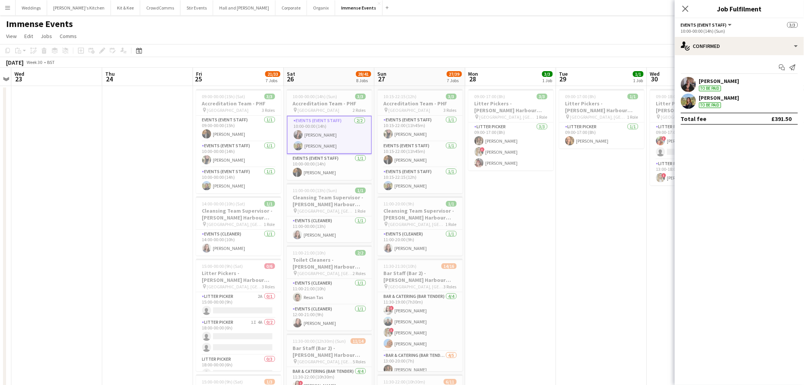
click at [686, 81] on app-user-avatar at bounding box center [688, 84] width 15 height 15
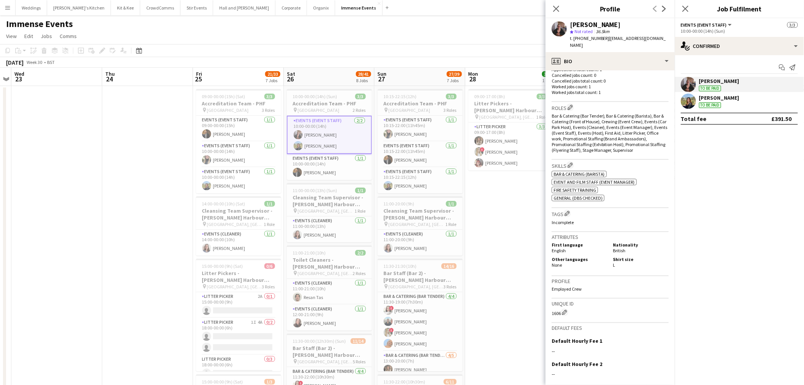
scroll to position [276, 0]
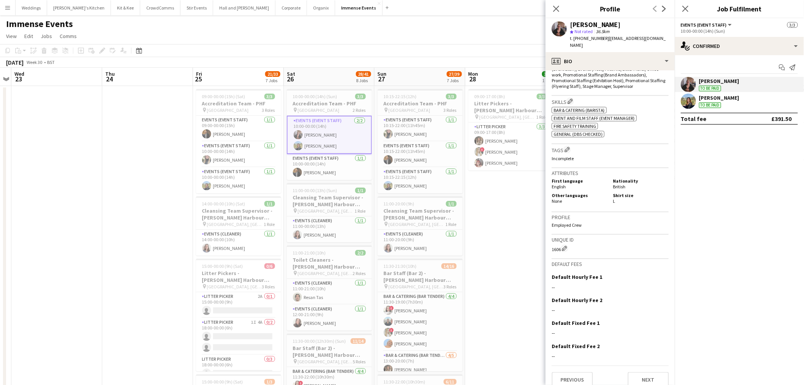
click at [716, 86] on div "To be paid" at bounding box center [710, 89] width 22 height 6
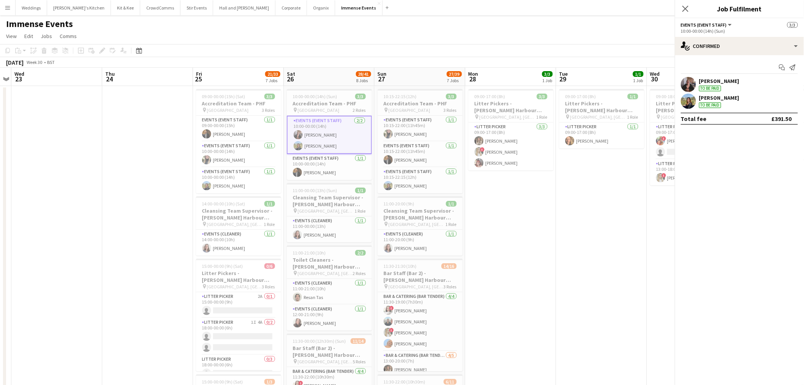
click at [716, 86] on div "To be paid" at bounding box center [710, 89] width 22 height 6
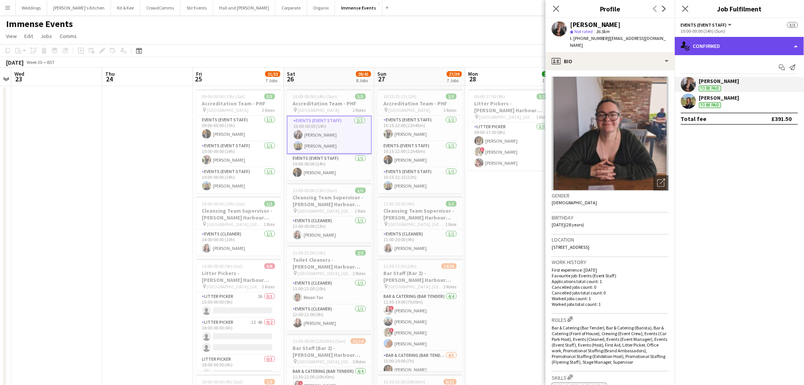
click at [731, 42] on div "single-neutral-actions-check-2 Confirmed" at bounding box center [739, 46] width 129 height 18
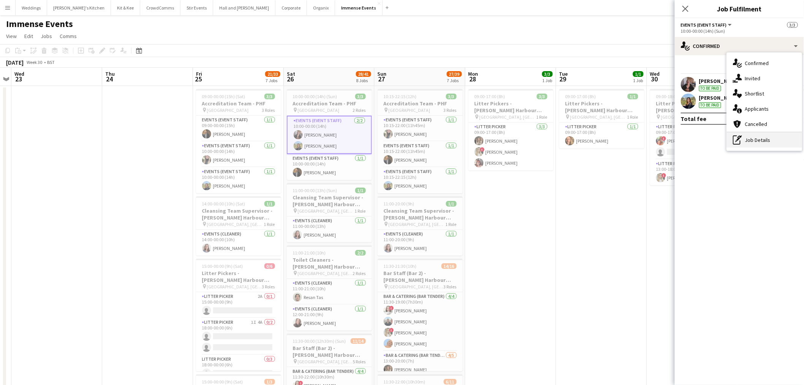
click at [759, 139] on div "pen-write Job Details" at bounding box center [764, 139] width 75 height 15
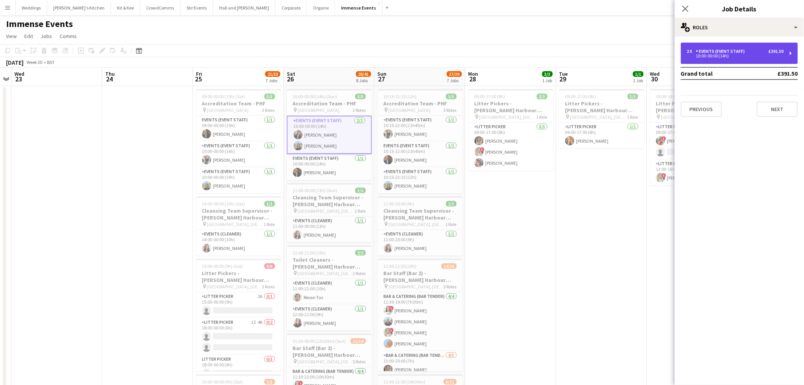
click at [741, 57] on div "10:00-00:00 (14h)" at bounding box center [735, 56] width 97 height 4
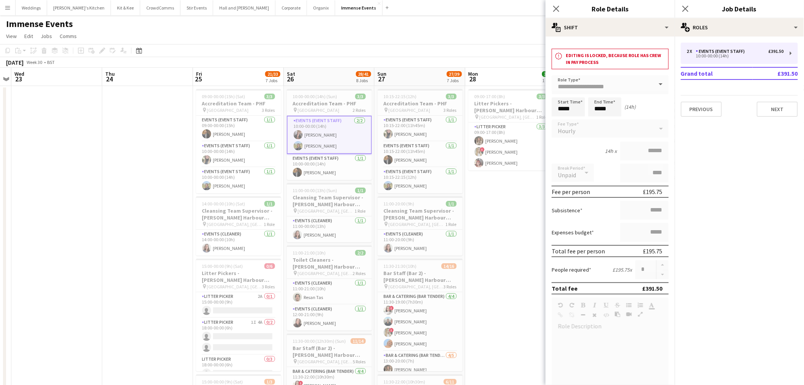
click at [6, 5] on app-icon "Menu" at bounding box center [8, 8] width 6 height 6
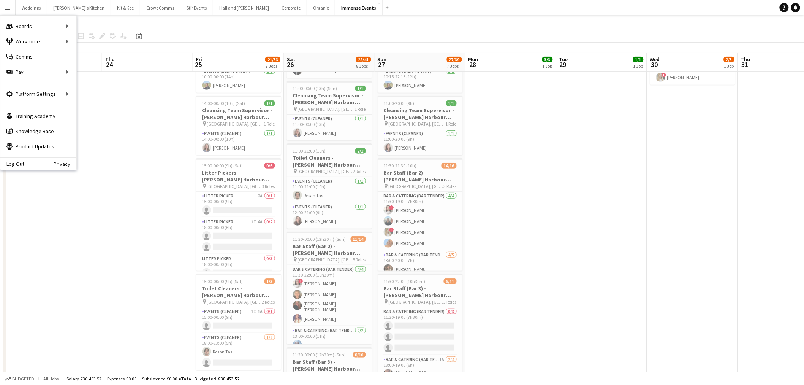
scroll to position [169, 0]
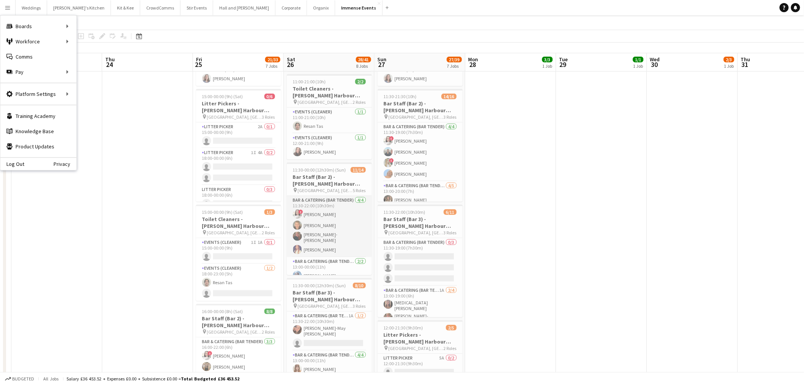
click at [330, 236] on app-card-role "Bar & Catering (Bar Tender) 4/4 11:30-22:00 (10h30m) ! Abigail Lenton William W…" at bounding box center [329, 226] width 85 height 61
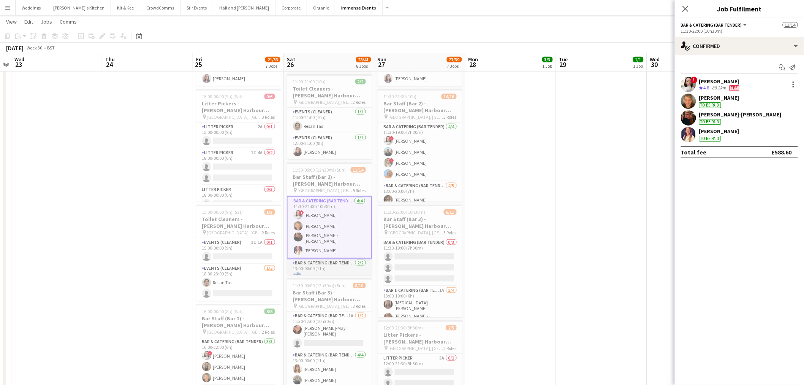
click at [318, 263] on app-card-role "Bar & Catering (Bar Tender) 2/2 13:00-00:00 (11h) Lauren Beeston ! Alexander Ba…" at bounding box center [329, 276] width 85 height 37
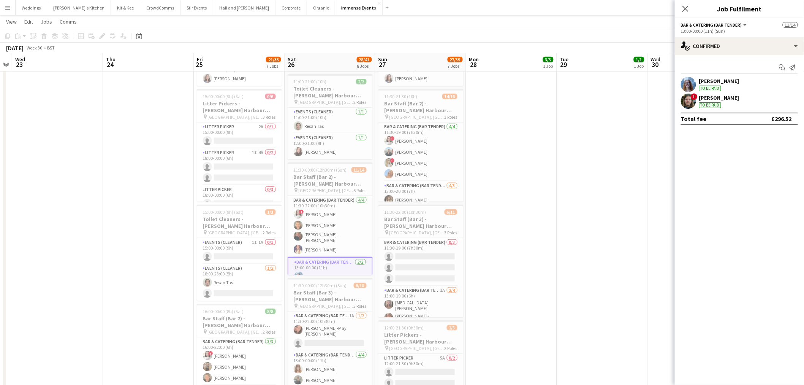
click at [691, 96] on app-user-avatar at bounding box center [688, 100] width 15 height 15
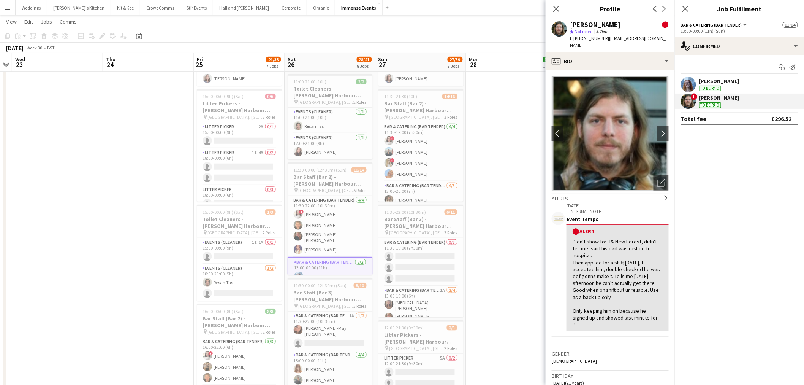
click at [691, 84] on app-user-avatar at bounding box center [688, 84] width 15 height 15
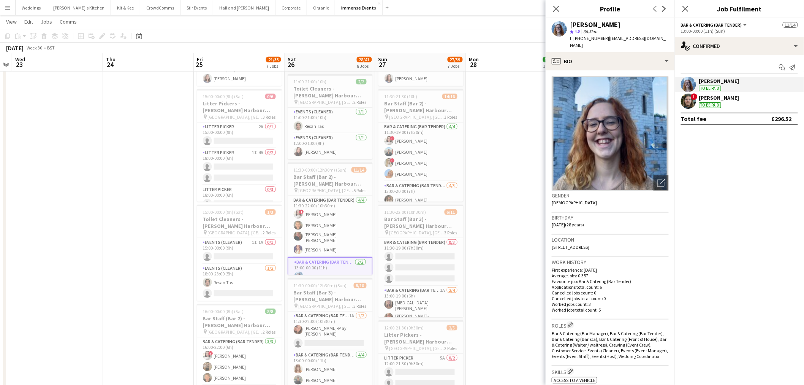
click at [492, 206] on app-date-cell "09:00-17:00 (8h) 3/3 Litter Pickers - Poole Harbour Festival pin Baiter Park, P…" at bounding box center [511, 309] width 91 height 787
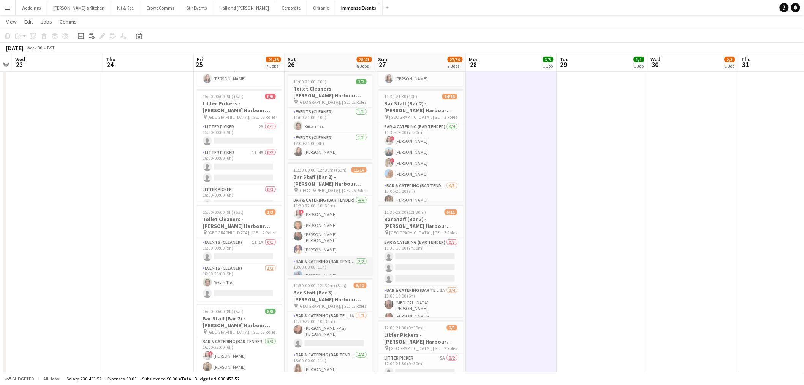
click at [313, 274] on app-card-role "Bar & Catering (Bar Tender) 2/2 13:00-00:00 (11h) Lauren Beeston ! Alexander Ba…" at bounding box center [330, 275] width 85 height 37
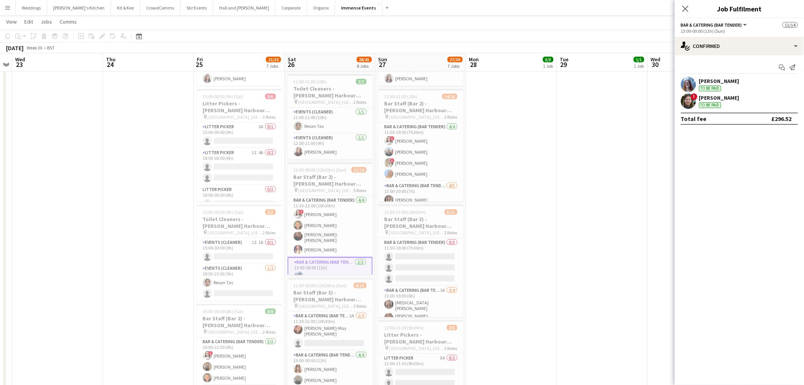
click at [702, 87] on div "To be paid" at bounding box center [710, 89] width 22 height 6
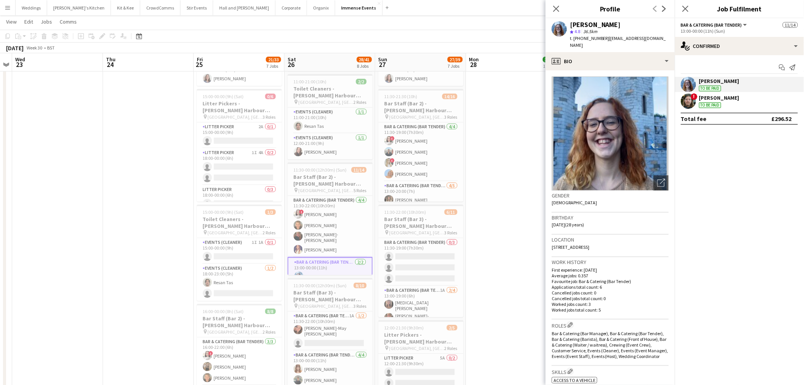
click at [618, 70] on app-crew-profile-bio "Open photos pop-in Gender Female Birthday 17-09-1996 (28 years) Location 15 Gra…" at bounding box center [610, 227] width 129 height 314
click at [618, 63] on div "profile Bio" at bounding box center [610, 61] width 129 height 18
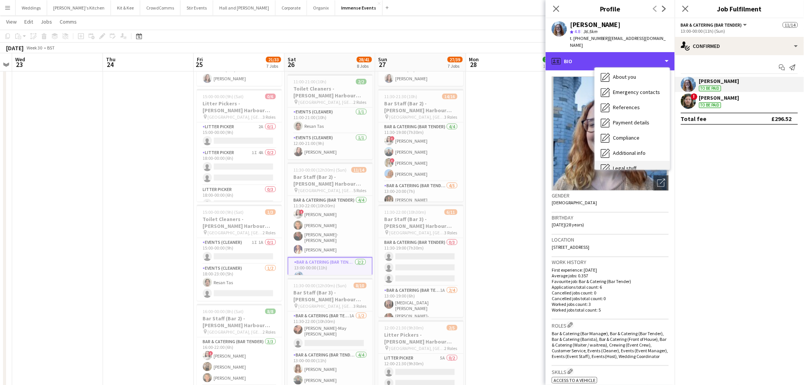
scroll to position [86, 0]
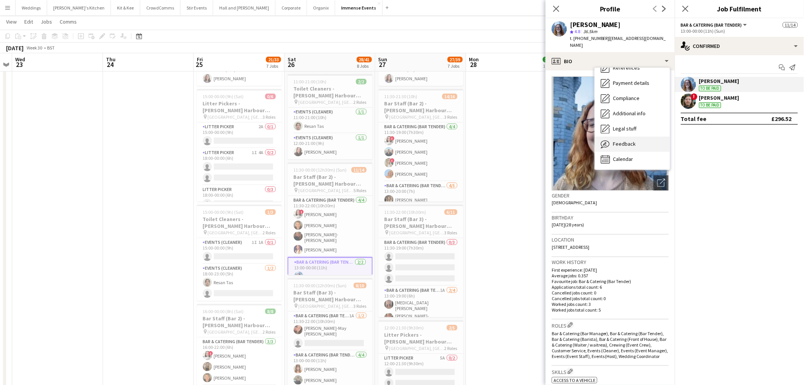
click at [625, 140] on span "Feedback" at bounding box center [624, 143] width 23 height 7
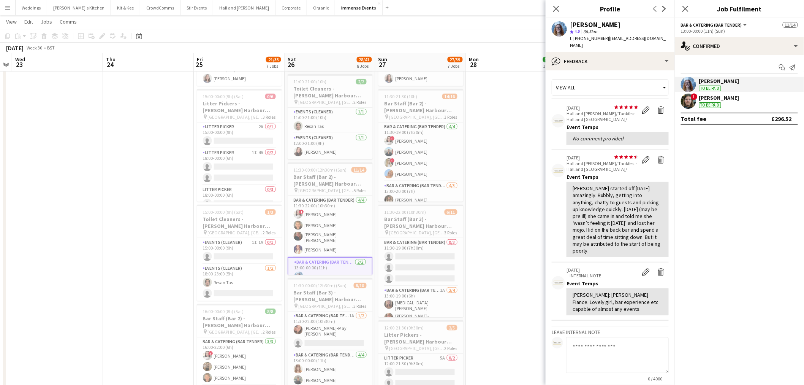
click at [6, 9] on app-icon "Menu" at bounding box center [8, 8] width 6 height 6
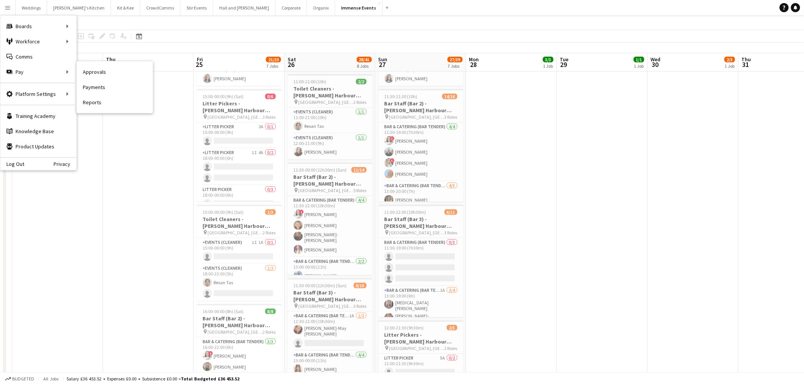
drag, startPoint x: 123, startPoint y: 70, endPoint x: 131, endPoint y: 73, distance: 8.5
click at [123, 70] on link "Approvals" at bounding box center [115, 71] width 76 height 15
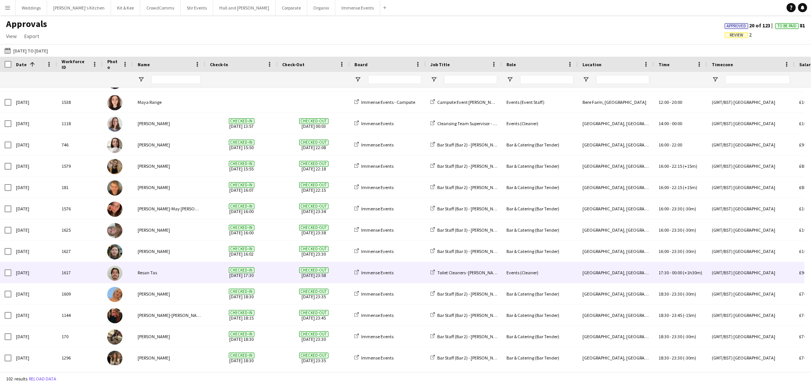
scroll to position [253, 0]
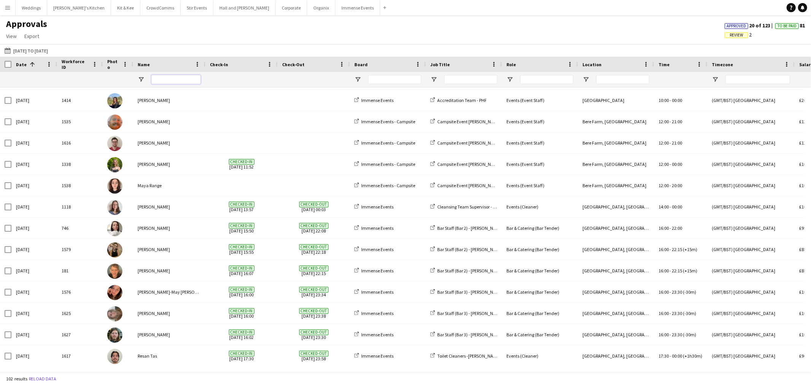
click at [154, 80] on input "Name Filter Input" at bounding box center [175, 79] width 49 height 9
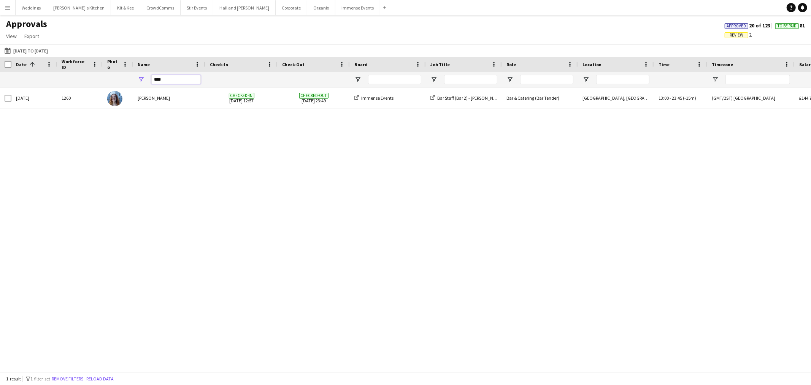
scroll to position [0, 0]
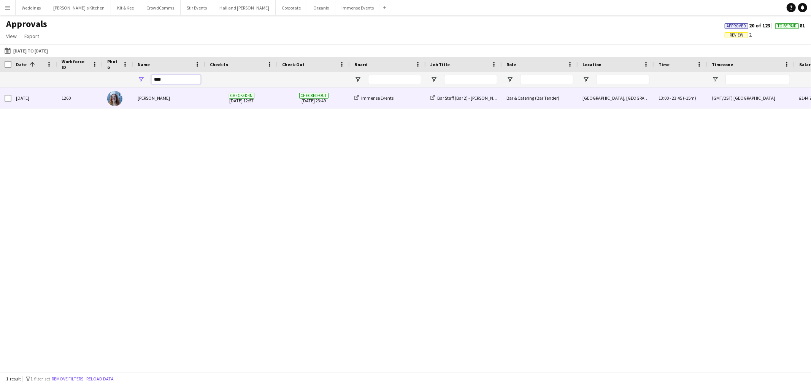
type input "****"
click at [182, 97] on div "Lauren Beeston" at bounding box center [169, 97] width 72 height 21
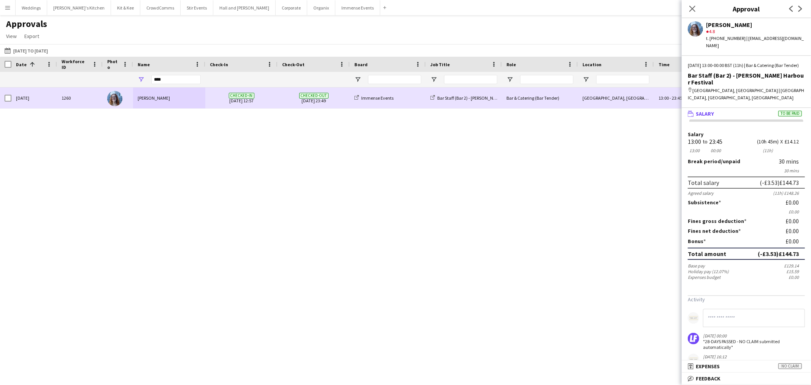
click at [339, 103] on span "Checked-out 26-07-2025 23:49" at bounding box center [313, 97] width 63 height 21
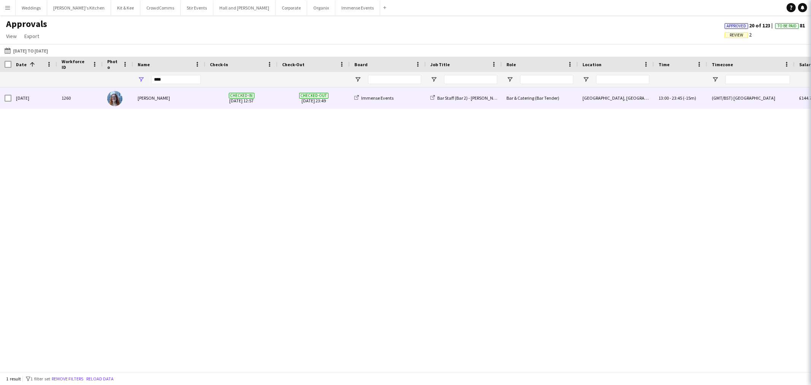
click at [339, 101] on span "Checked-out 26-07-2025 23:49" at bounding box center [313, 97] width 63 height 21
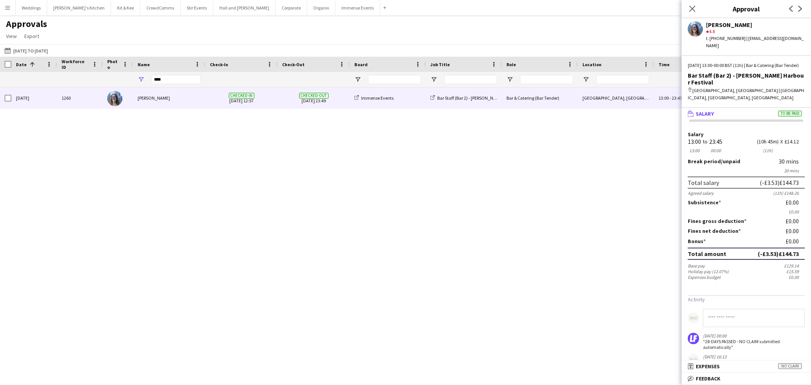
click at [684, 25] on div "Lauren Beeston star 4.8 t. +447471752867 | misslaurenbeeston@gmail.com" at bounding box center [745, 33] width 129 height 31
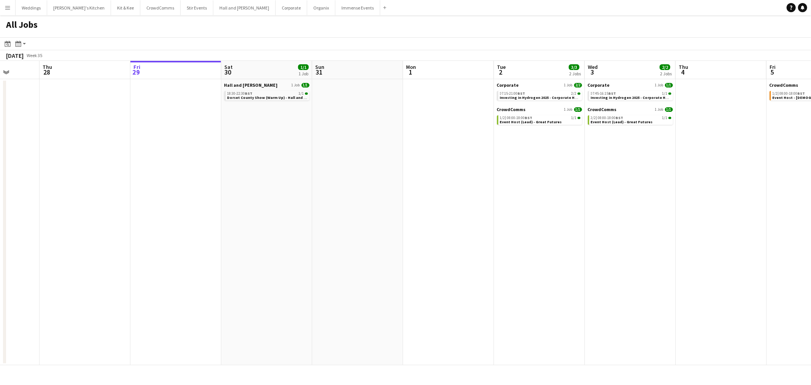
drag, startPoint x: 229, startPoint y: 191, endPoint x: 358, endPoint y: 190, distance: 128.8
click at [358, 190] on app-calendar-viewport "Mon 25 4/5 2 Jobs Tue 26 Wed 27 Thu 28 Fri 29 Sat 30 1/1 1 Job Sun 31 Mon 1 Tue…" at bounding box center [405, 213] width 811 height 304
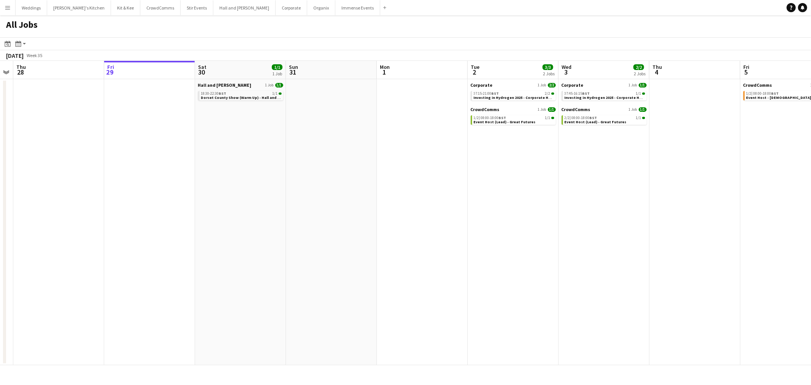
scroll to position [0, 293]
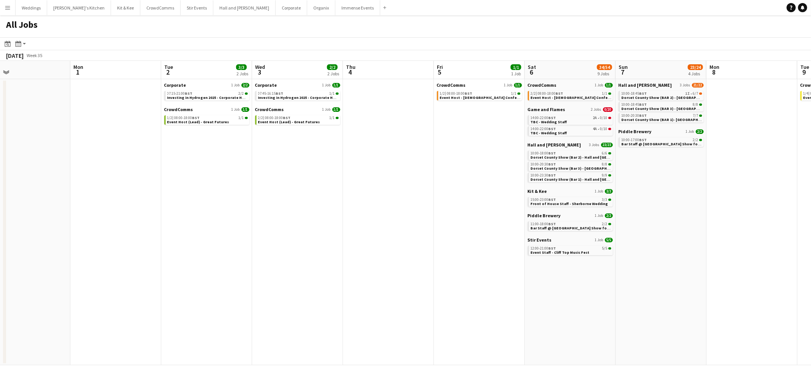
drag, startPoint x: 492, startPoint y: 241, endPoint x: 163, endPoint y: 240, distance: 328.7
click at [163, 240] on app-calendar-viewport "Thu 28 Fri 29 Sat 30 1/1 1 Job Sun 31 Mon 1 Tue 2 3/3 2 Jobs Wed 3 2/2 2 Jobs T…" at bounding box center [405, 213] width 811 height 304
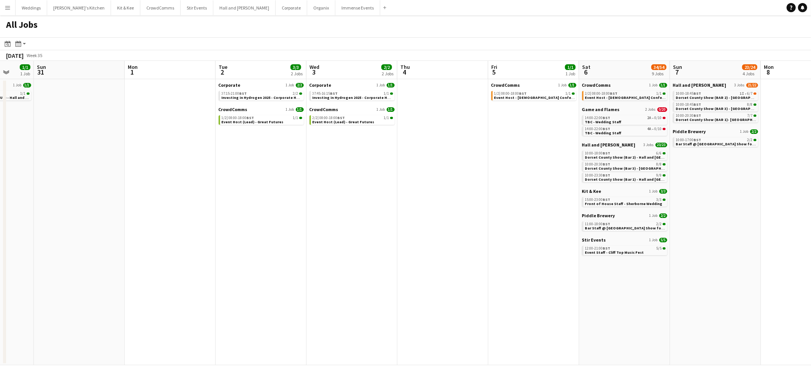
drag, startPoint x: 105, startPoint y: 112, endPoint x: 217, endPoint y: 62, distance: 122.3
click at [203, 102] on app-calendar-viewport "Thu 28 Fri 29 Sat 30 1/1 1 Job Sun 31 Mon 1 Tue 2 3/3 2 Jobs Wed 3 2/2 2 Jobs T…" at bounding box center [405, 213] width 811 height 304
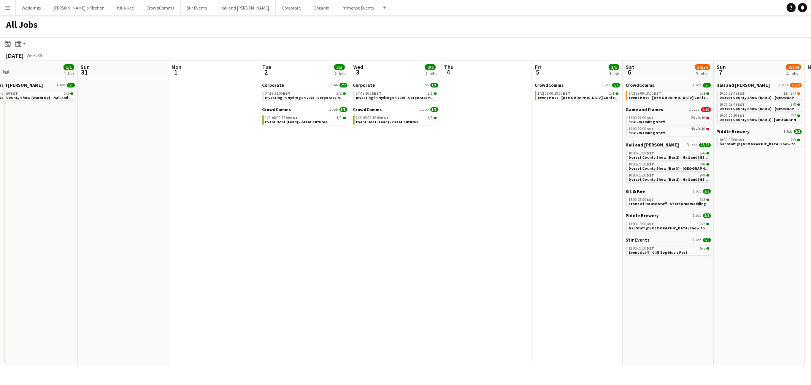
click at [6, 7] on app-icon "Menu" at bounding box center [8, 8] width 6 height 6
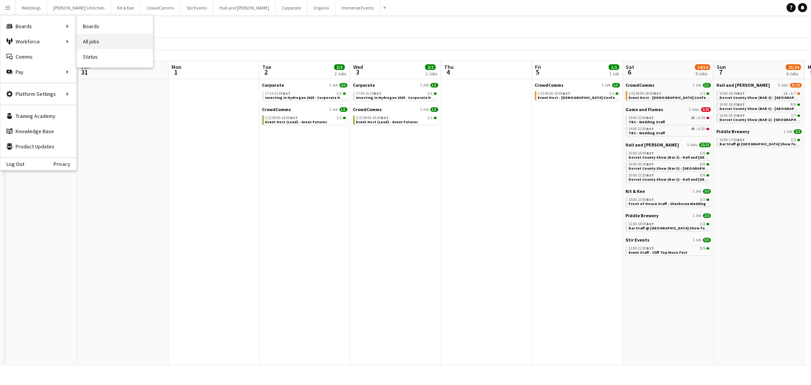
click at [96, 41] on link "All jobs" at bounding box center [115, 41] width 76 height 15
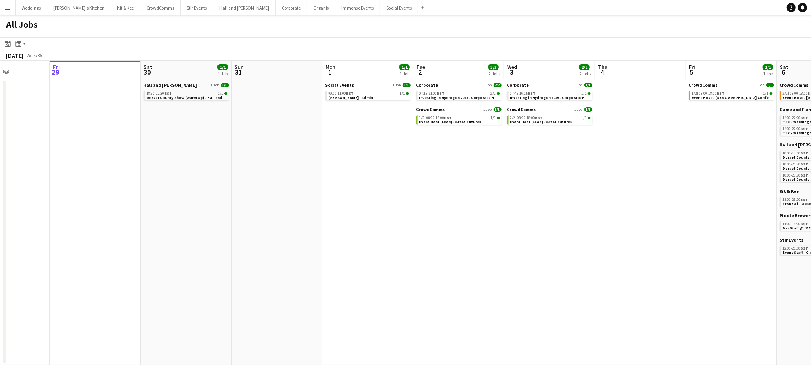
scroll to position [0, 241]
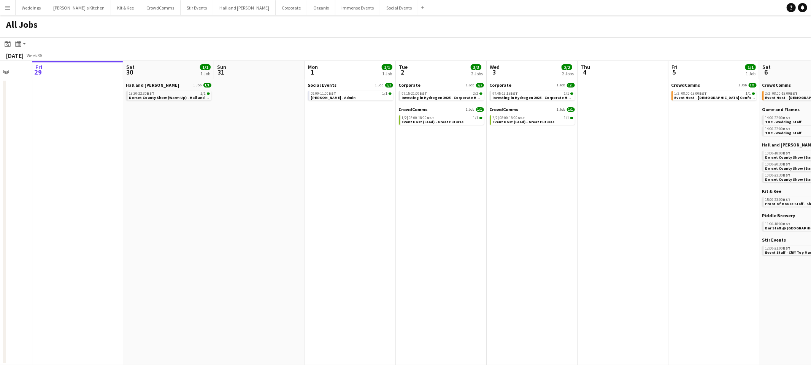
drag, startPoint x: 247, startPoint y: 96, endPoint x: 342, endPoint y: 115, distance: 97.0
click at [188, 176] on app-calendar-viewport "Tue 26 Wed 27 Thu 28 Fri 29 Sat 30 1/1 1 Job Sun 31 Mon 1 1/1 1 Job Tue 2 3/3 2…" at bounding box center [405, 213] width 811 height 304
click at [344, 84] on link "Social Events 1 Job 1/1" at bounding box center [349, 85] width 85 height 6
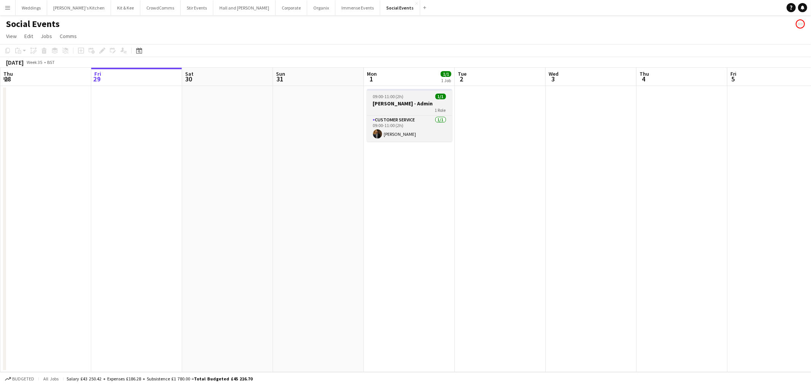
click at [377, 99] on span "09:00-11:00 (2h)" at bounding box center [388, 96] width 31 height 6
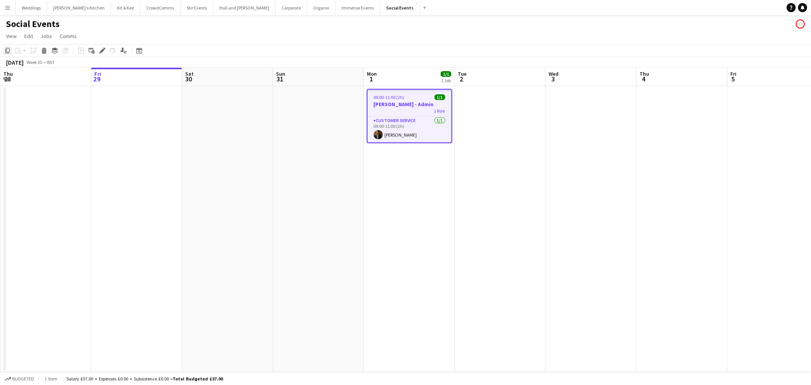
click at [7, 51] on icon "Copy" at bounding box center [8, 51] width 6 height 6
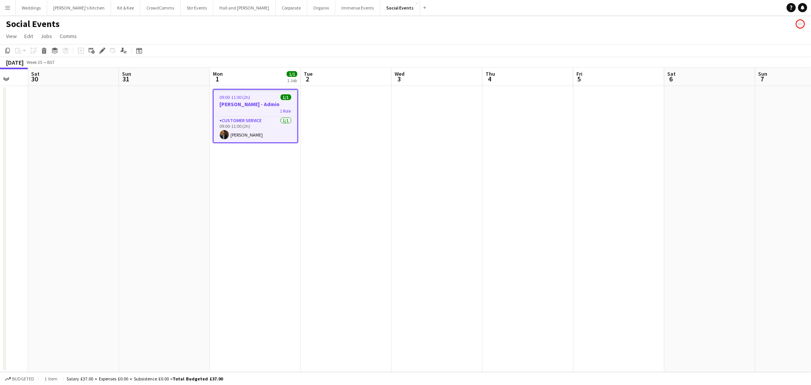
drag, startPoint x: 412, startPoint y: 173, endPoint x: 317, endPoint y: 174, distance: 94.6
click at [317, 175] on app-calendar-viewport "Wed 27 Thu 28 Fri 29 Sat 30 Sun 31 Mon 1 1/1 1 Job Tue 2 Wed 3 Thu 4 Fri 5 Sat …" at bounding box center [405, 220] width 811 height 304
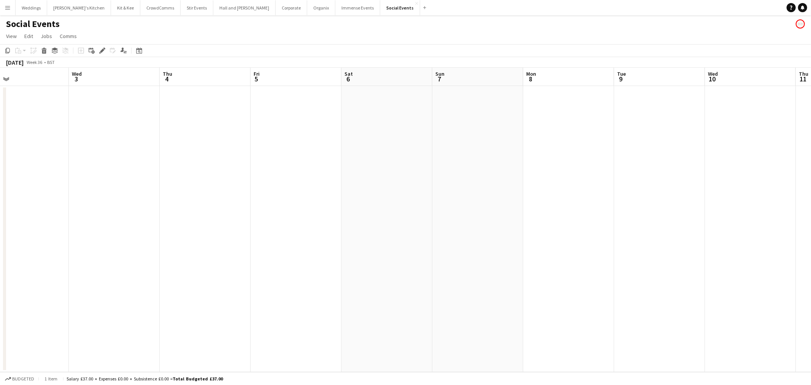
drag, startPoint x: 473, startPoint y: 170, endPoint x: 241, endPoint y: 180, distance: 232.0
click at [241, 180] on app-calendar-viewport "Sun 31 Mon 1 1/1 1 Job Tue 2 Wed 3 Thu 4 Fri 5 Sat 6 Sun 7 Mon 8 Tue 9 Wed 10 T…" at bounding box center [405, 220] width 811 height 304
drag, startPoint x: 549, startPoint y: 136, endPoint x: 515, endPoint y: 113, distance: 41.3
click at [550, 135] on app-date-cell at bounding box center [568, 229] width 91 height 286
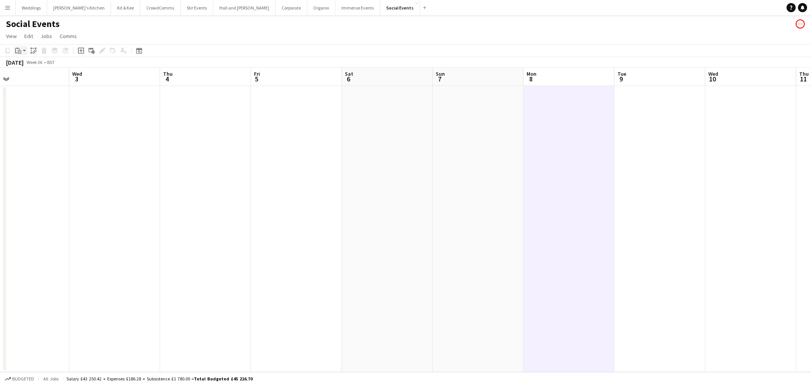
click at [20, 52] on icon "Paste" at bounding box center [18, 51] width 6 height 6
click at [27, 64] on link "Paste Ctrl+V" at bounding box center [55, 65] width 71 height 7
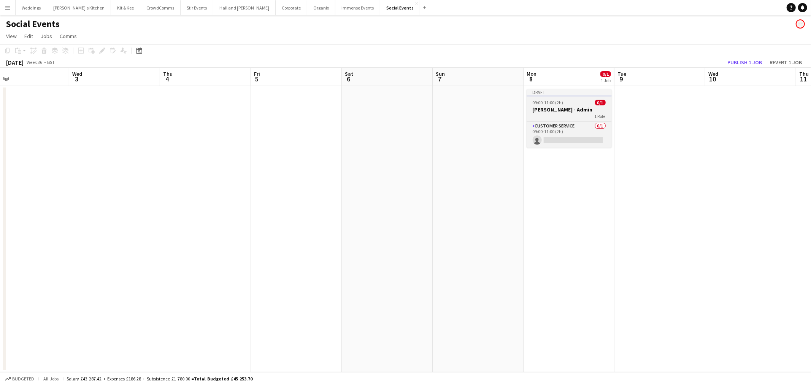
click at [553, 106] on h3 "[PERSON_NAME] - Admin" at bounding box center [568, 109] width 85 height 7
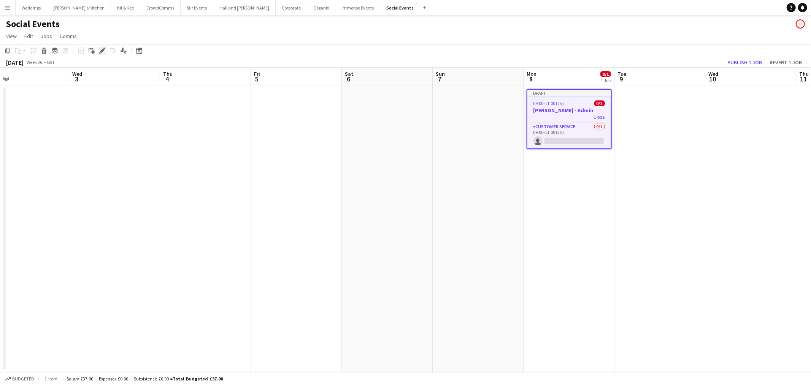
click at [99, 51] on icon "Edit" at bounding box center [102, 51] width 6 height 6
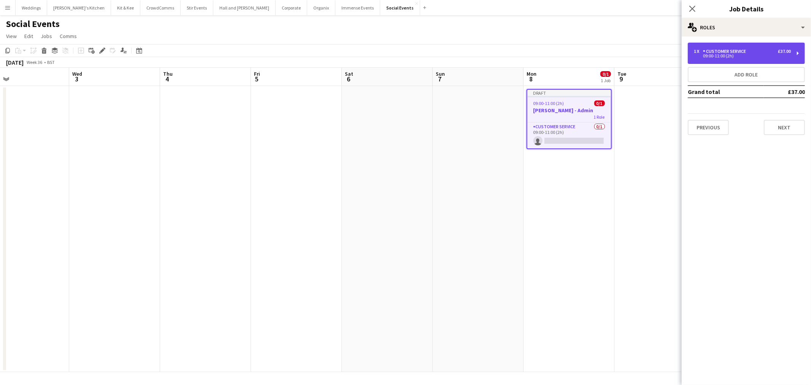
click at [727, 54] on div "09:00-11:00 (2h)" at bounding box center [742, 56] width 97 height 4
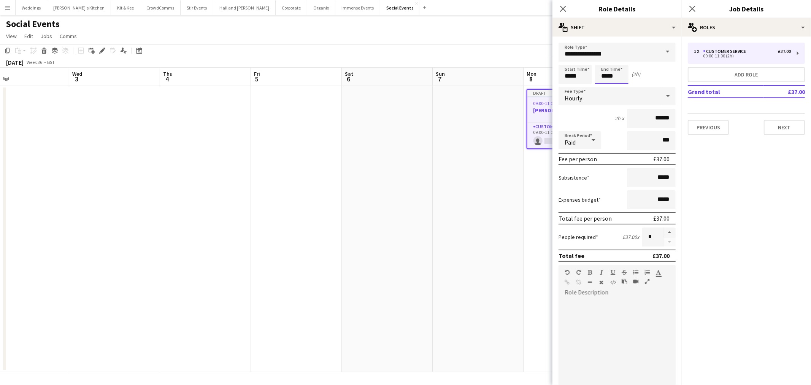
click at [616, 77] on input "*****" at bounding box center [611, 74] width 33 height 19
click at [607, 61] on div at bounding box center [603, 61] width 15 height 8
click at [567, 74] on input "*****" at bounding box center [574, 74] width 33 height 19
click at [609, 67] on input "*****" at bounding box center [611, 74] width 33 height 19
click at [606, 60] on div at bounding box center [603, 61] width 15 height 8
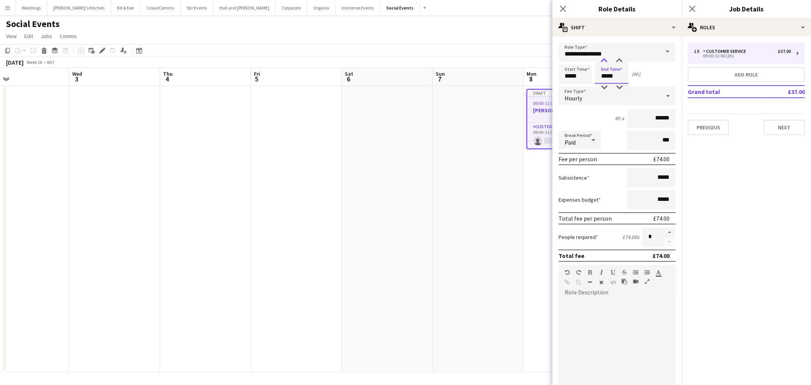
click at [606, 60] on div at bounding box center [603, 61] width 15 height 8
click at [606, 59] on div at bounding box center [603, 61] width 15 height 8
click at [607, 58] on div at bounding box center [603, 61] width 15 height 8
type input "*****"
click at [605, 84] on div at bounding box center [603, 88] width 15 height 8
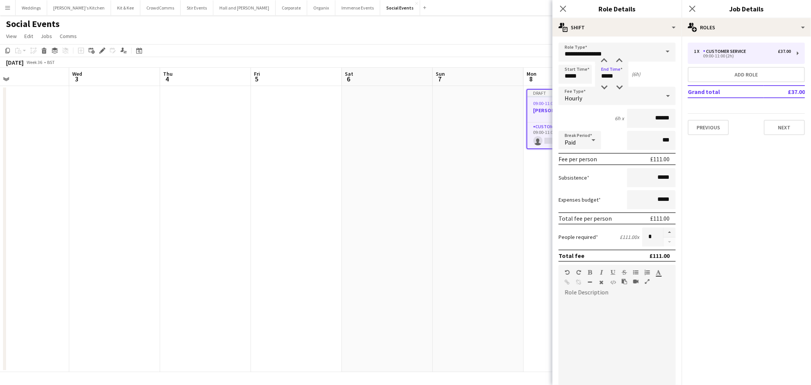
click at [504, 140] on app-date-cell at bounding box center [477, 229] width 91 height 286
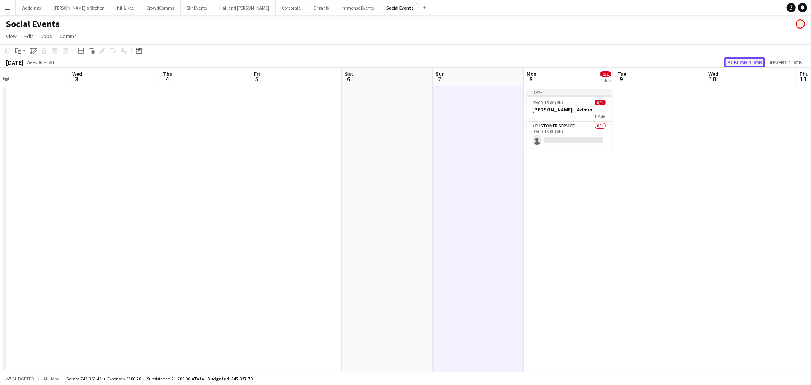
click at [757, 62] on button "Publish 1 job" at bounding box center [744, 62] width 41 height 10
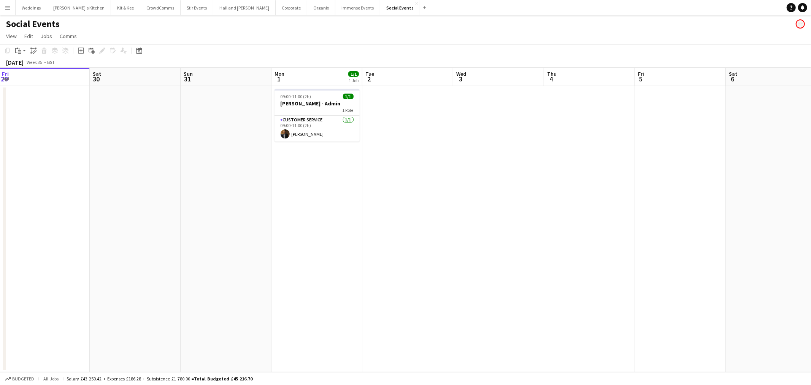
drag, startPoint x: 323, startPoint y: 174, endPoint x: 698, endPoint y: 166, distance: 374.8
click at [698, 166] on app-calendar-viewport "Wed 27 Thu 28 Fri 29 Sat 30 Sun 31 Mon 1 1/1 1 Job Tue 2 Wed 3 Thu 4 Fri 5 Sat …" at bounding box center [405, 220] width 811 height 304
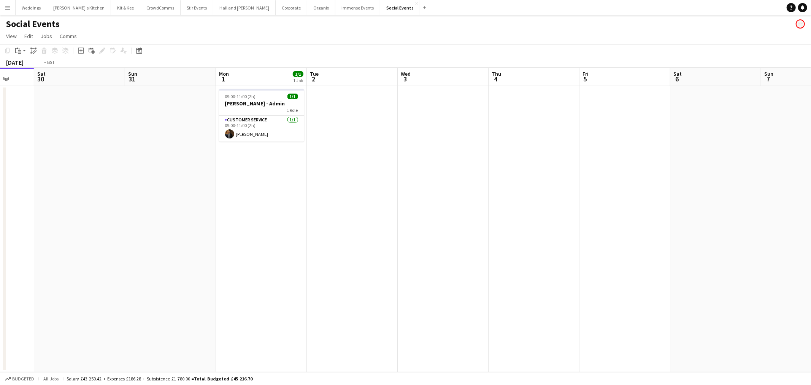
drag, startPoint x: 346, startPoint y: 219, endPoint x: 205, endPoint y: 218, distance: 140.6
click at [154, 242] on app-calendar-viewport "Wed 27 Thu 28 Fri 29 Sat 30 Sun 31 Mon 1 1/1 1 Job Tue 2 Wed 3 Thu 4 Fri 5 Sat …" at bounding box center [405, 220] width 811 height 304
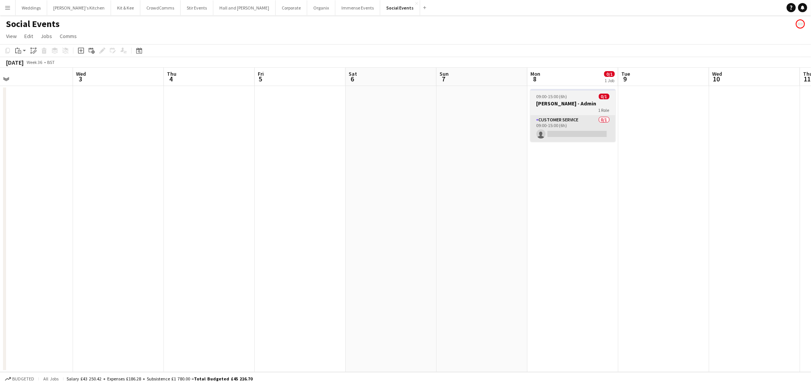
click at [550, 141] on app-card-role "Customer Service 0/1 09:00-15:00 (6h) single-neutral-actions" at bounding box center [572, 129] width 85 height 26
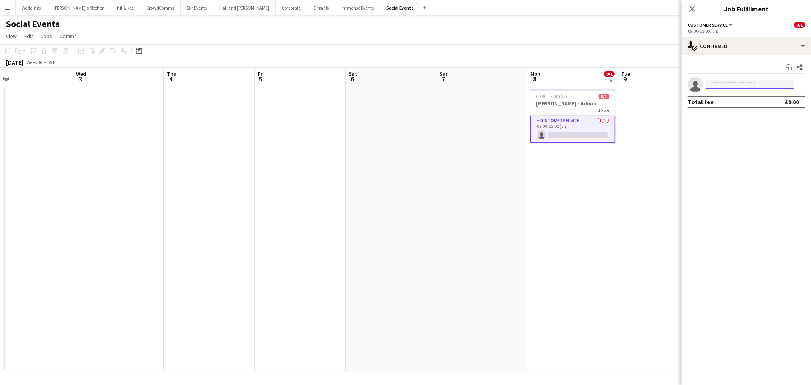
click at [720, 85] on input at bounding box center [750, 84] width 88 height 9
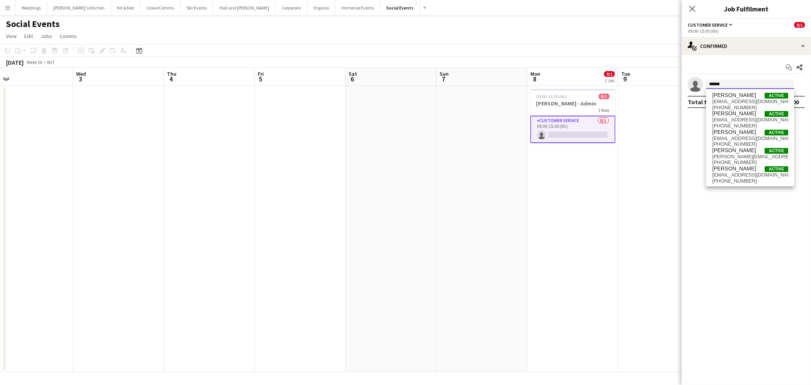
type input "******"
click at [753, 99] on span "[EMAIL_ADDRESS][DOMAIN_NAME]" at bounding box center [750, 101] width 76 height 6
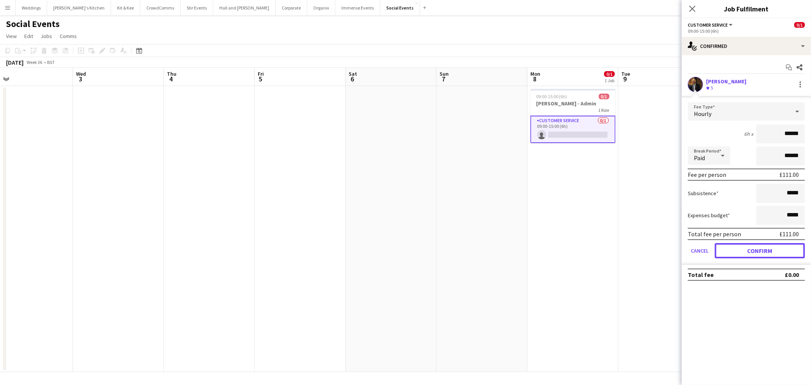
drag, startPoint x: 778, startPoint y: 246, endPoint x: 561, endPoint y: 234, distance: 217.3
click at [778, 246] on button "Confirm" at bounding box center [759, 250] width 90 height 15
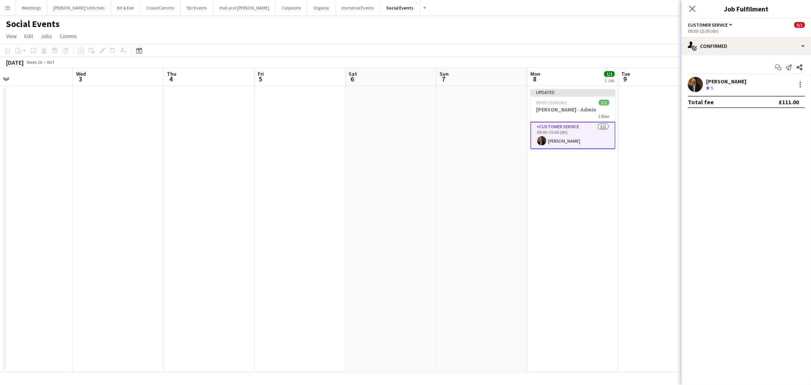
click at [561, 234] on app-date-cell "Updated 09:00-15:00 (6h) 1/1 [PERSON_NAME] - Admin 1 Role Customer Service [DAT…" at bounding box center [572, 229] width 91 height 286
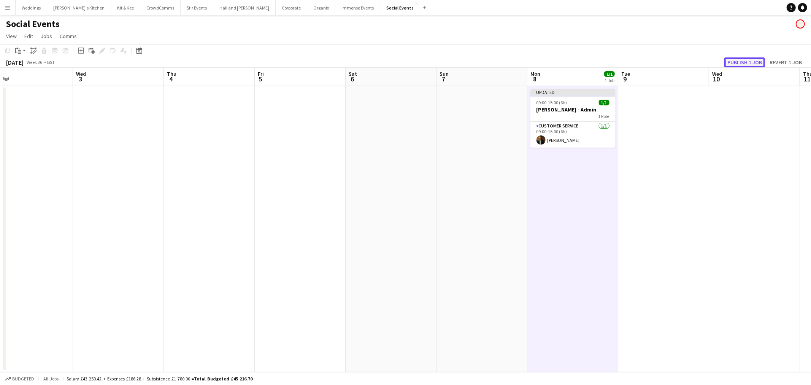
click at [737, 62] on button "Publish 1 job" at bounding box center [744, 62] width 41 height 10
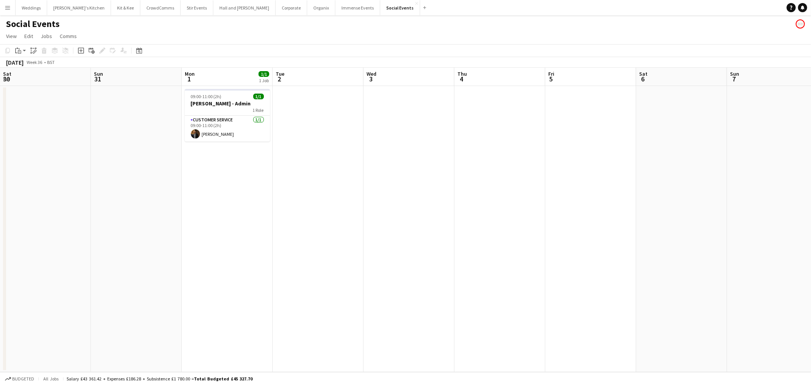
scroll to position [0, 290]
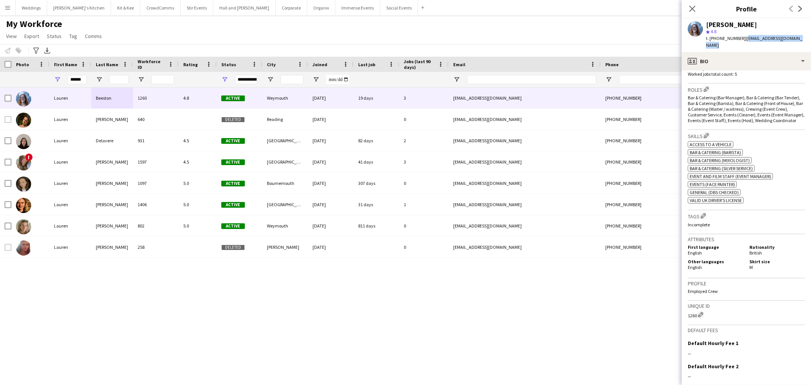
scroll to position [253, 0]
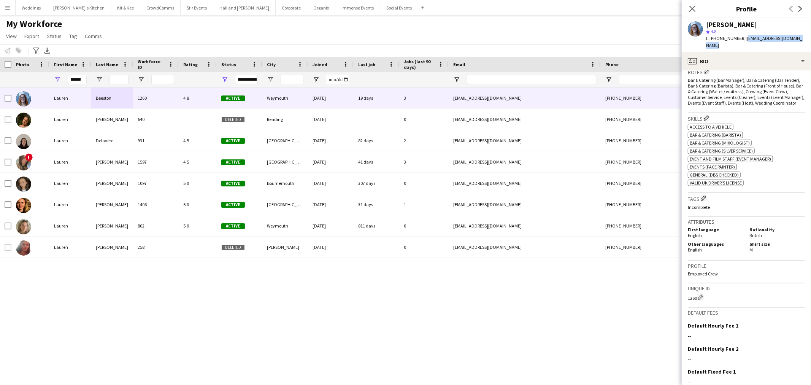
click at [426, 314] on div "Lauren Beeston 1260 4.8 Active Weymouth 15-05-2024 19 days 3 misslaurenbeeston@…" at bounding box center [394, 225] width 788 height 277
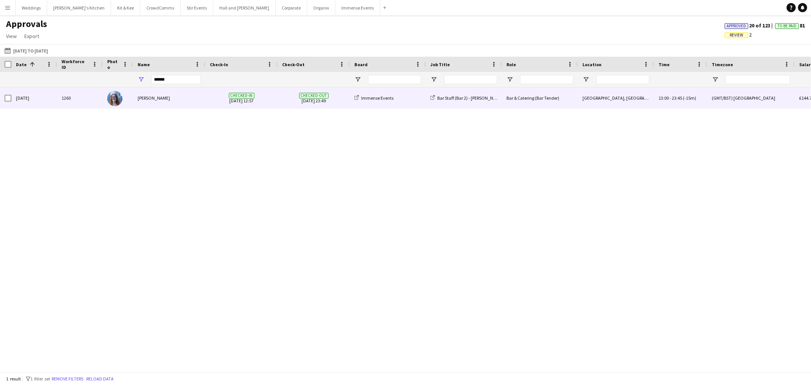
click at [167, 100] on div "[PERSON_NAME]" at bounding box center [169, 97] width 72 height 21
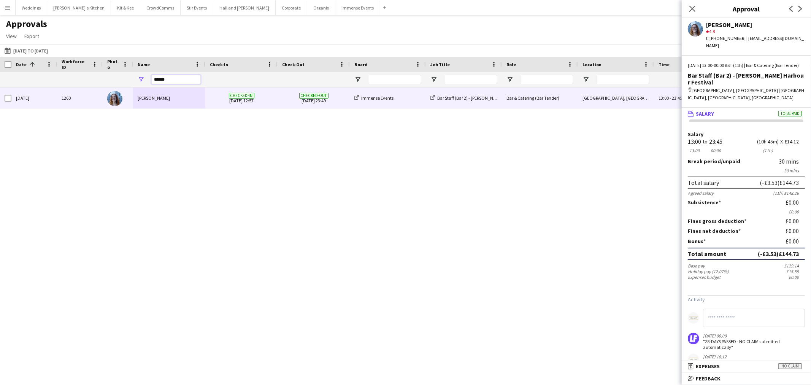
drag, startPoint x: 170, startPoint y: 81, endPoint x: 163, endPoint y: 81, distance: 6.8
click at [163, 81] on input "******" at bounding box center [175, 79] width 49 height 9
type input "*"
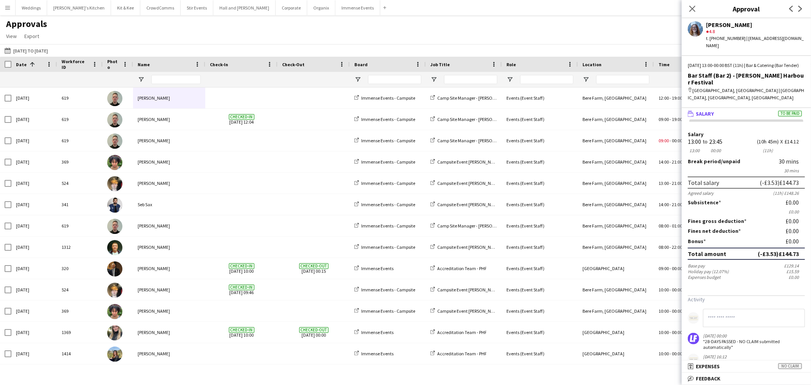
click at [555, 18] on div "Approvals View Customise view Customise filters Reset Filters Reset View Reset …" at bounding box center [405, 31] width 811 height 26
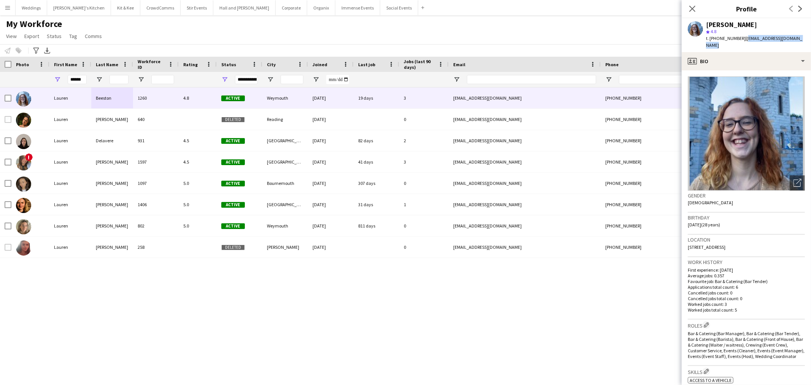
scroll to position [253, 0]
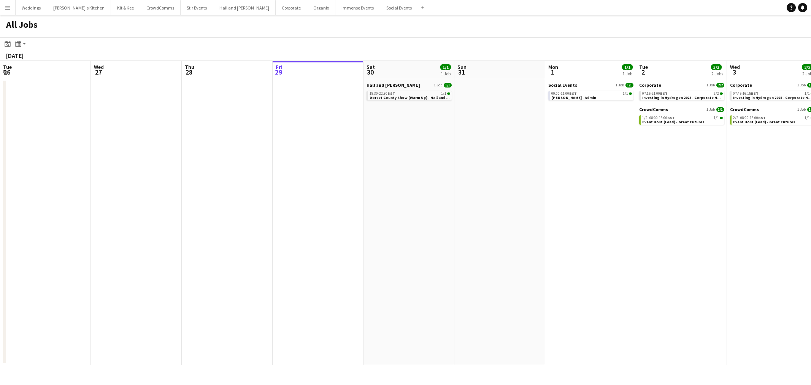
click at [0, 249] on html "Menu Boards Boards Boards All jobs Status Workforce Workforce My Workforce Recr…" at bounding box center [405, 192] width 811 height 385
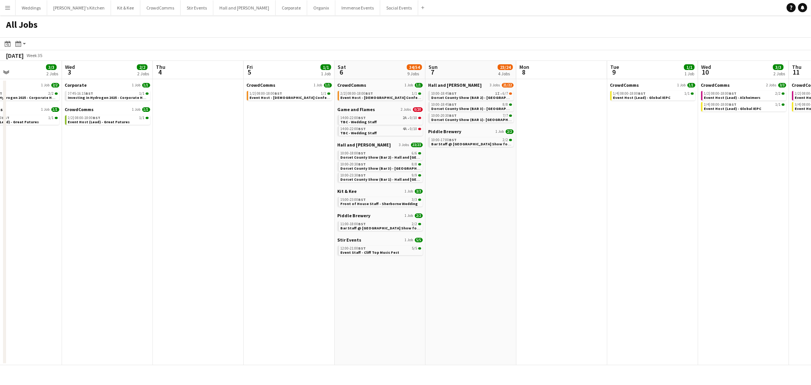
drag, startPoint x: 225, startPoint y: 204, endPoint x: 139, endPoint y: 230, distance: 90.1
click at [136, 227] on app-calendar-viewport "Sun 31 Mon 1 1/1 1 Job Tue 2 3/3 2 Jobs Wed 3 2/2 2 Jobs Thu 4 Fri 5 1/1 1 Job …" at bounding box center [405, 213] width 811 height 304
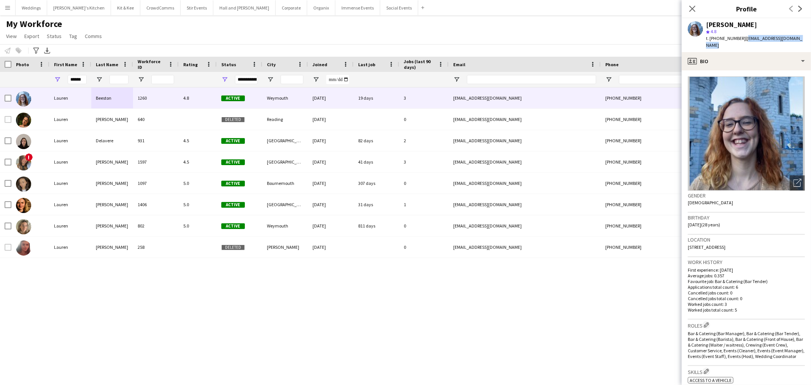
scroll to position [253, 0]
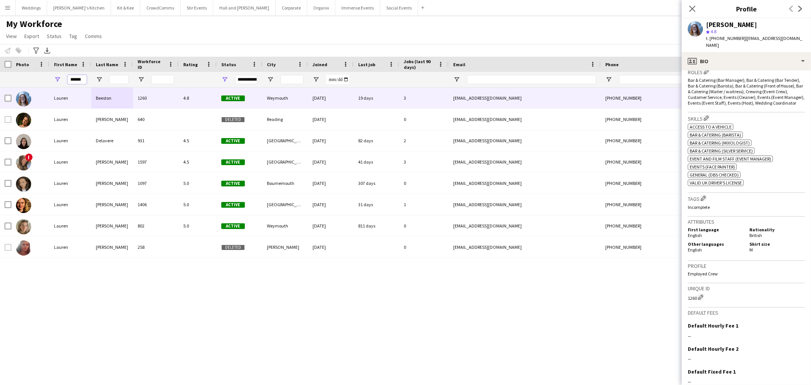
drag, startPoint x: 82, startPoint y: 77, endPoint x: 52, endPoint y: 77, distance: 30.4
click at [52, 77] on div "******" at bounding box center [70, 79] width 42 height 15
